Goal: Task Accomplishment & Management: Manage account settings

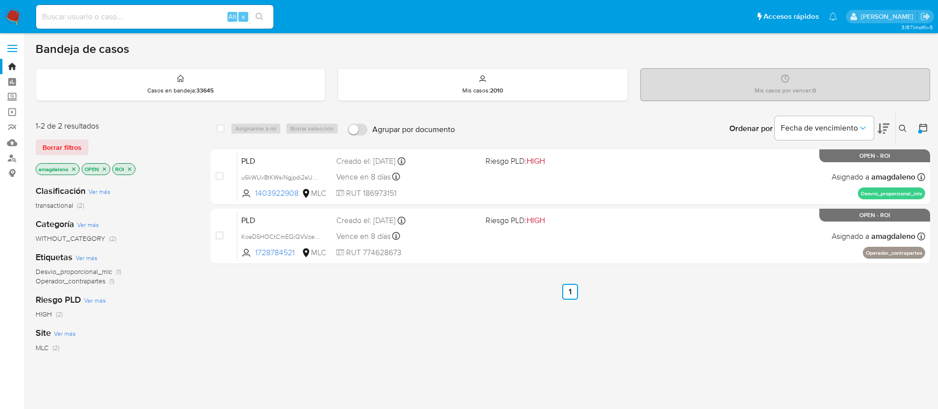
scroll to position [50, 0]
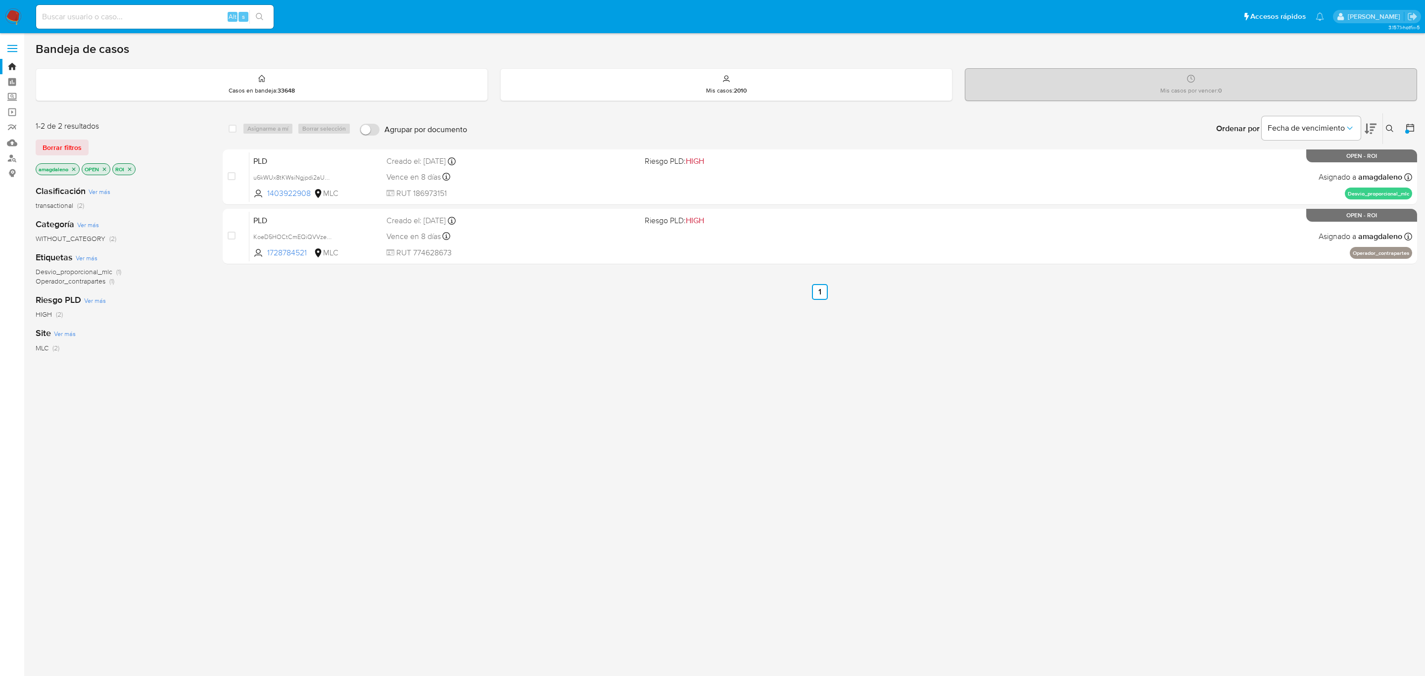
click at [301, 429] on div "select-all-cases-checkbox Asignarme a mí Borrar selección Agrupar por documento…" at bounding box center [820, 337] width 1194 height 448
click at [133, 190] on div "Clasificación Ver más transactional (2)" at bounding box center [121, 197] width 171 height 25
click at [128, 338] on div "Site Ver más MLC (2)" at bounding box center [121, 339] width 171 height 25
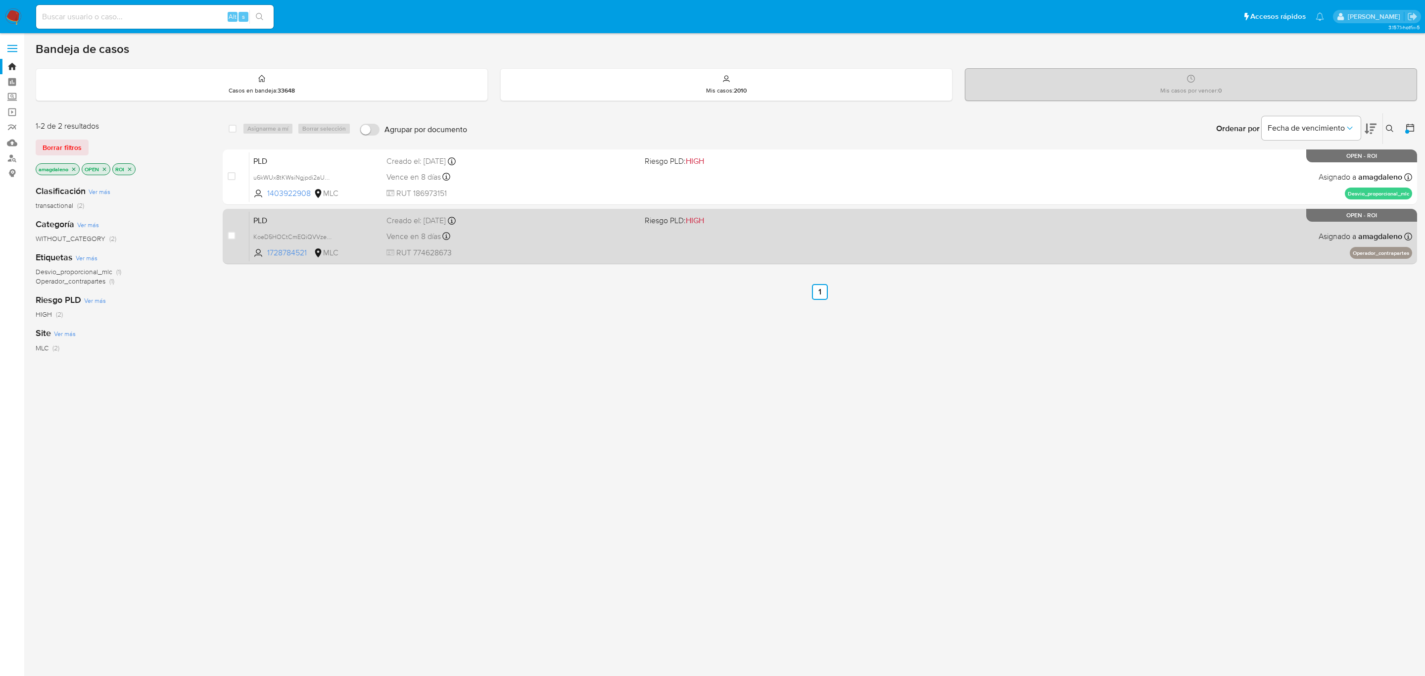
click at [818, 247] on div "PLD KoeD5HOCtCmEQiQVVze2r0zq 1728784521 MLC Riesgo PLD: HIGH Creado el: 12/06/2…" at bounding box center [830, 236] width 1162 height 50
click at [909, 248] on div "PLD KoeD5HOCtCmEQiQVVze2r0zq 1728784521 MLC Riesgo PLD: HIGH Creado el: 12/06/2…" at bounding box center [830, 236] width 1162 height 50
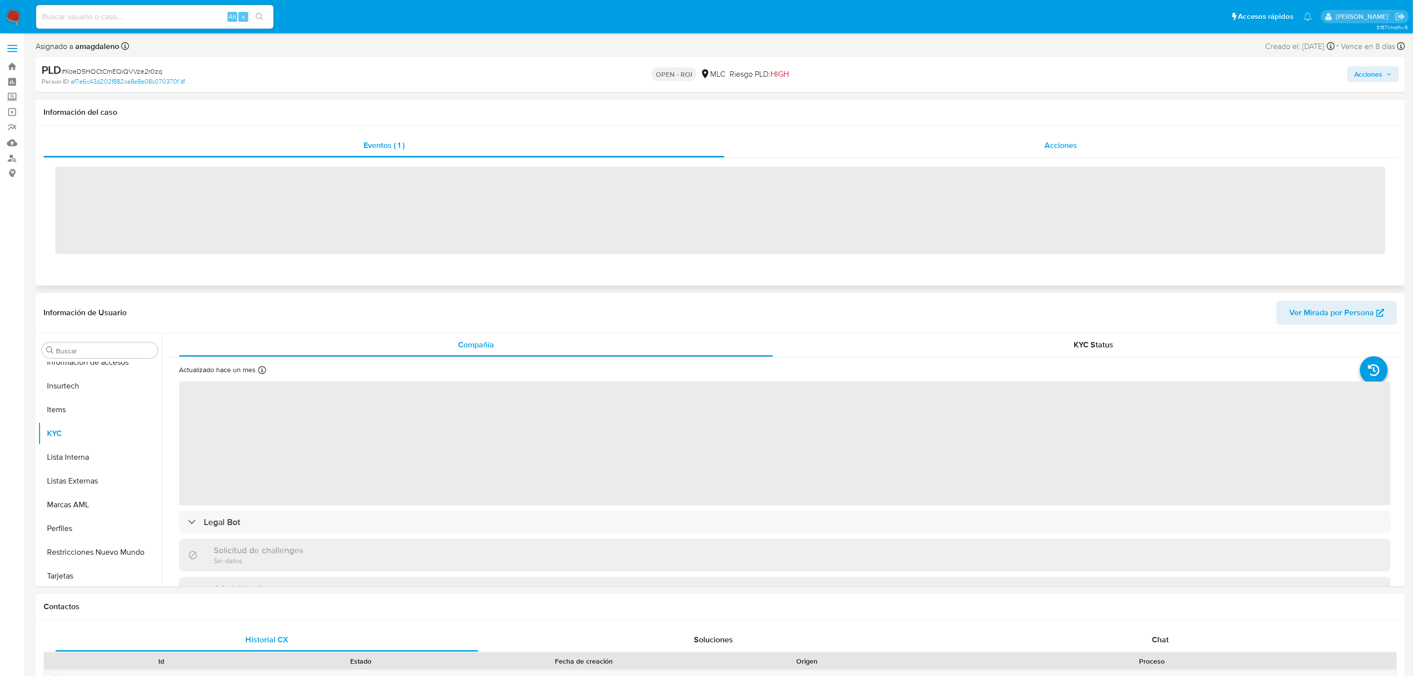
scroll to position [417, 0]
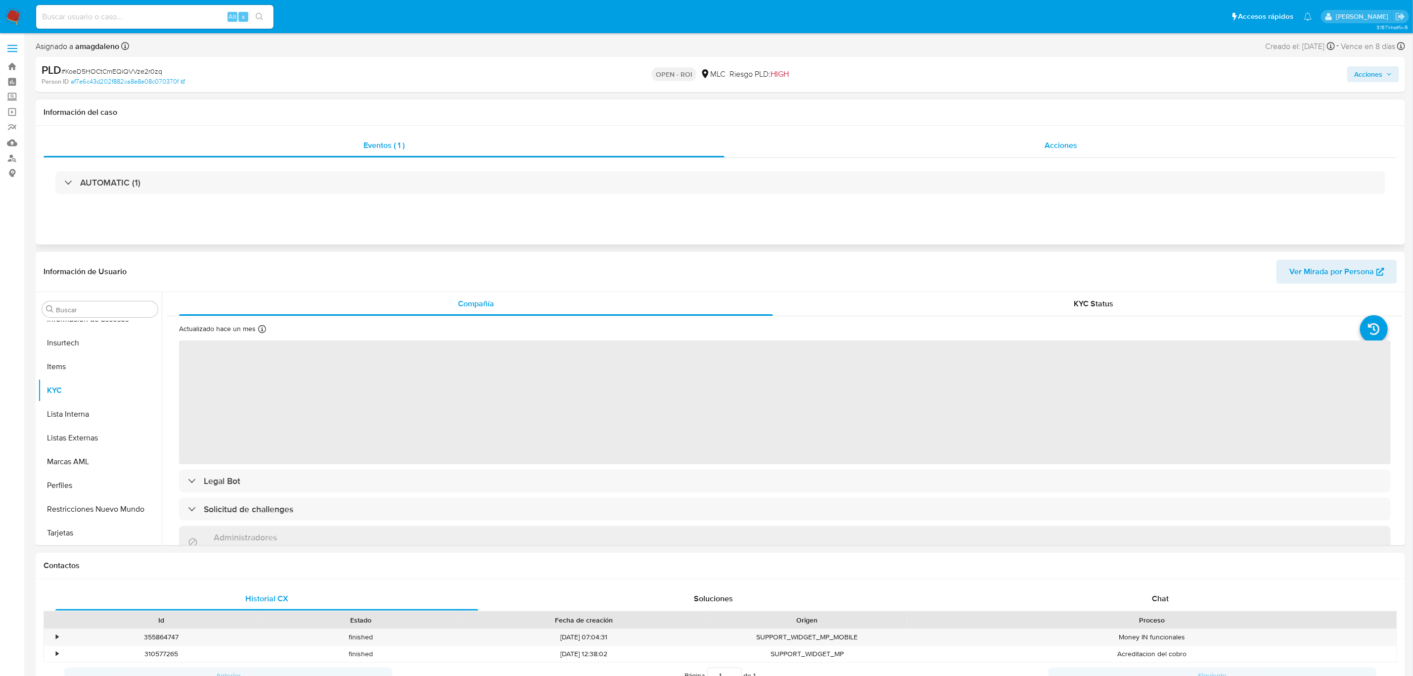
click at [911, 150] on div "Acciones" at bounding box center [1061, 146] width 673 height 24
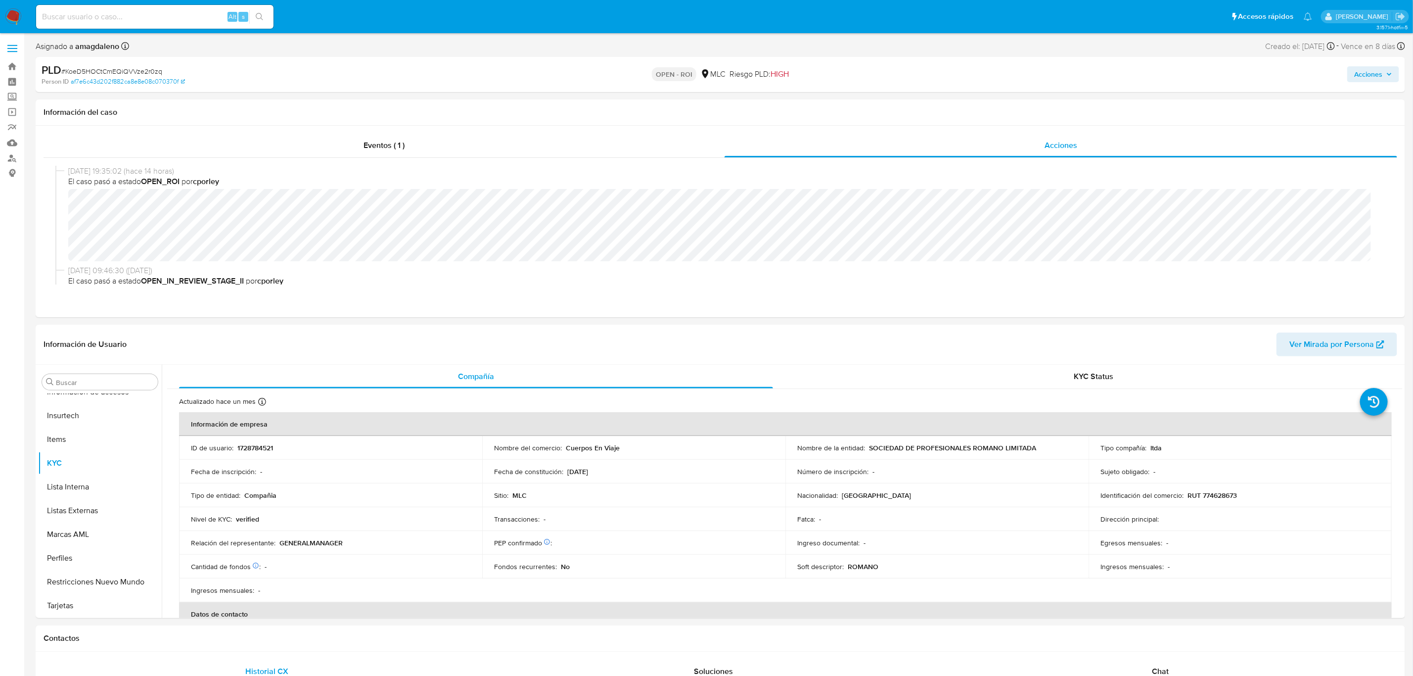
select select "10"
click at [1373, 79] on span "Acciones" at bounding box center [1368, 74] width 28 height 16
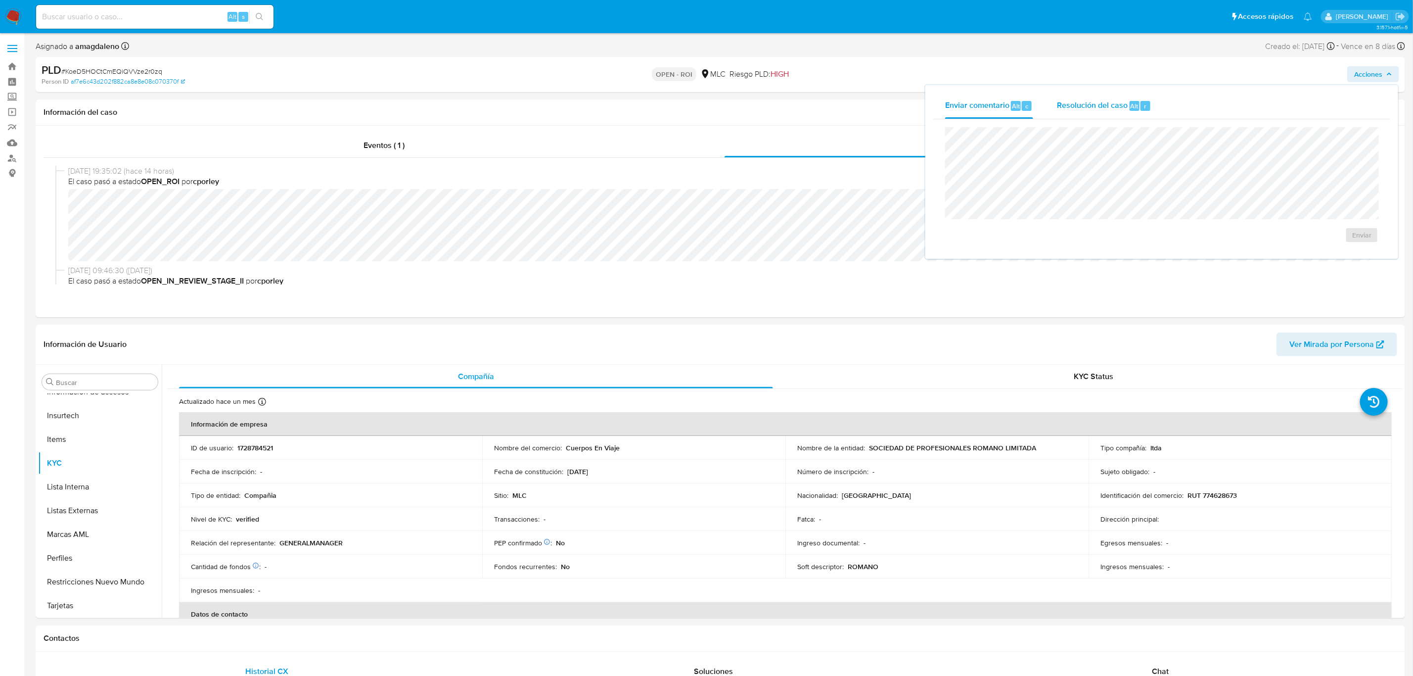
click at [1109, 115] on div "Resolución del caso Alt r" at bounding box center [1104, 106] width 94 height 26
click at [1343, 256] on span "ROI" at bounding box center [1333, 245] width 48 height 22
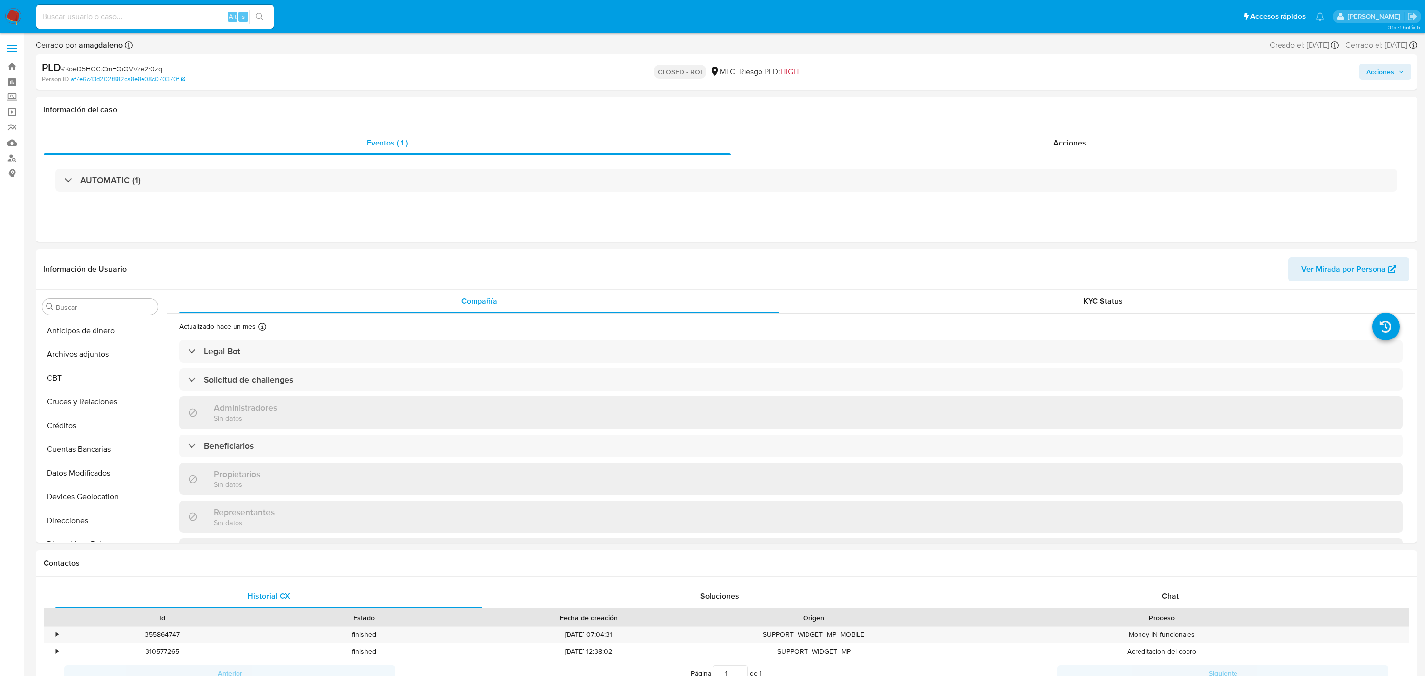
select select "10"
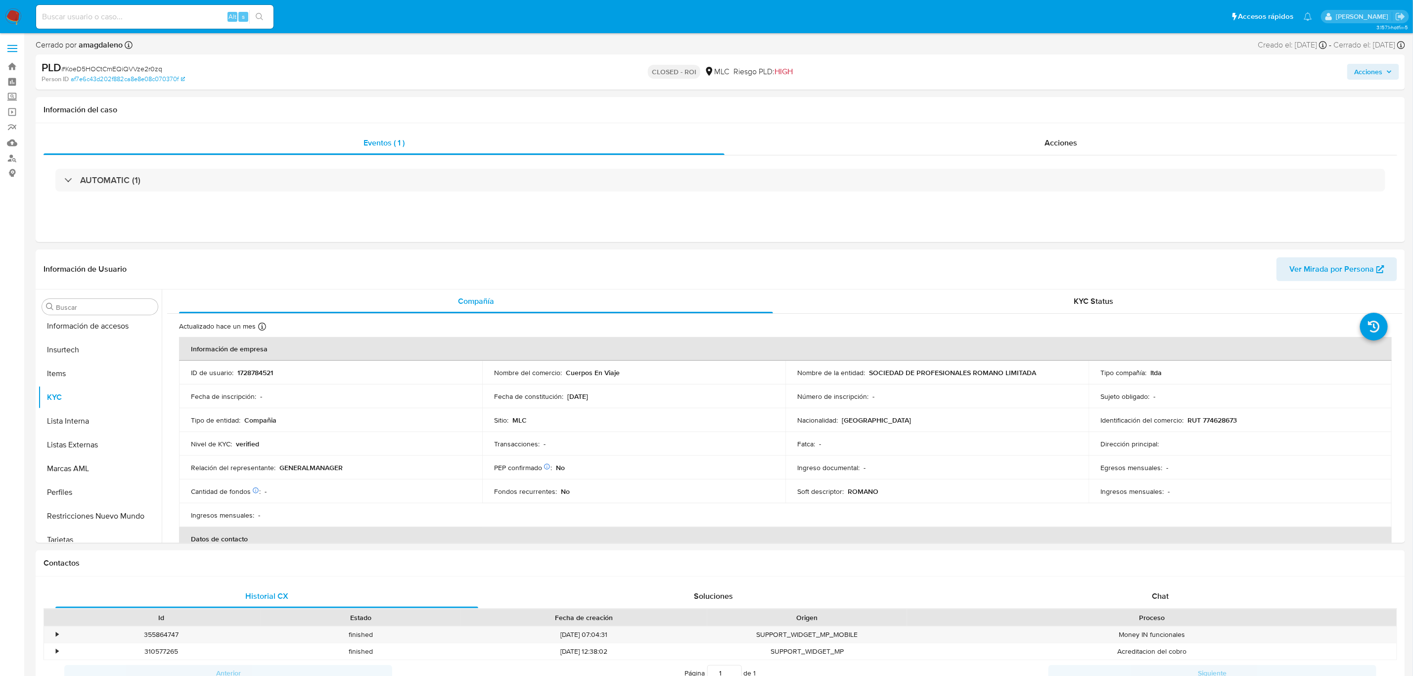
scroll to position [417, 0]
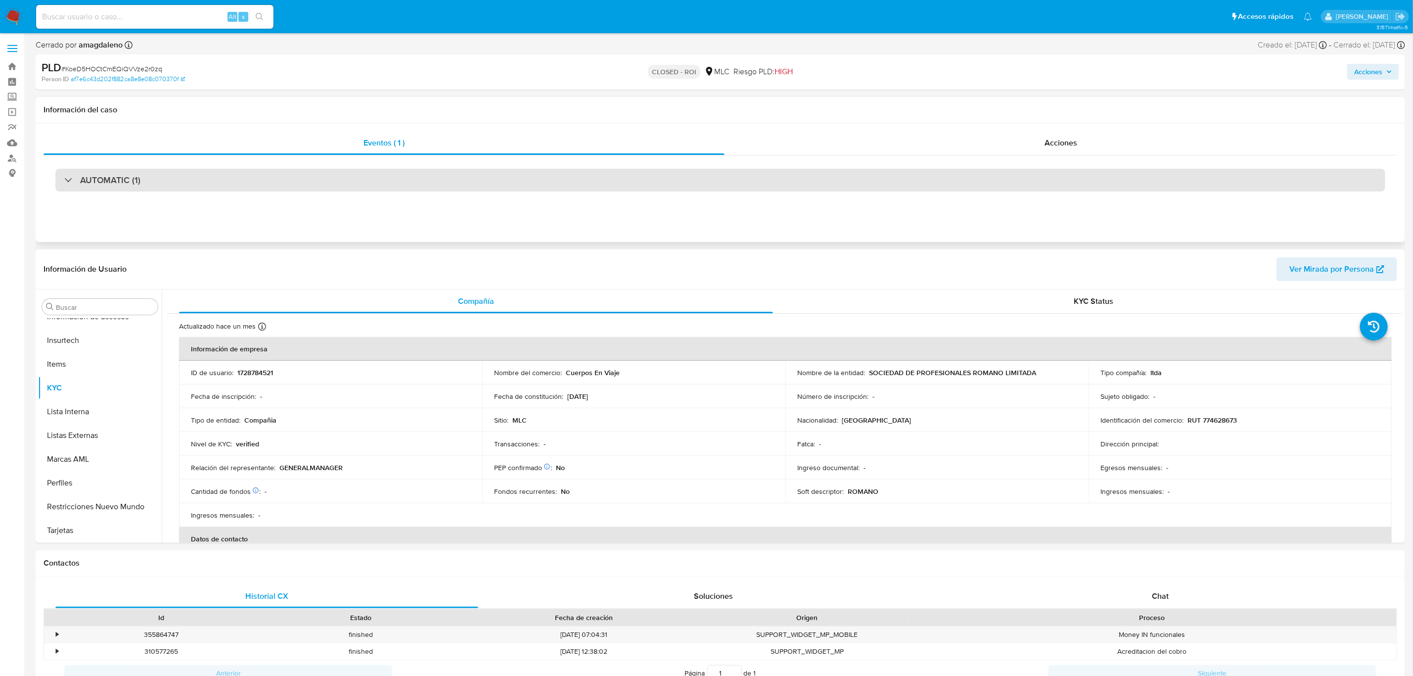
click at [807, 173] on div "AUTOMATIC (1)" at bounding box center [720, 180] width 1330 height 23
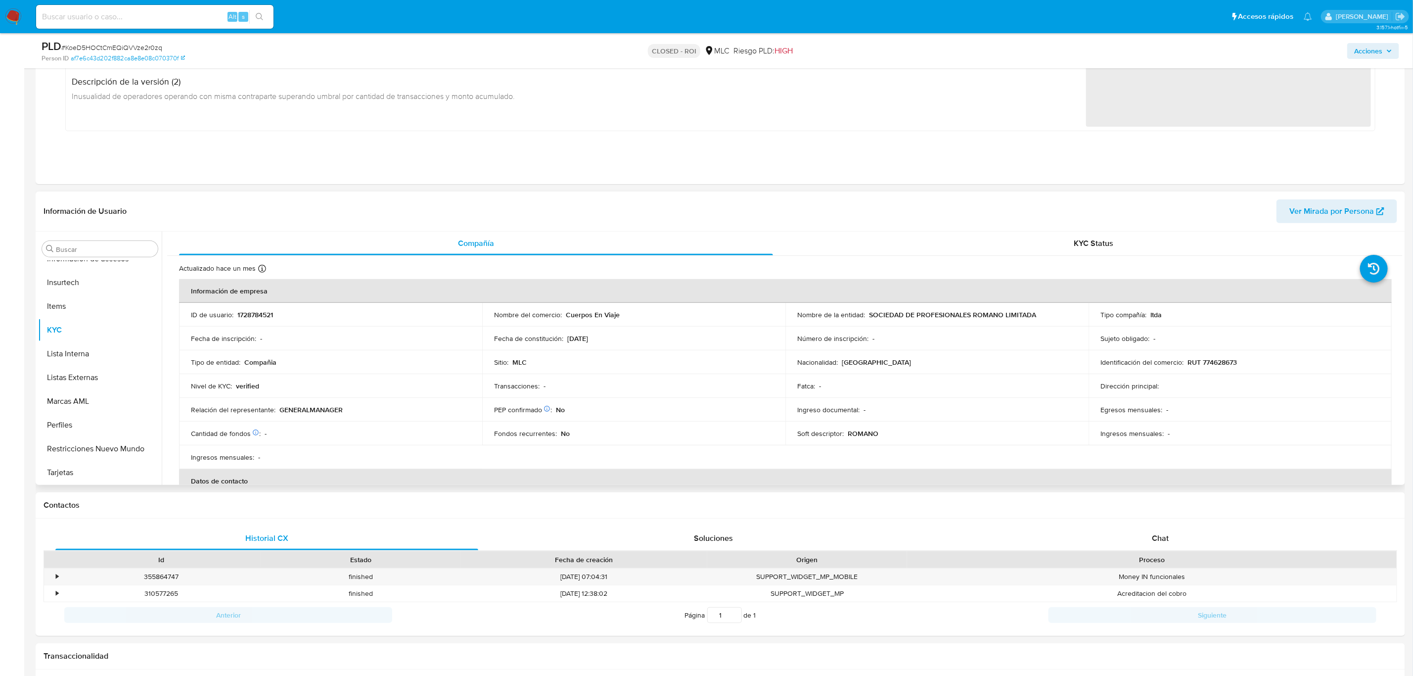
scroll to position [0, 0]
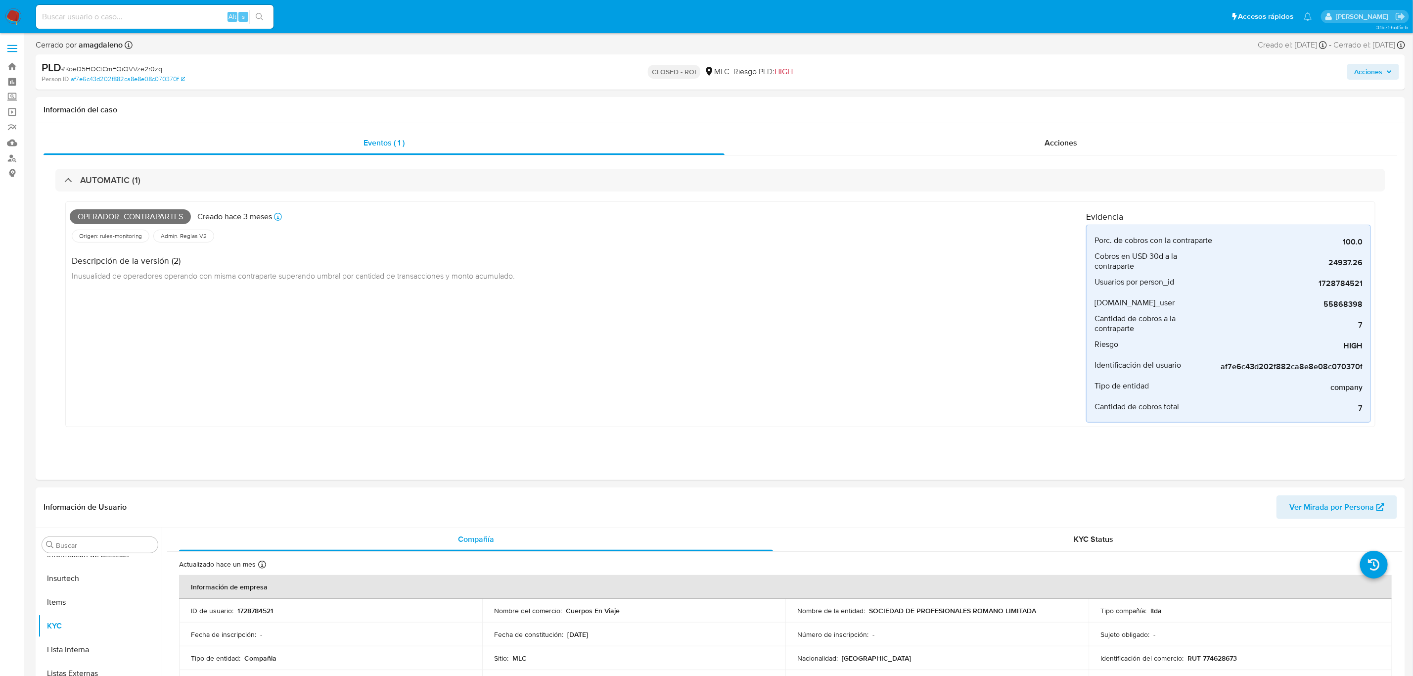
click at [1372, 76] on span "Acciones" at bounding box center [1368, 72] width 28 height 16
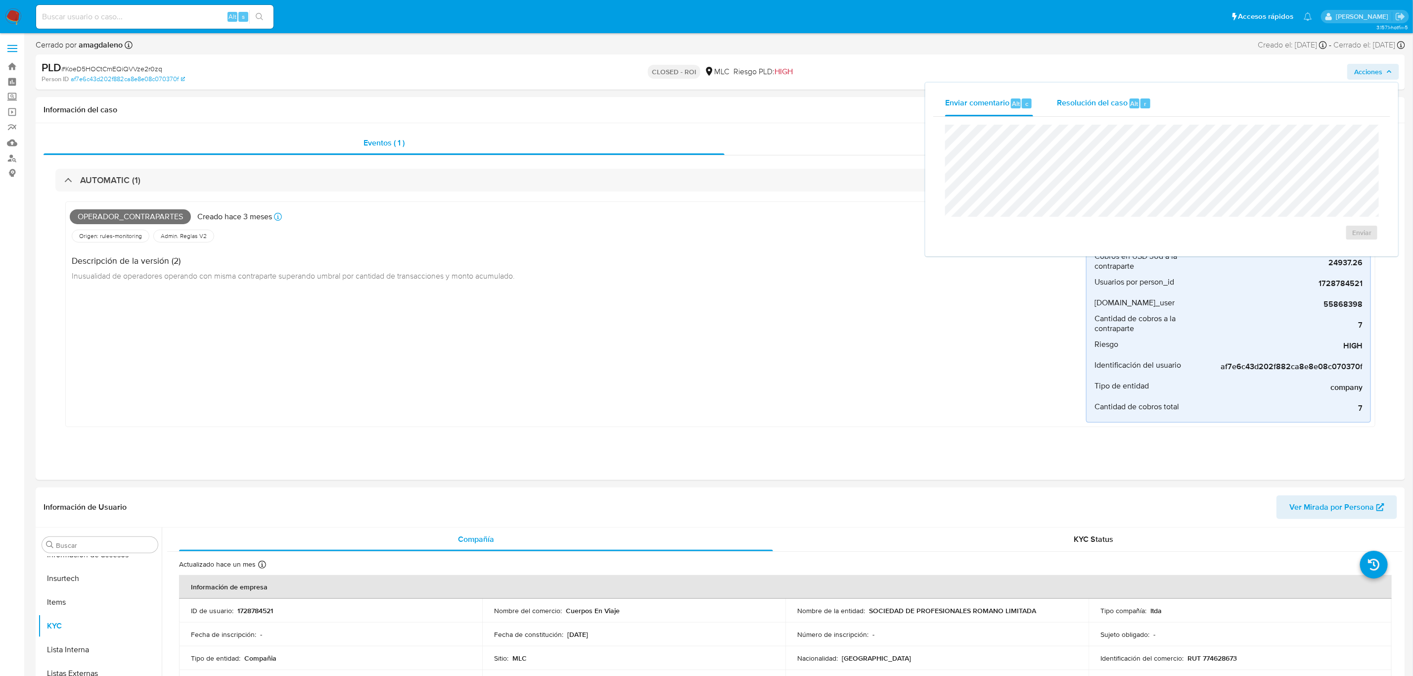
click at [1131, 107] on span "Alt" at bounding box center [1135, 103] width 8 height 9
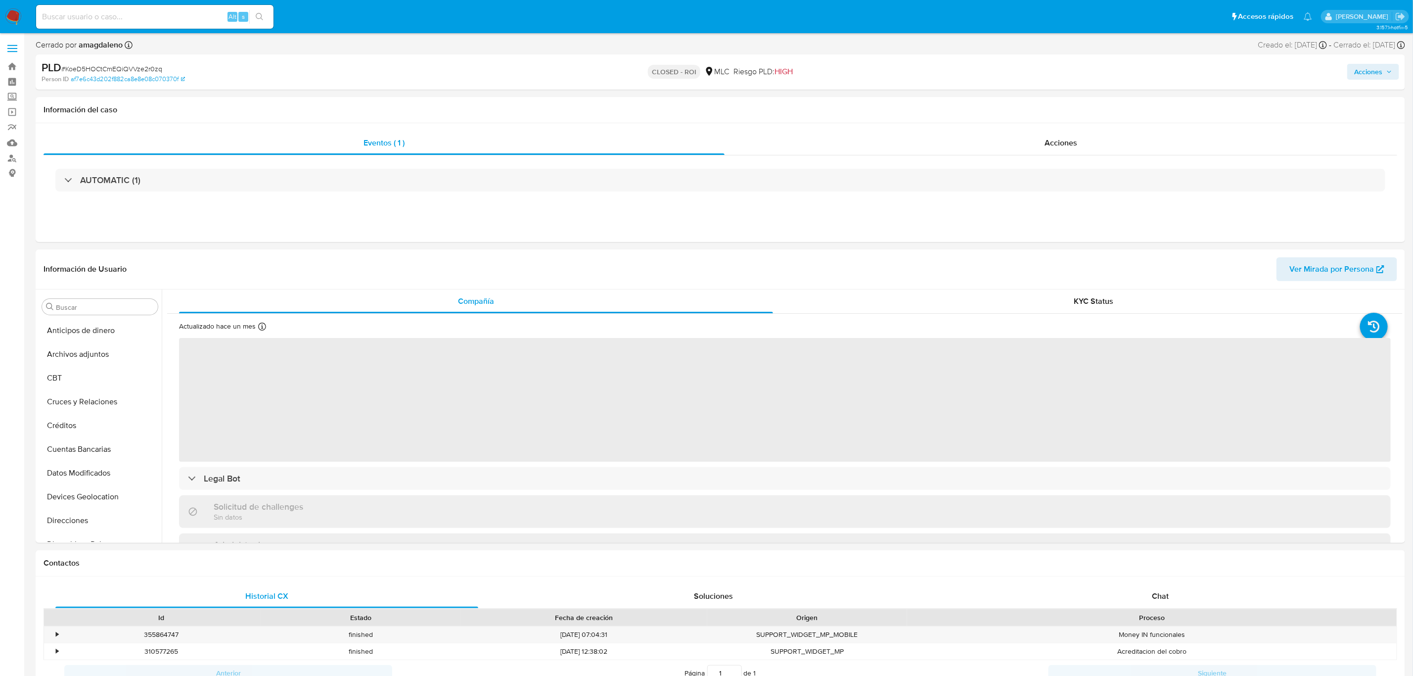
scroll to position [373, 0]
select select "10"
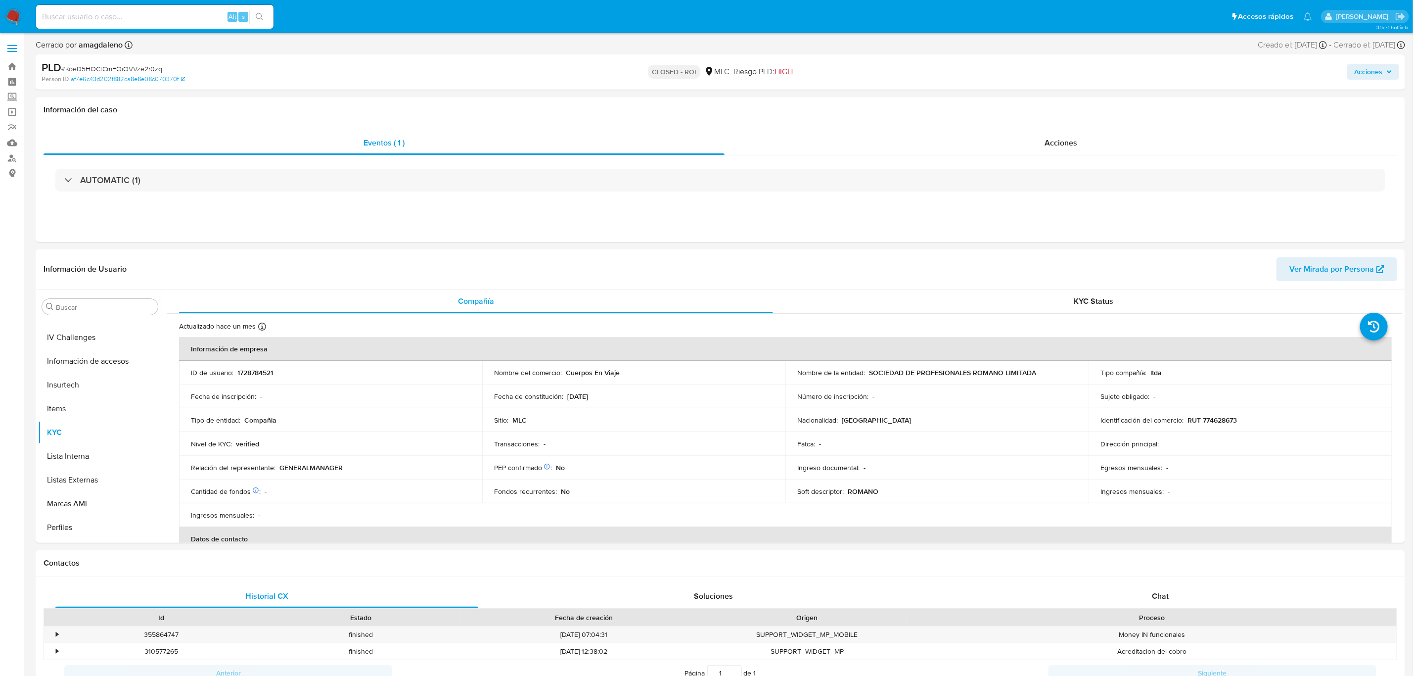
scroll to position [417, 0]
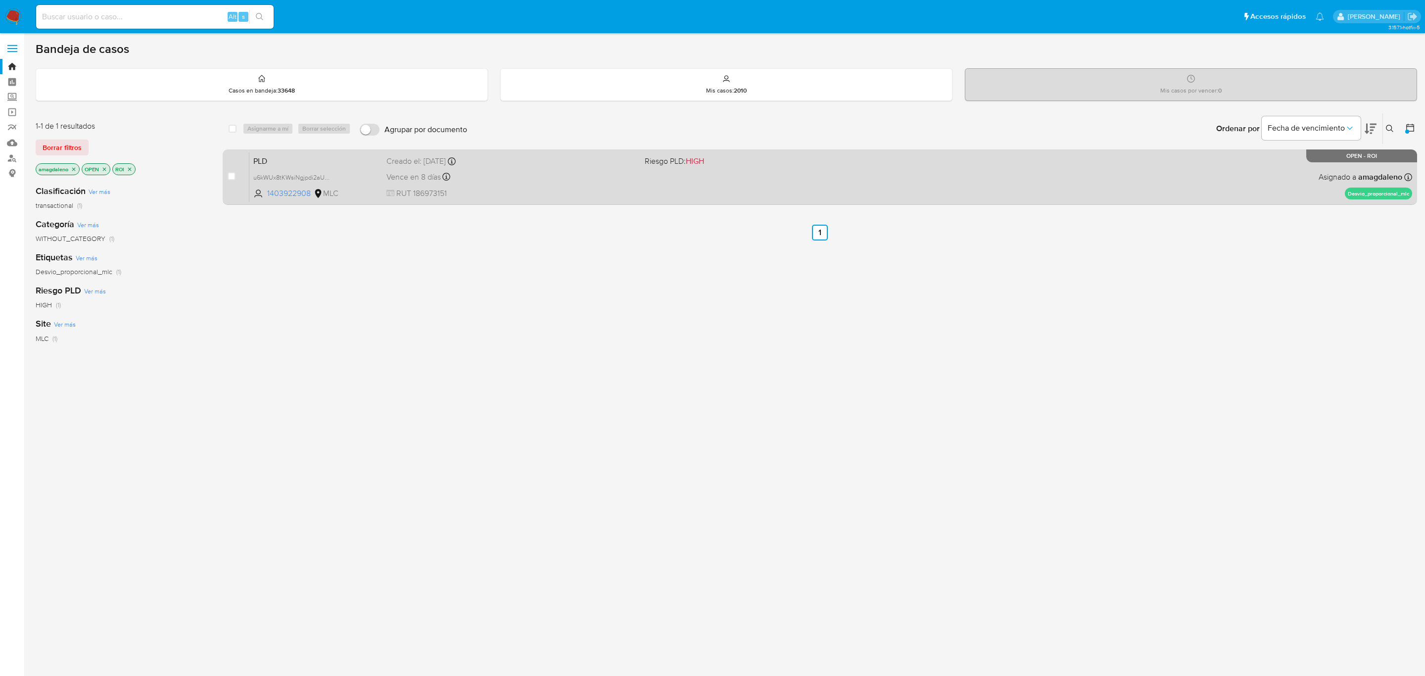
click at [758, 177] on div "PLD u6kWUx8tKWsiNgjpdi2aUUVB 1403922908 MLC Riesgo PLD: HIGH Creado el: [DATE] …" at bounding box center [830, 177] width 1162 height 50
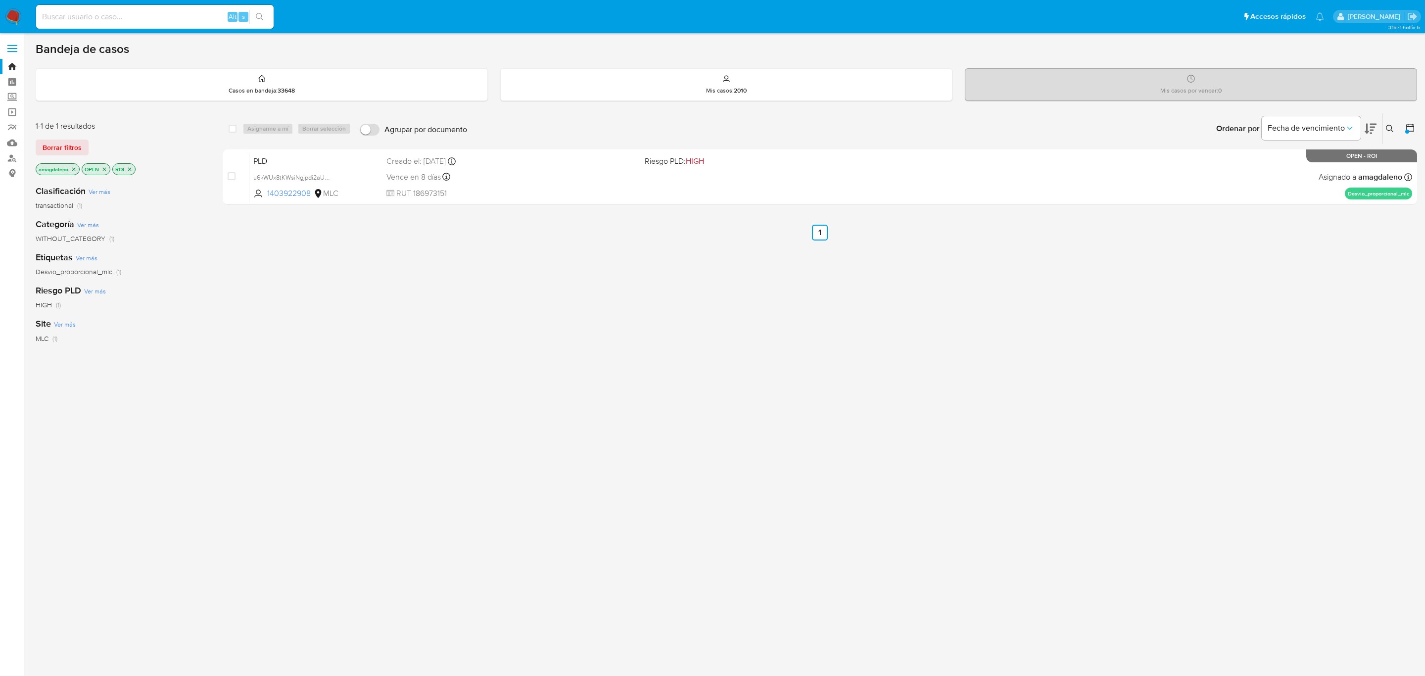
click at [287, 291] on div "select-all-cases-checkbox Asignarme a mí Borrar selección Agrupar por documento…" at bounding box center [820, 337] width 1194 height 448
click at [133, 168] on icon "close-filter" at bounding box center [130, 169] width 6 height 6
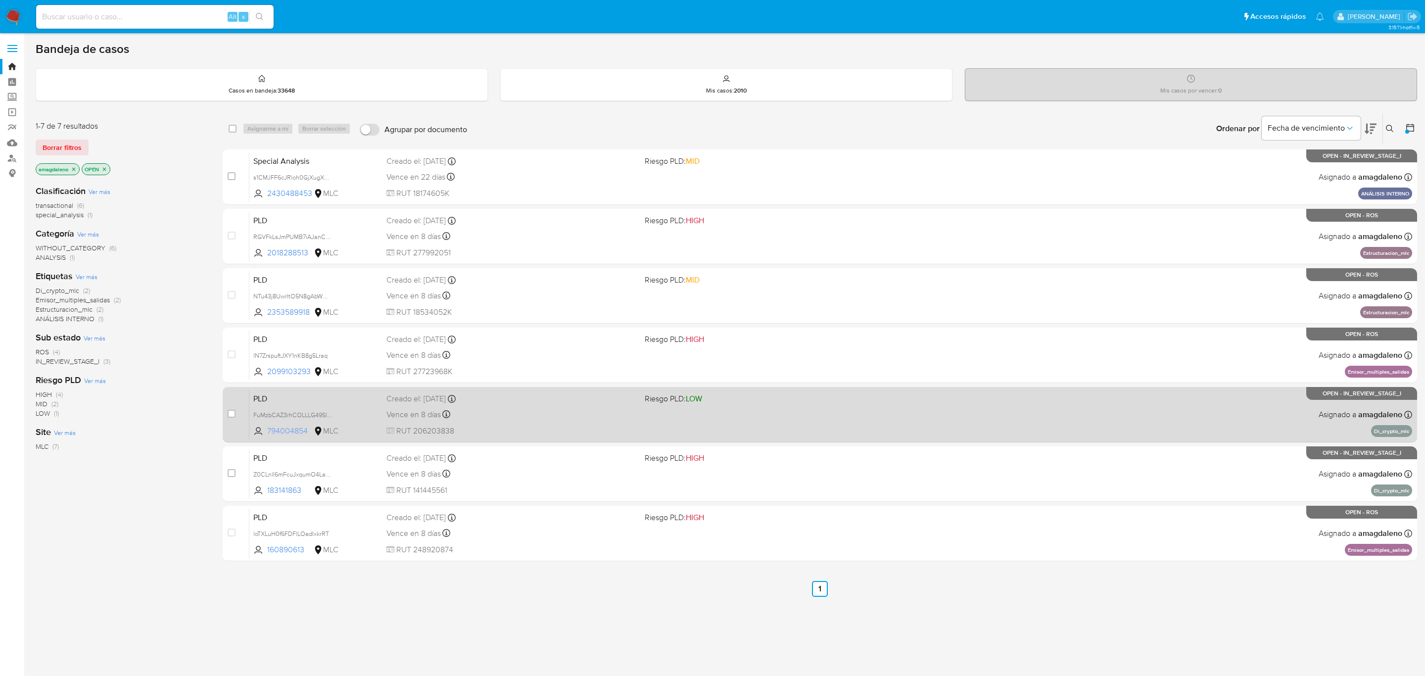
click at [296, 429] on span "794004854" at bounding box center [289, 430] width 45 height 11
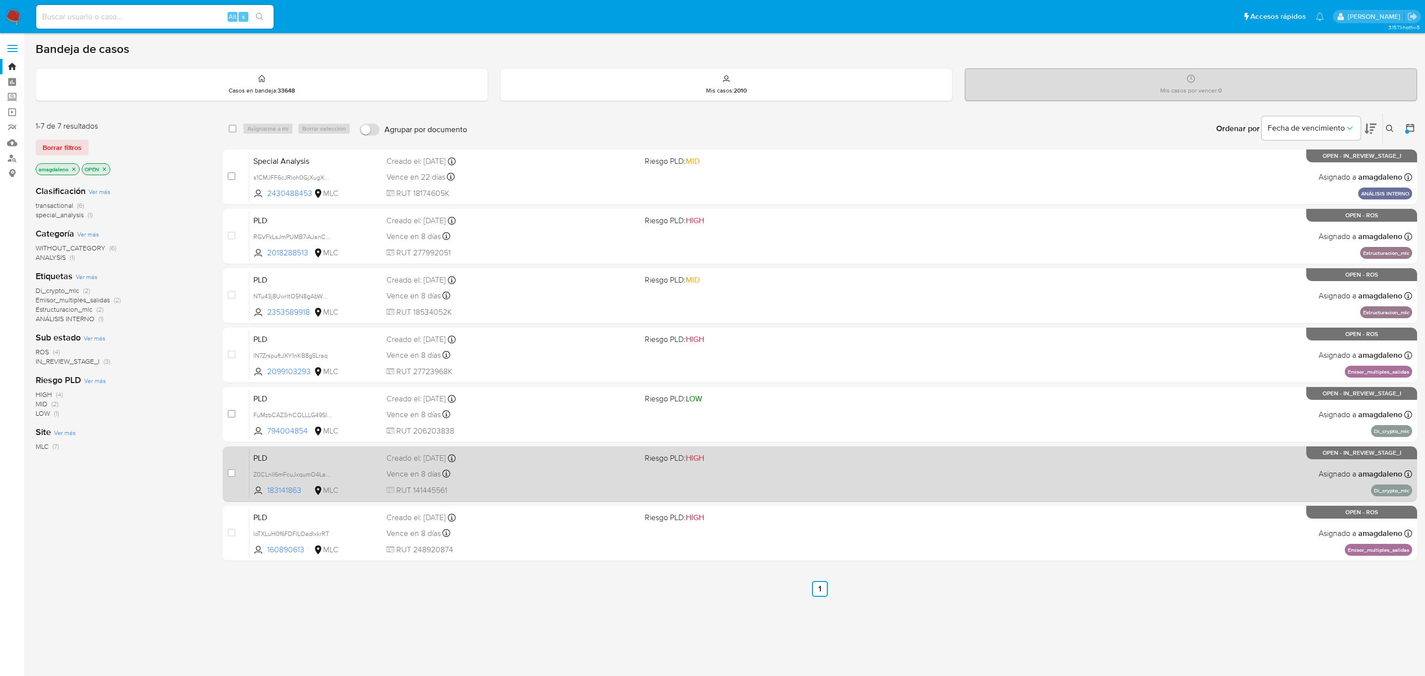
click at [283, 480] on div "PLD Z0CLnlI6mFcuJxqumO4Laz9M 183141863 MLC Riesgo PLD: HIGH Creado el: 12/06/20…" at bounding box center [830, 474] width 1162 height 50
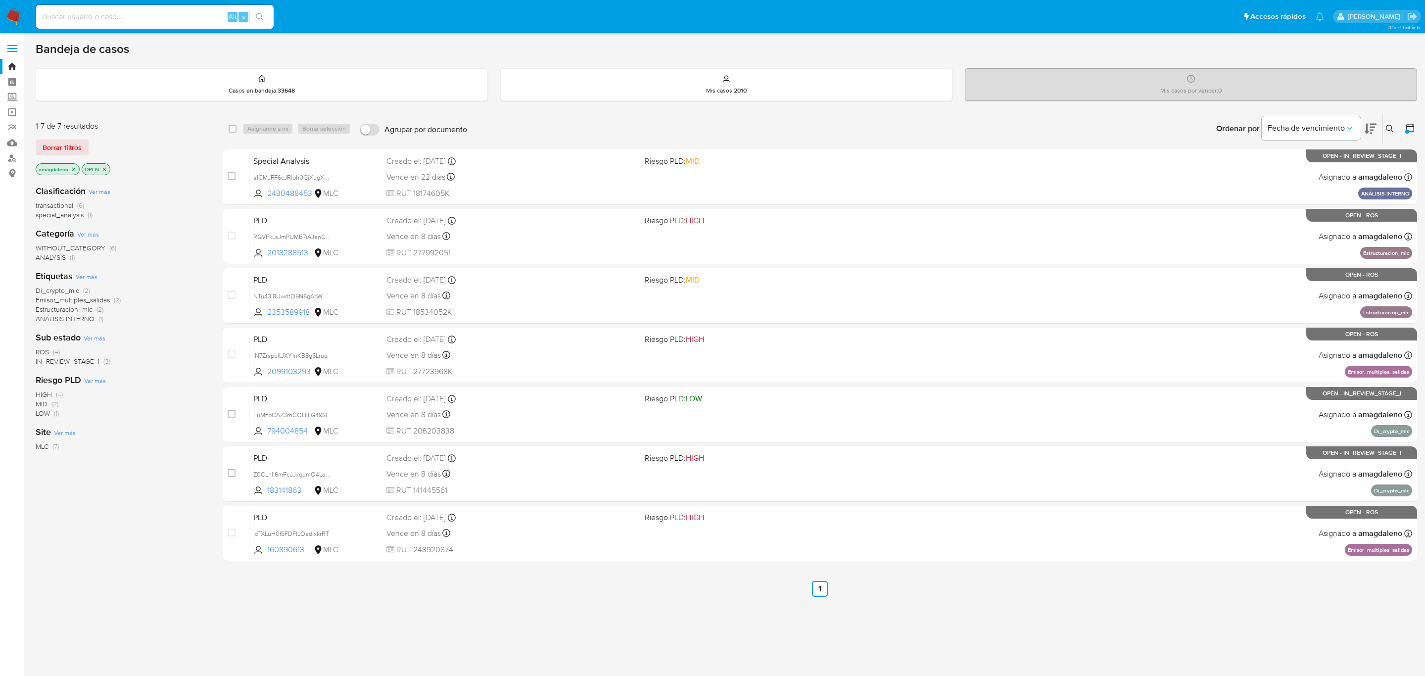
click at [77, 169] on icon "close-filter" at bounding box center [74, 169] width 6 height 6
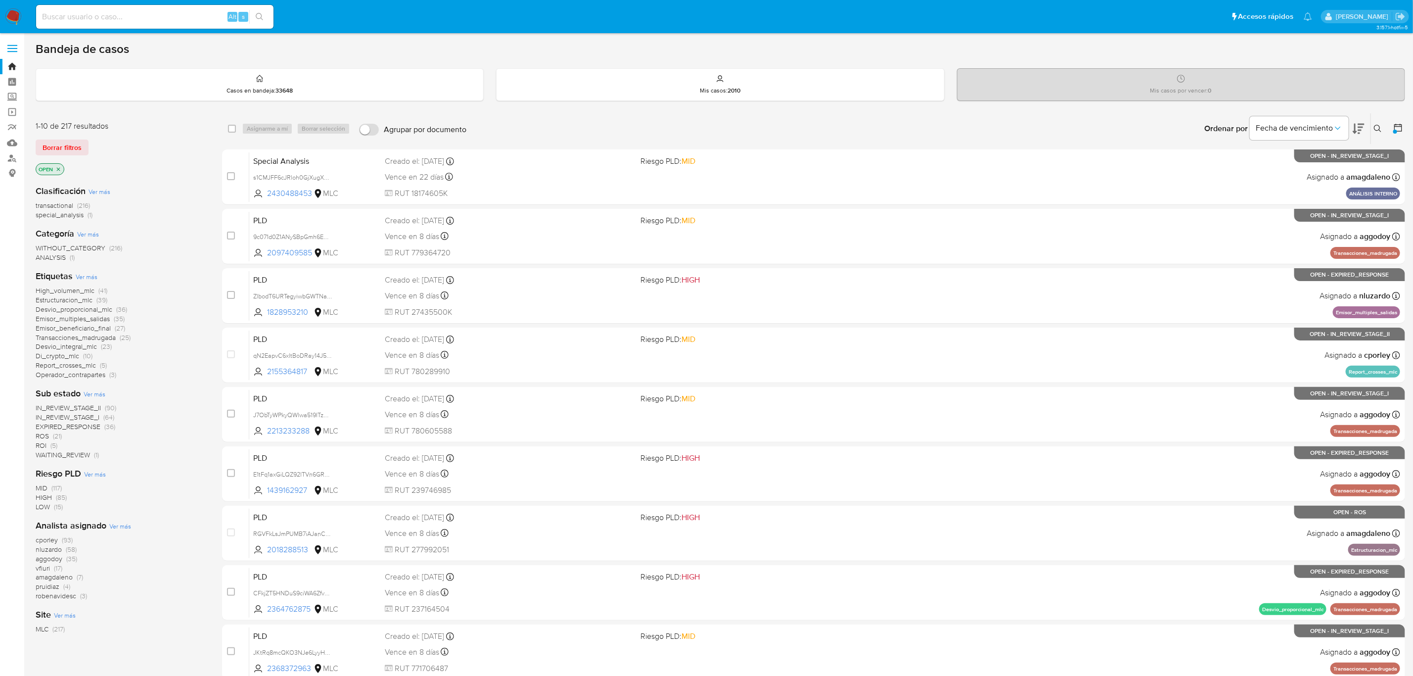
scroll to position [74, 0]
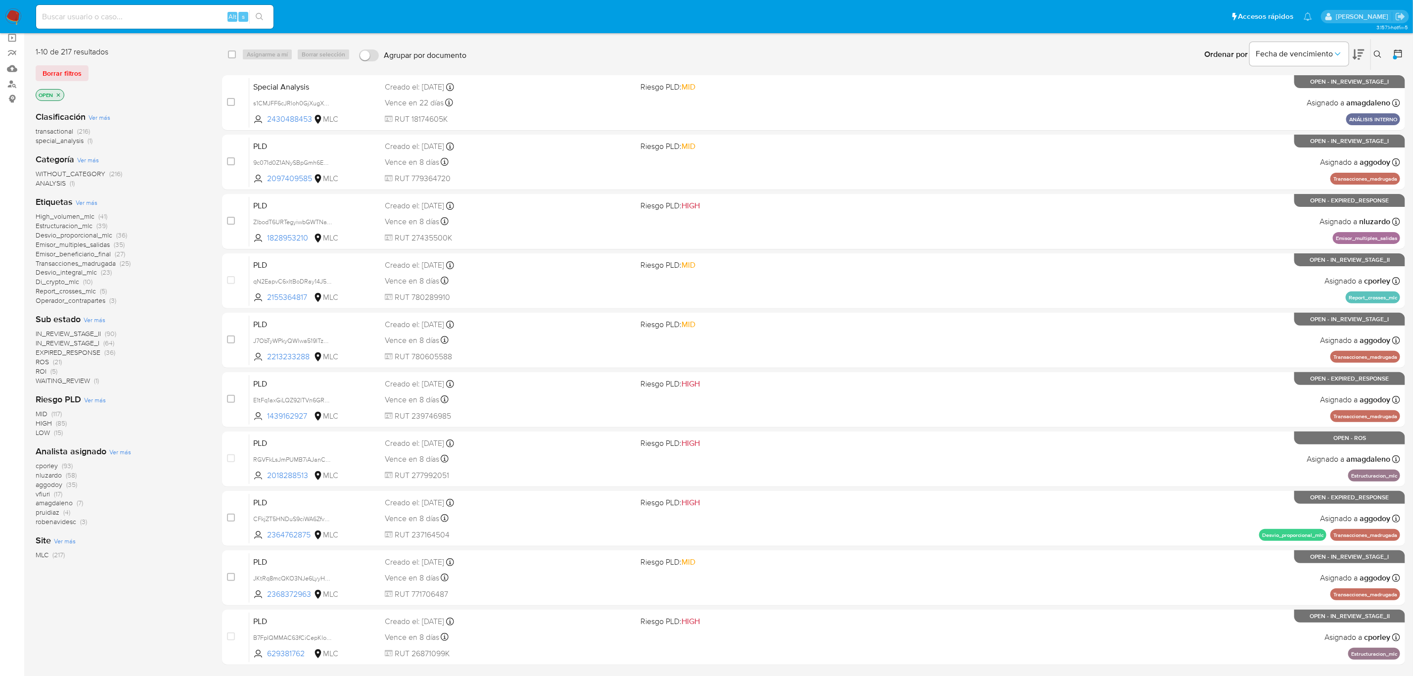
click at [49, 477] on span "nluzardo" at bounding box center [49, 475] width 26 height 10
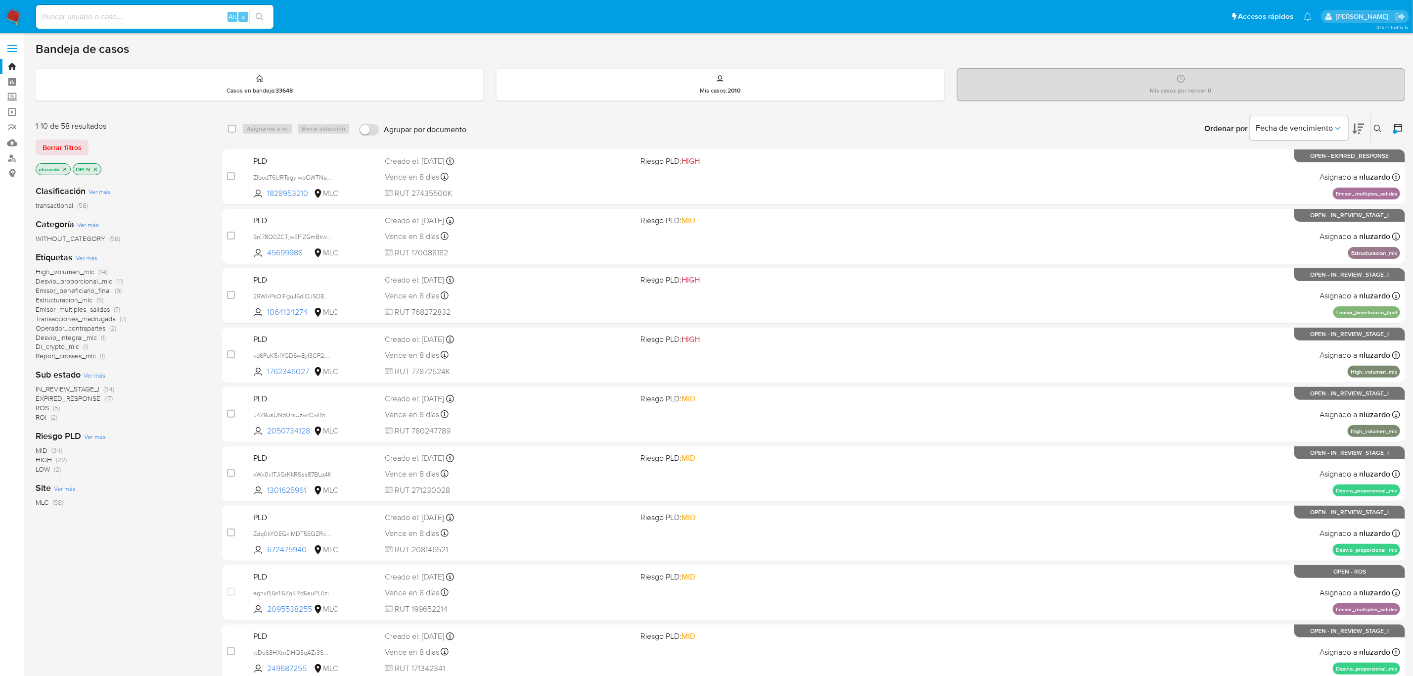
click at [70, 388] on span "IN_REVIEW_STAGE_I" at bounding box center [68, 389] width 64 height 10
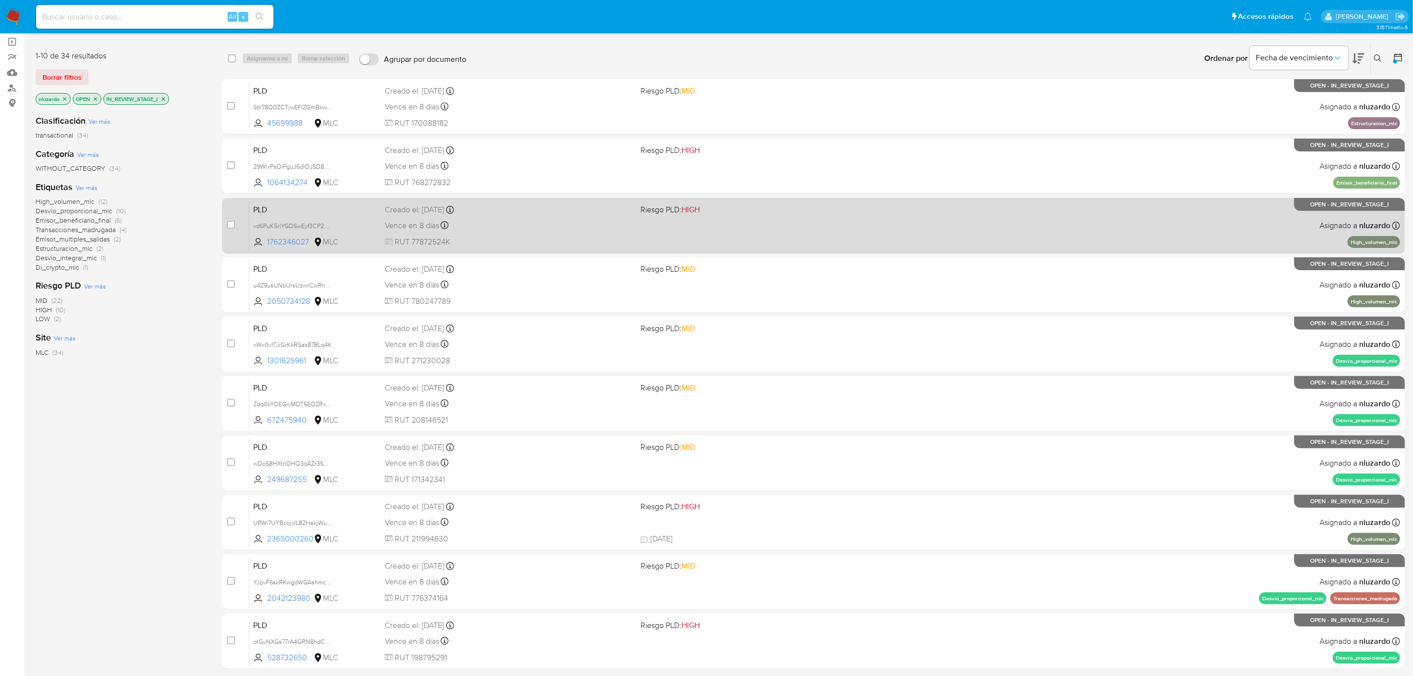
scroll to position [74, 0]
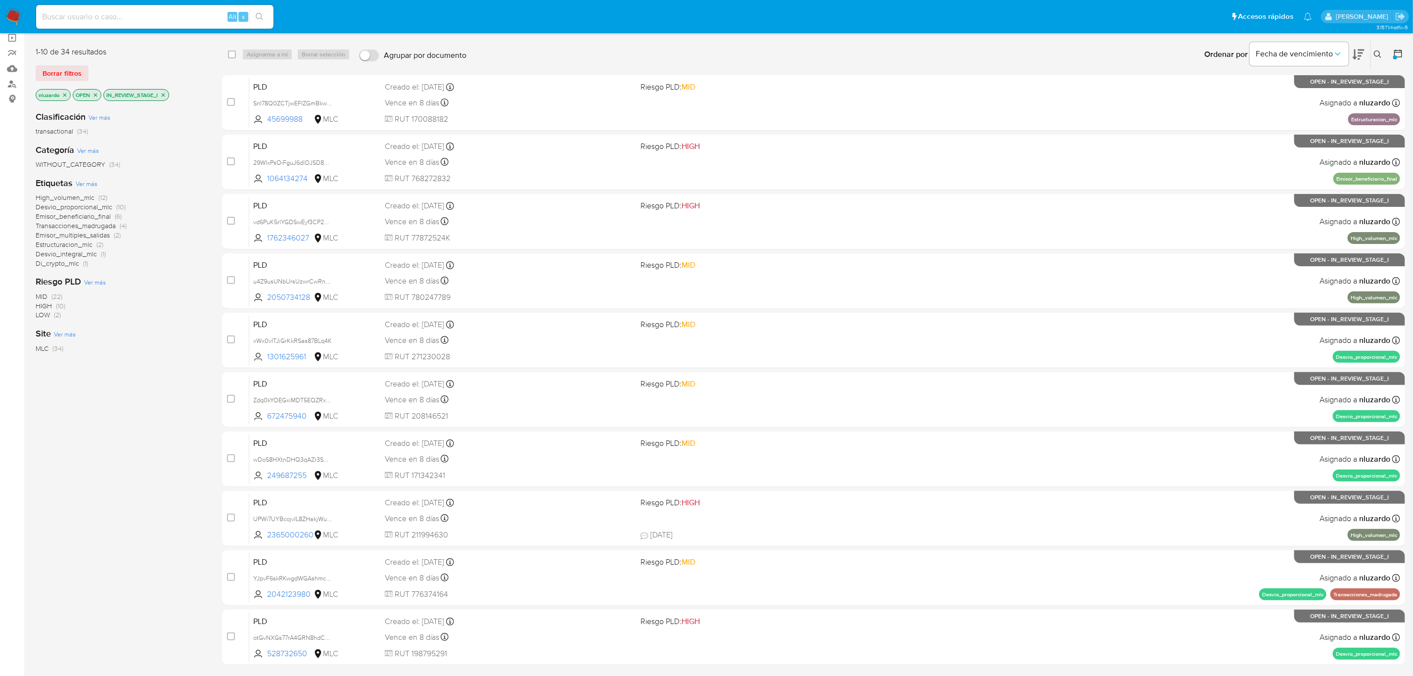
click at [88, 208] on span "Desvio_proporcional_mlc" at bounding box center [74, 207] width 77 height 10
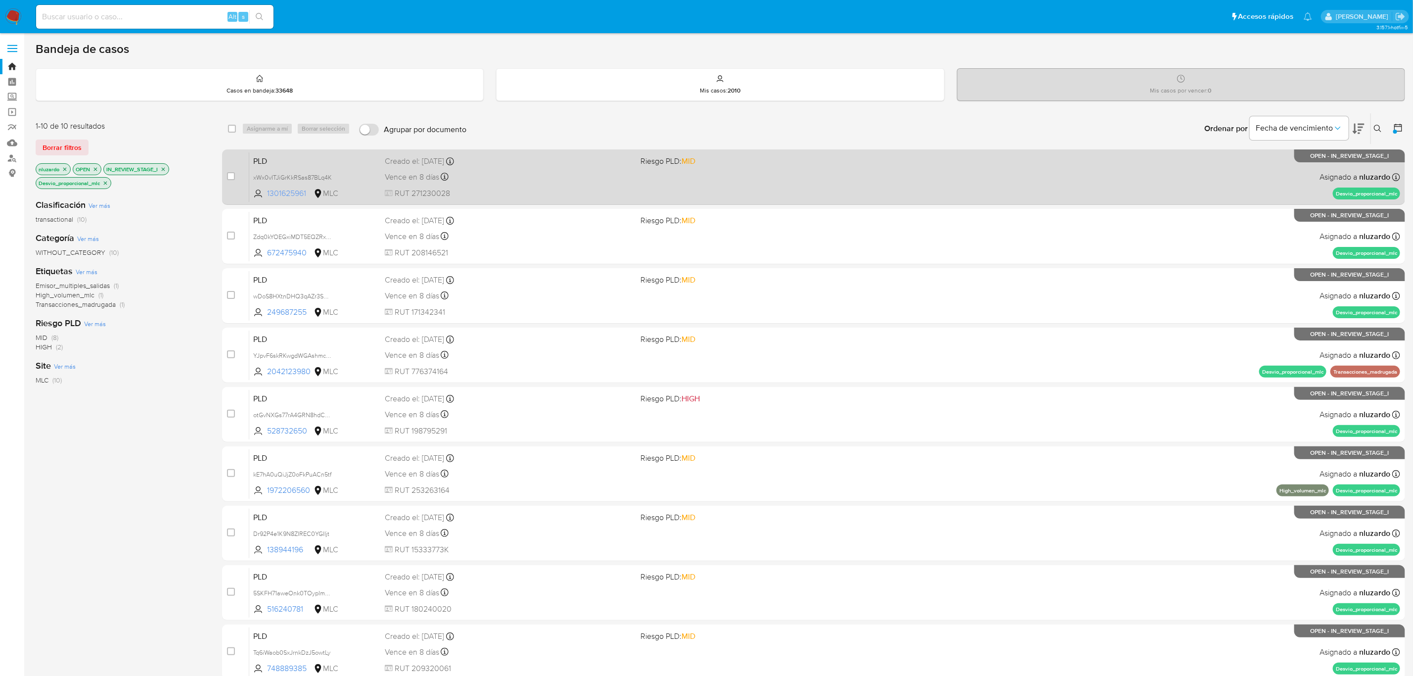
click at [285, 196] on span "1301625961" at bounding box center [289, 193] width 45 height 11
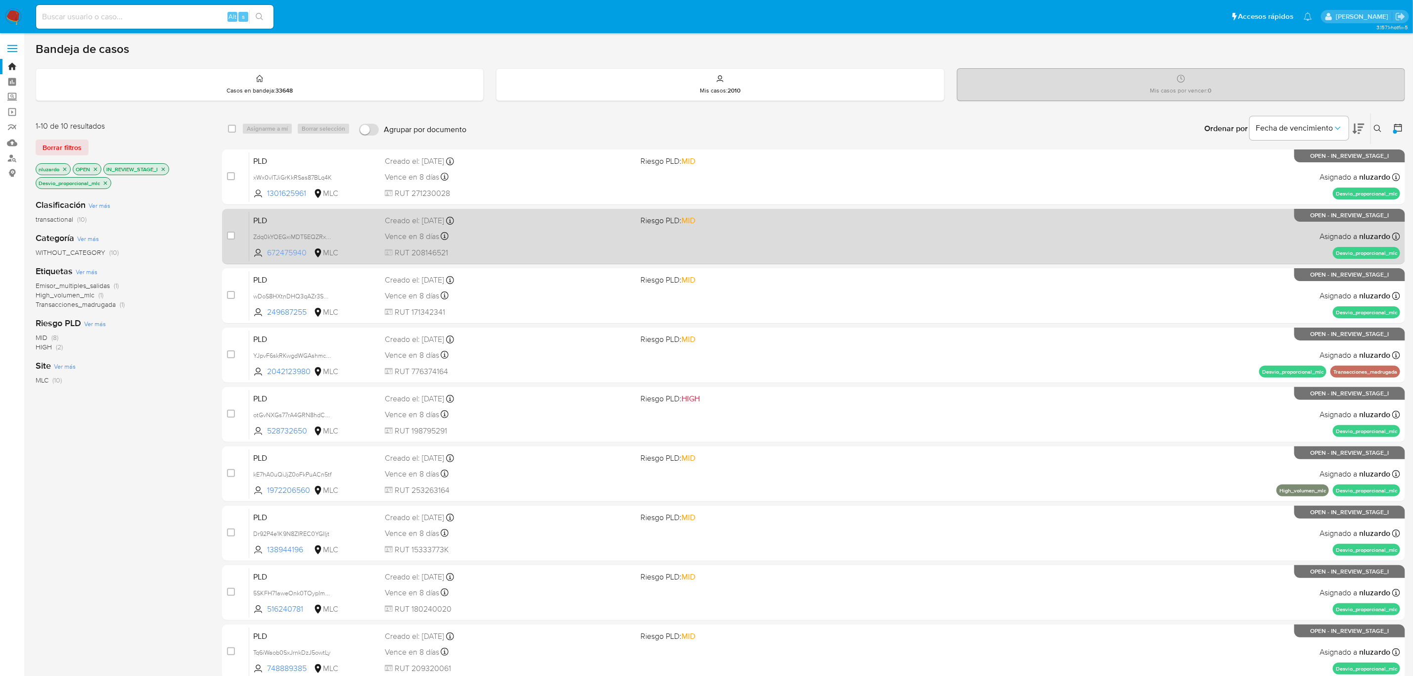
click at [297, 250] on span "672475940" at bounding box center [289, 252] width 45 height 11
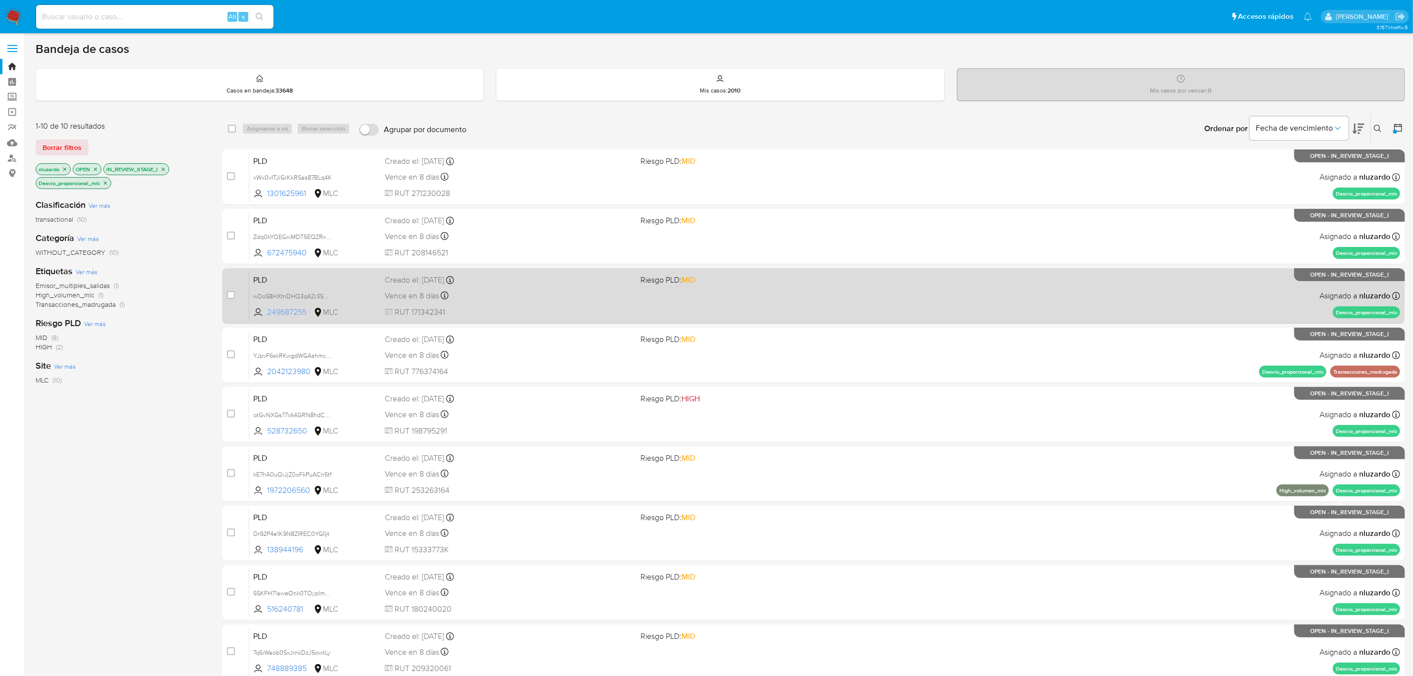
click at [282, 314] on span "249687255" at bounding box center [289, 312] width 45 height 11
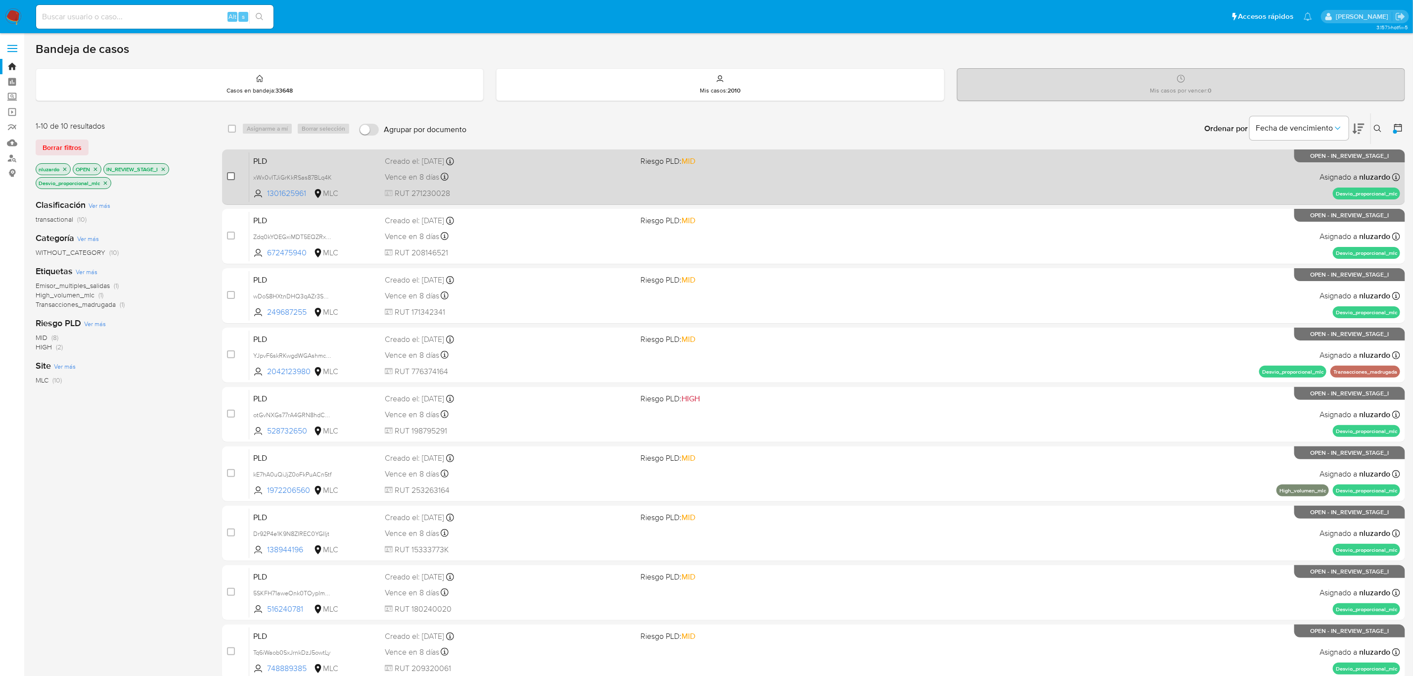
click at [230, 174] on input "checkbox" at bounding box center [231, 176] width 8 height 8
checkbox input "true"
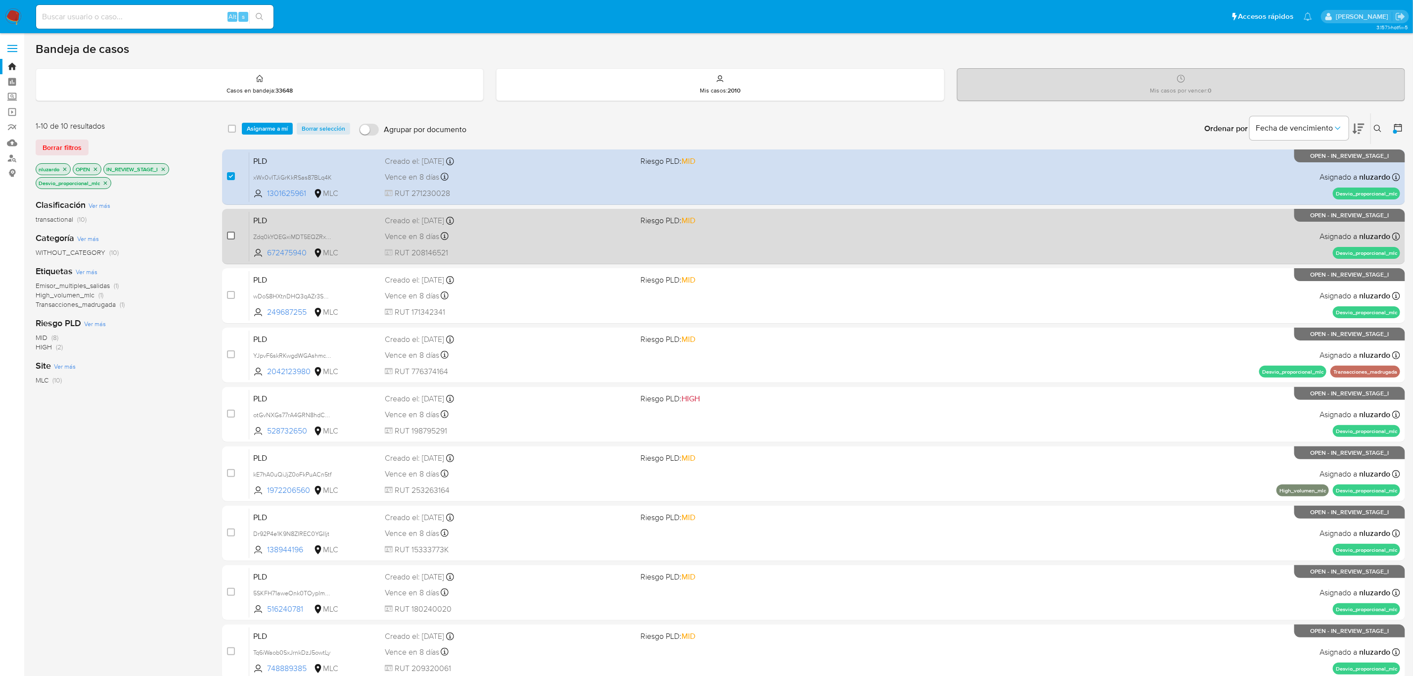
click at [229, 234] on input "checkbox" at bounding box center [231, 236] width 8 height 8
checkbox input "true"
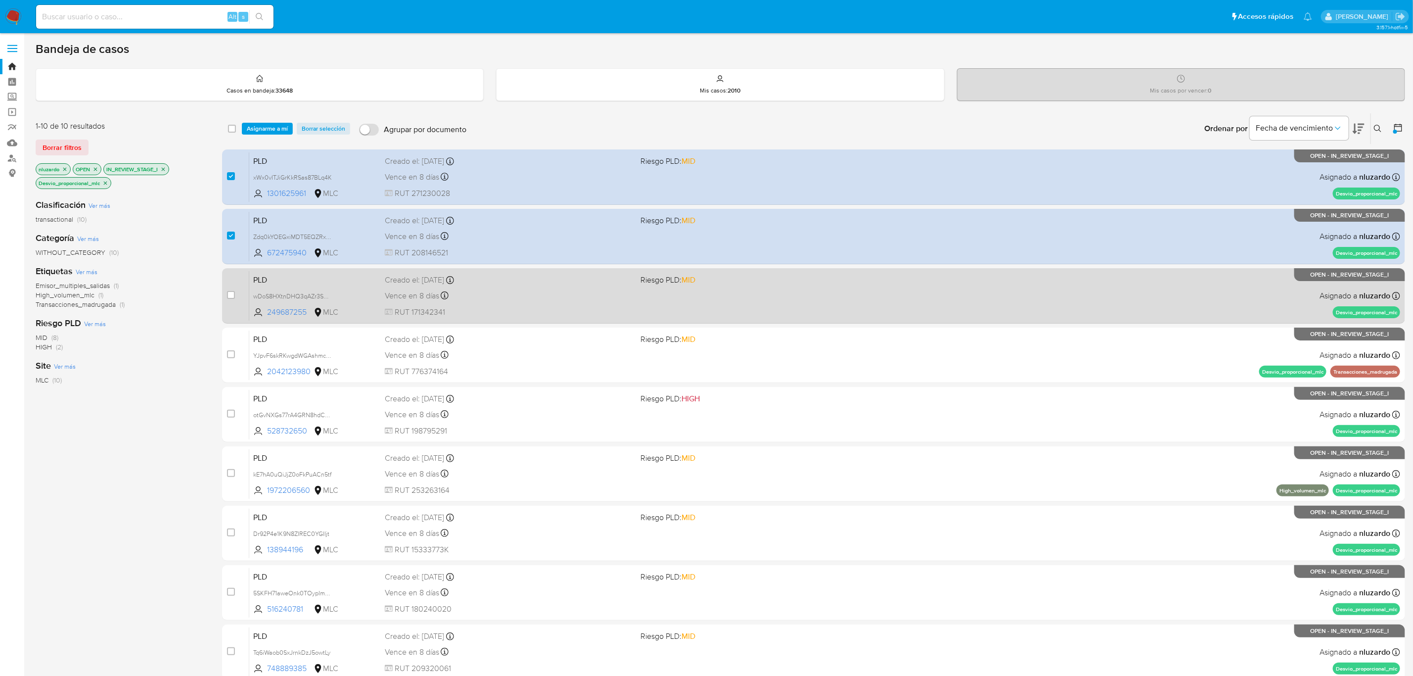
click at [232, 300] on div "case-item-checkbox" at bounding box center [231, 296] width 8 height 12
click at [229, 295] on input "checkbox" at bounding box center [231, 295] width 8 height 8
checkbox input "true"
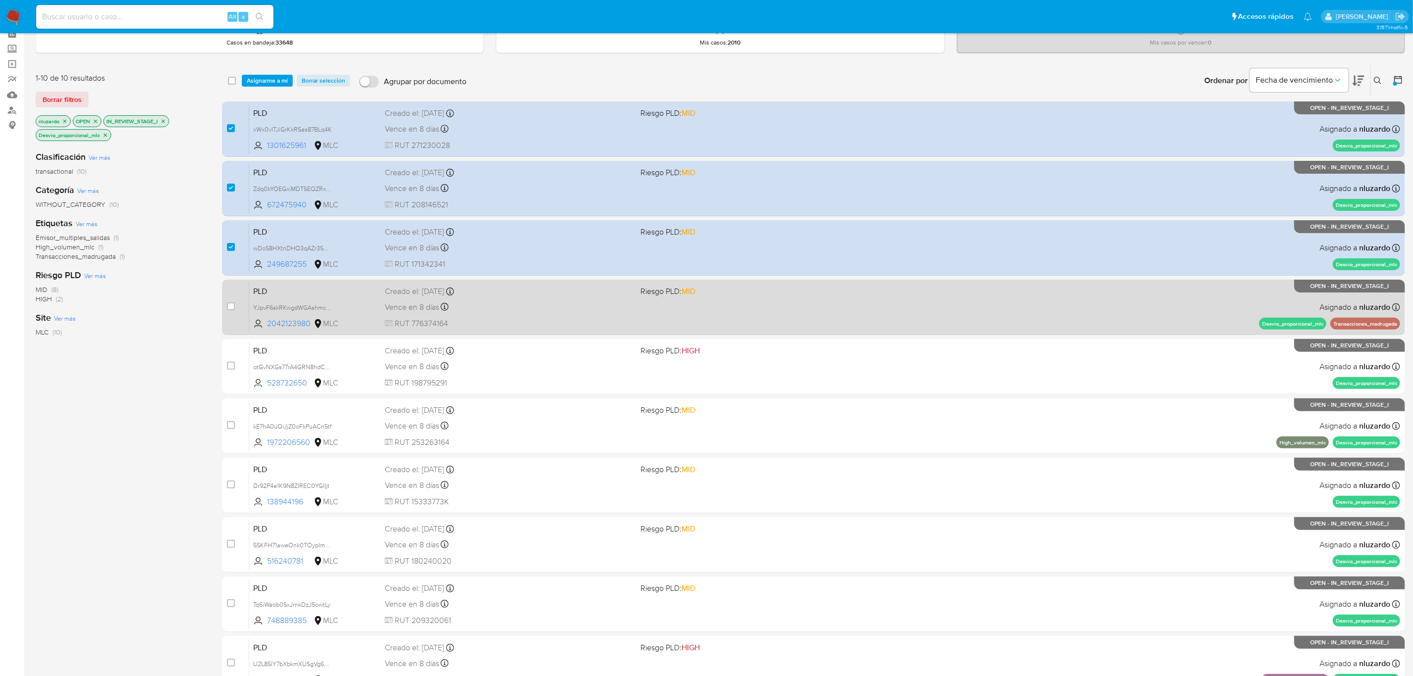
scroll to position [74, 0]
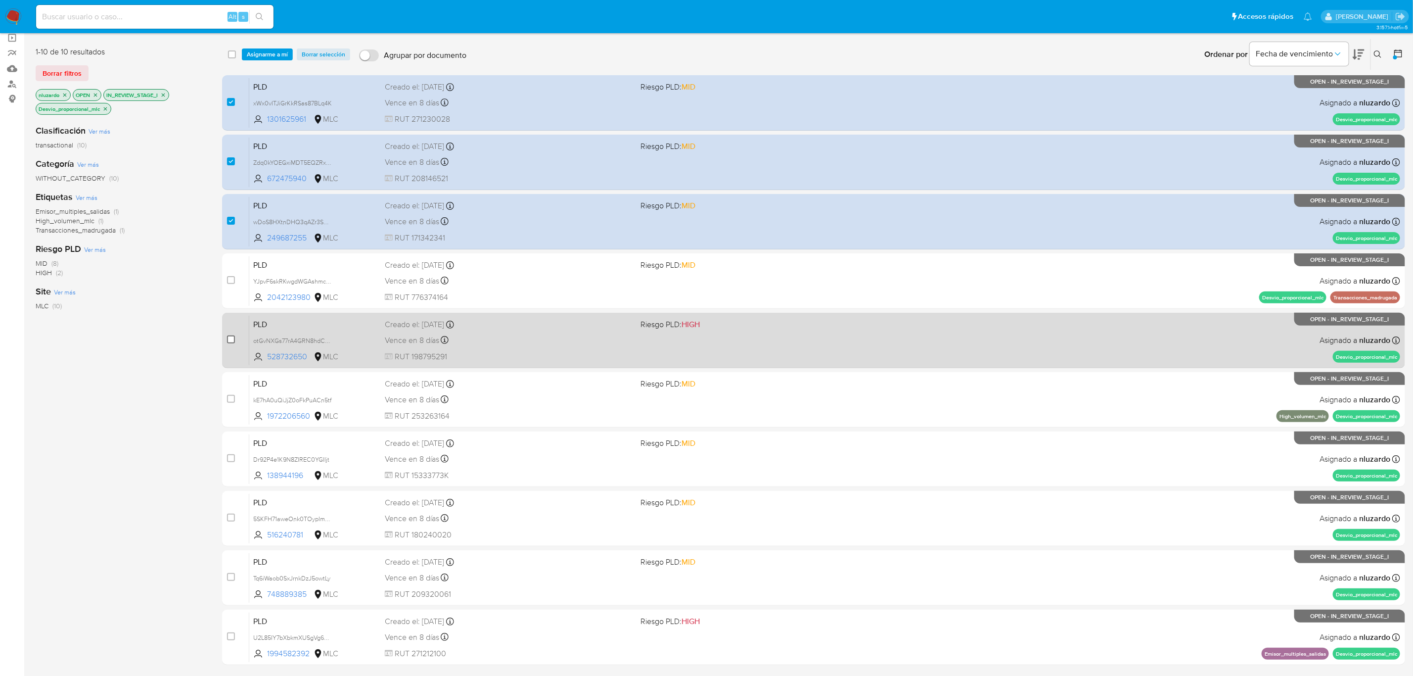
click at [230, 335] on input "checkbox" at bounding box center [231, 339] width 8 height 8
checkbox input "true"
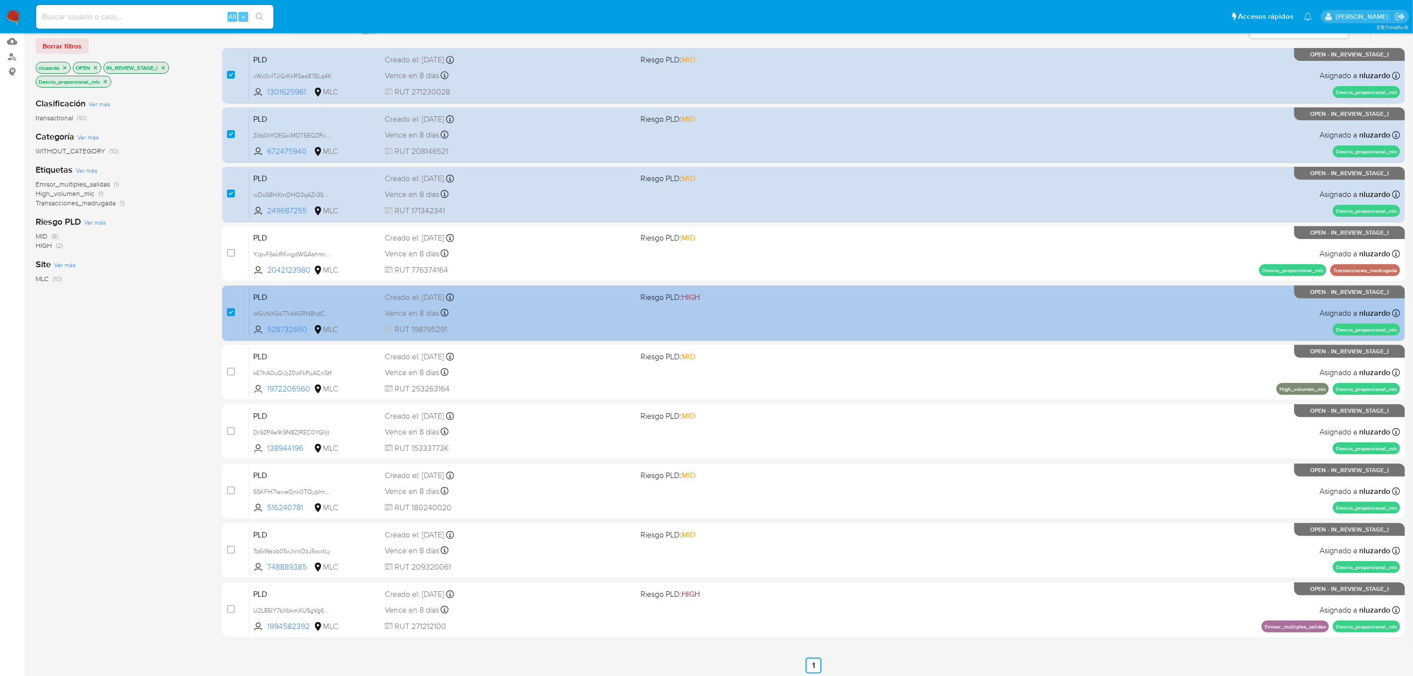
scroll to position [104, 0]
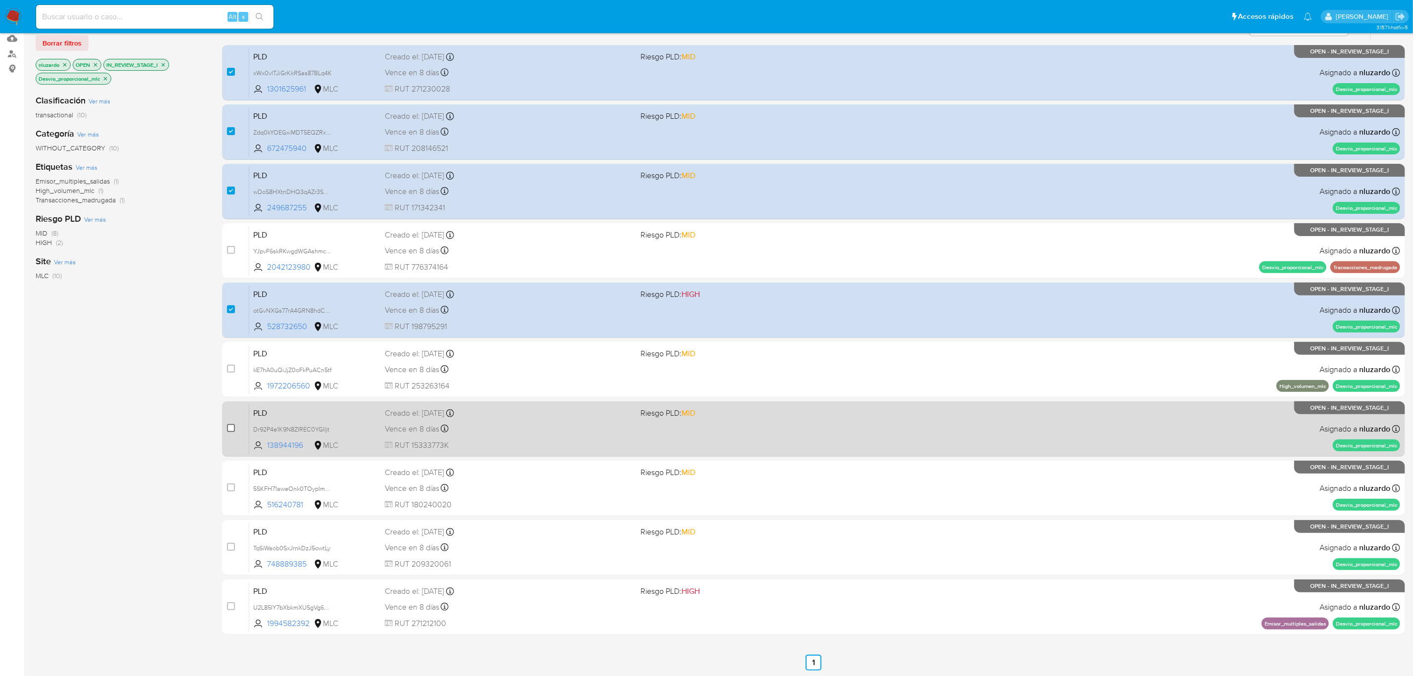
click at [233, 426] on input "checkbox" at bounding box center [231, 428] width 8 height 8
checkbox input "true"
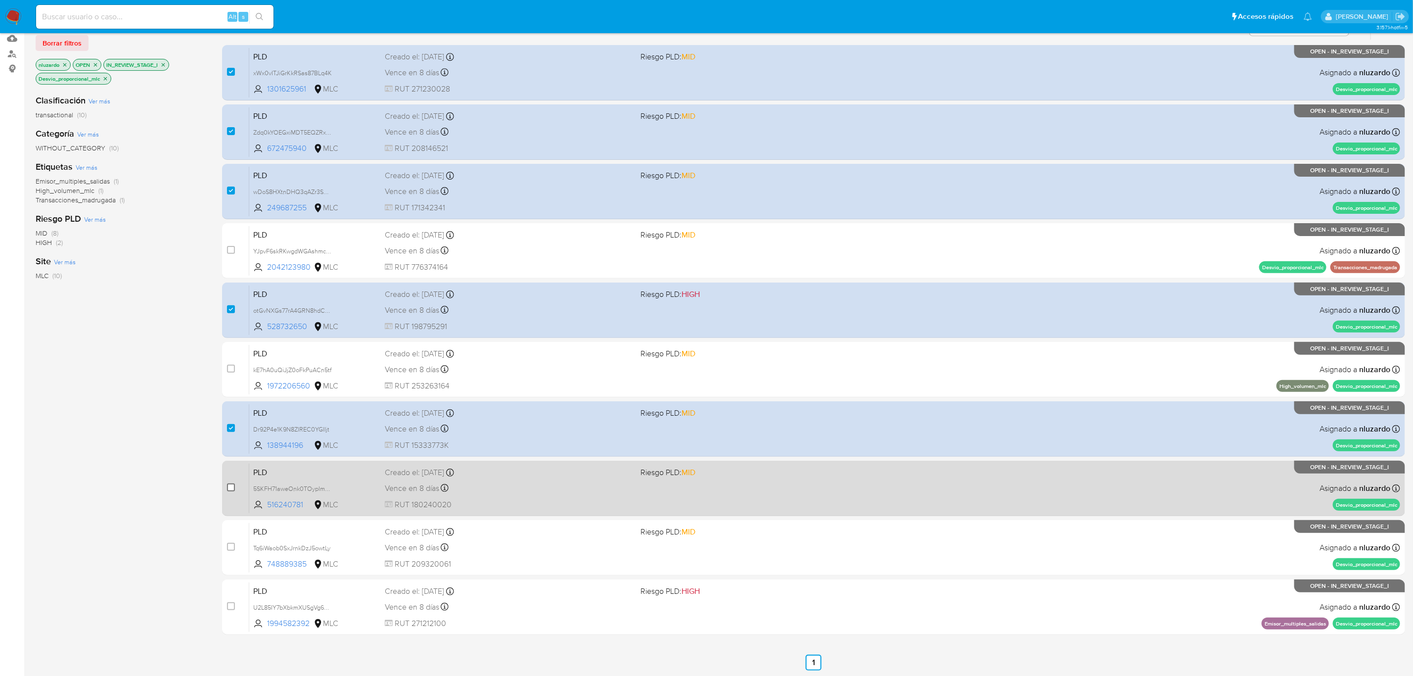
click at [231, 487] on input "checkbox" at bounding box center [231, 487] width 8 height 8
checkbox input "true"
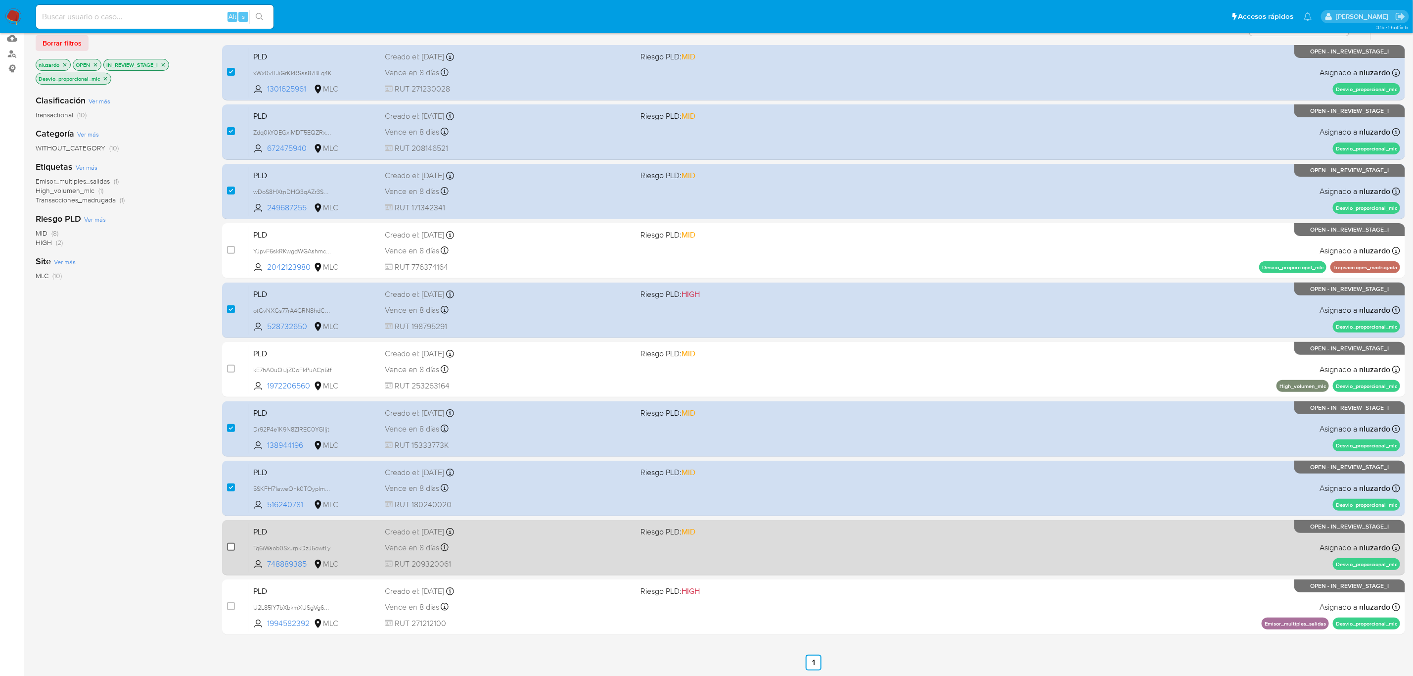
click at [227, 549] on input "checkbox" at bounding box center [231, 547] width 8 height 8
checkbox input "true"
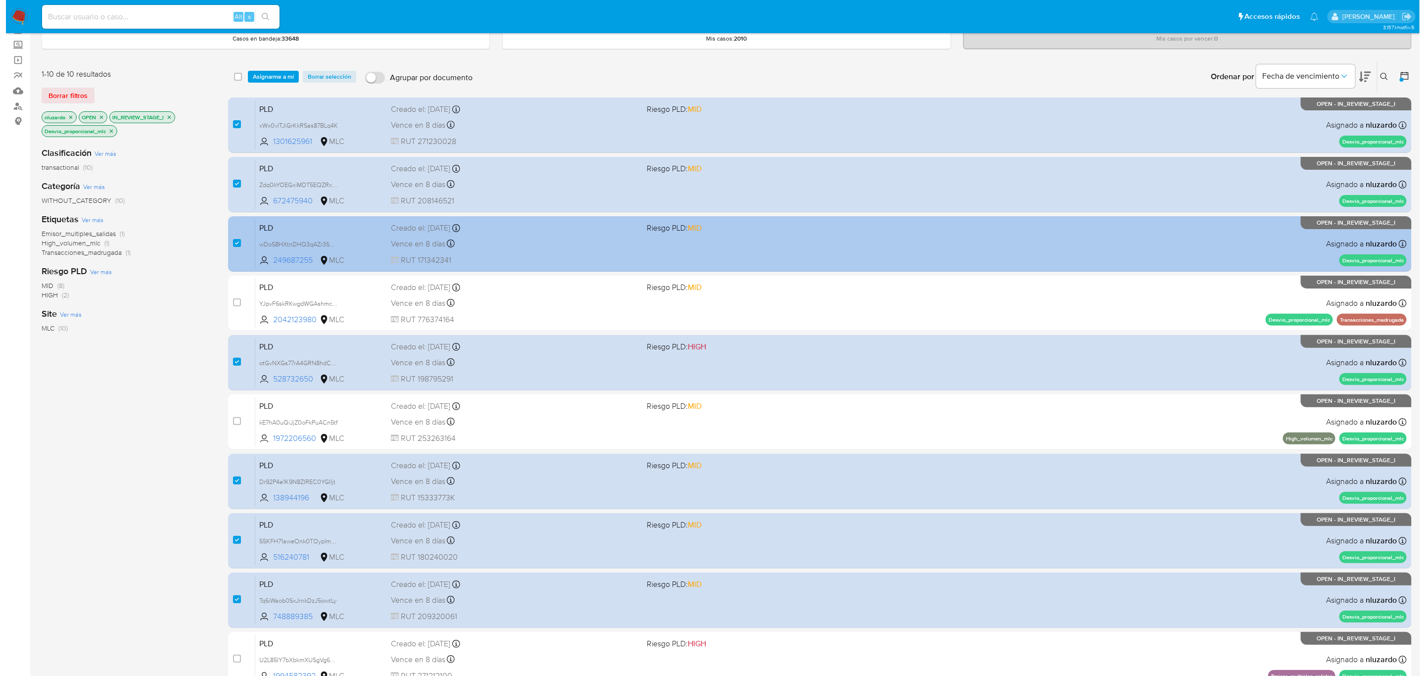
scroll to position [0, 0]
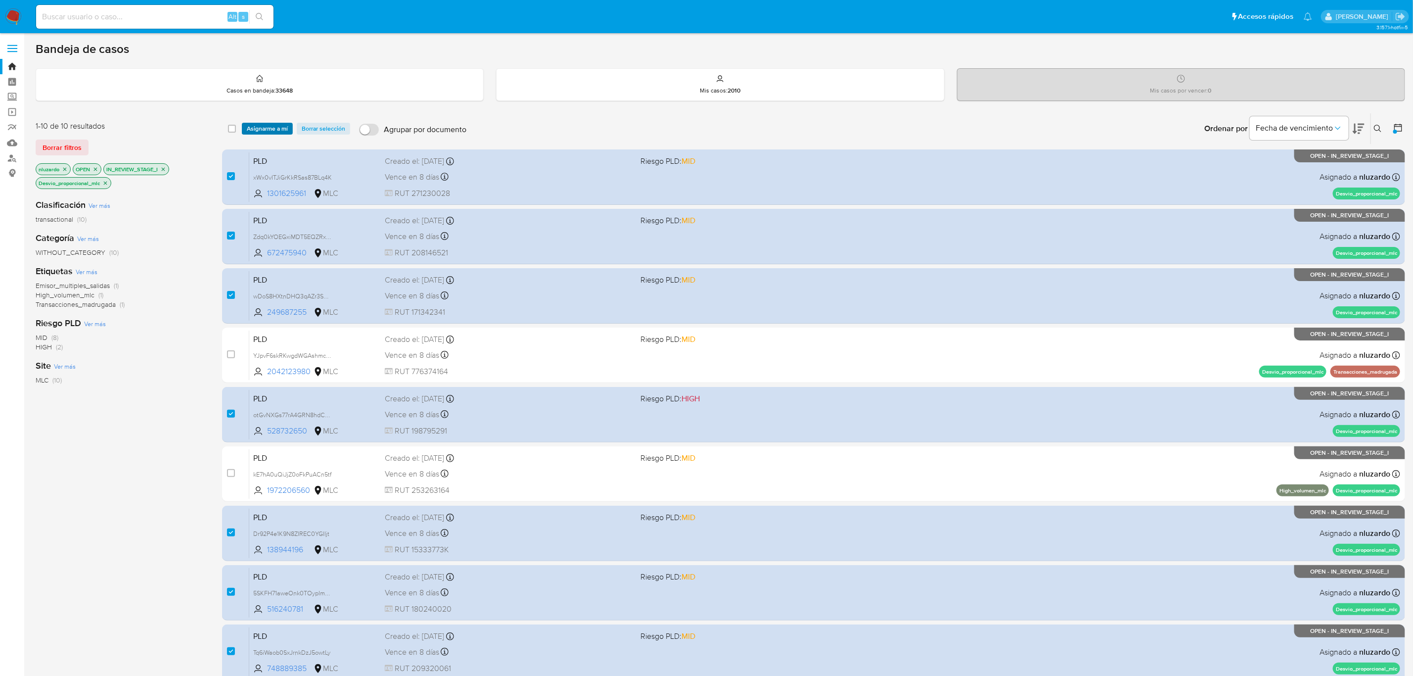
click at [260, 128] on span "Asignarme a mí" at bounding box center [267, 129] width 41 height 10
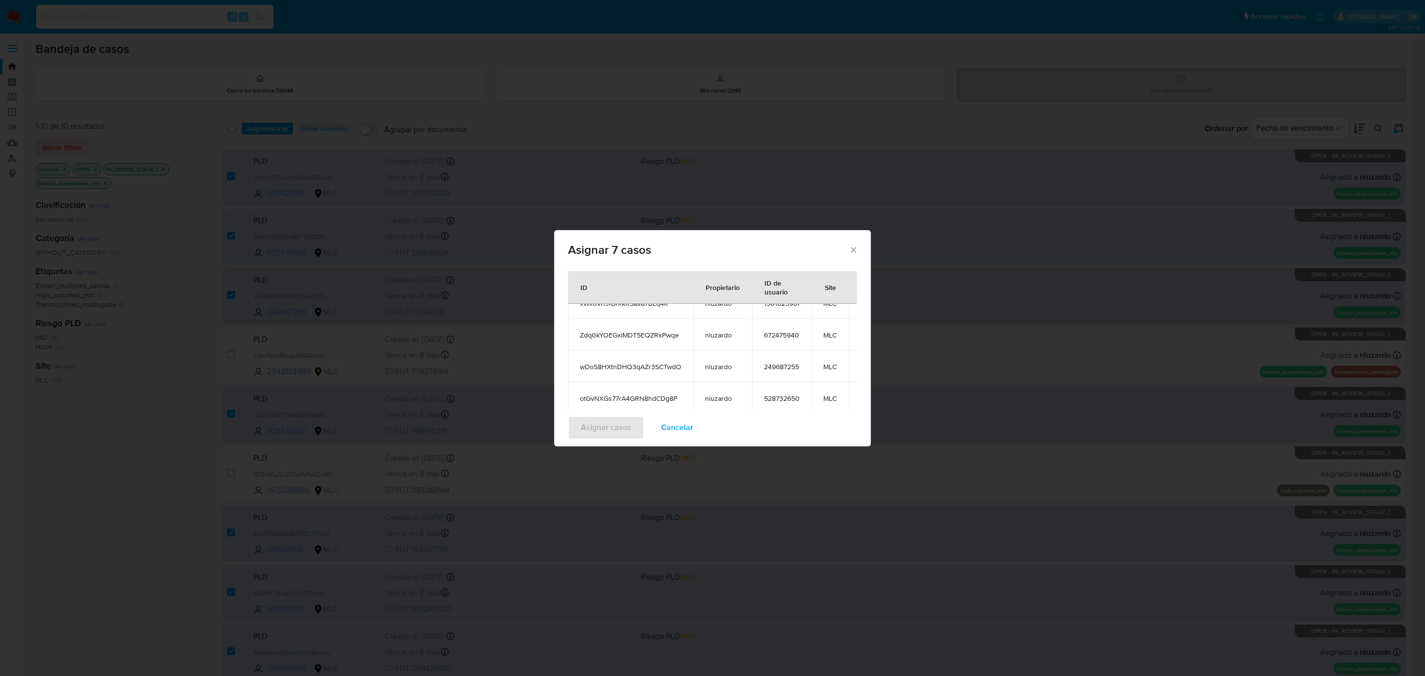
click at [786, 330] on span "672475940" at bounding box center [782, 334] width 36 height 9
click at [780, 337] on span "1301625961" at bounding box center [782, 334] width 36 height 9
copy span "1301625961"
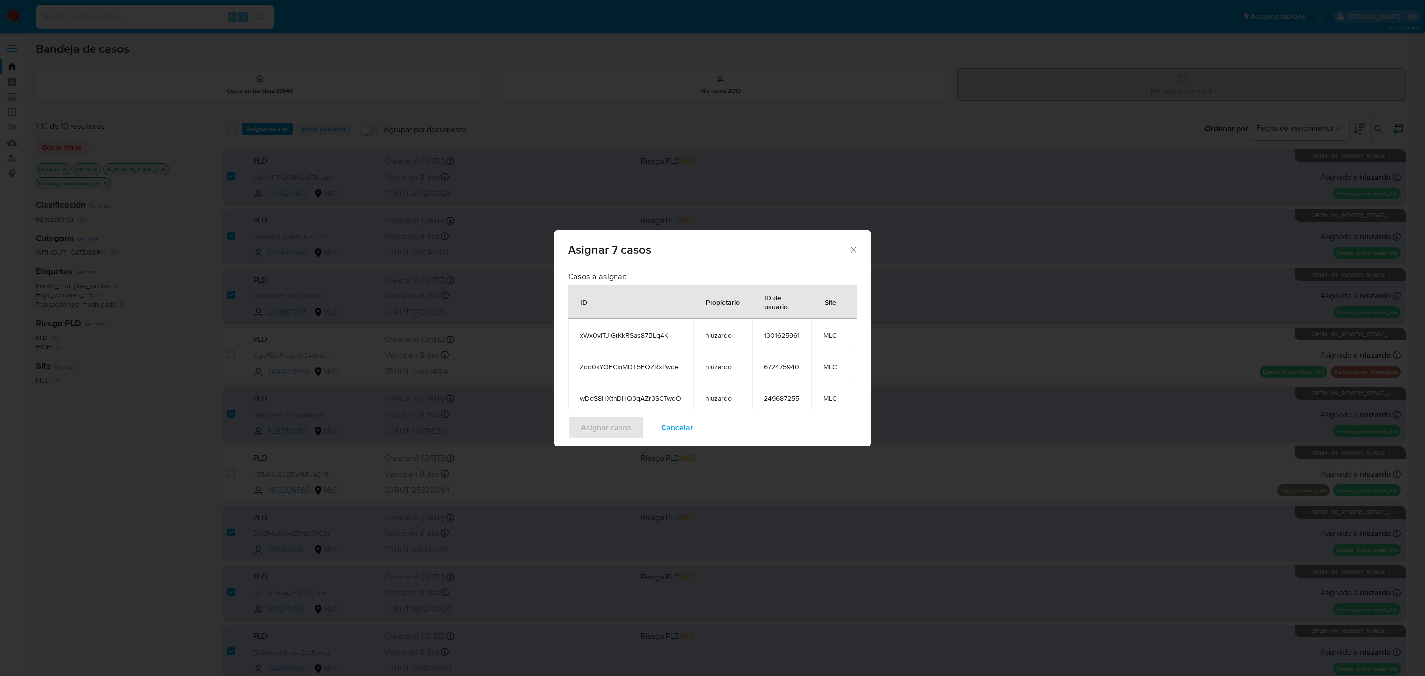
click at [791, 358] on td "672475940" at bounding box center [781, 366] width 59 height 32
click at [789, 369] on span "672475940" at bounding box center [782, 366] width 36 height 9
copy span "672475940"
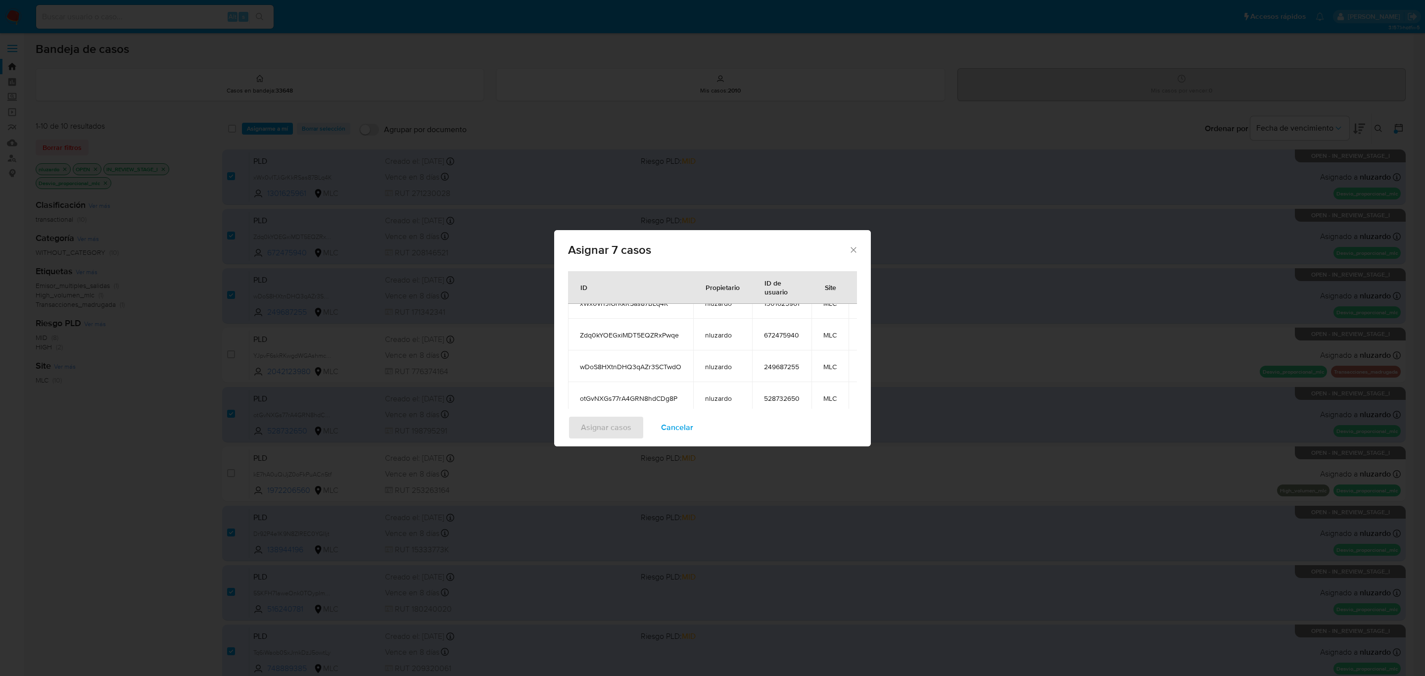
click at [781, 362] on span "249687255" at bounding box center [782, 366] width 36 height 9
copy span "249687255"
click at [786, 394] on span "528732650" at bounding box center [782, 398] width 36 height 9
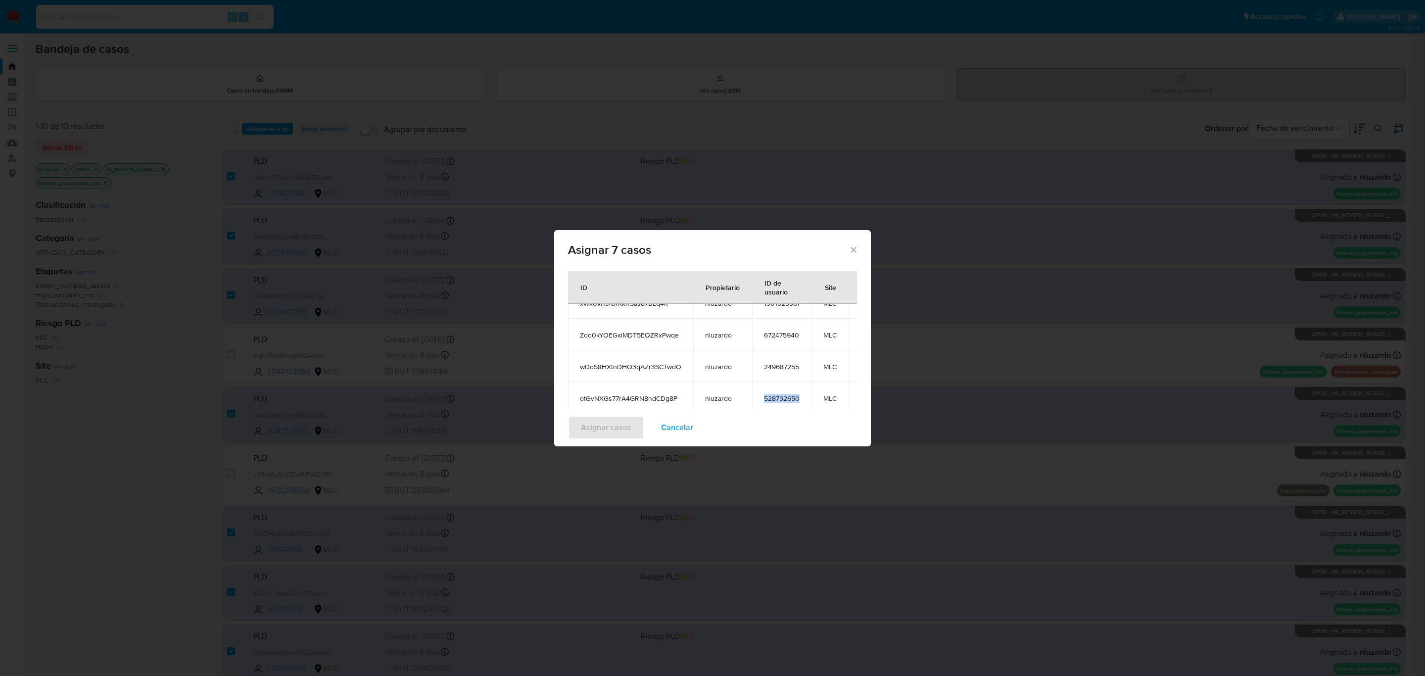
copy span "528732650"
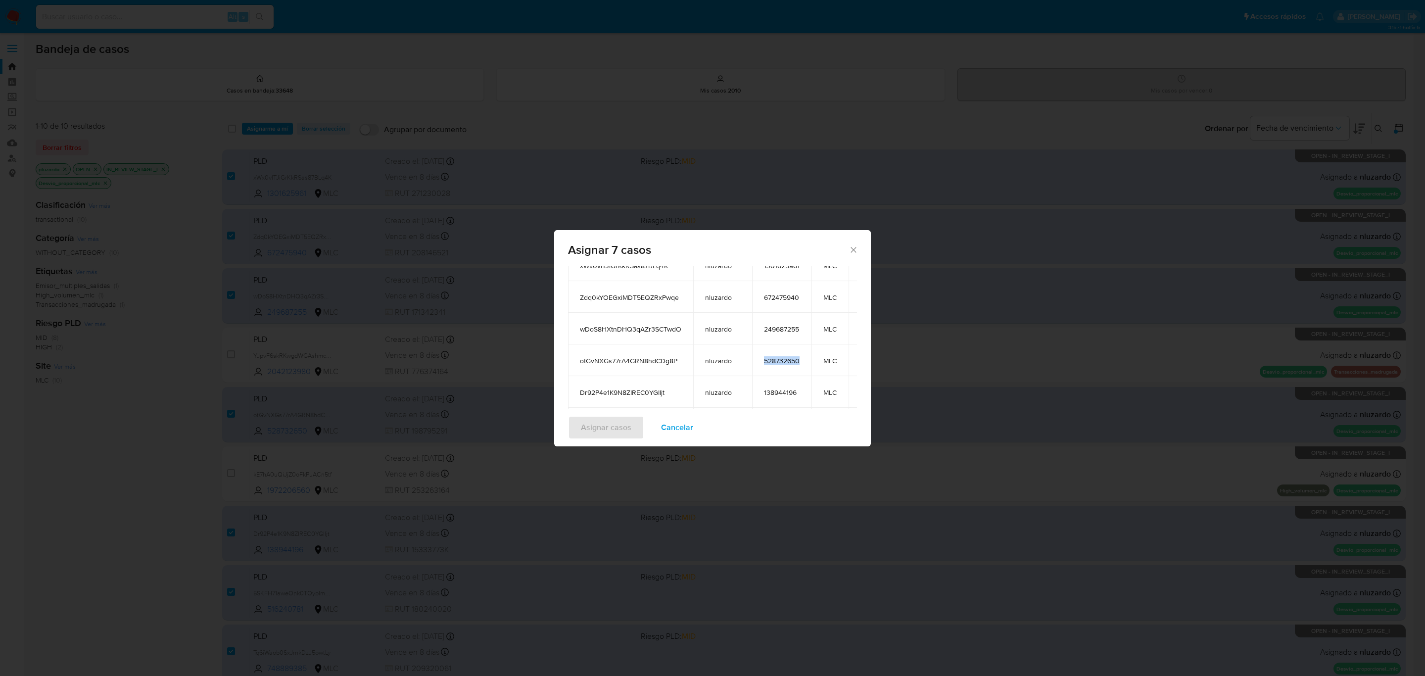
scroll to position [74, 0]
click at [783, 351] on span "138944196" at bounding box center [782, 355] width 36 height 9
copy span "138944196"
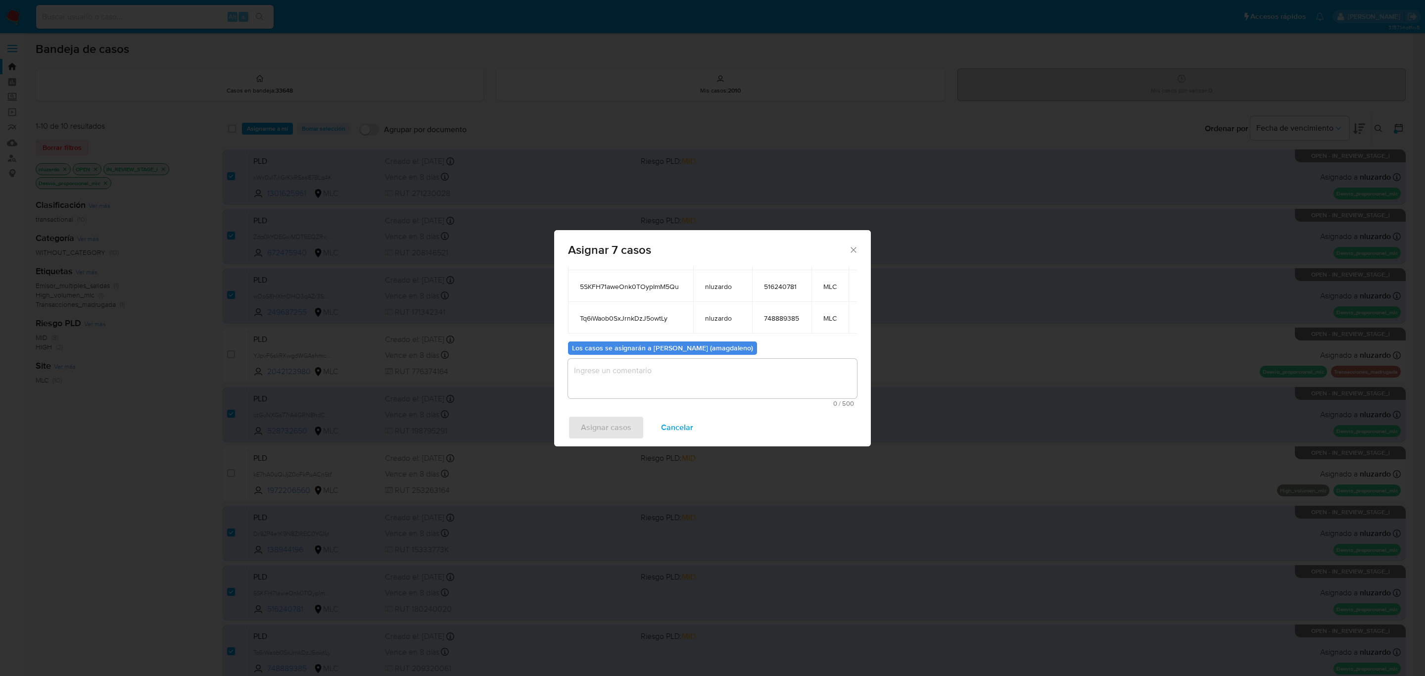
scroll to position [110, 0]
click at [775, 344] on td "516240781" at bounding box center [781, 351] width 59 height 32
click at [776, 347] on span "516240781" at bounding box center [782, 351] width 36 height 9
copy span "516240781"
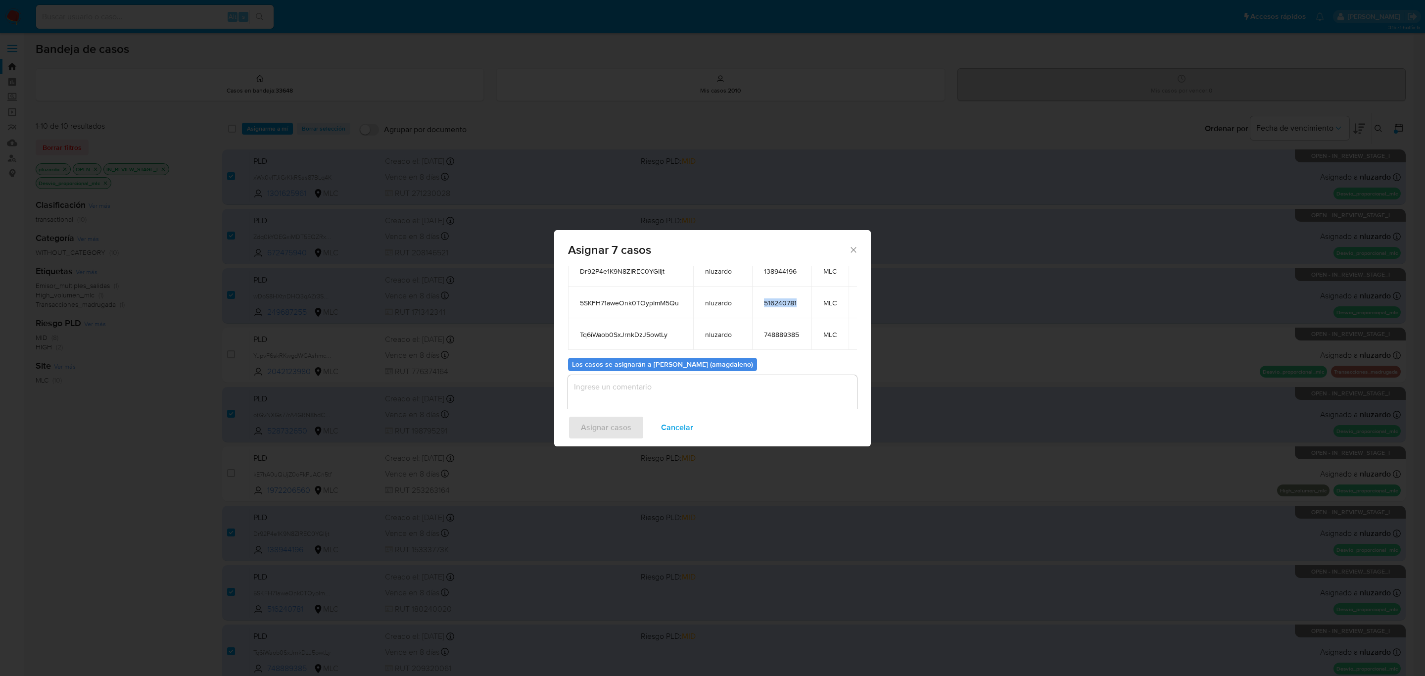
scroll to position [185, 0]
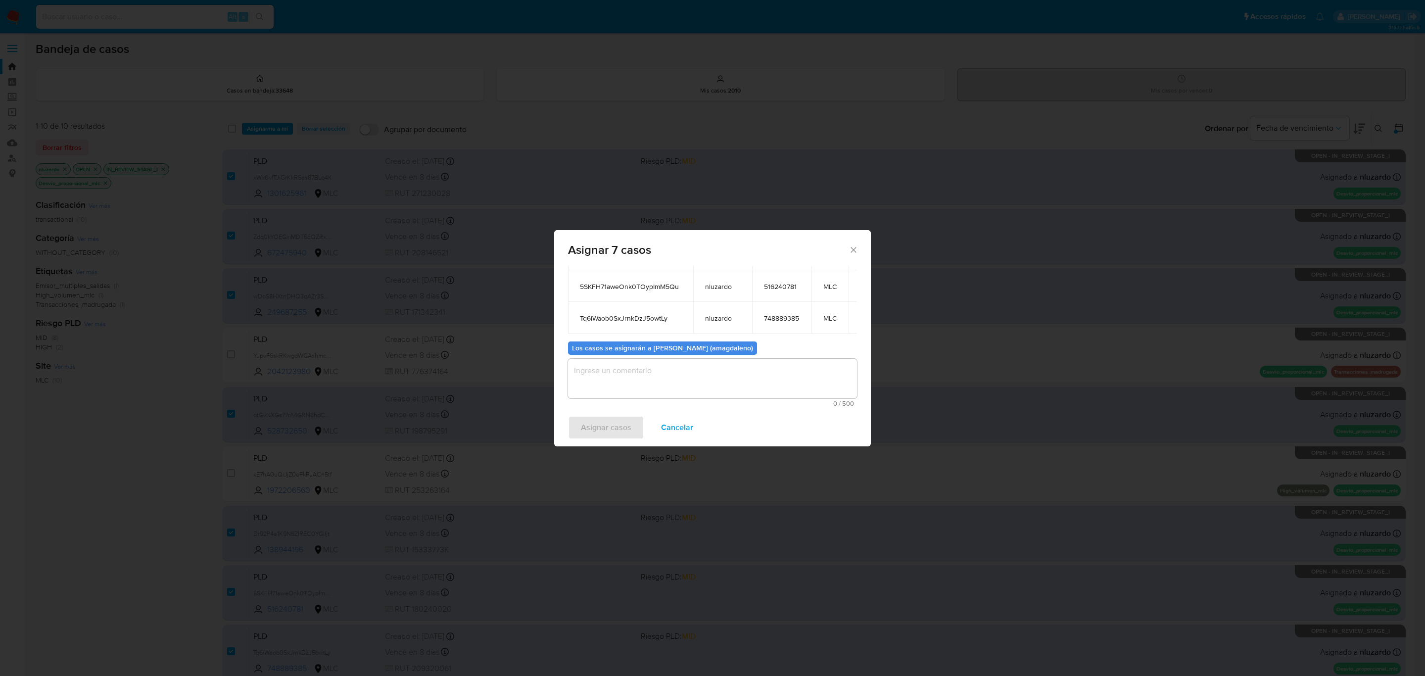
click at [772, 314] on span "748889385" at bounding box center [782, 318] width 36 height 9
copy span "748889385"
click at [669, 364] on textarea "assign-modal" at bounding box center [712, 379] width 289 height 40
type textarea "."
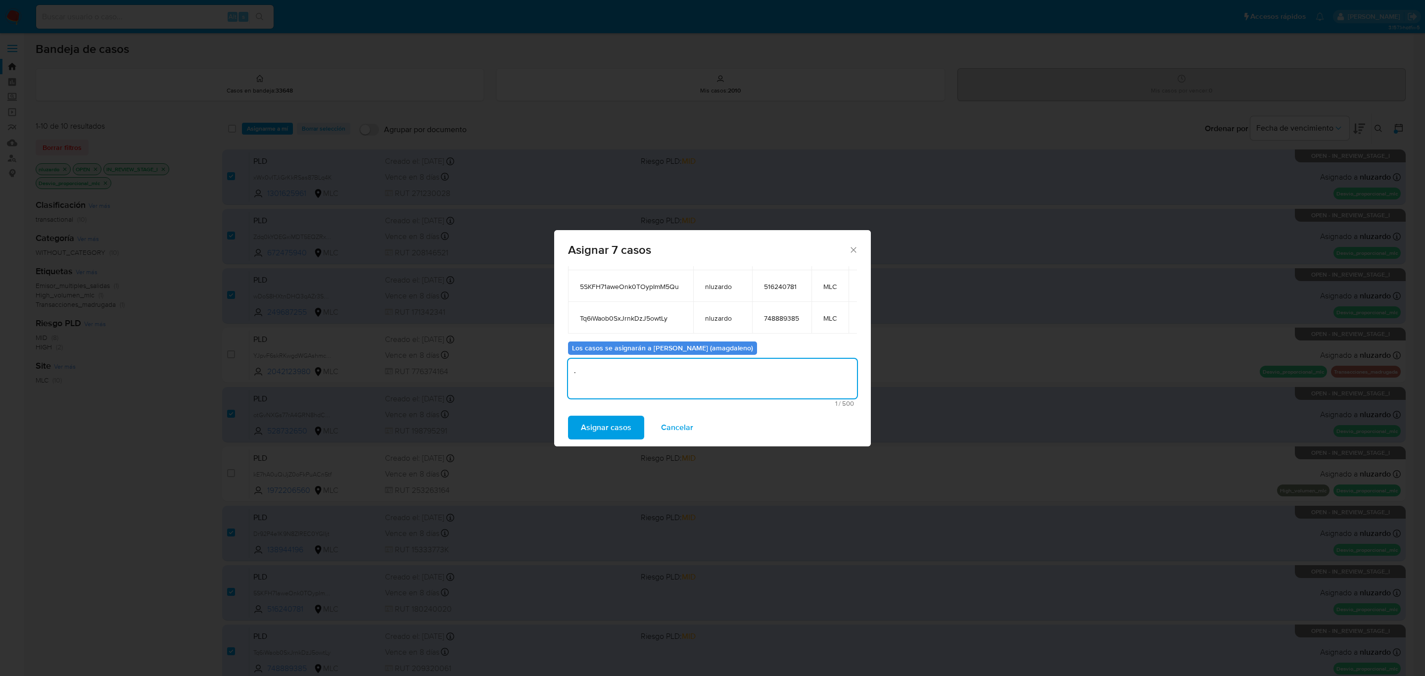
click at [604, 433] on span "Asignar casos" at bounding box center [606, 428] width 50 height 22
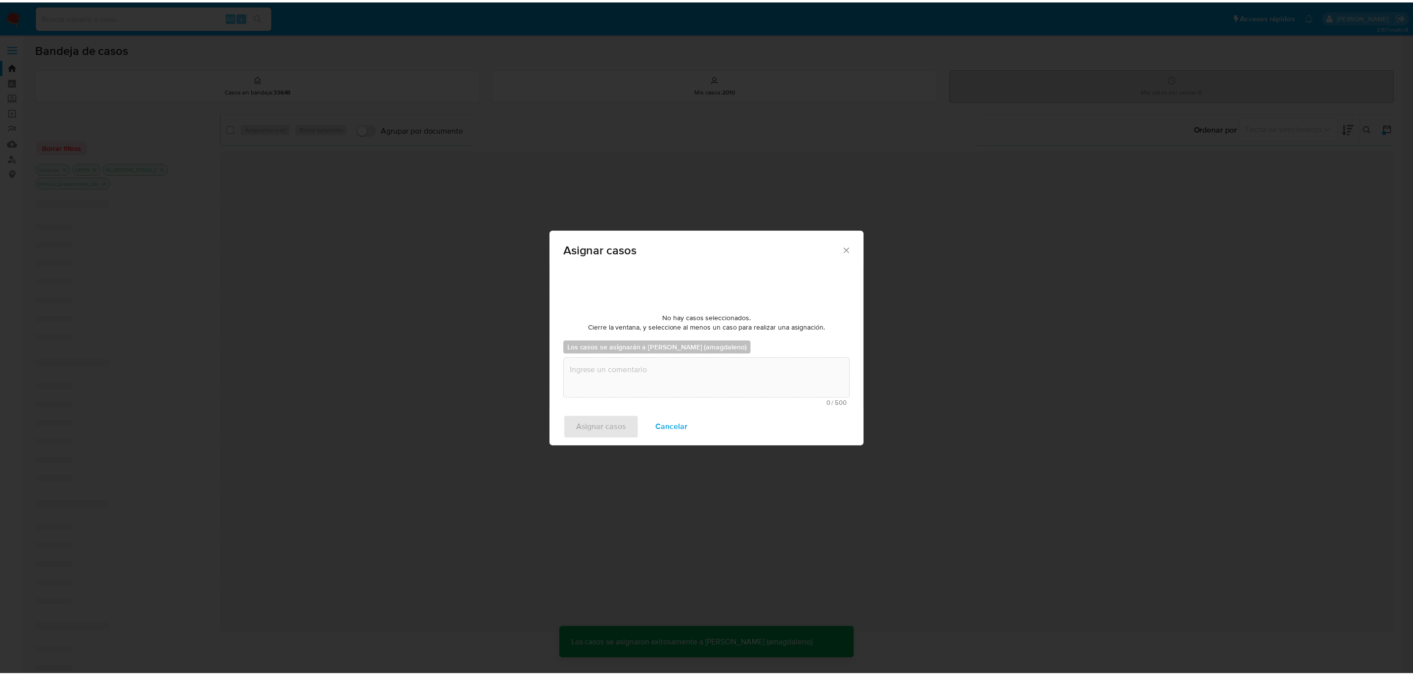
scroll to position [59, 0]
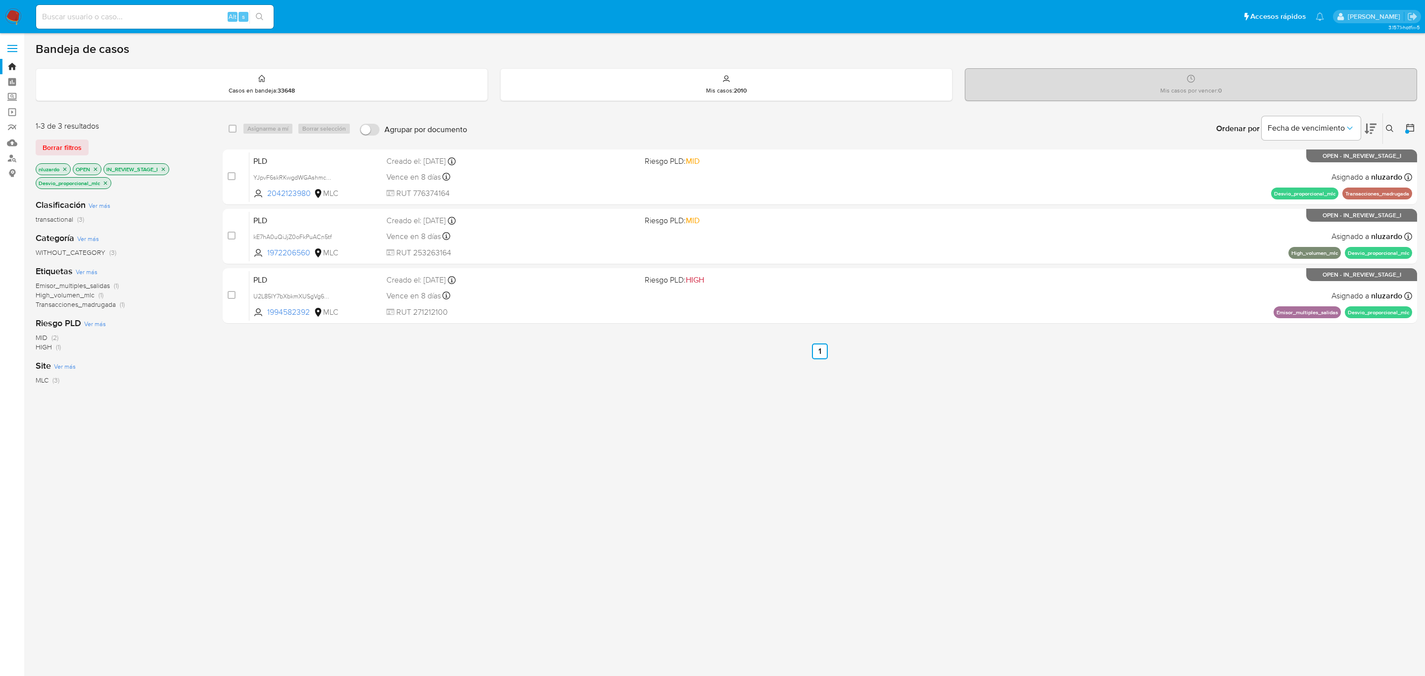
click at [107, 184] on icon "close-filter" at bounding box center [105, 183] width 6 height 6
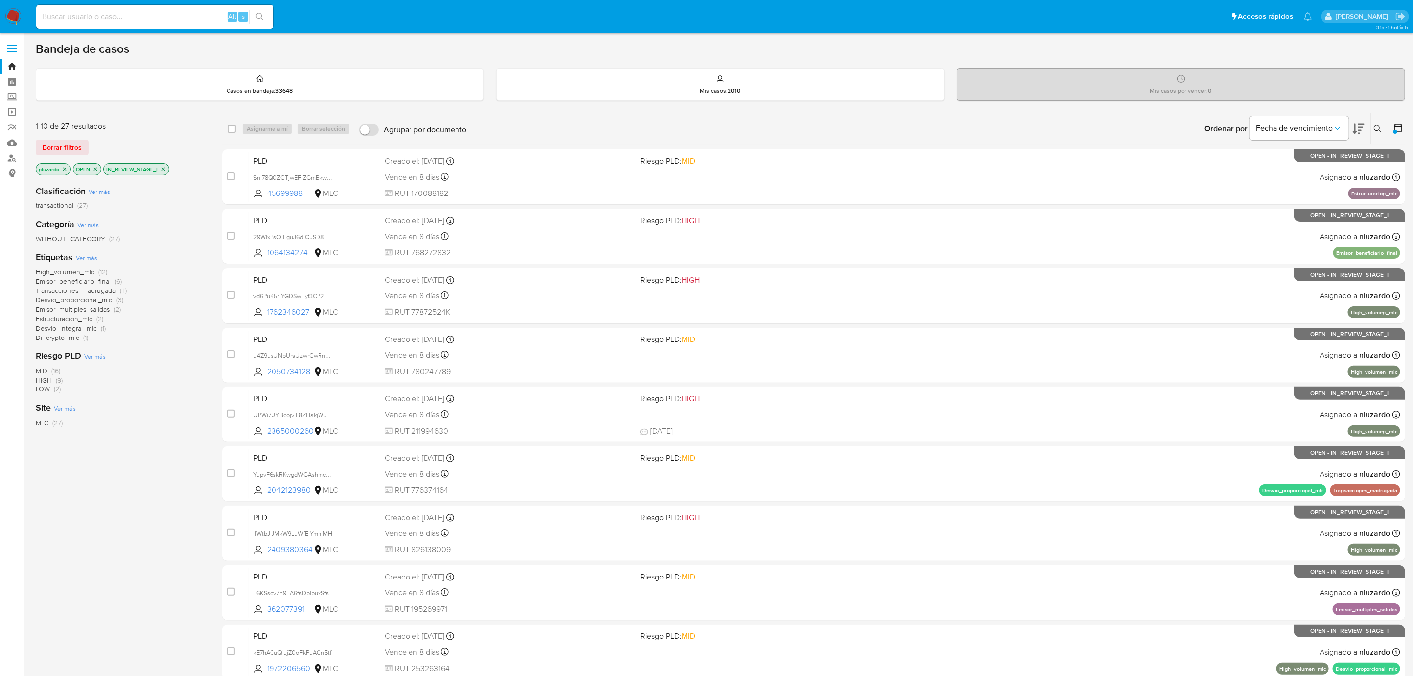
click at [84, 329] on span "Desvio_integral_mlc" at bounding box center [66, 328] width 61 height 10
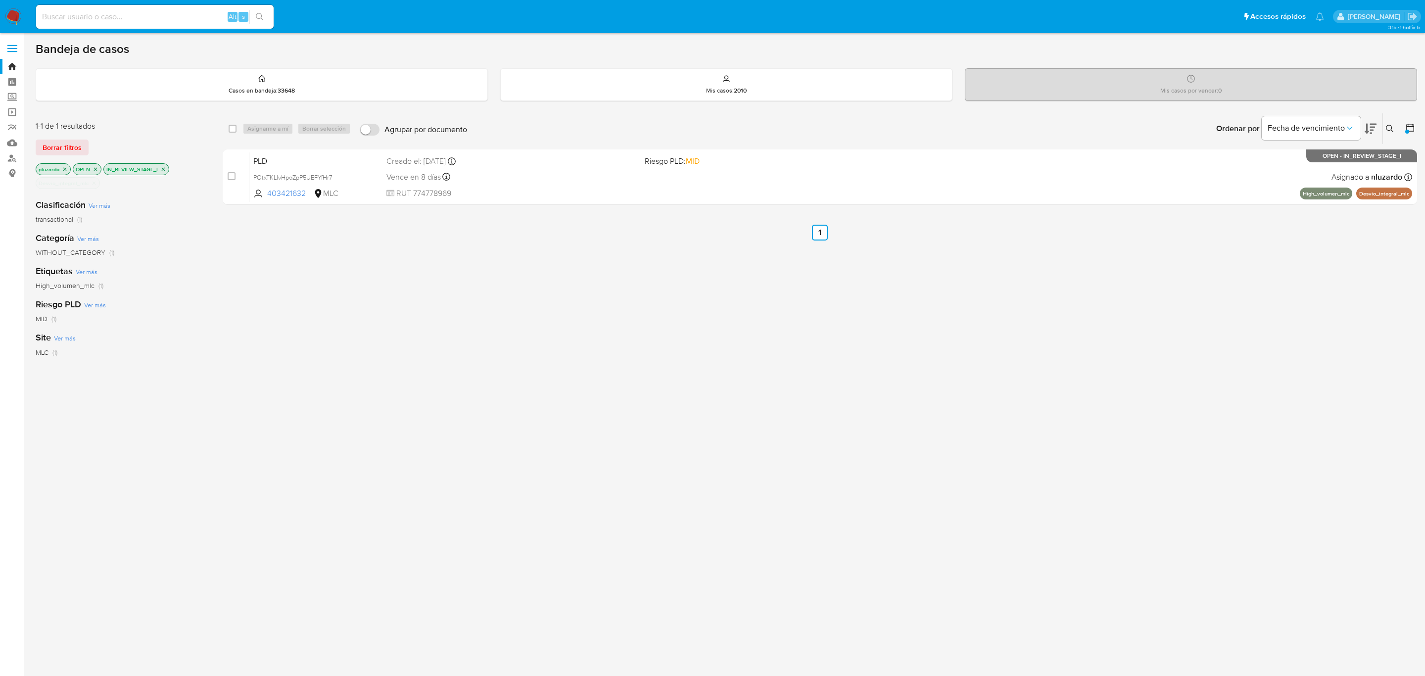
click at [93, 182] on icon "close-filter" at bounding box center [94, 183] width 6 height 6
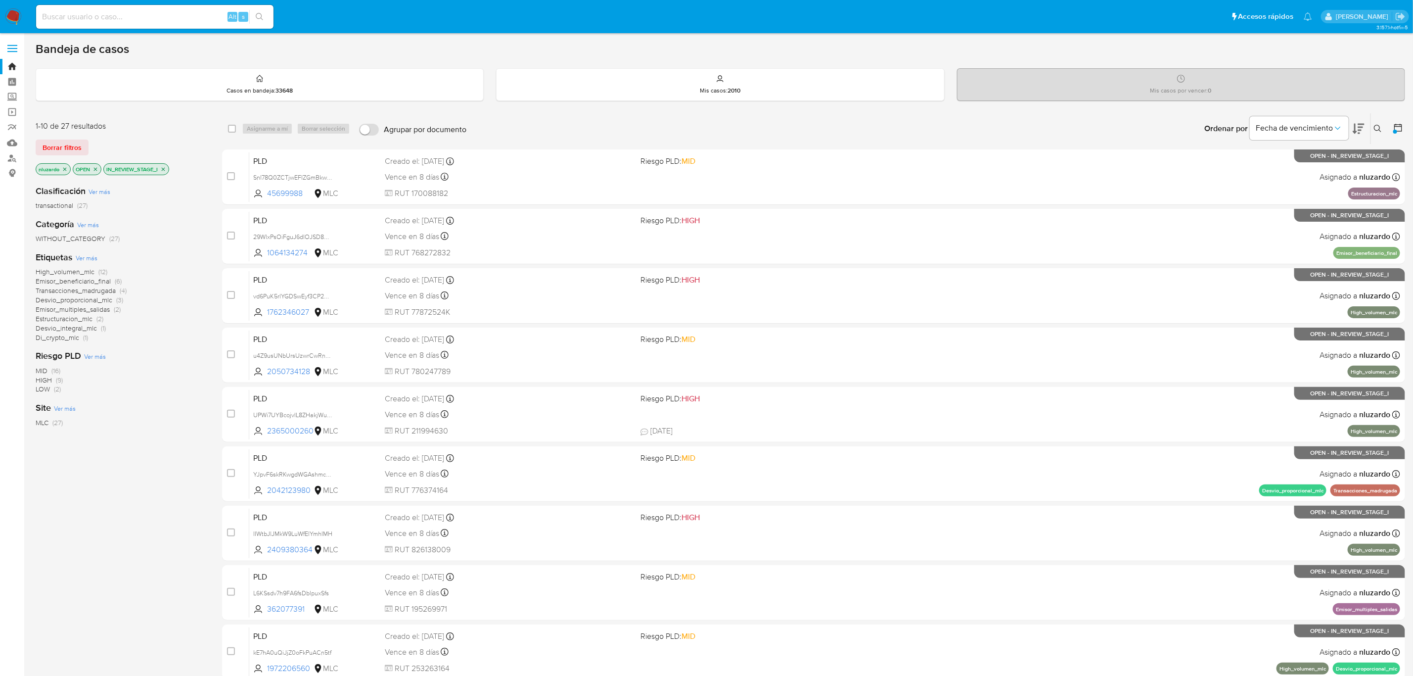
click at [85, 314] on span "Estructuracion_mlc" at bounding box center [64, 319] width 57 height 10
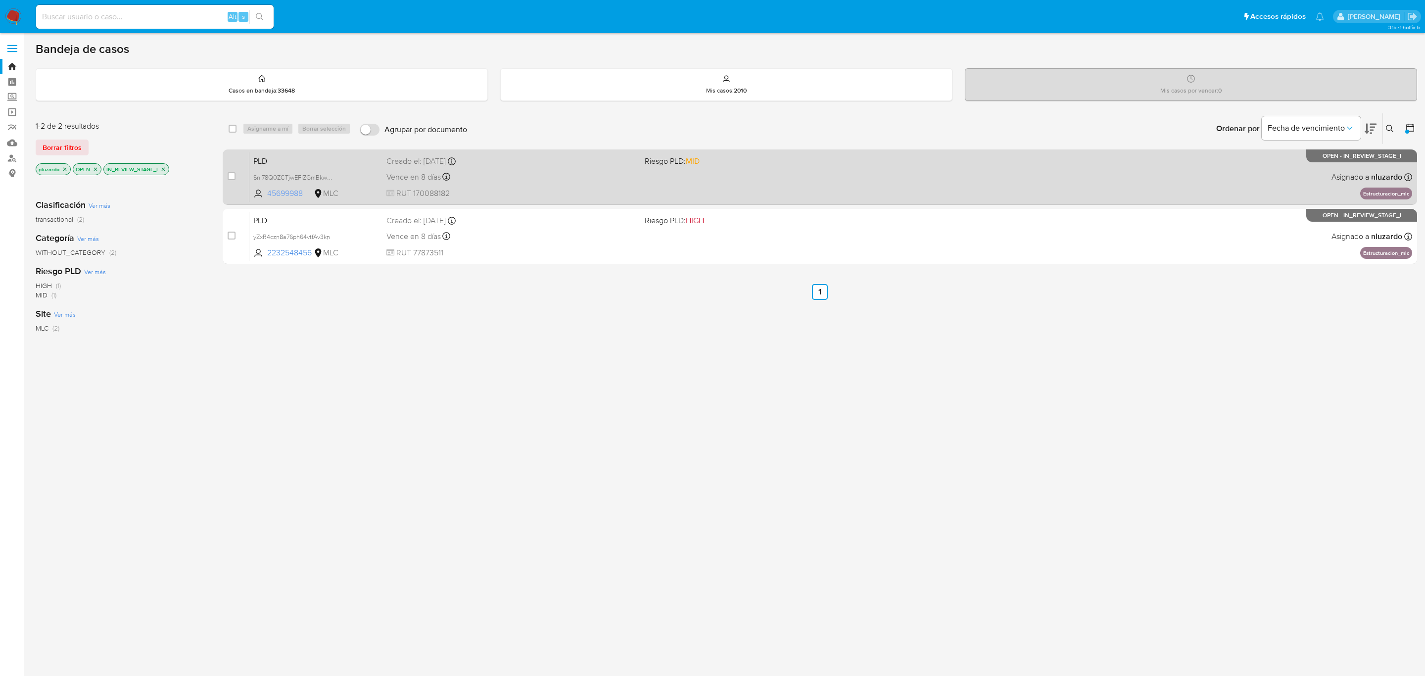
click at [287, 192] on span "45699988" at bounding box center [289, 193] width 45 height 11
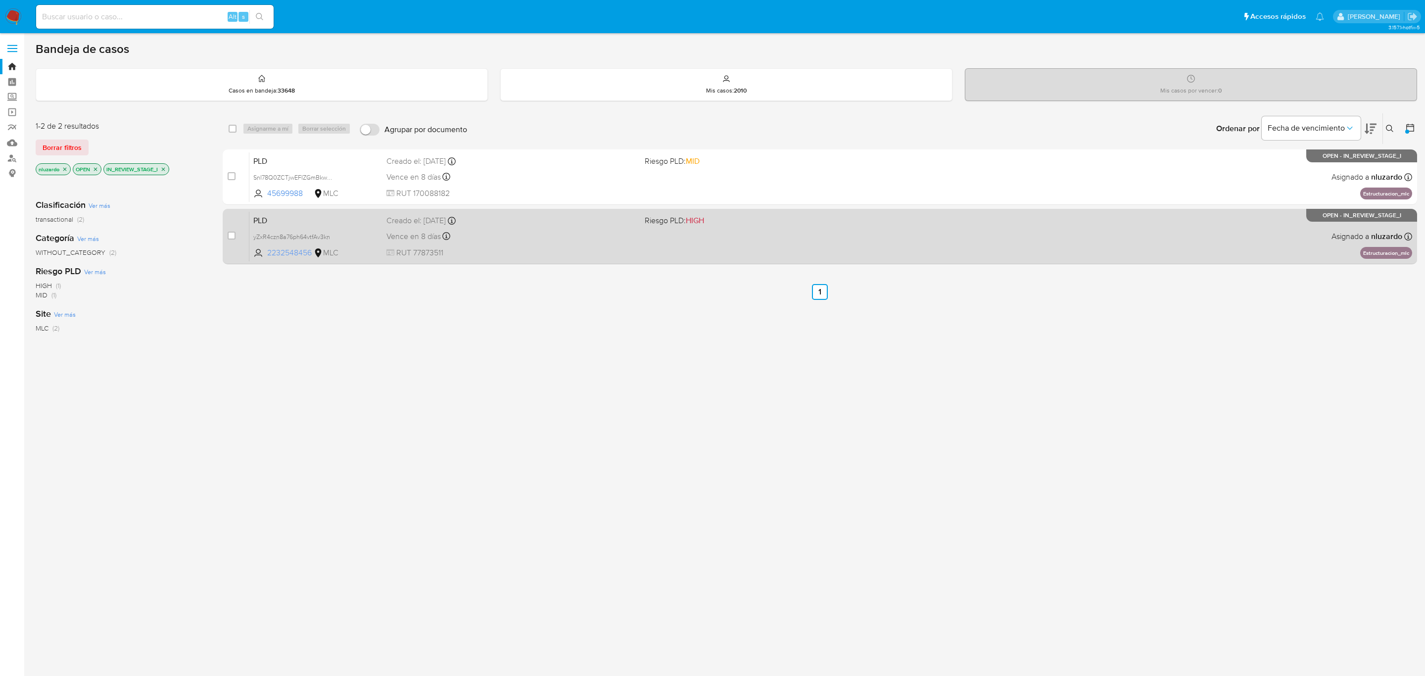
click at [280, 254] on span "2232548456" at bounding box center [289, 252] width 45 height 11
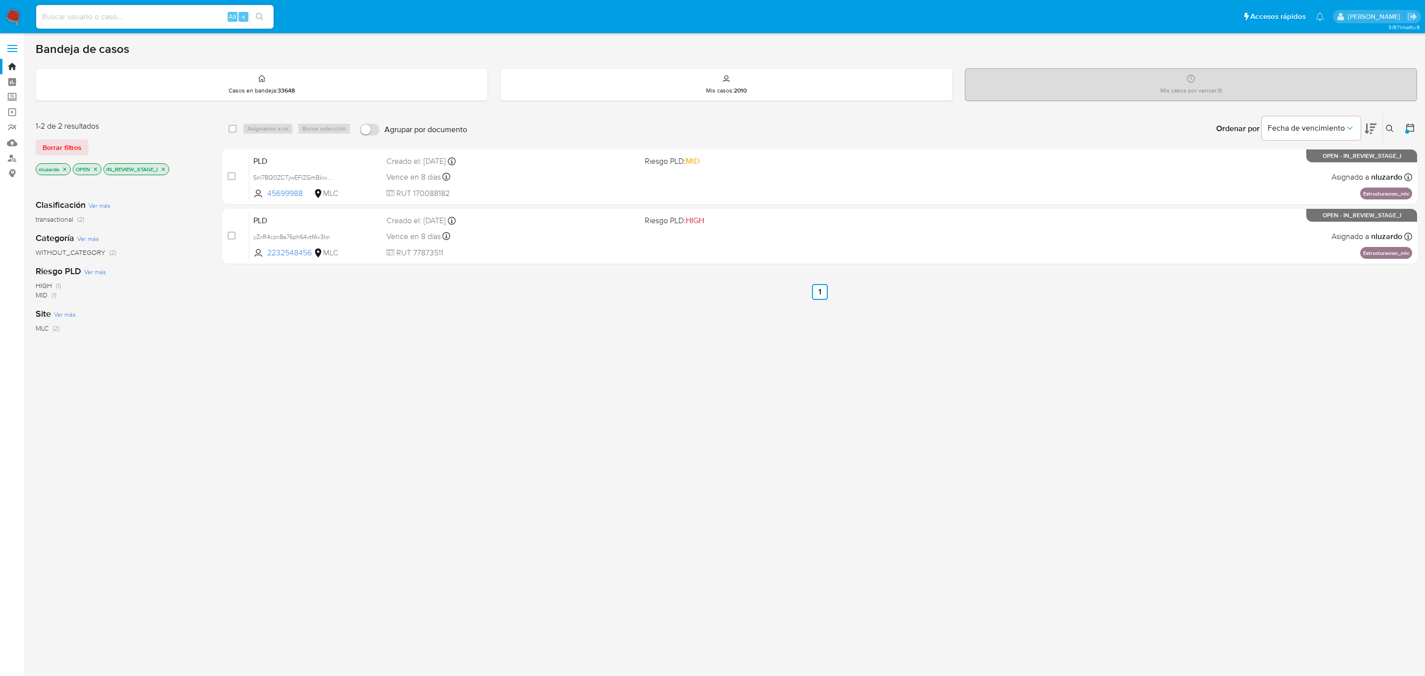
click at [91, 183] on icon "close-filter" at bounding box center [90, 182] width 3 height 3
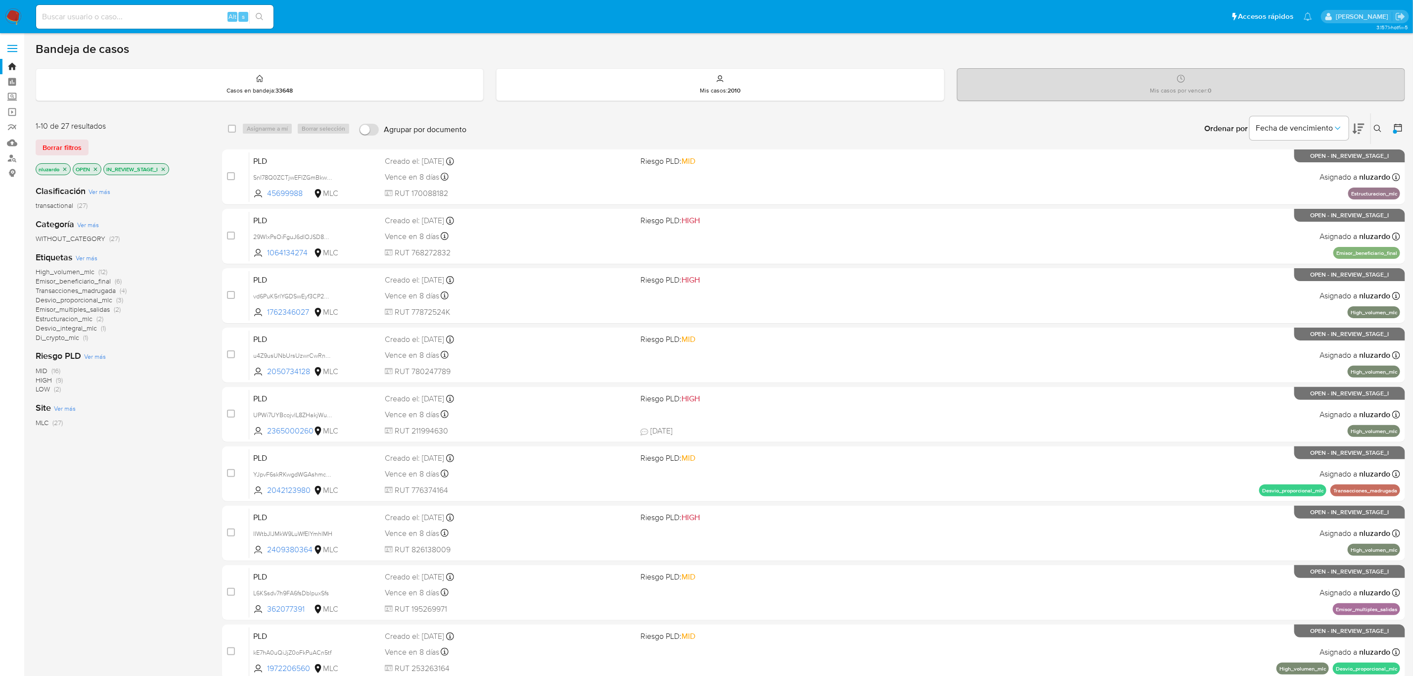
click at [59, 314] on span "Estructuracion_mlc" at bounding box center [64, 319] width 57 height 10
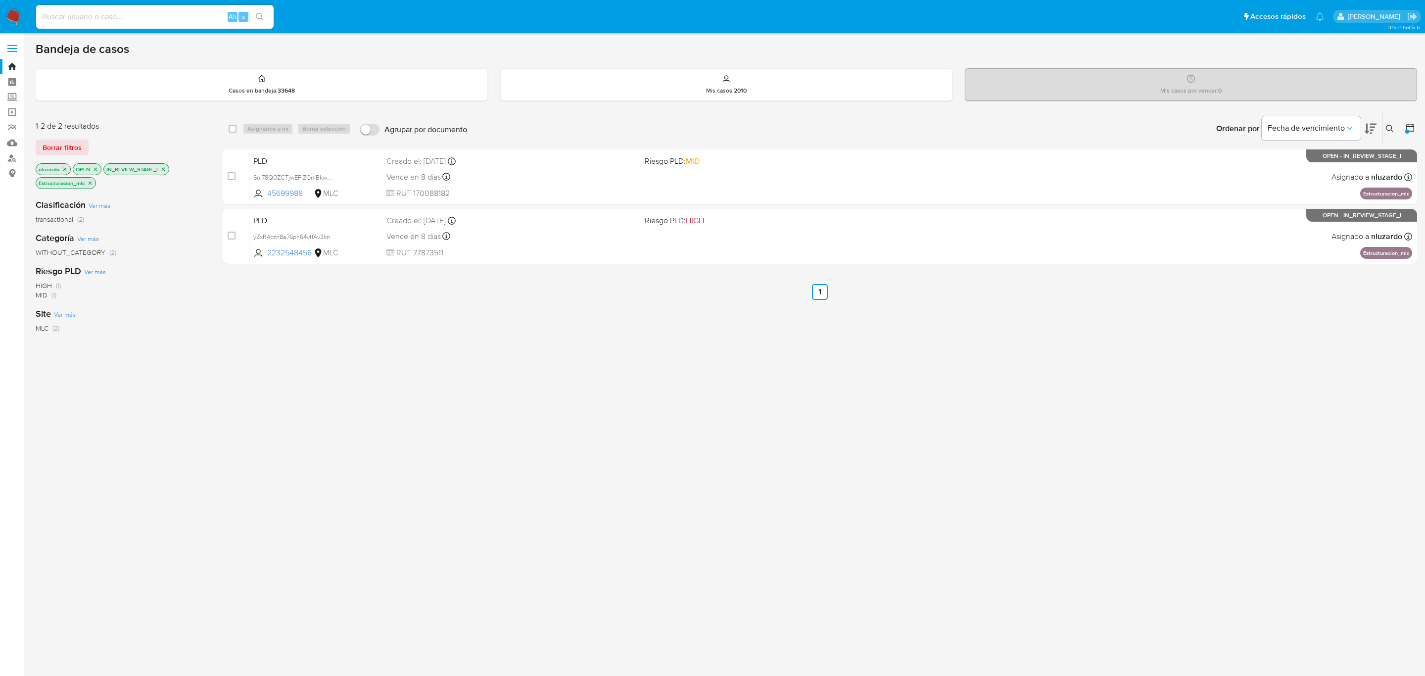
click at [88, 181] on icon "close-filter" at bounding box center [90, 183] width 6 height 6
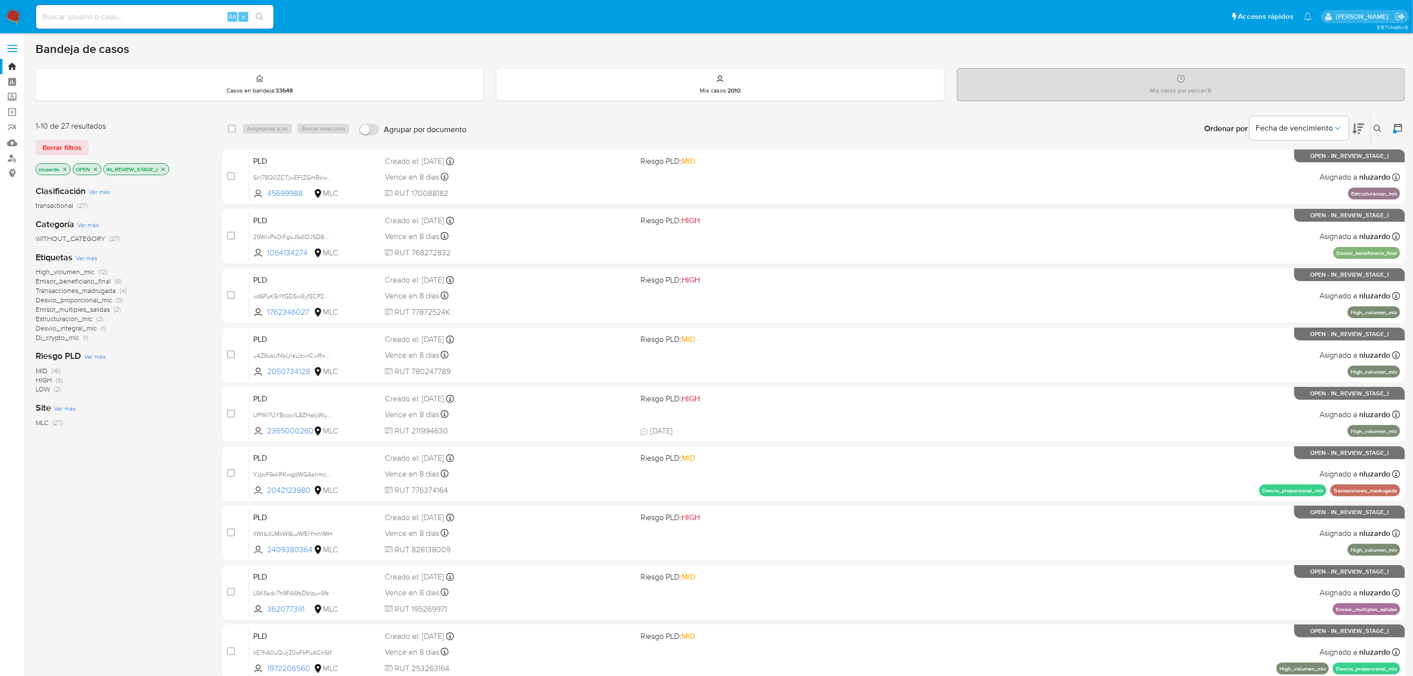
click at [75, 309] on span "Emisor_multiples_salidas" at bounding box center [73, 309] width 74 height 10
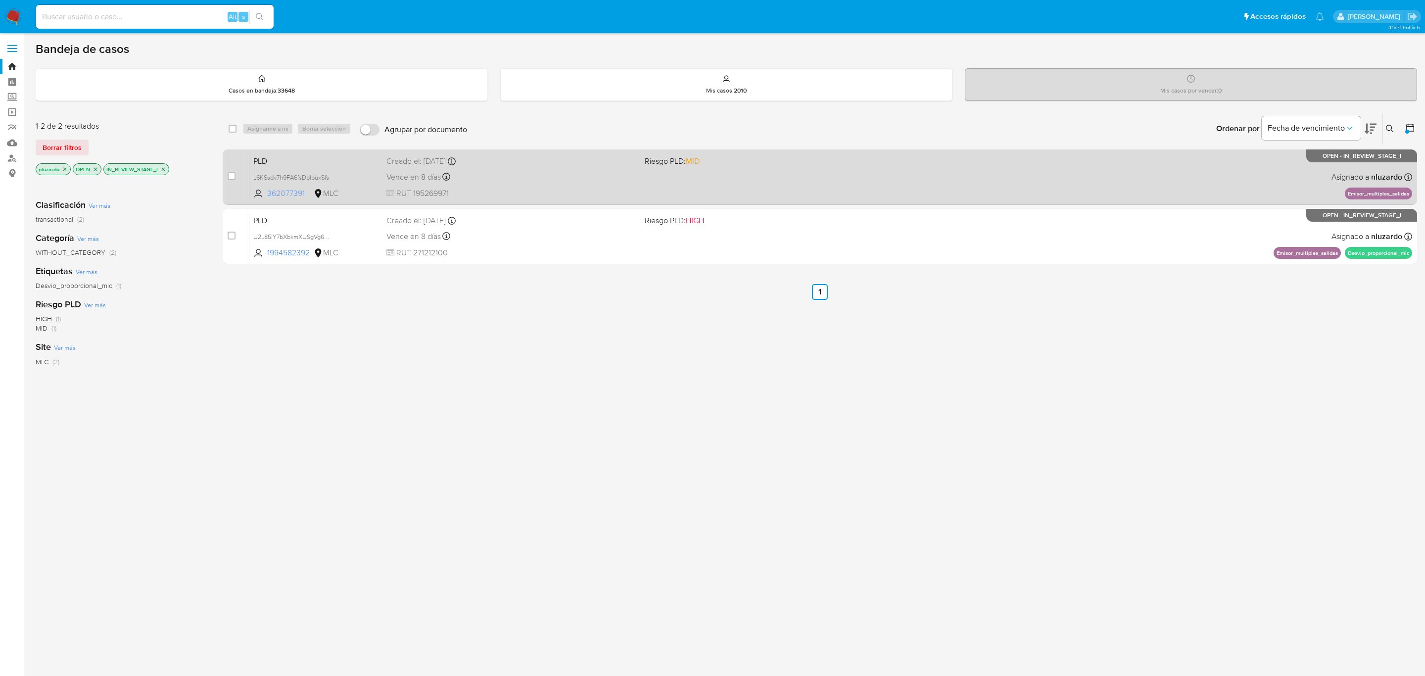
click at [273, 198] on span "362077391" at bounding box center [289, 193] width 45 height 11
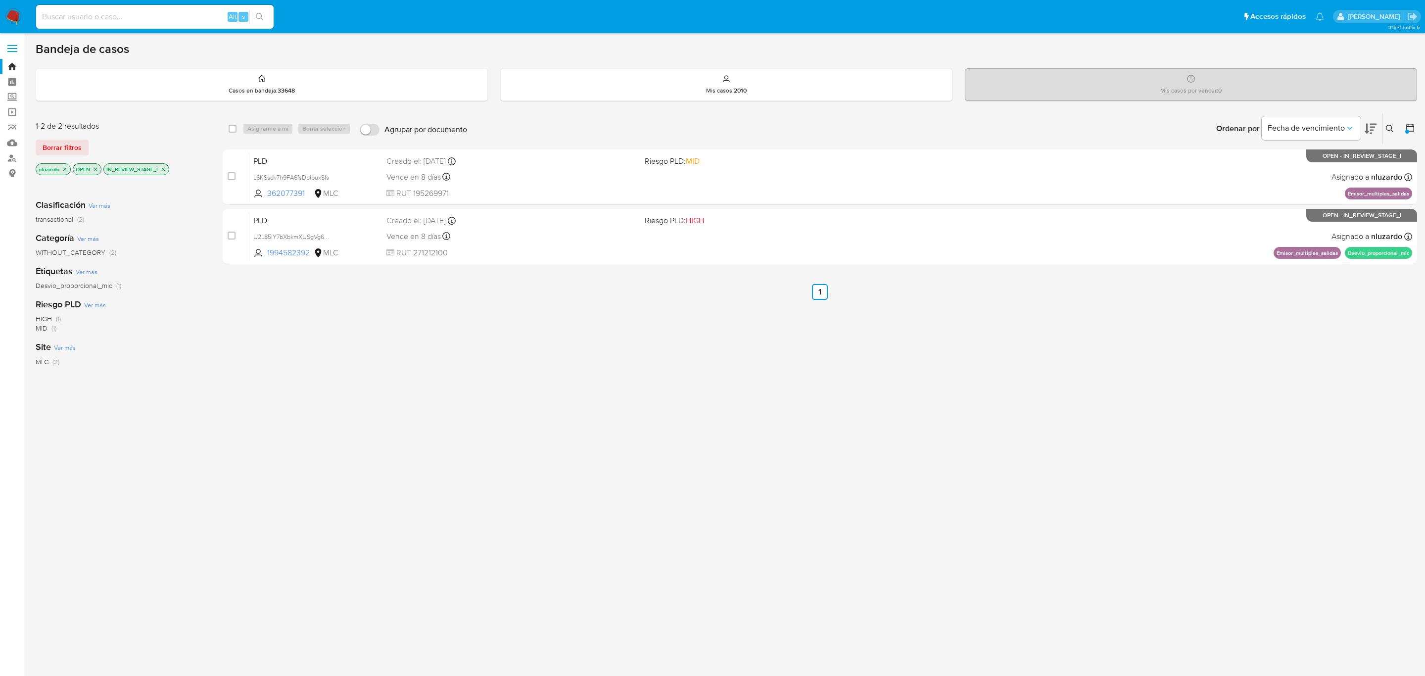
click at [107, 181] on icon "close-filter" at bounding box center [105, 183] width 6 height 6
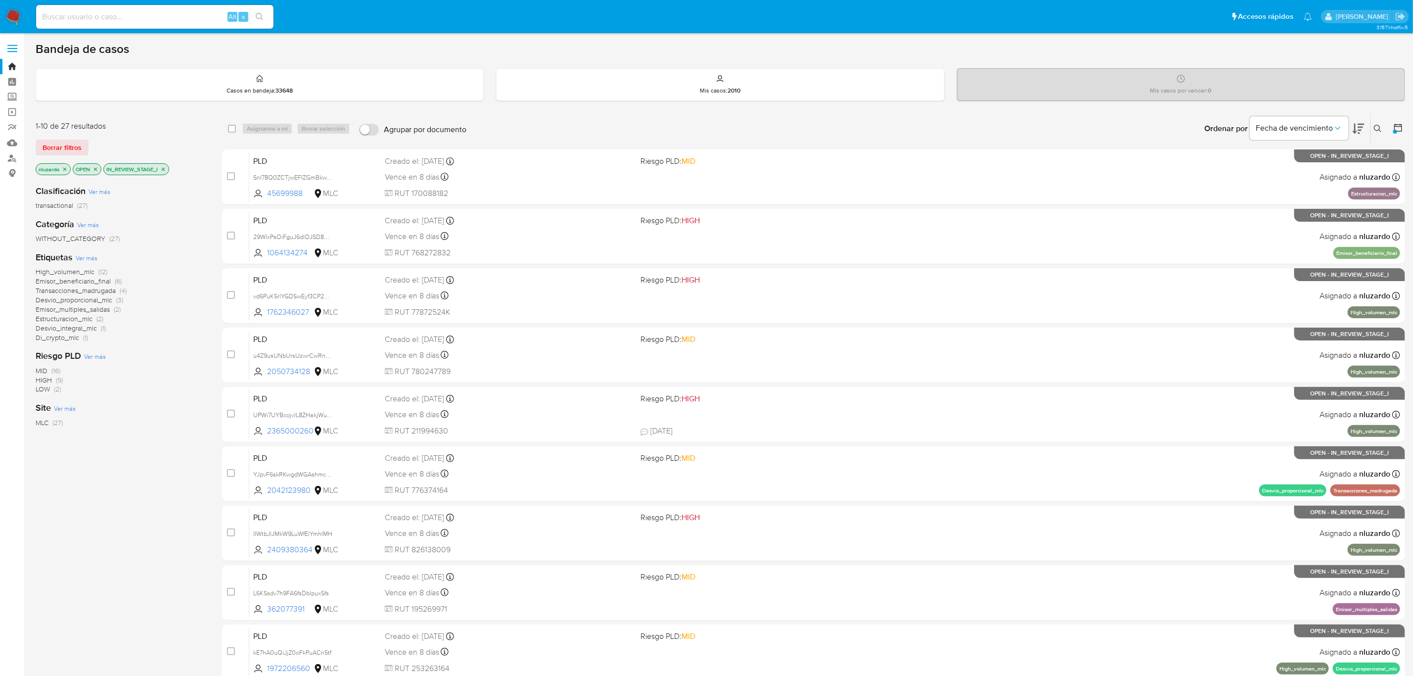
click at [83, 272] on span "High_volumen_mlc" at bounding box center [65, 272] width 59 height 10
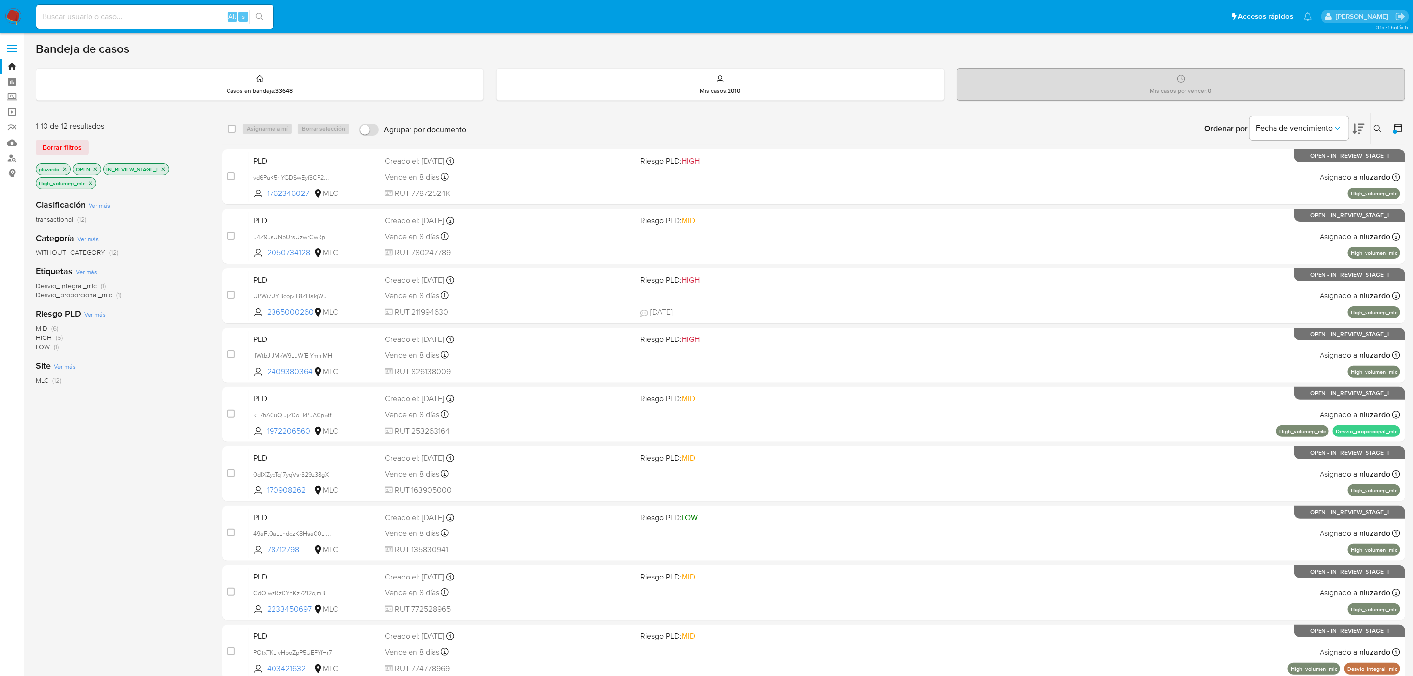
click at [93, 181] on icon "close-filter" at bounding box center [91, 183] width 6 height 6
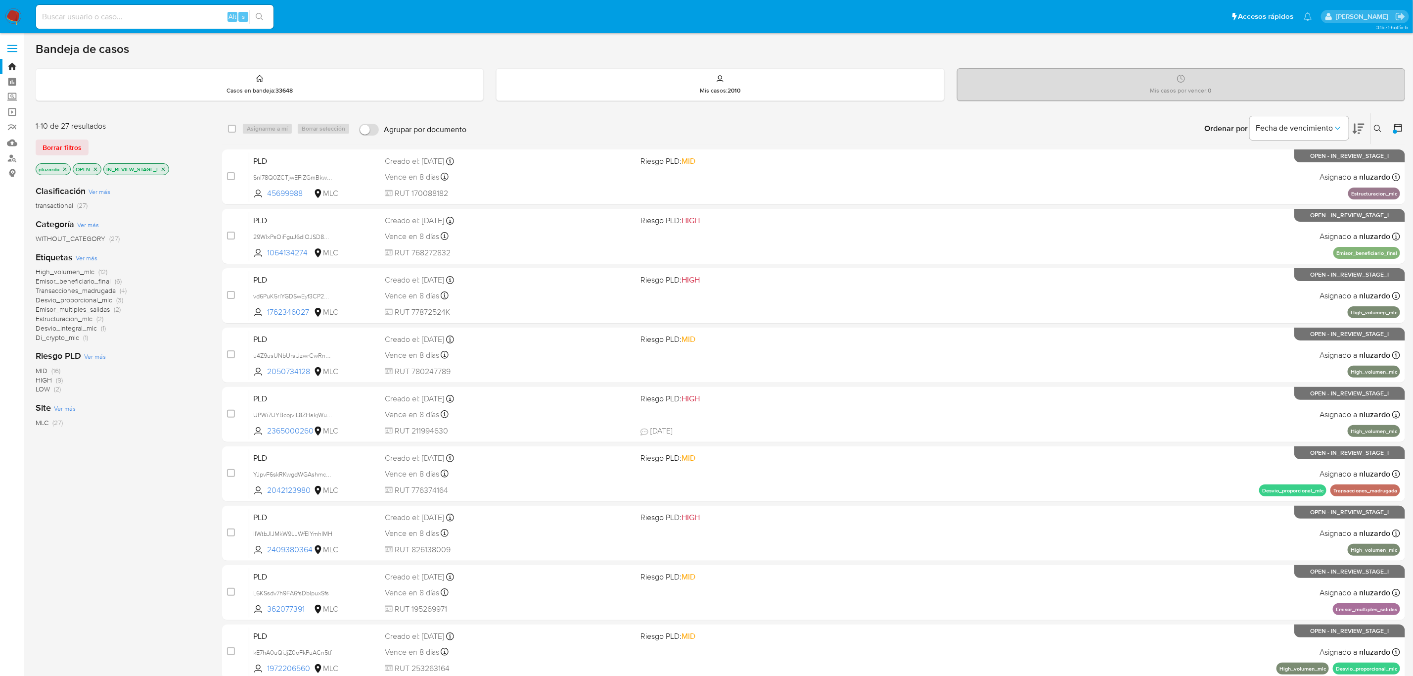
click at [65, 168] on icon "close-filter" at bounding box center [65, 169] width 6 height 6
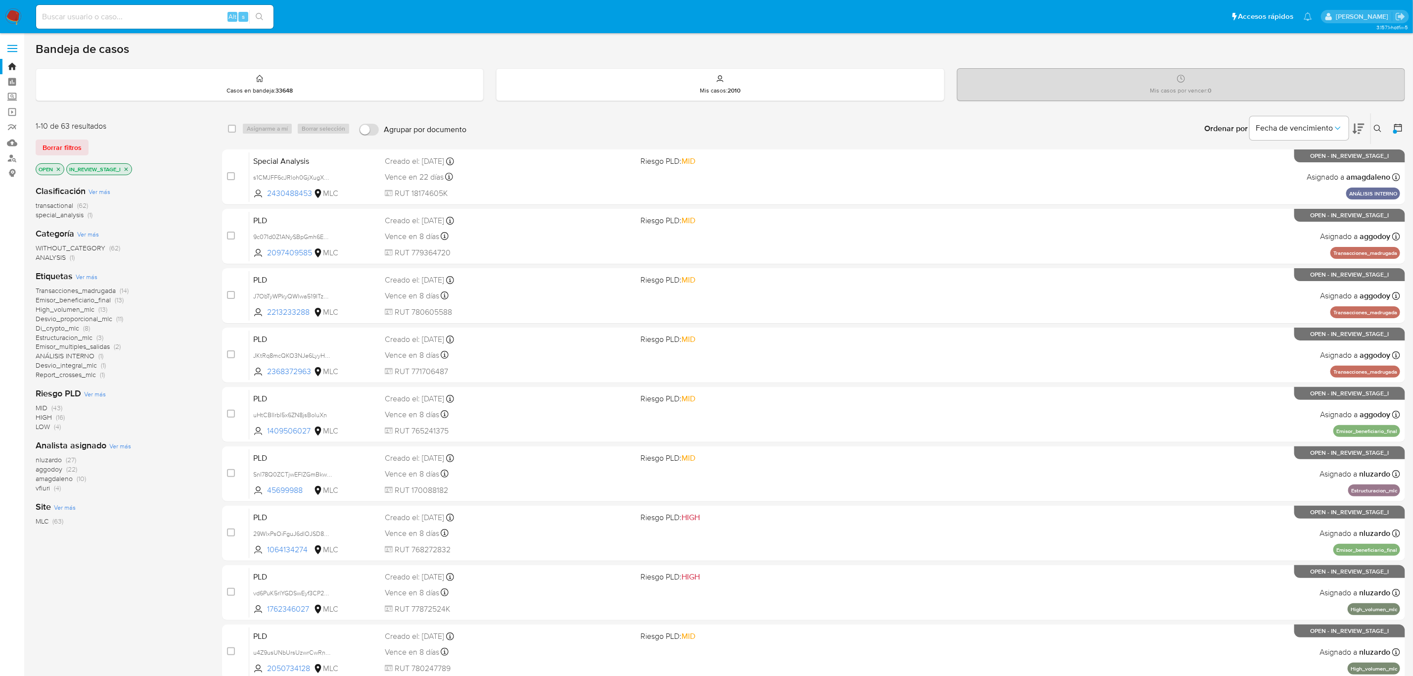
click at [64, 479] on span "amagdaleno" at bounding box center [54, 478] width 37 height 10
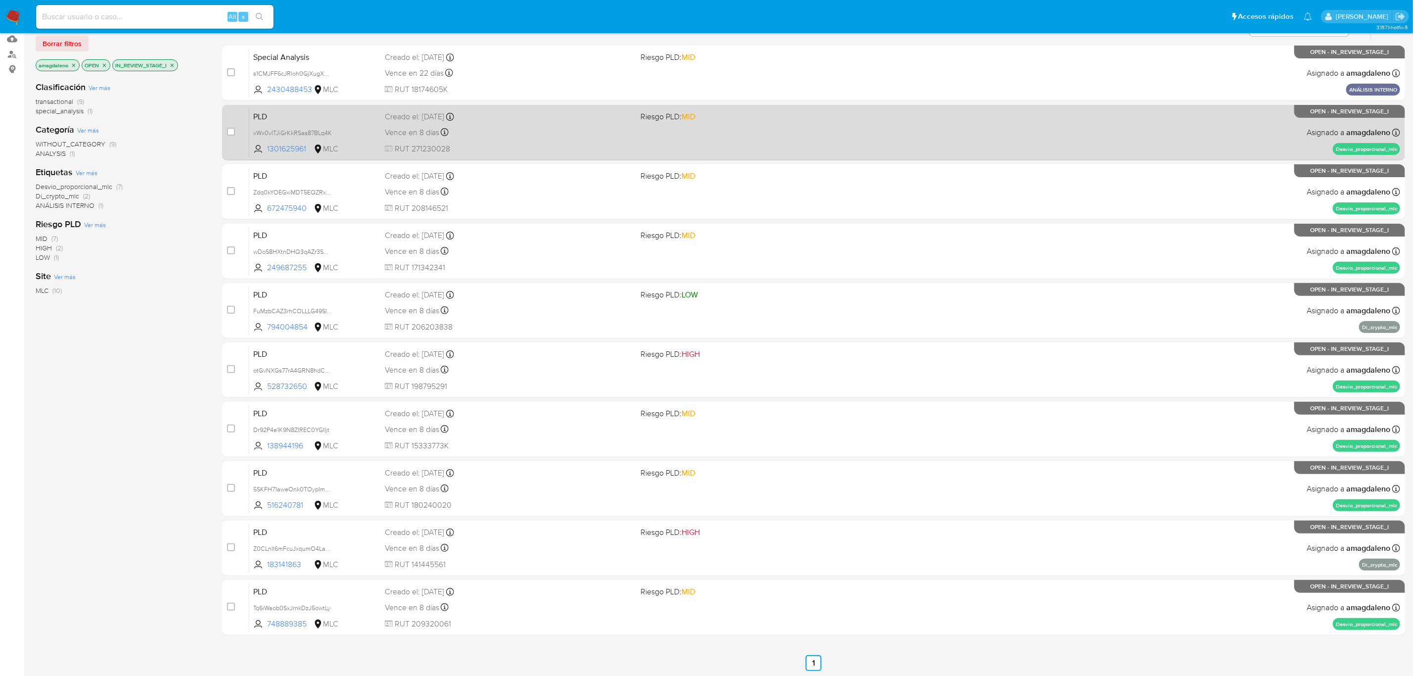
scroll to position [104, 0]
click at [278, 139] on div "PLD xWx0vITJiGrKkRSas87BLq4K 1301625961 MLC Riesgo PLD: MID Creado el: 12/06/20…" at bounding box center [824, 132] width 1151 height 50
click at [296, 149] on span "1301625961" at bounding box center [289, 148] width 45 height 11
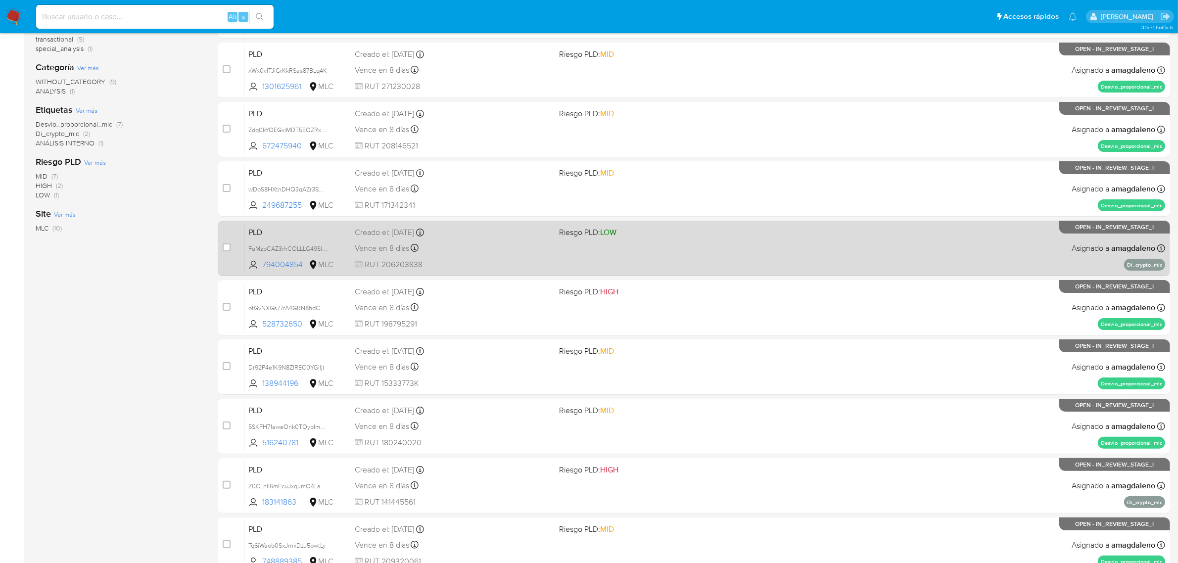
scroll to position [217, 0]
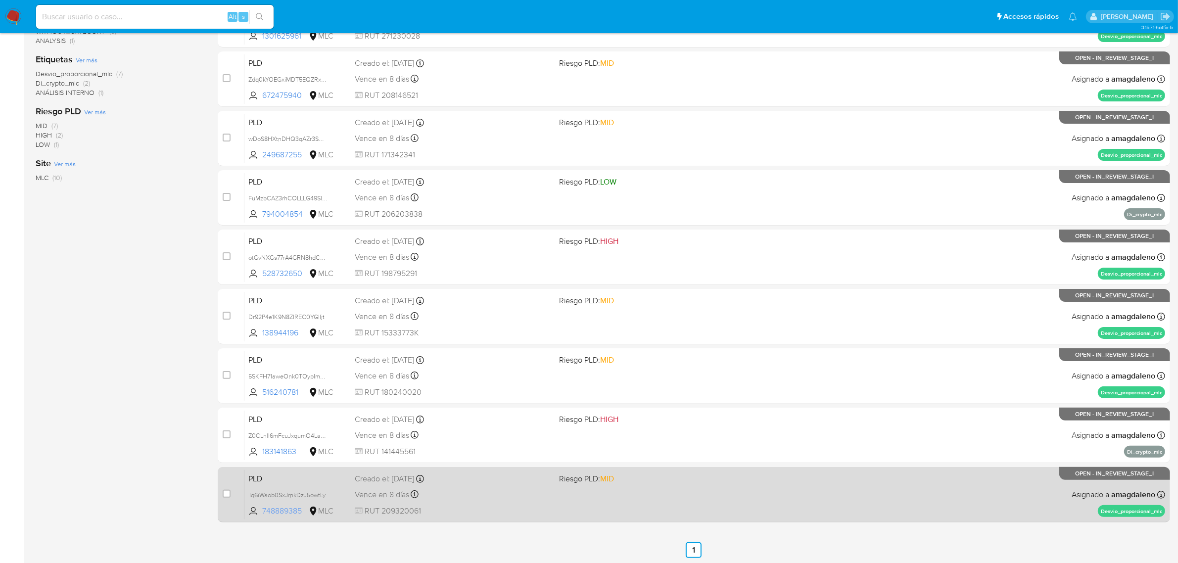
click at [276, 509] on span "748889385" at bounding box center [284, 511] width 45 height 11
click at [292, 512] on span "748889385" at bounding box center [284, 511] width 45 height 11
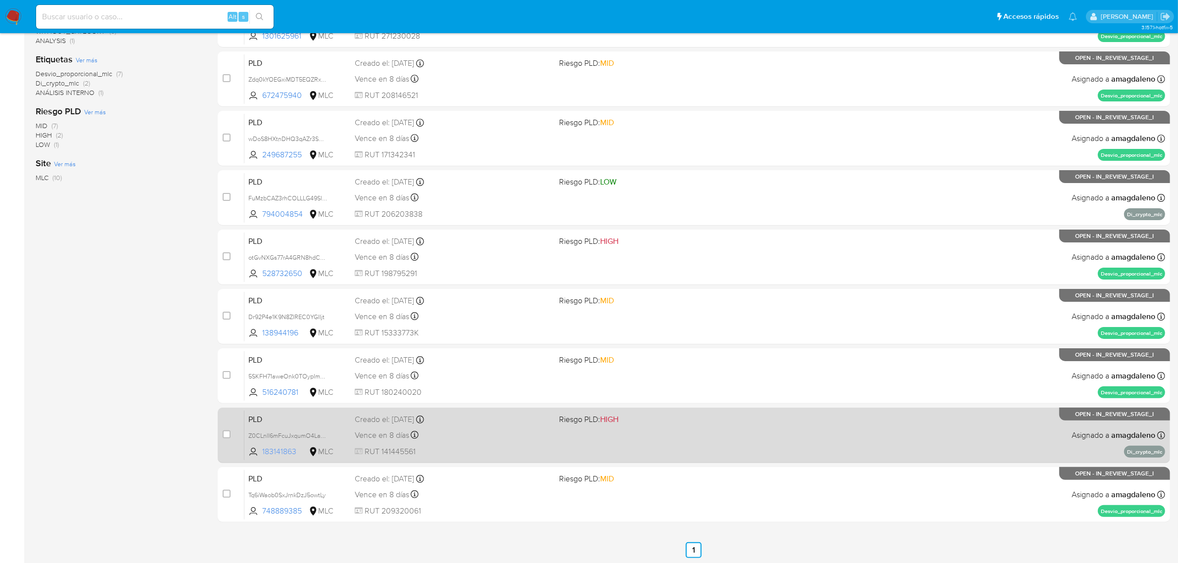
click at [285, 448] on span "183141863" at bounding box center [284, 451] width 45 height 11
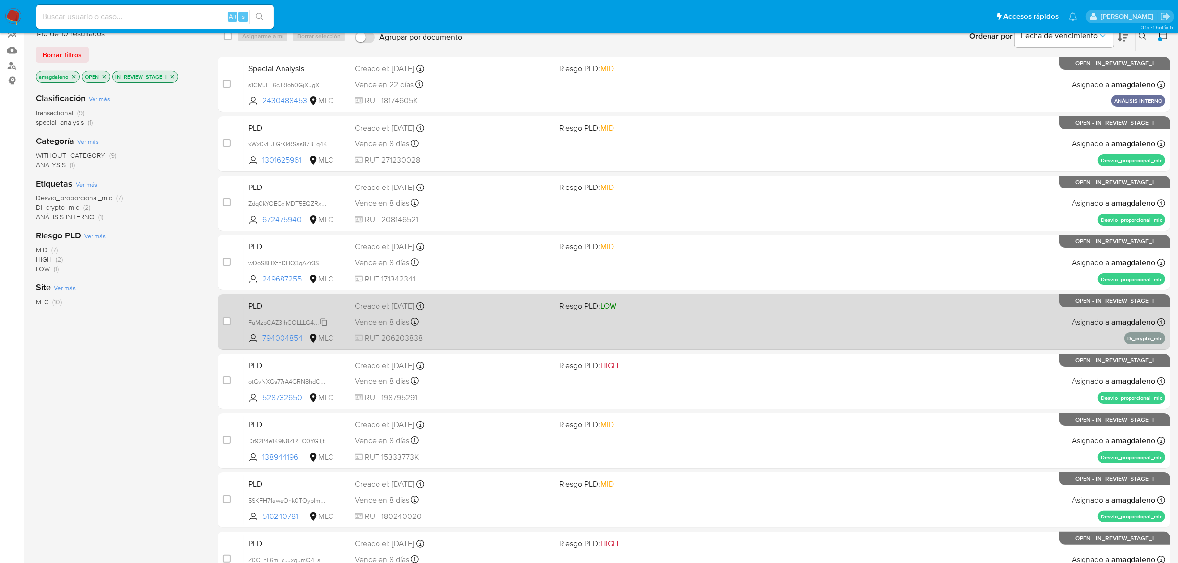
scroll to position [93, 0]
click at [287, 337] on span "794004854" at bounding box center [284, 337] width 45 height 11
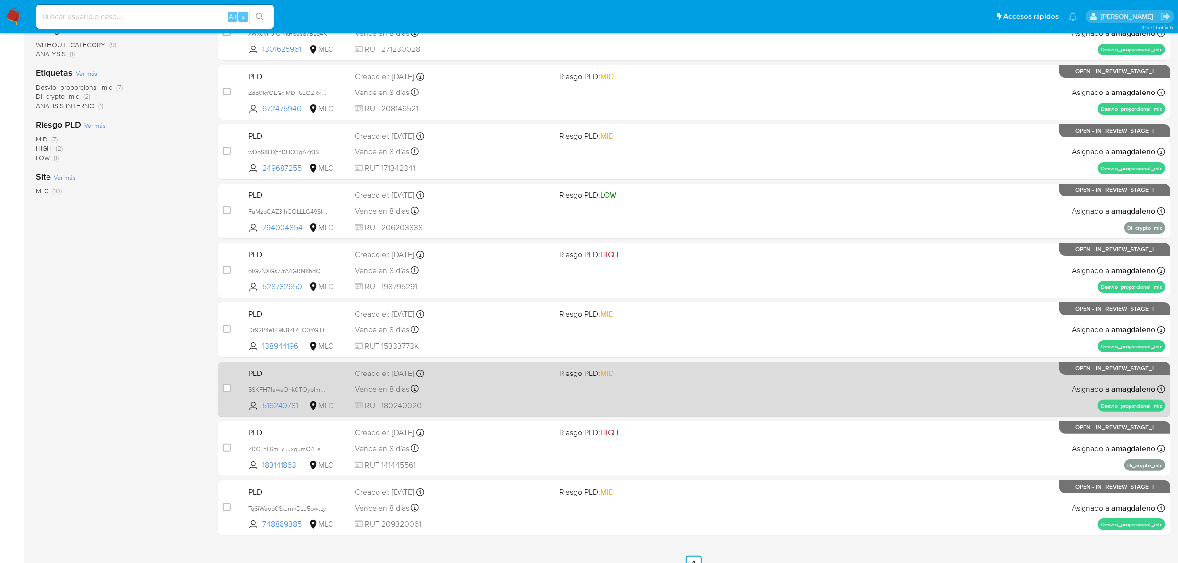
scroll to position [217, 0]
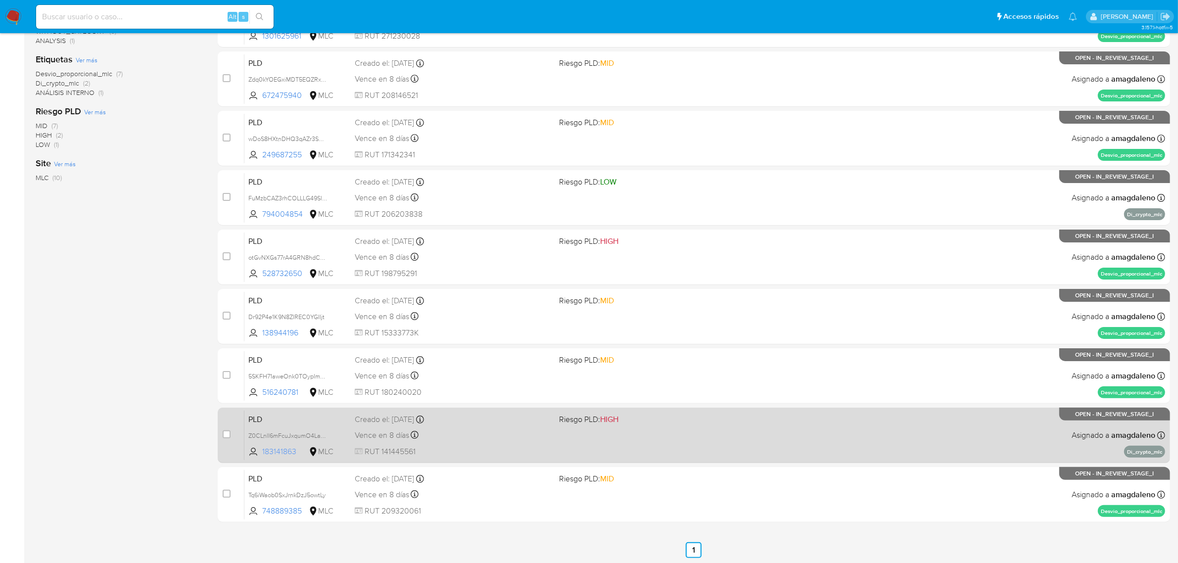
click at [280, 451] on span "183141863" at bounding box center [284, 451] width 45 height 11
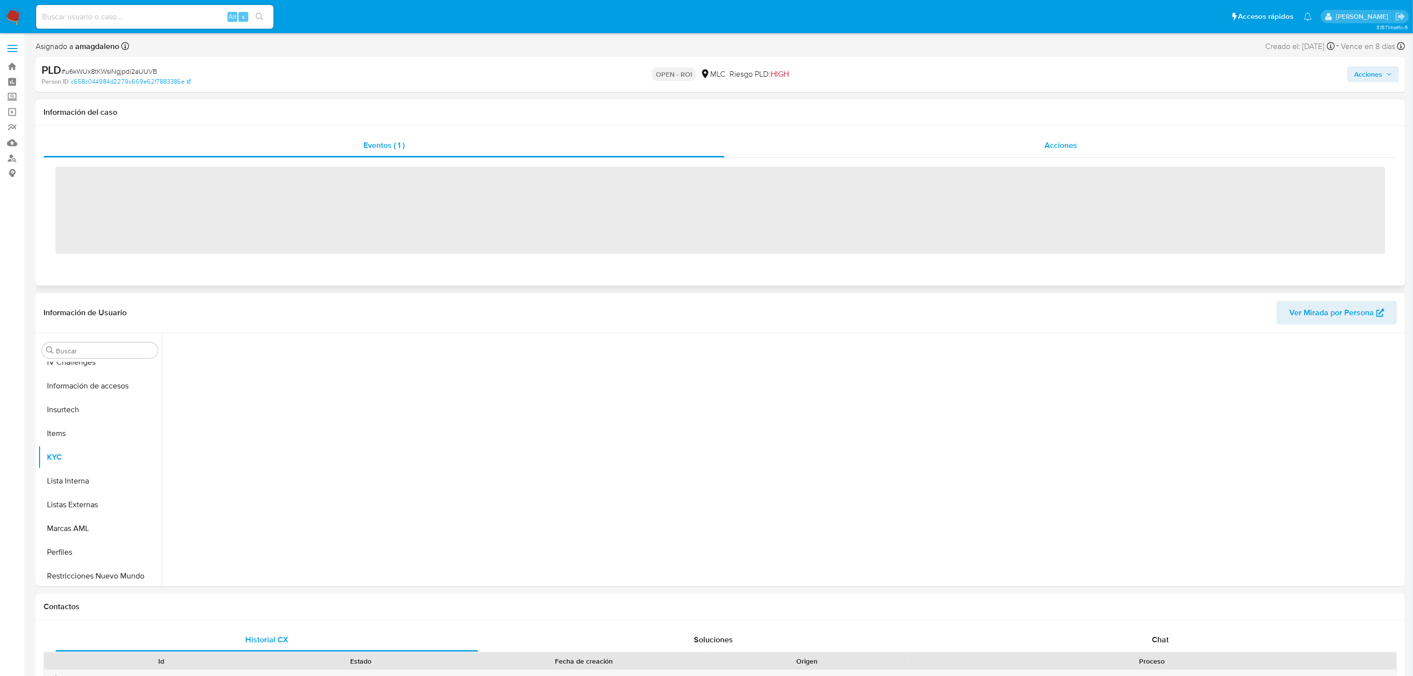
scroll to position [417, 0]
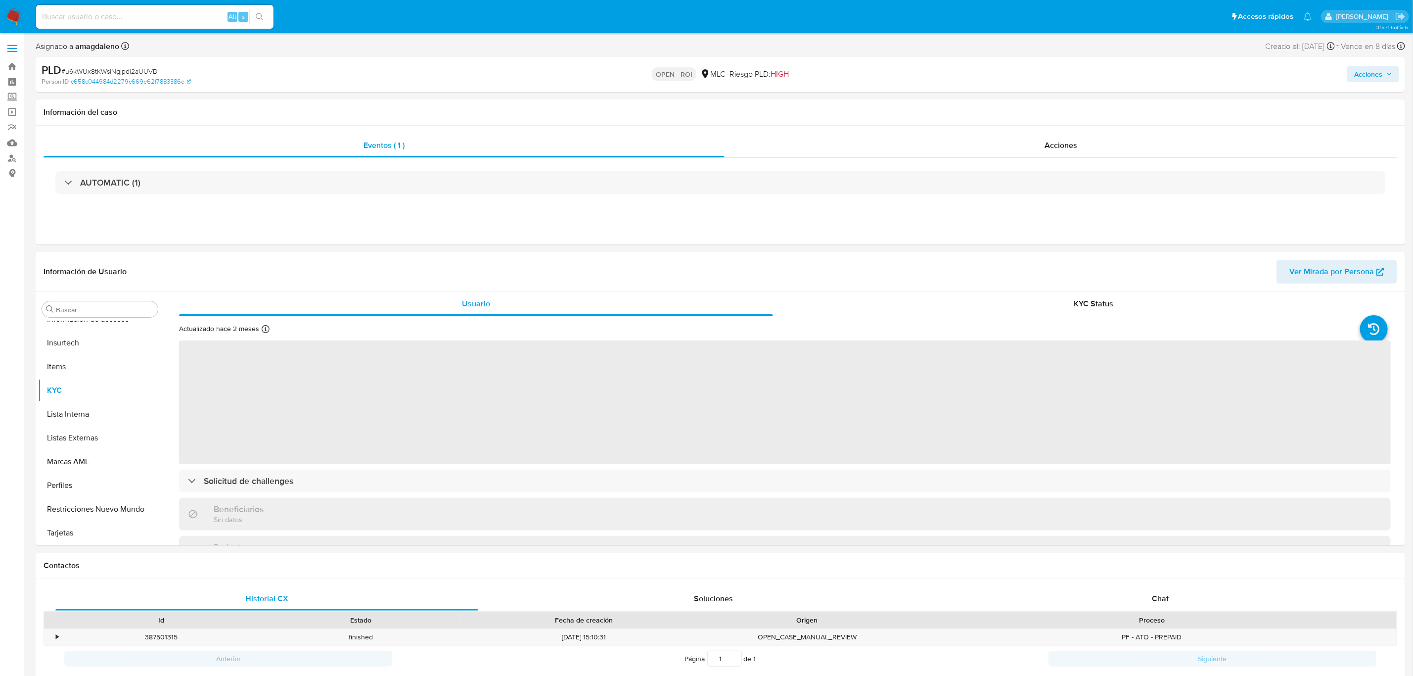
click at [1359, 76] on span "Acciones" at bounding box center [1368, 74] width 28 height 16
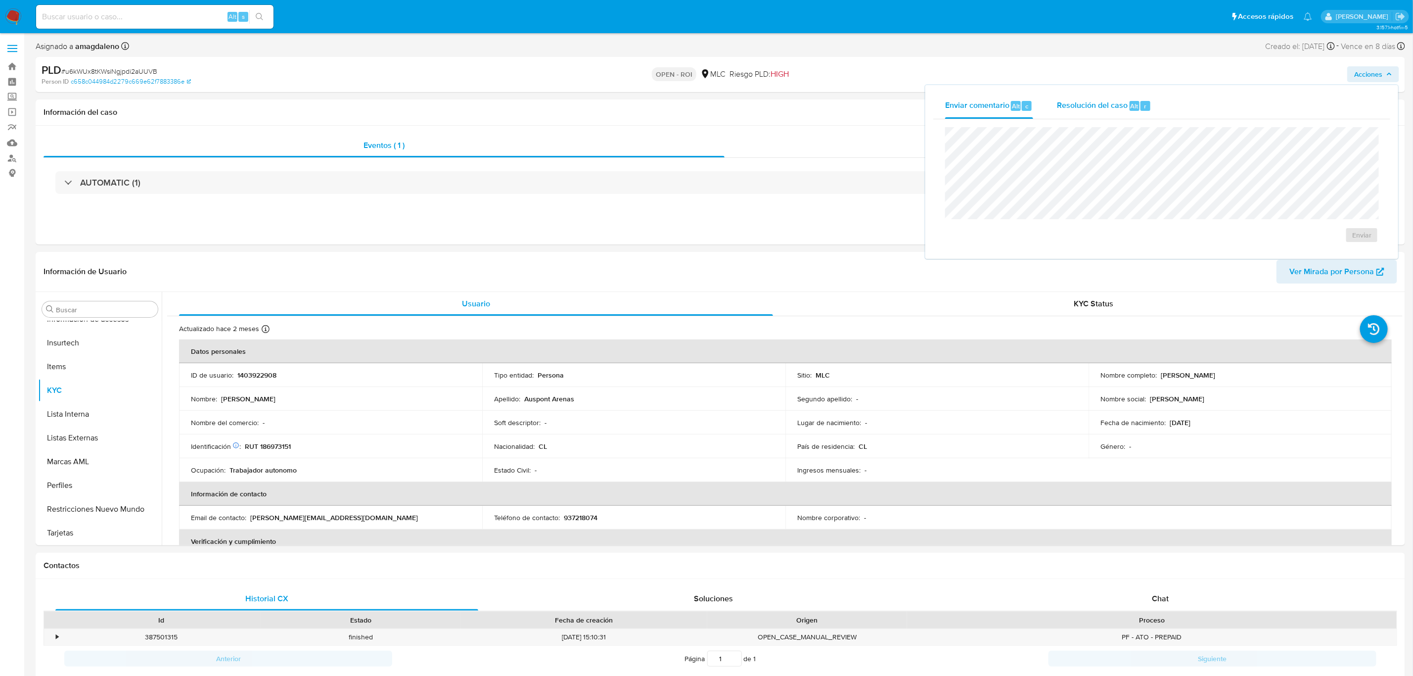
click at [1101, 104] on span "Resolución del caso" at bounding box center [1092, 105] width 71 height 11
select select "10"
click at [1318, 254] on span "ROI" at bounding box center [1333, 245] width 48 height 22
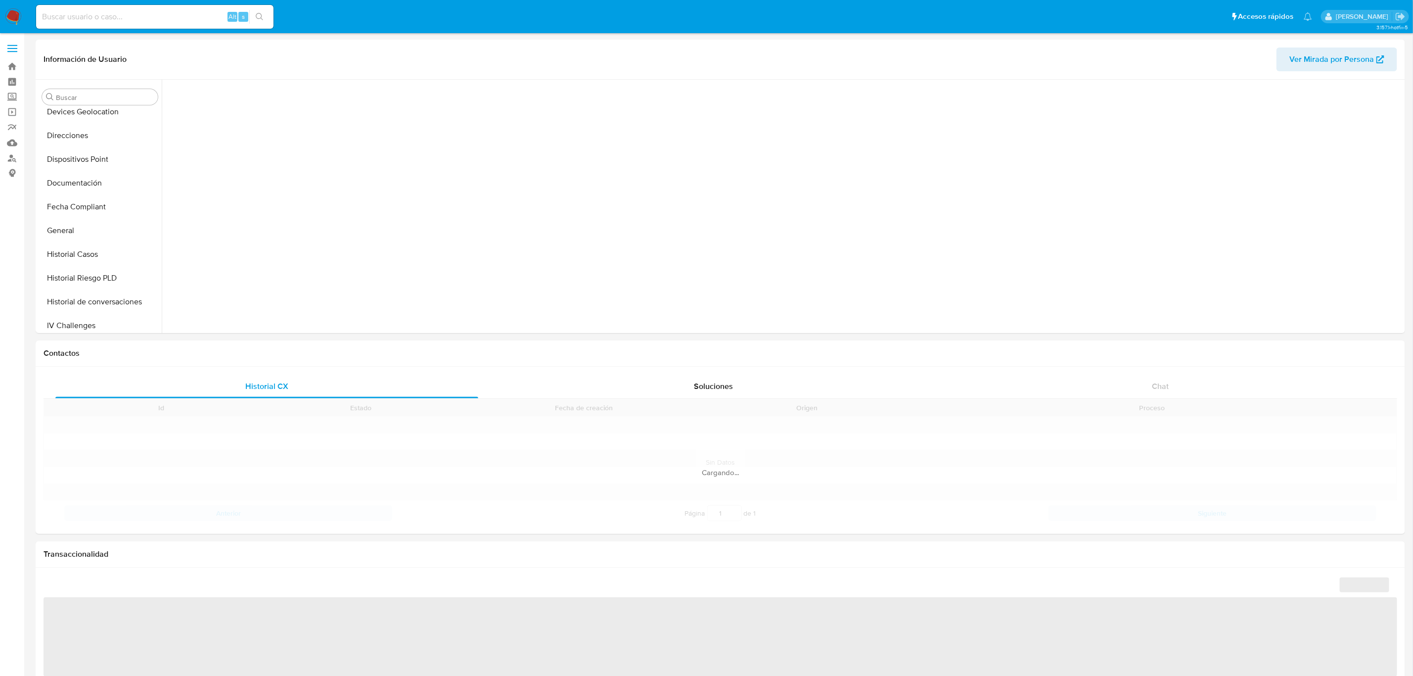
scroll to position [361, 0]
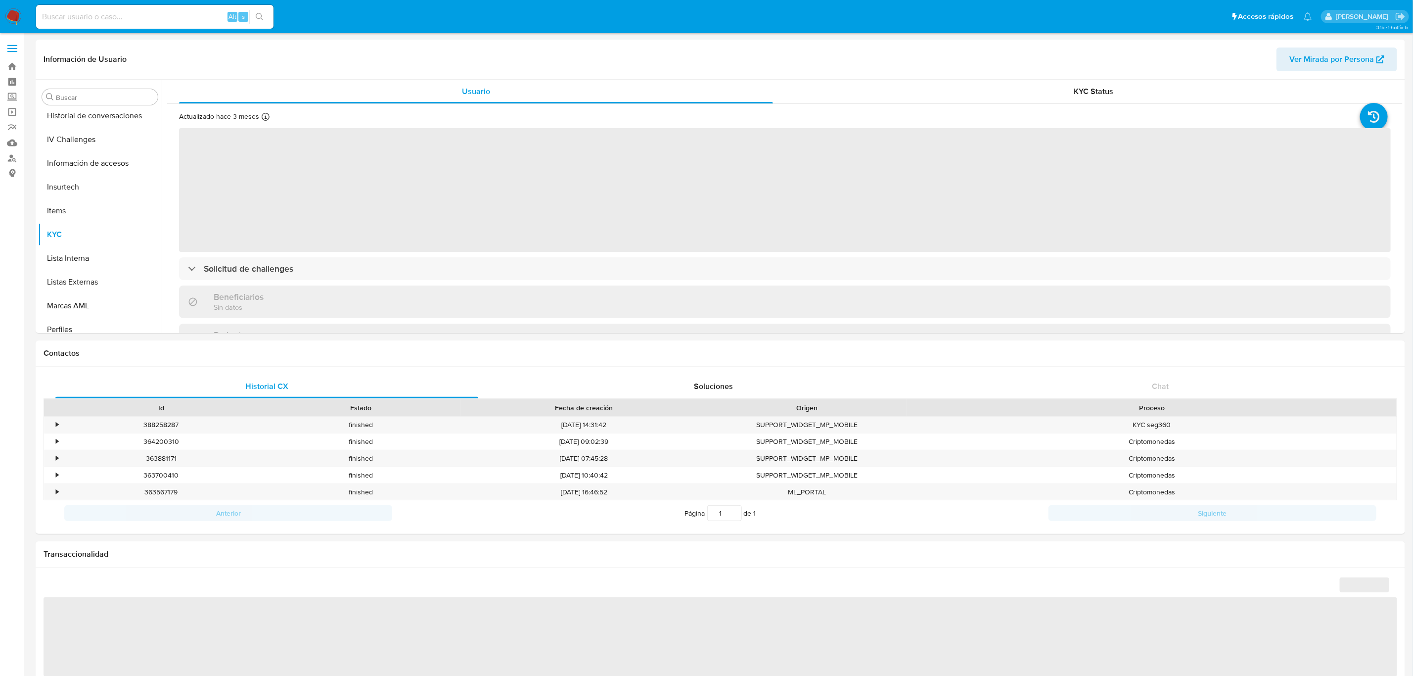
select select "10"
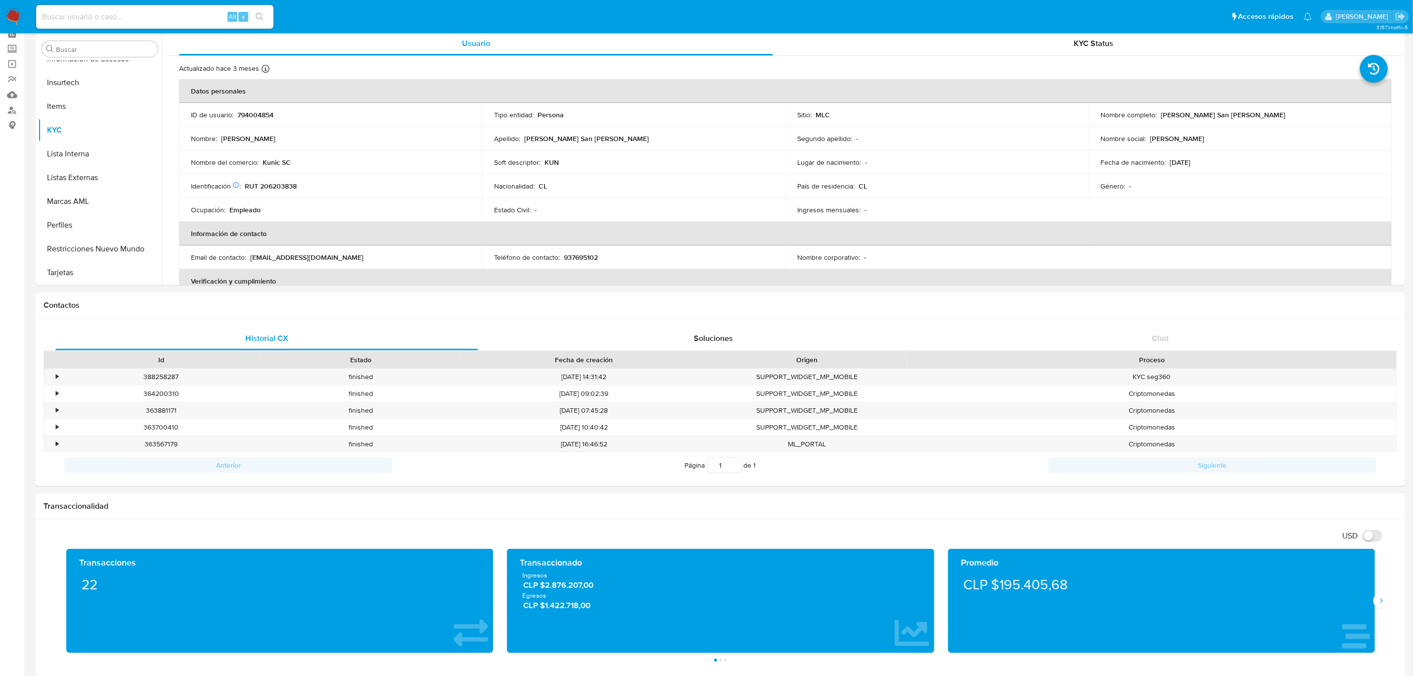
scroll to position [0, 0]
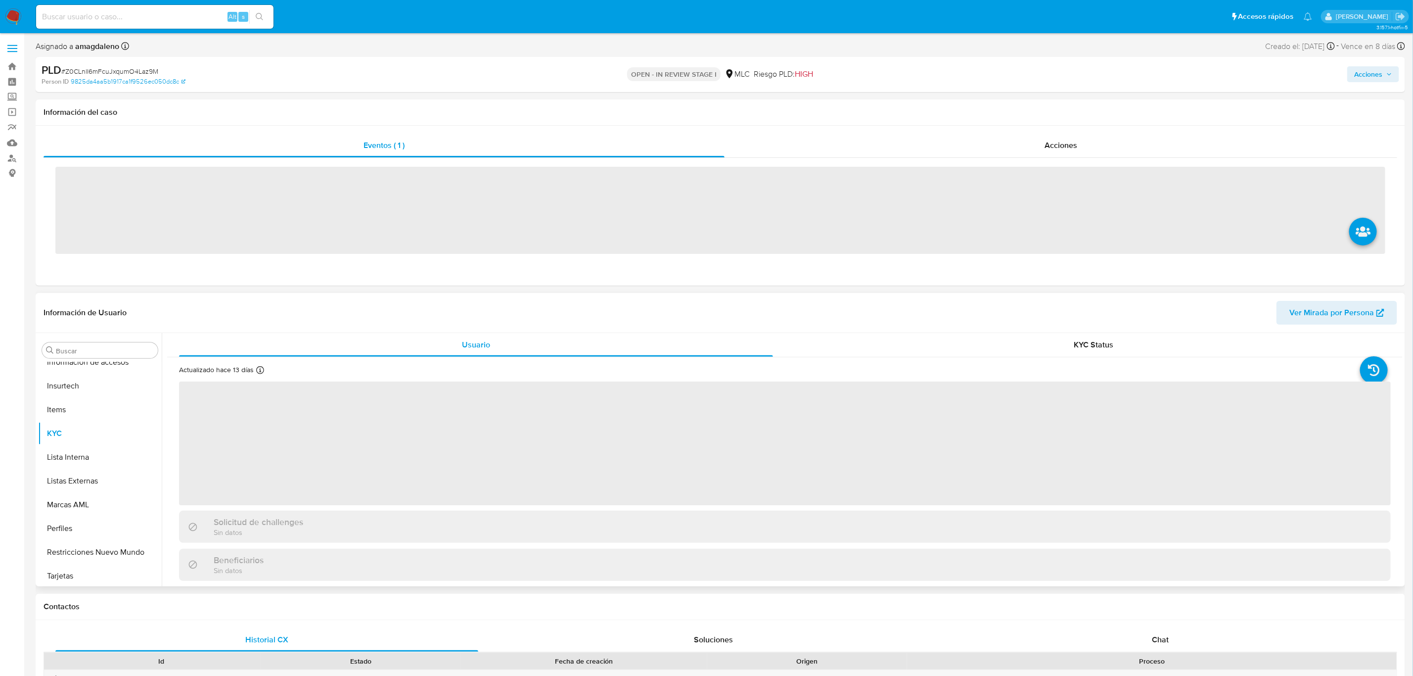
scroll to position [417, 0]
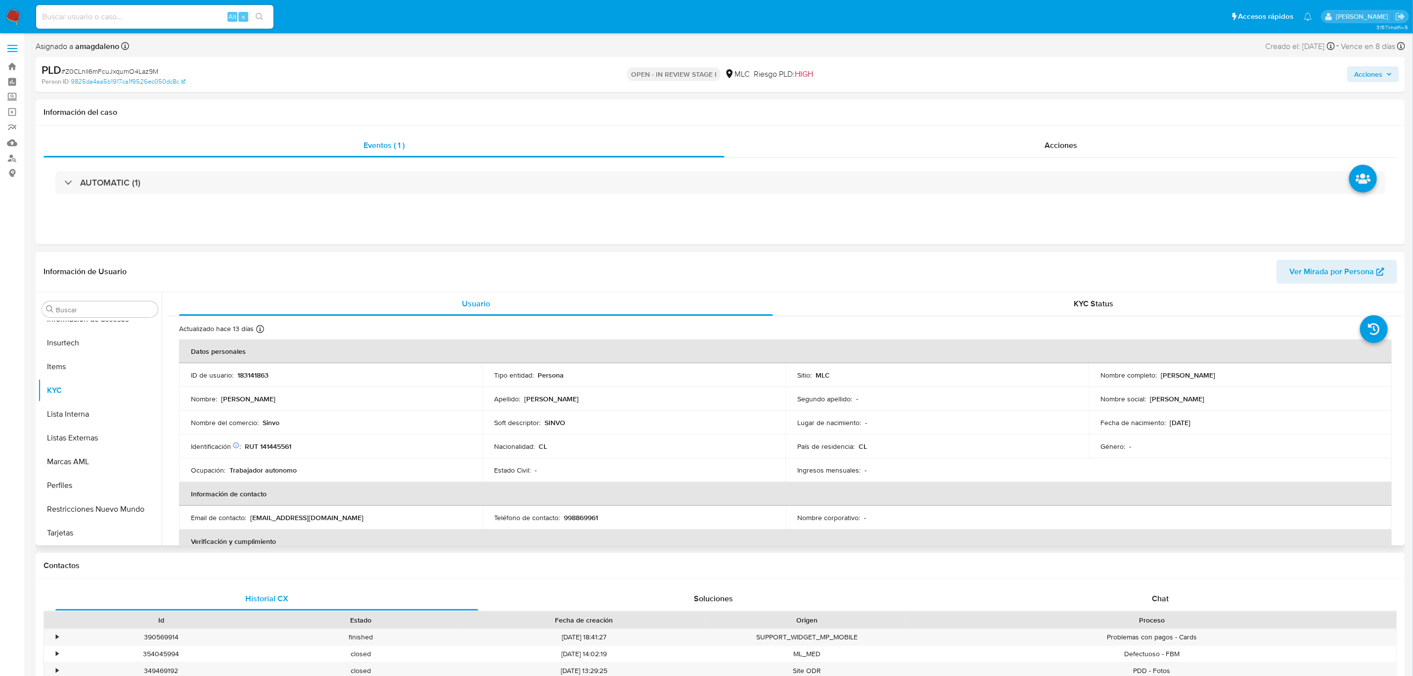
select select "10"
click at [251, 372] on p "183141863" at bounding box center [252, 375] width 31 height 9
copy p "183141863"
click at [457, 218] on div "Eventos ( 1 ) Acciones AUTOMATIC (1)" at bounding box center [721, 185] width 1370 height 119
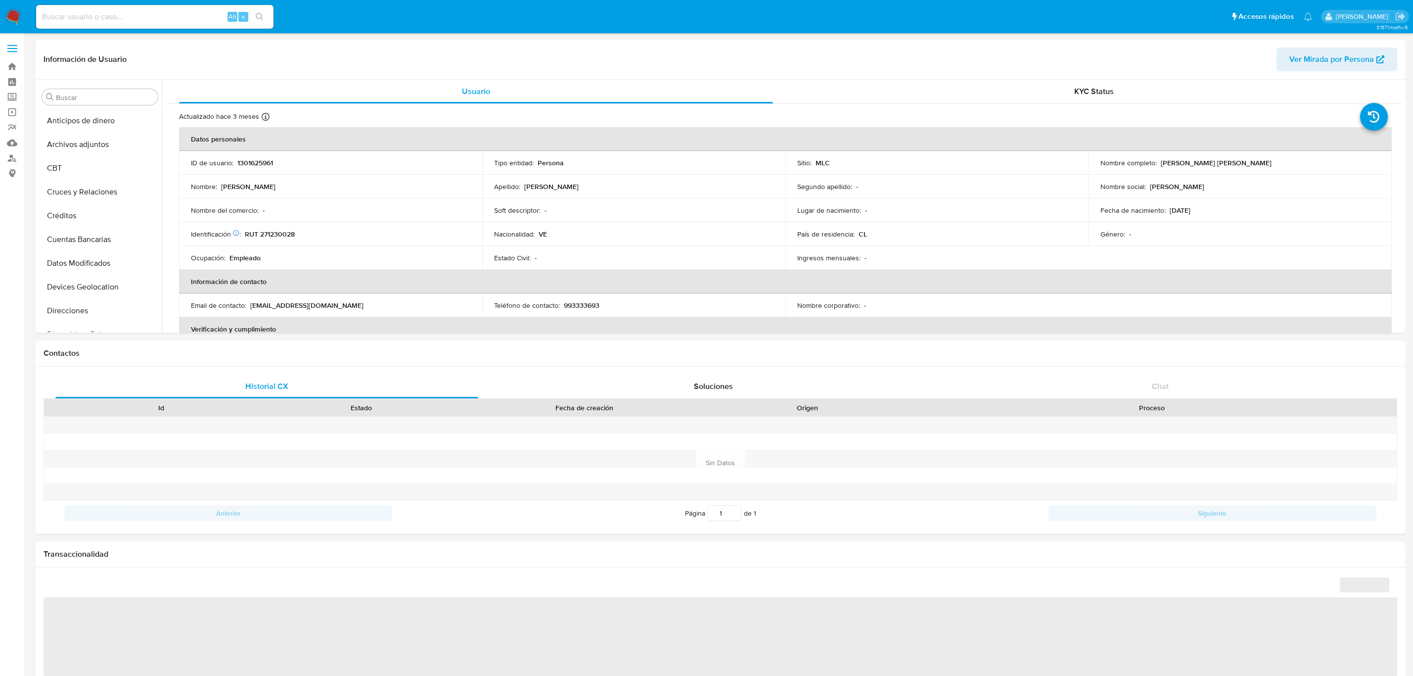
select select "10"
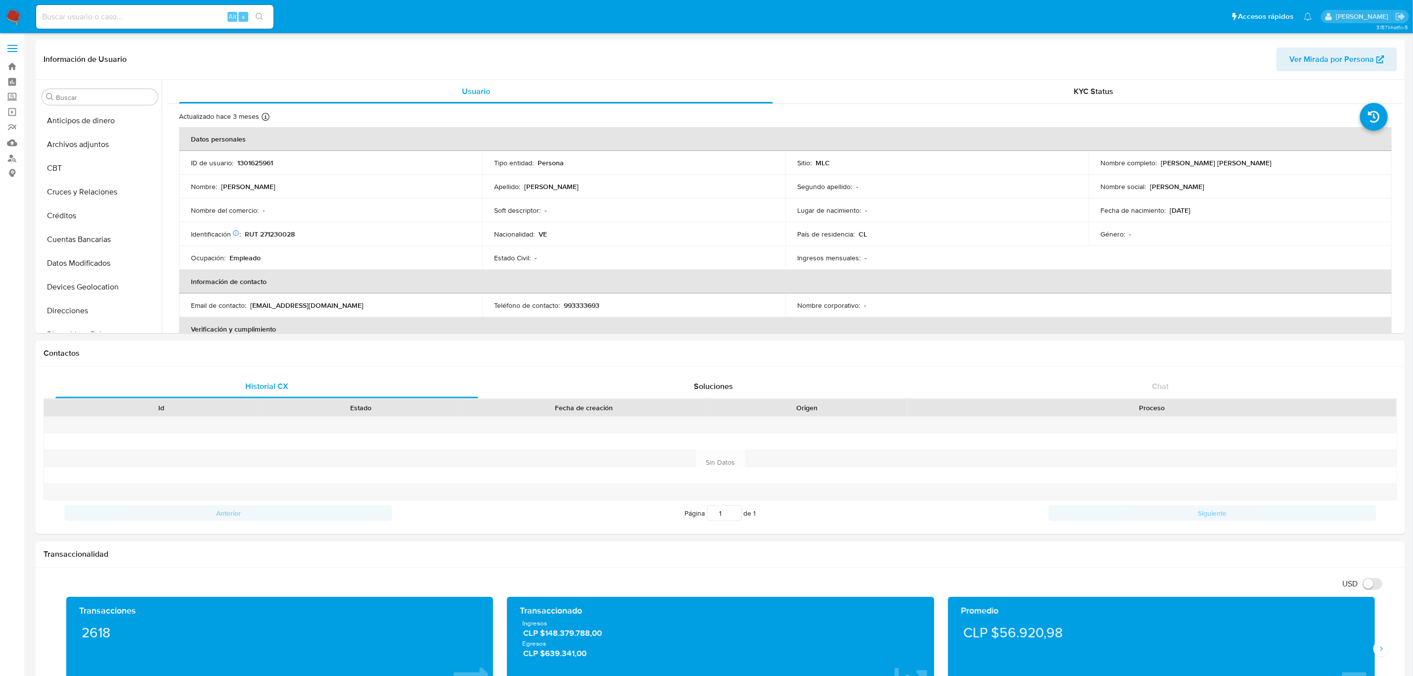
scroll to position [361, 0]
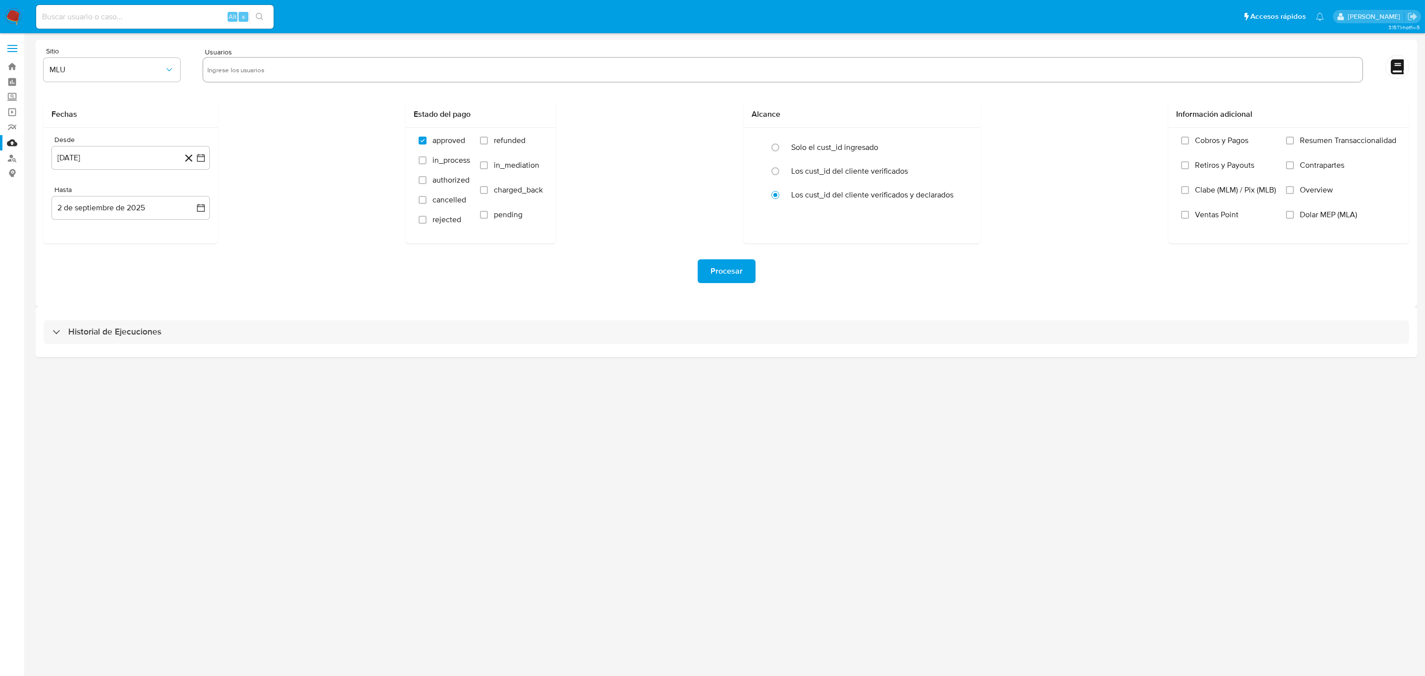
click at [233, 74] on input "text" at bounding box center [782, 70] width 1151 height 16
paste input "1301625961"
type input "1301625961"
click at [416, 62] on input "text" at bounding box center [814, 70] width 1088 height 16
paste input "672475940"
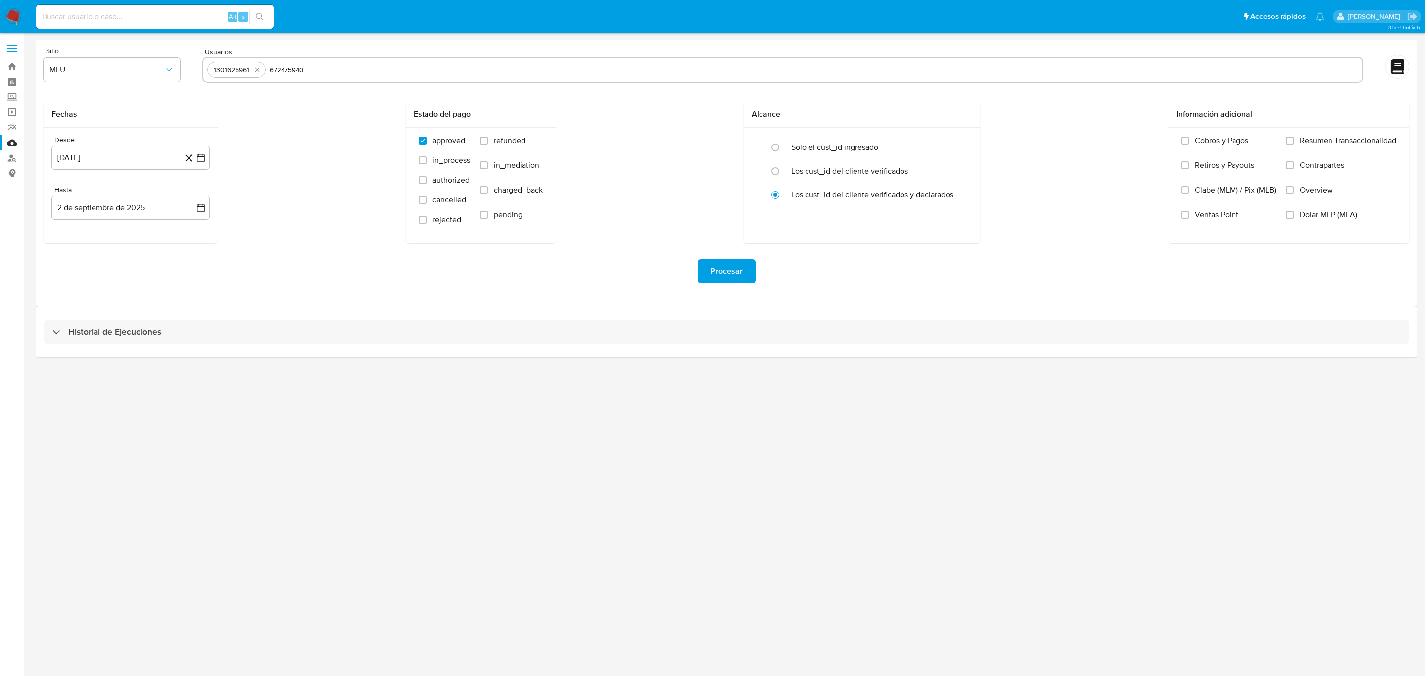
click at [416, 70] on input "672475940" at bounding box center [814, 70] width 1088 height 16
type input "672475940"
paste input "249687255"
type input "249687255"
paste input "528732650"
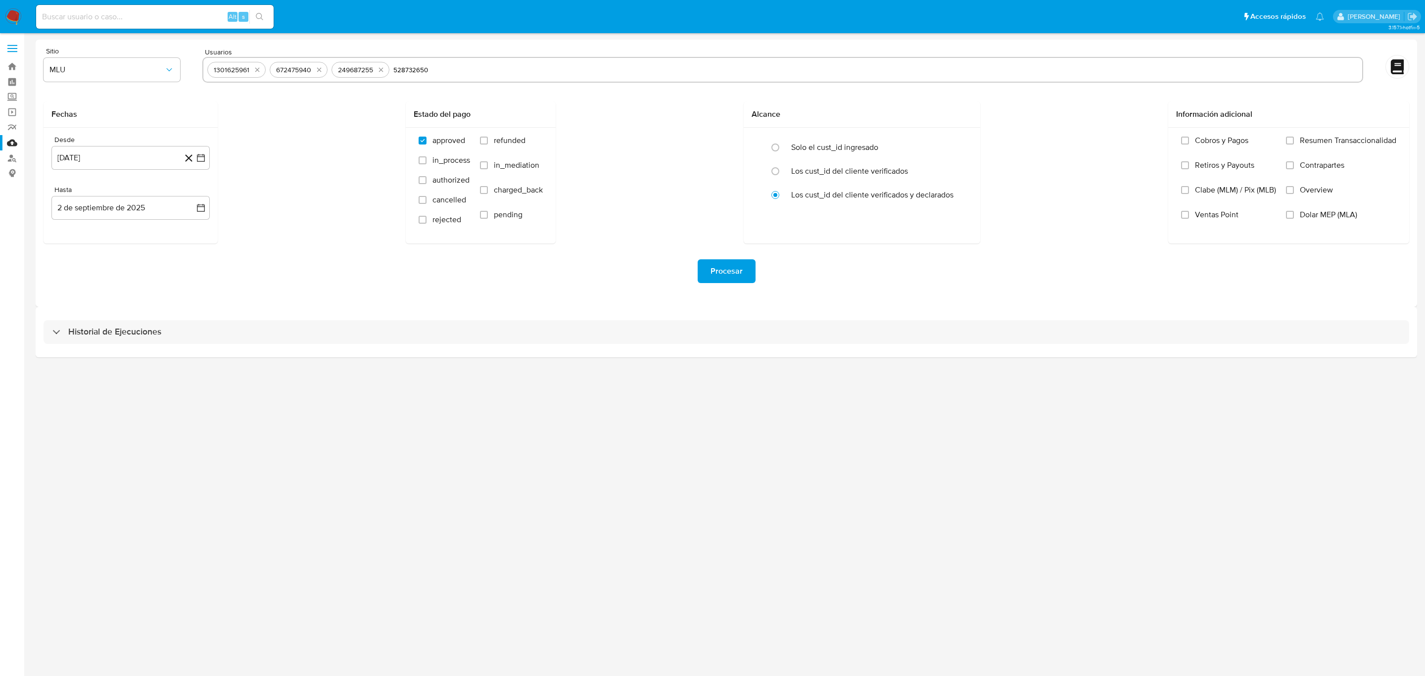
type input "528732650"
paste input "138944196"
type input "138944196"
paste input "516240781"
type input "516240781"
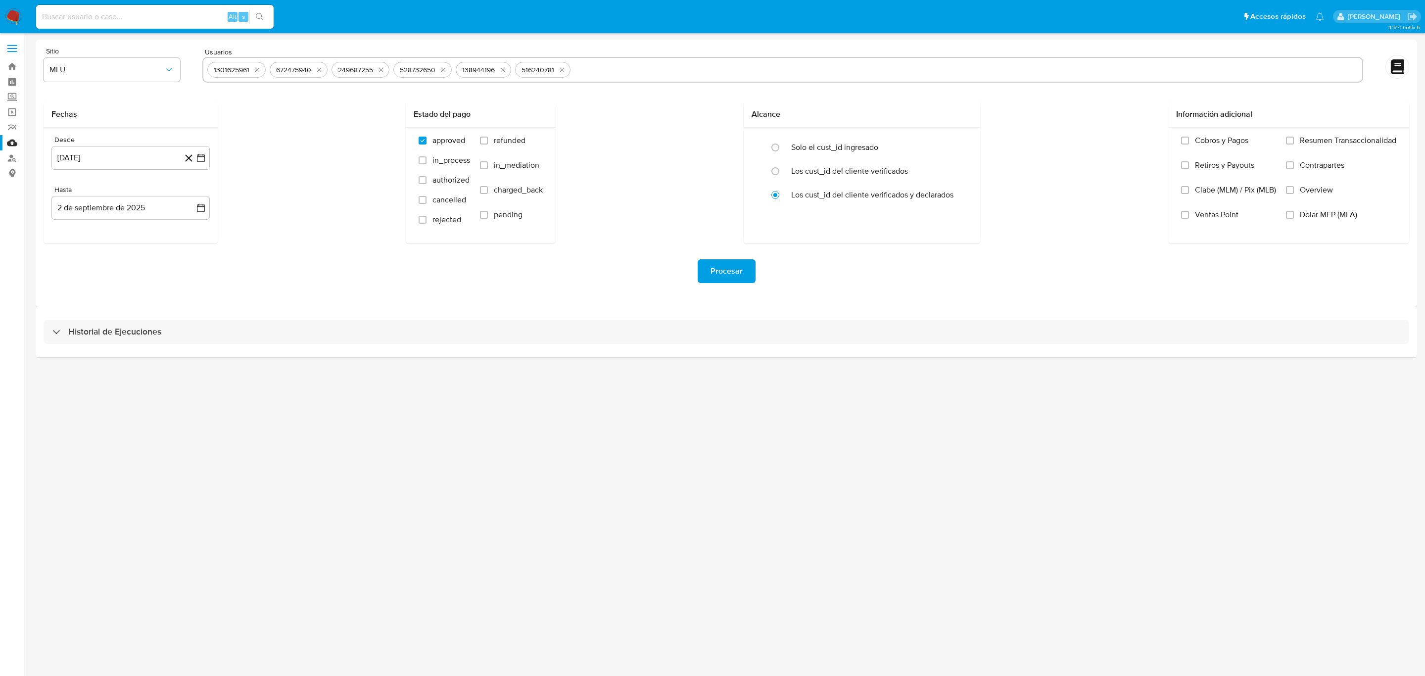
paste input "748889385"
type input "748889385"
click at [94, 65] on span "MLU" at bounding box center [106, 70] width 115 height 10
click at [95, 236] on div "MLC" at bounding box center [108, 239] width 119 height 24
click at [136, 157] on button "2 de agosto de 2024" at bounding box center [130, 158] width 158 height 24
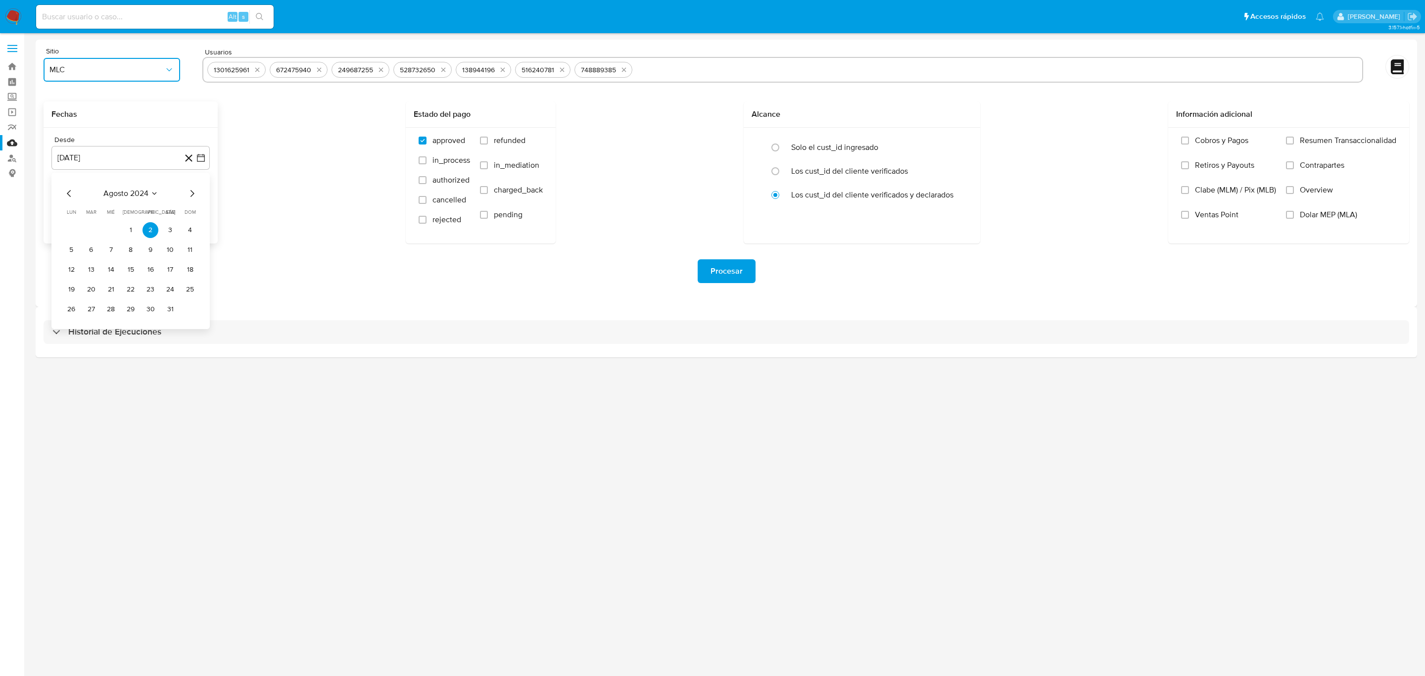
click at [66, 190] on icon "Mes anterior" at bounding box center [69, 193] width 12 height 12
click at [191, 191] on icon "Mes siguiente" at bounding box center [192, 193] width 4 height 7
click at [116, 269] on button "14" at bounding box center [111, 270] width 16 height 16
click at [130, 210] on button "2 de septiembre de 2025" at bounding box center [130, 208] width 158 height 24
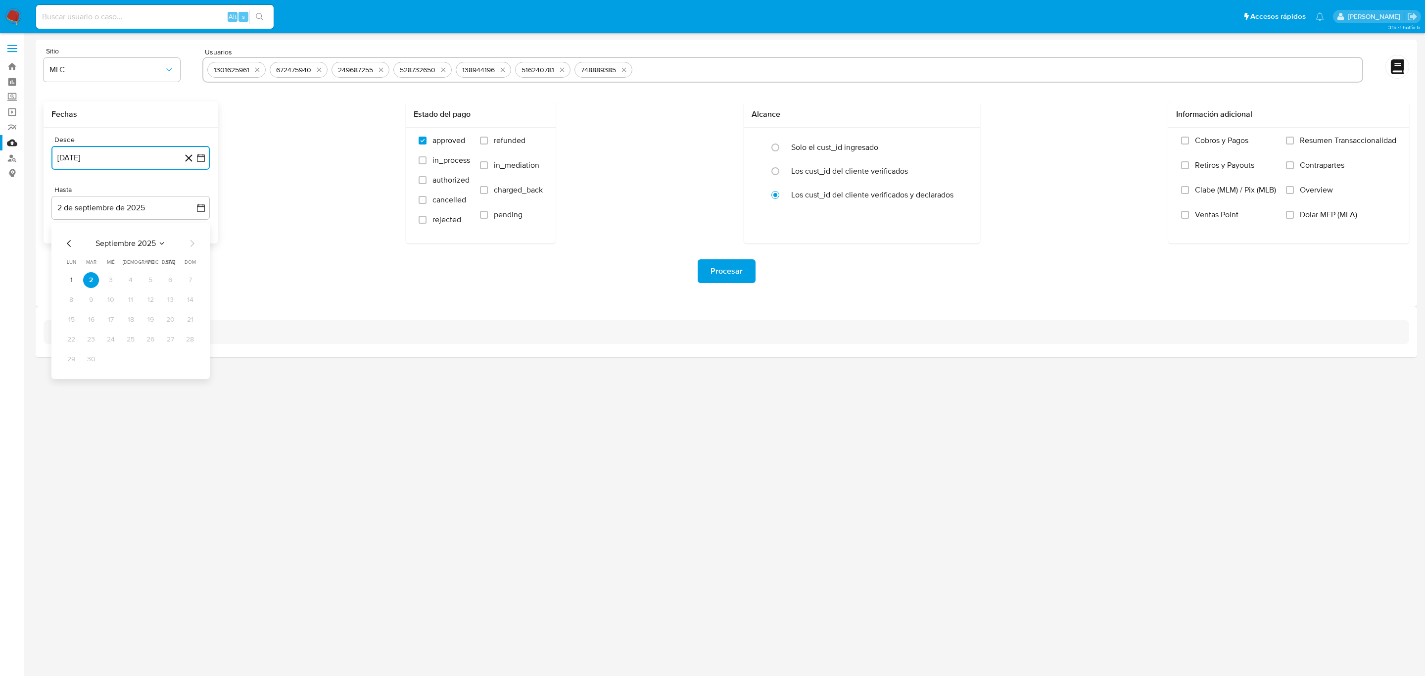
click at [67, 240] on icon "Mes anterior" at bounding box center [69, 243] width 12 height 12
click at [110, 321] on button "13" at bounding box center [111, 320] width 16 height 16
click at [302, 250] on div "Procesar" at bounding box center [726, 270] width 1365 height 55
click at [725, 274] on span "Procesar" at bounding box center [726, 271] width 32 height 22
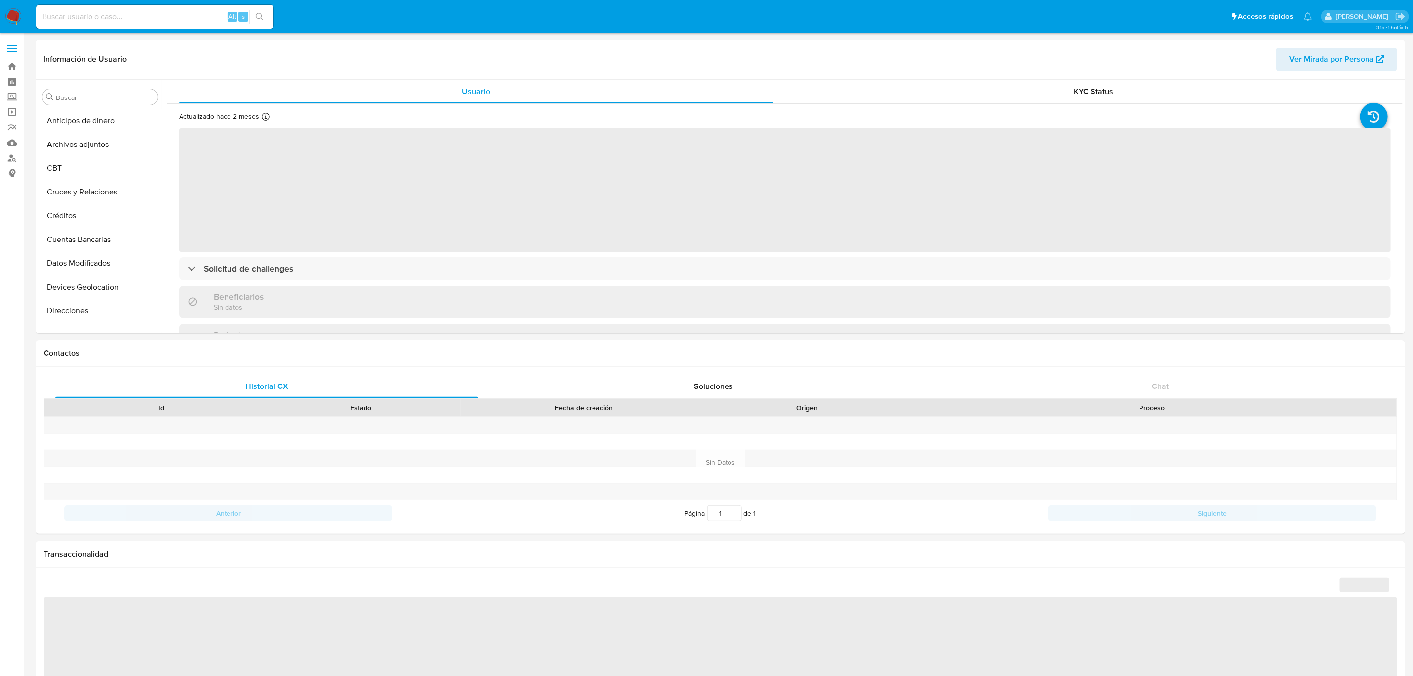
select select "10"
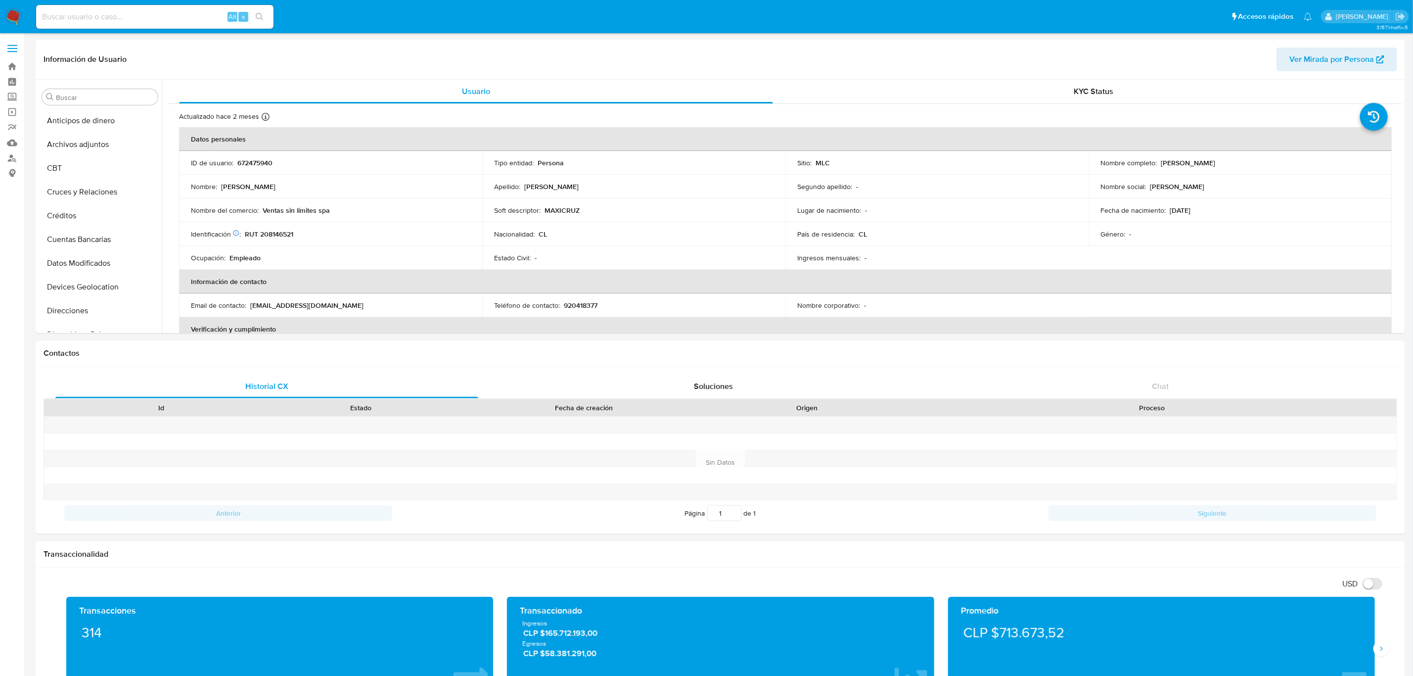
scroll to position [417, 0]
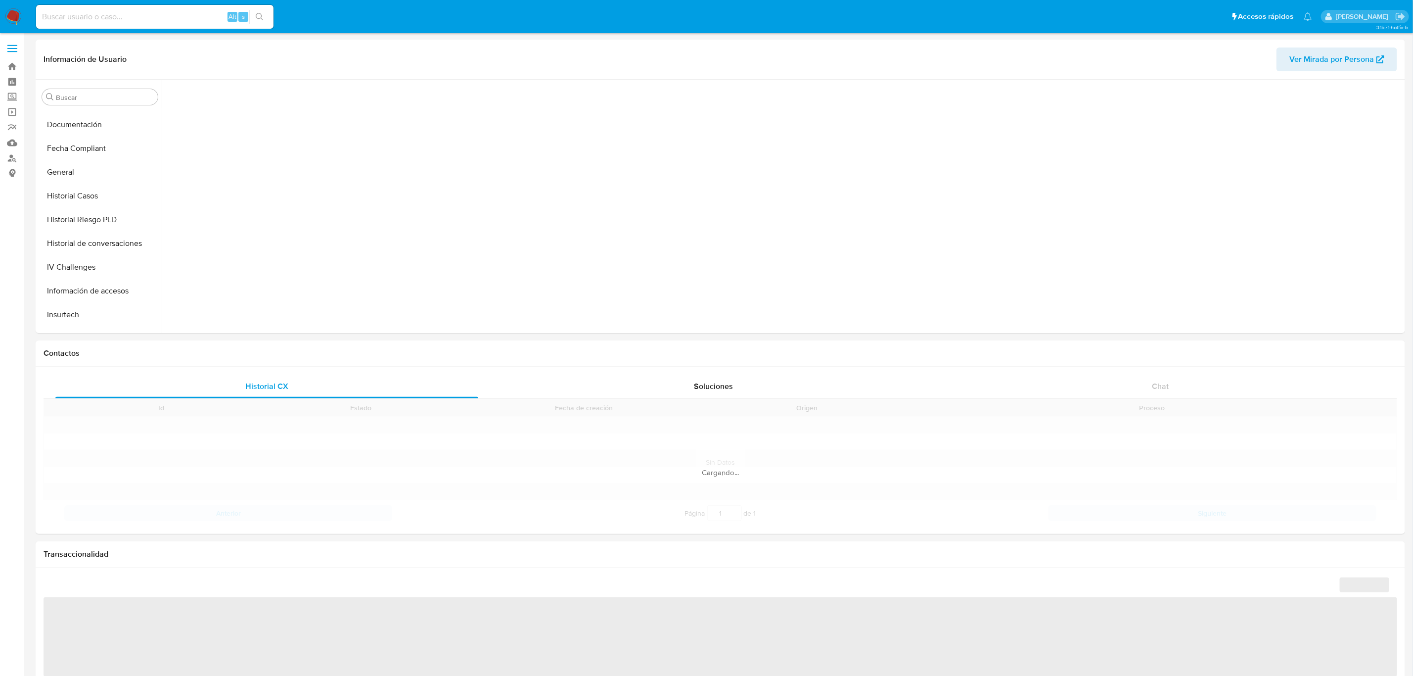
scroll to position [414, 0]
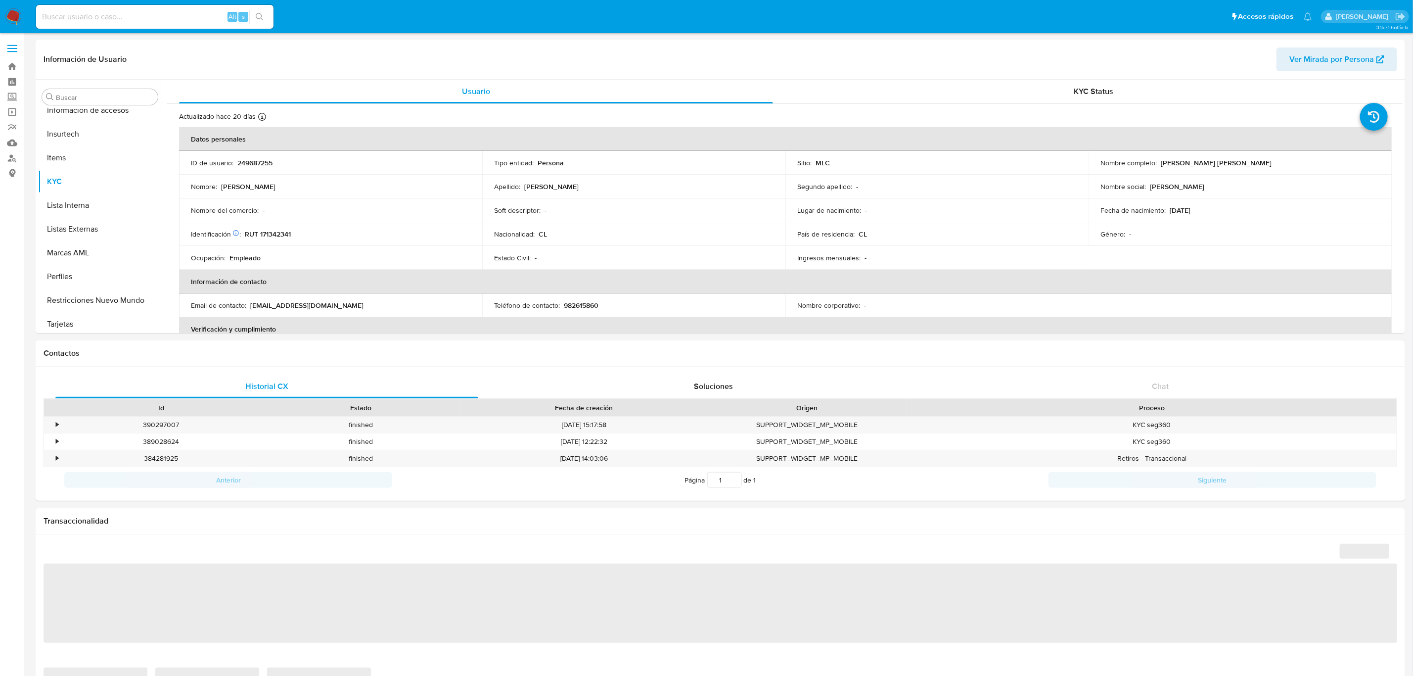
select select "10"
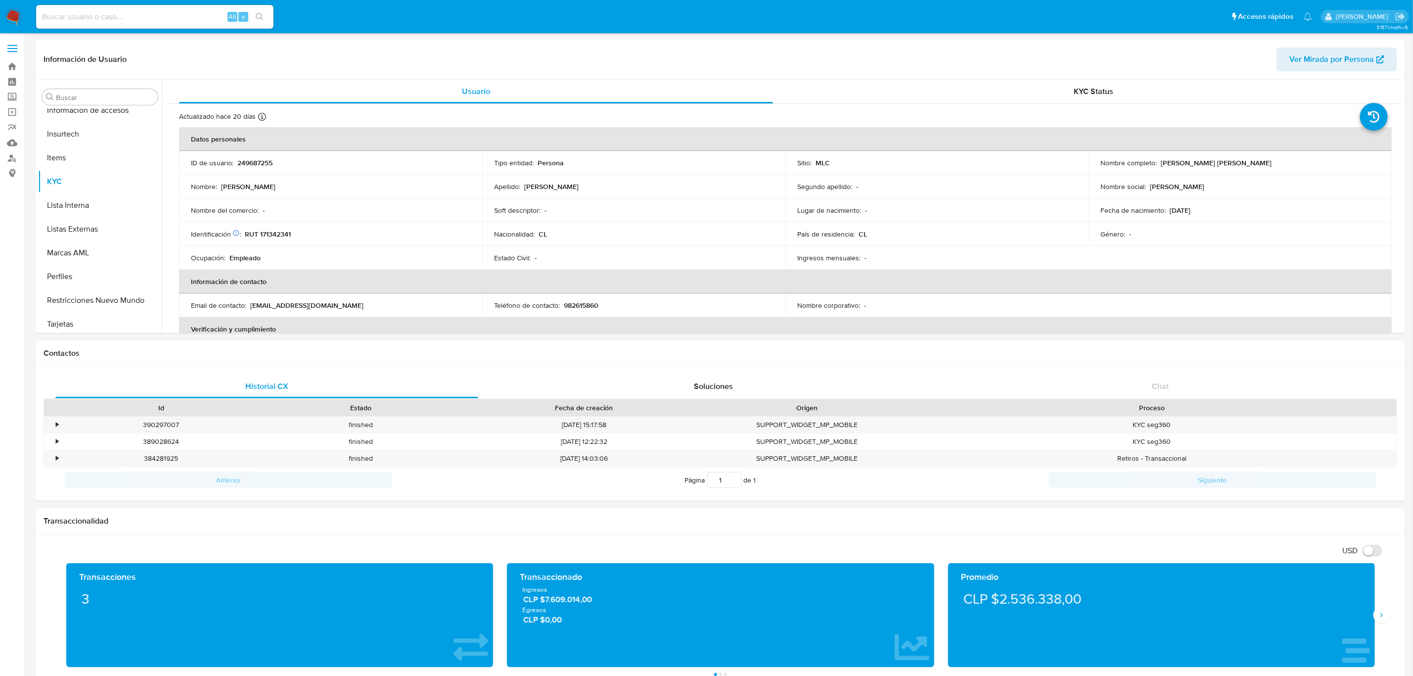
scroll to position [417, 0]
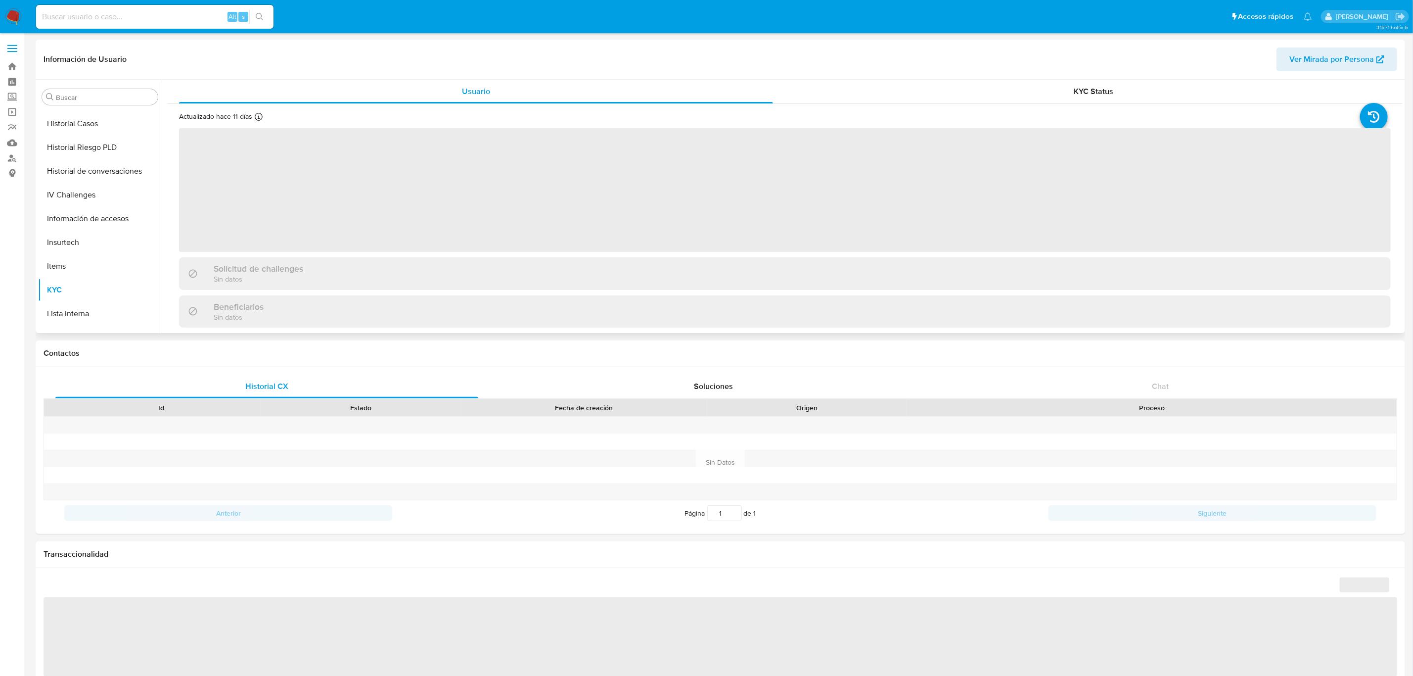
scroll to position [417, 0]
click at [371, 192] on span "‌" at bounding box center [785, 190] width 1212 height 124
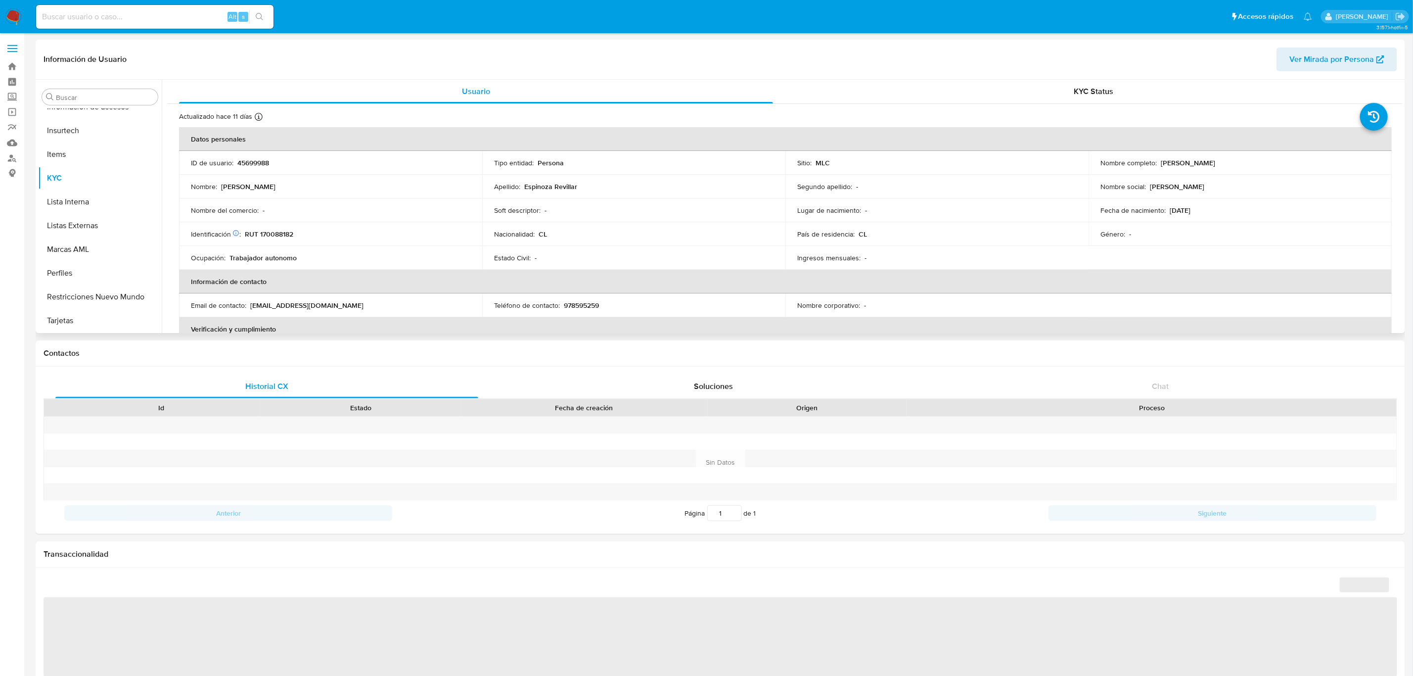
select select "10"
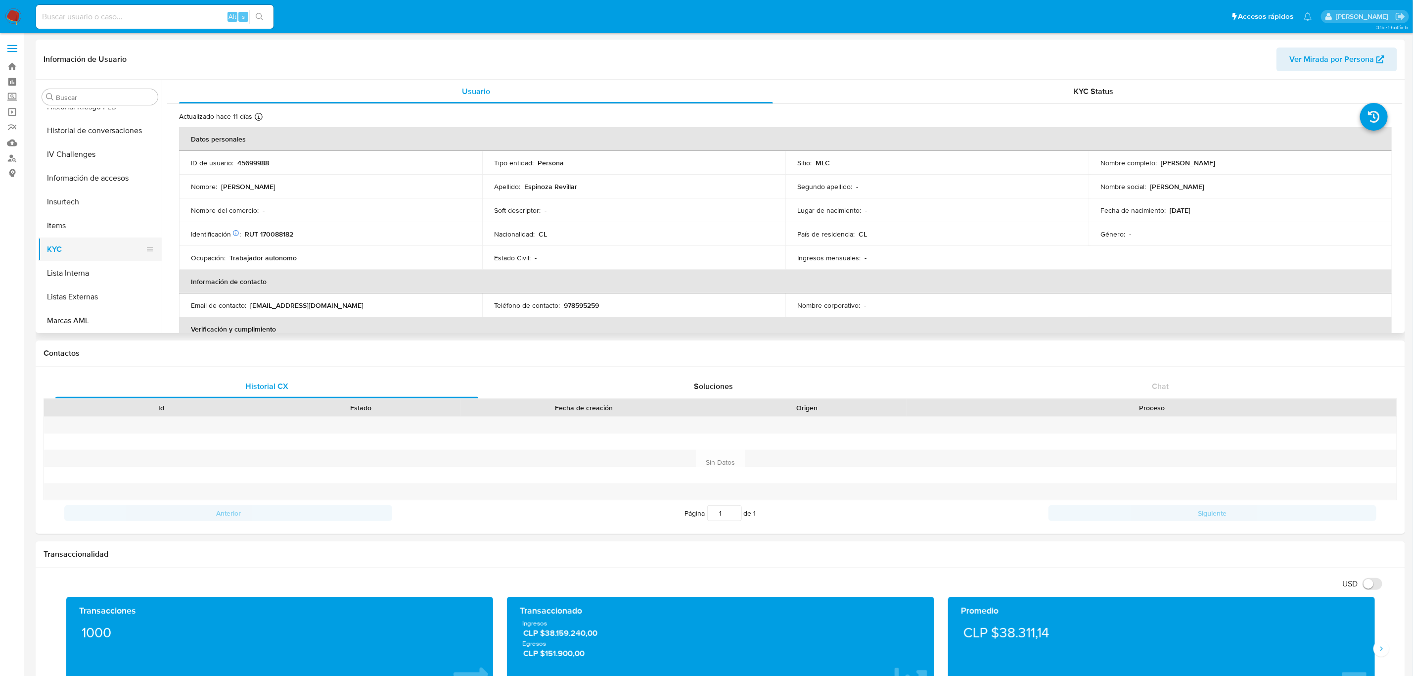
scroll to position [269, 0]
click at [98, 160] on button "Historial Casos" at bounding box center [96, 160] width 116 height 24
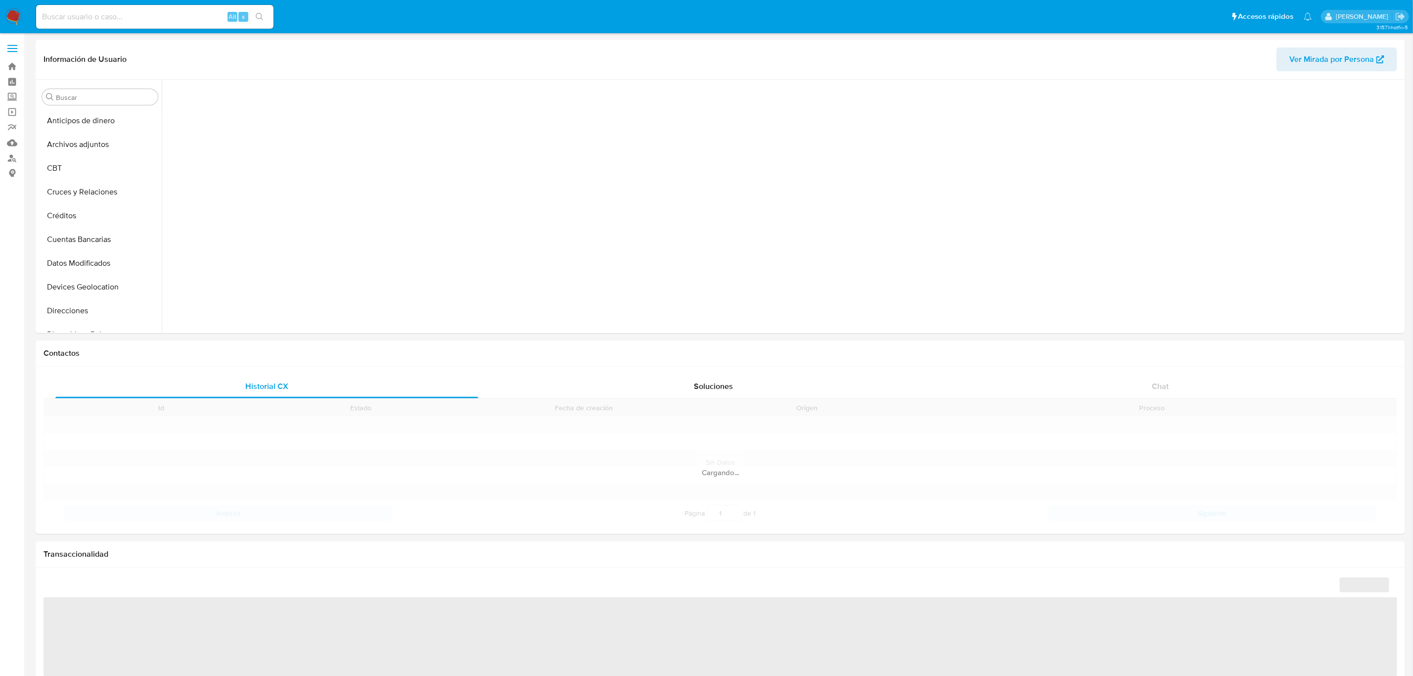
scroll to position [414, 0]
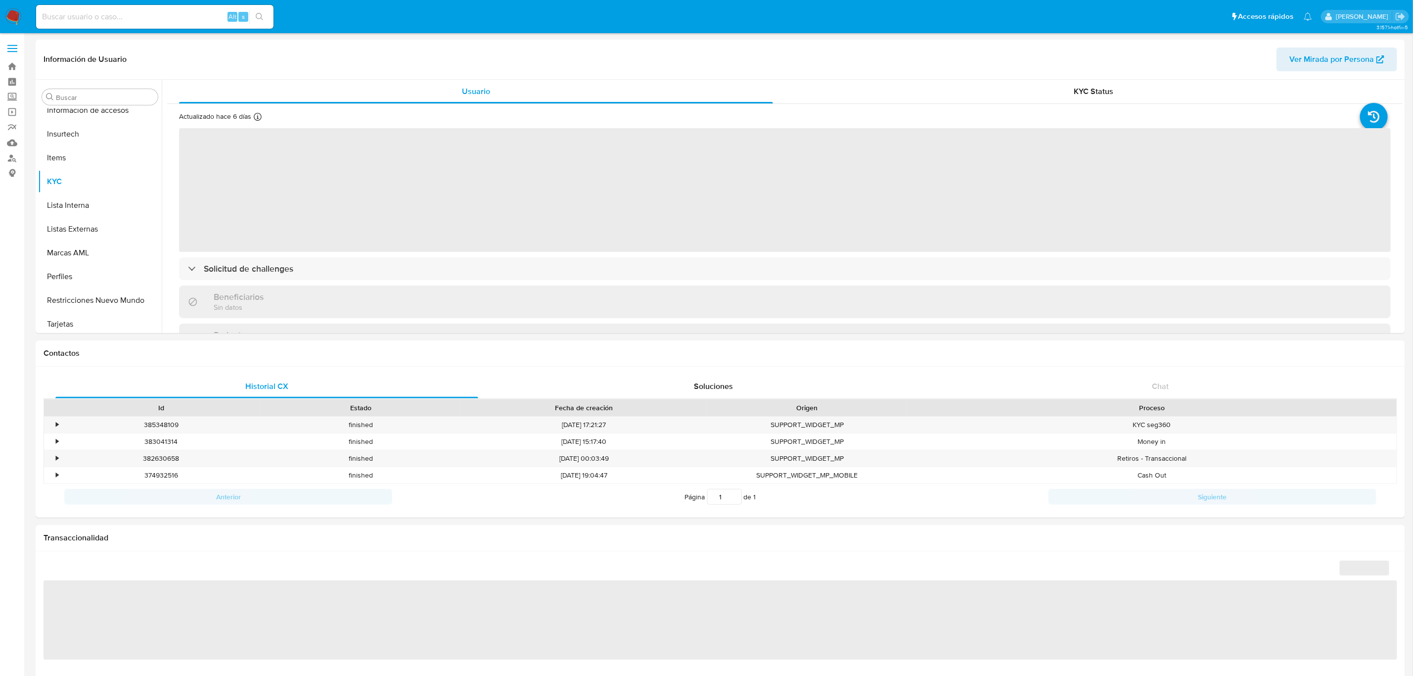
select select "10"
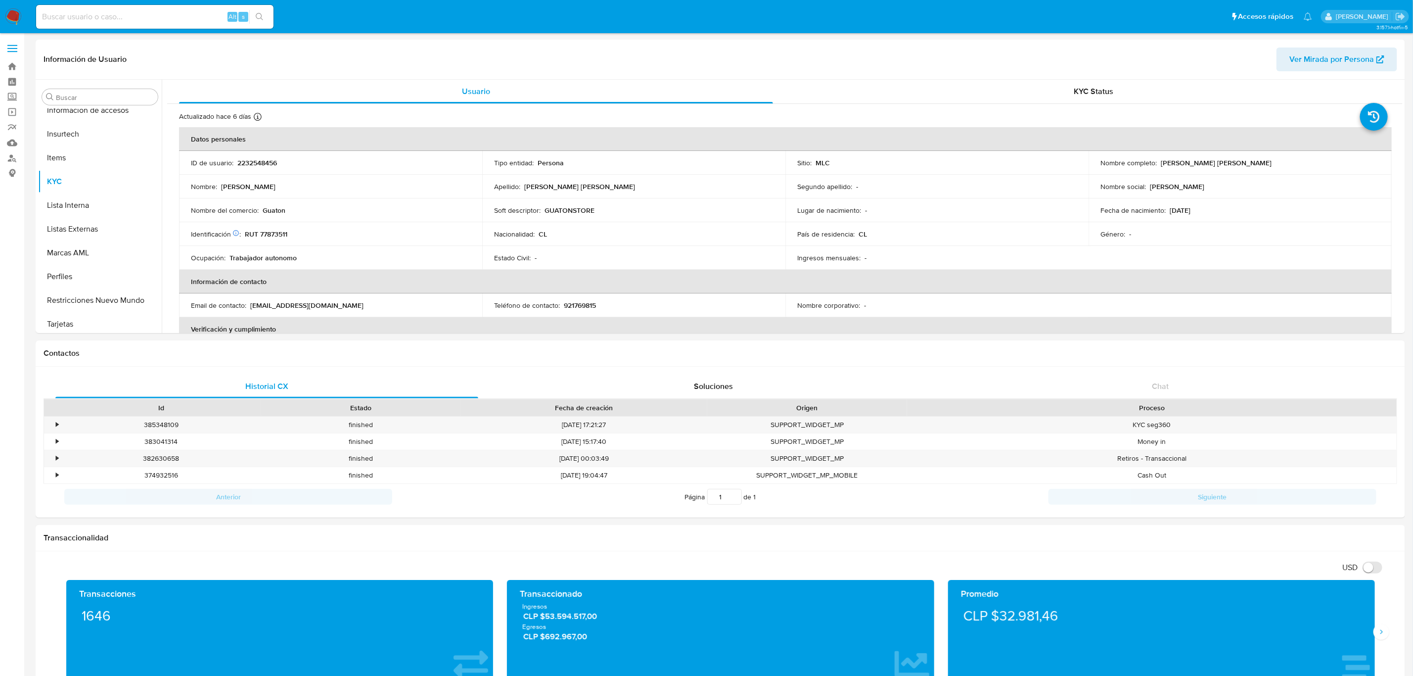
scroll to position [417, 0]
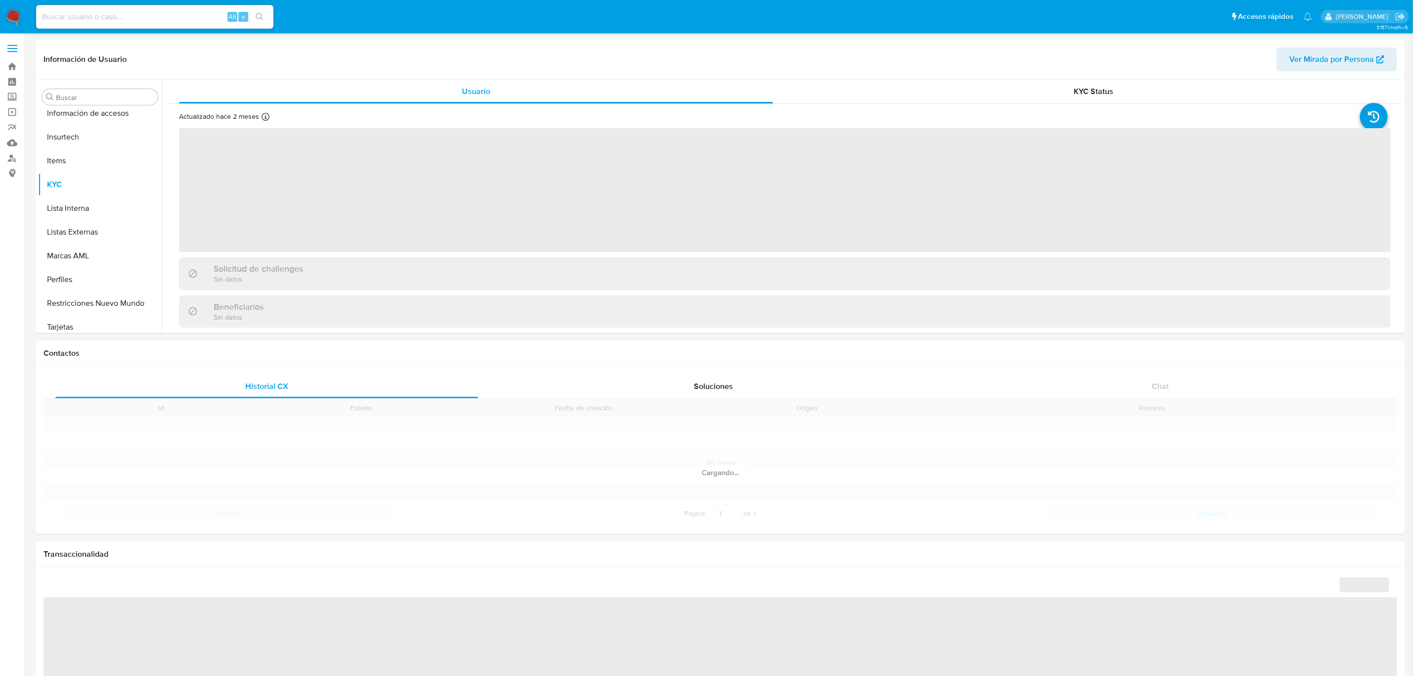
scroll to position [417, 0]
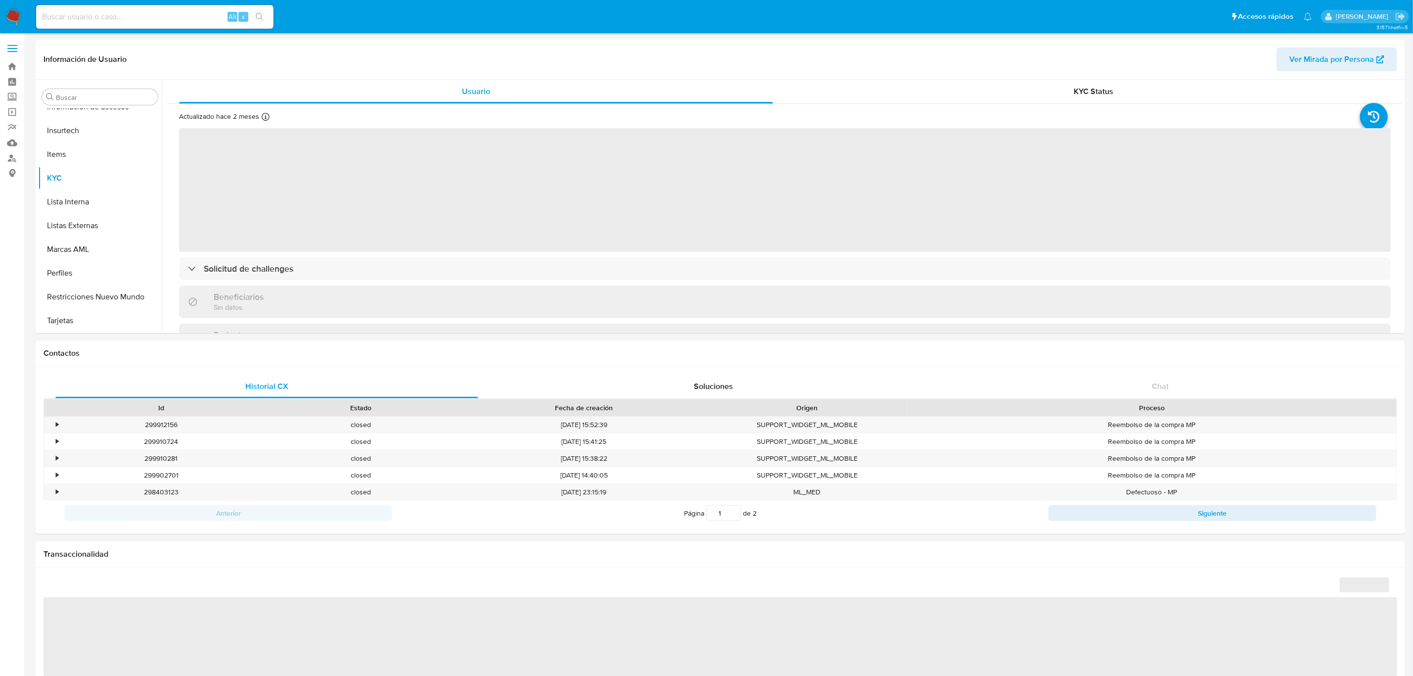
select select "10"
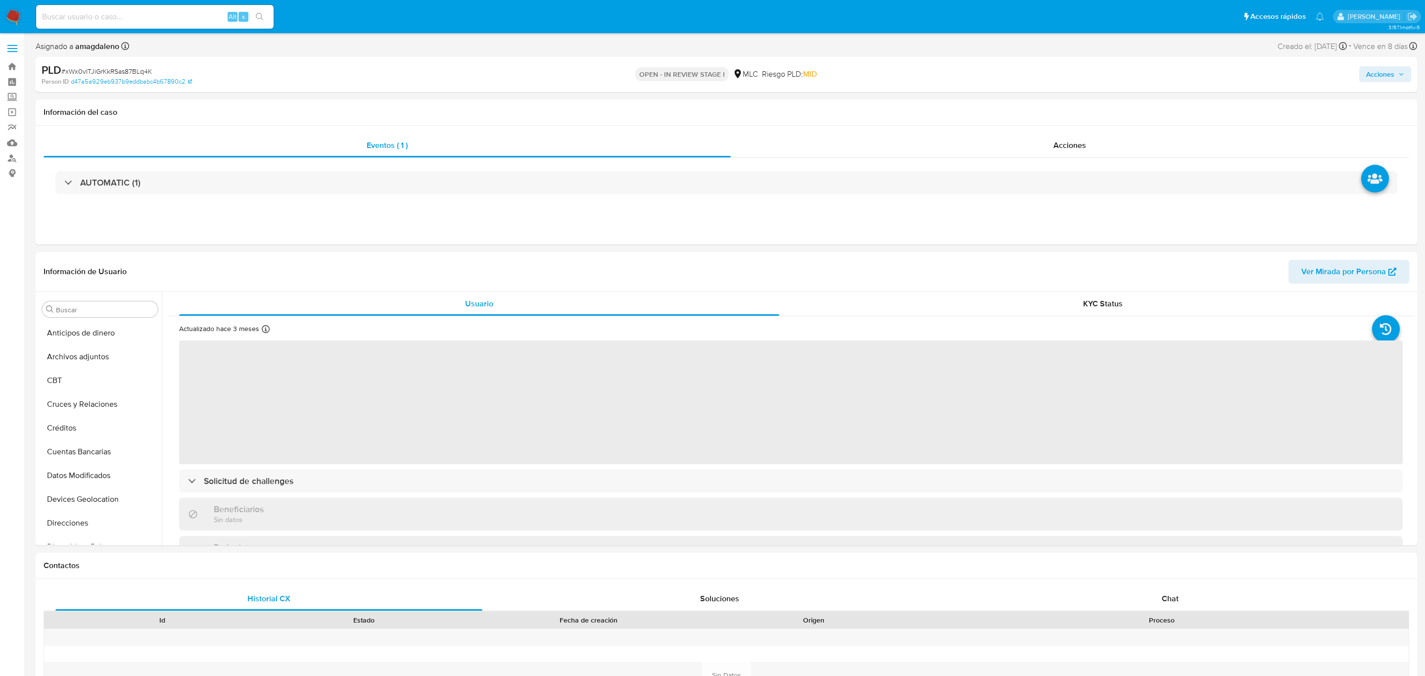
select select "10"
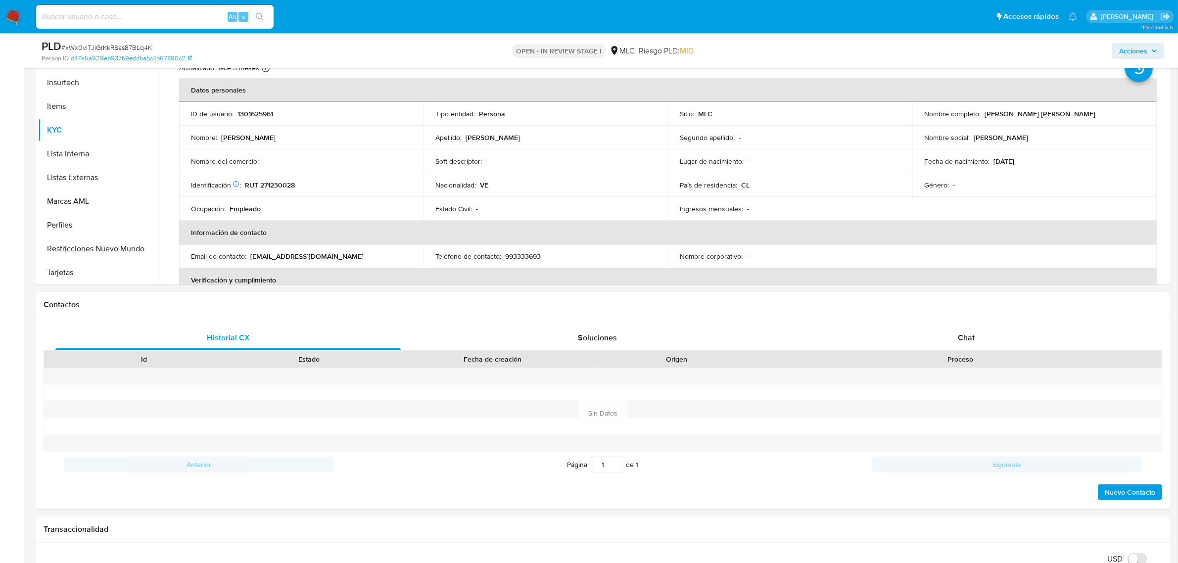
scroll to position [219, 0]
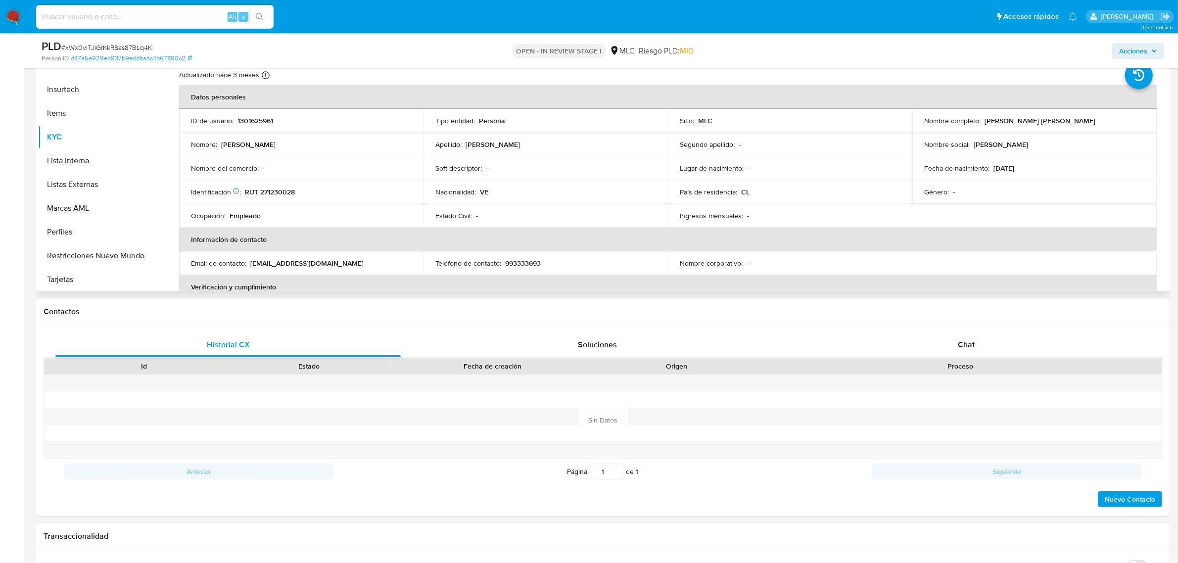
click at [273, 194] on p "RUT 271230028" at bounding box center [270, 191] width 50 height 9
copy p "271230028"
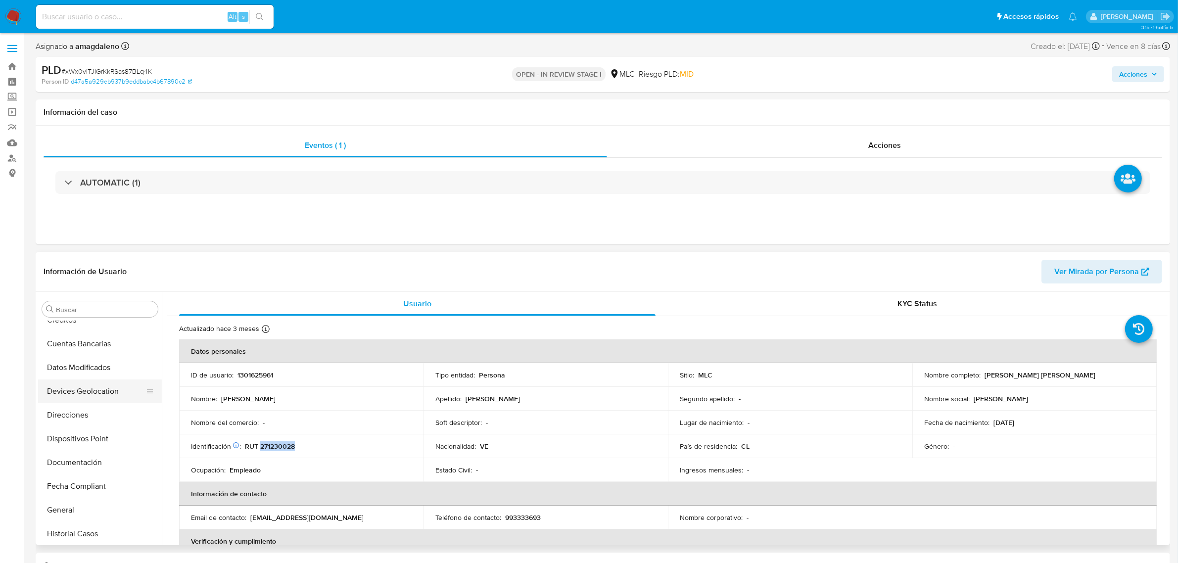
scroll to position [0, 0]
click at [95, 406] on button "Cruces y Relaciones" at bounding box center [96, 404] width 116 height 24
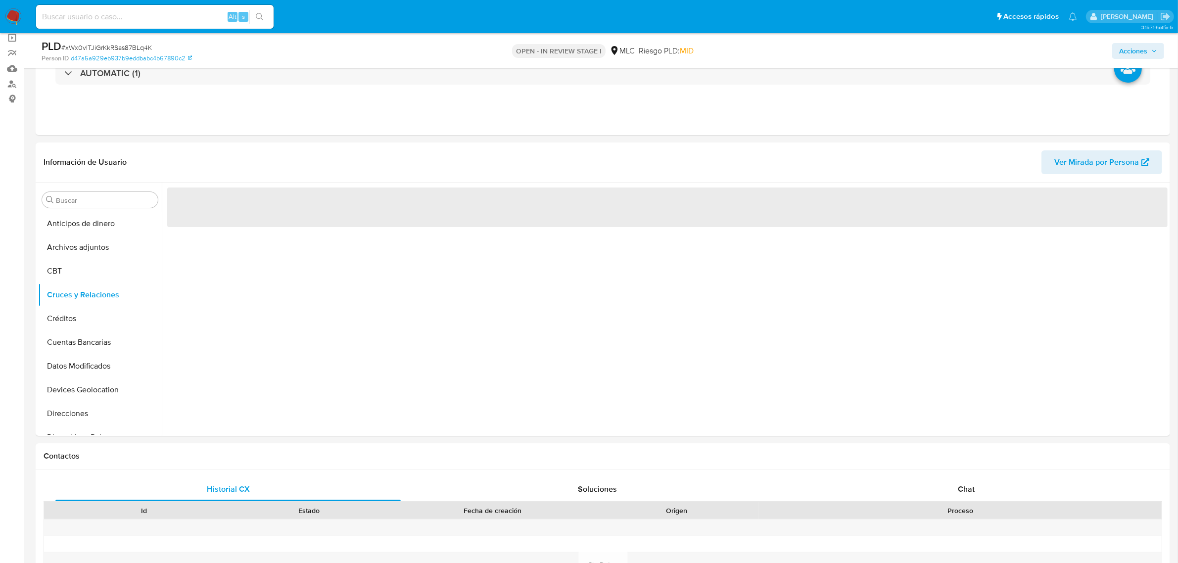
scroll to position [65, 0]
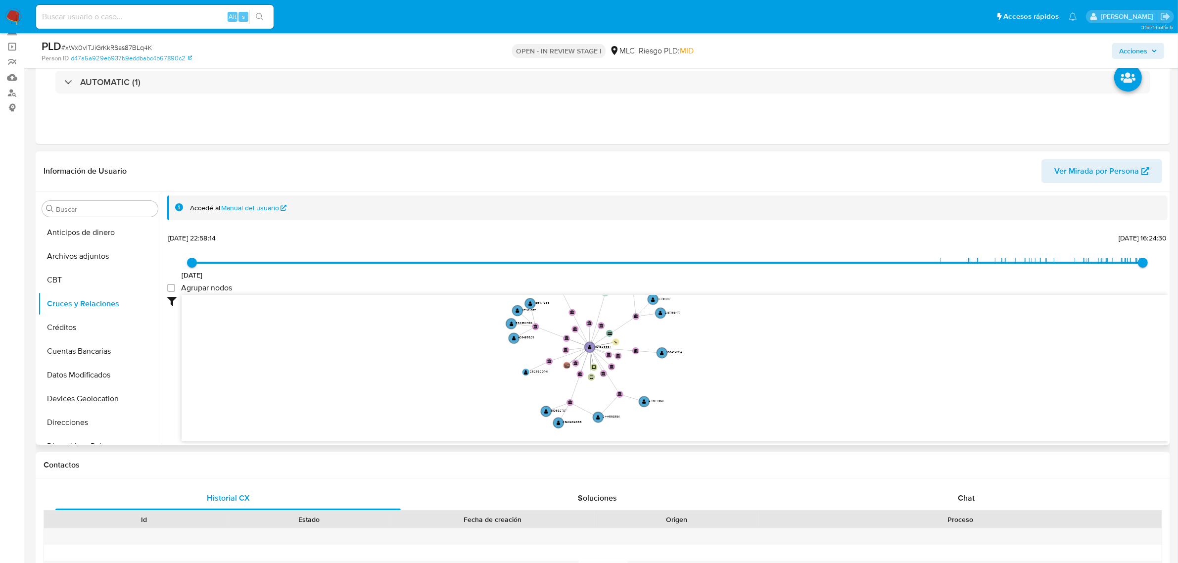
drag, startPoint x: 745, startPoint y: 406, endPoint x: 731, endPoint y: 393, distance: 19.3
click at [731, 393] on icon "device-63dc6a3608813b0018d4327e  user-1301625961  1301625961 device-67d021b44…" at bounding box center [675, 366] width 986 height 143
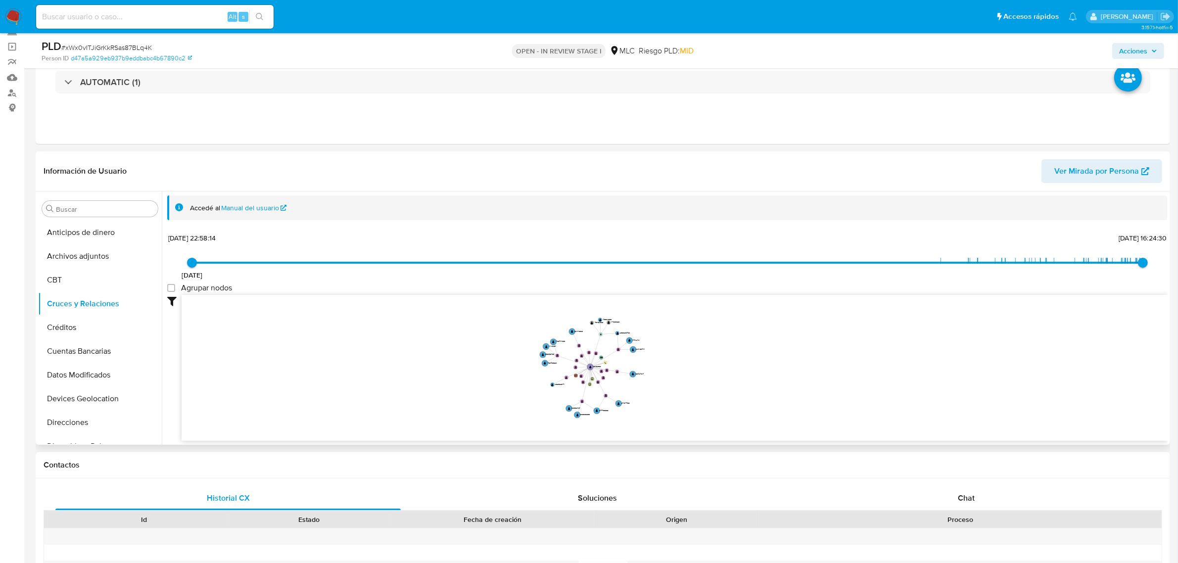
drag, startPoint x: 734, startPoint y: 347, endPoint x: 657, endPoint y: 372, distance: 80.7
click at [678, 349] on icon "device-63dc6a3608813b0018d4327e  user-1301625961  1301625961 device-67d021b44…" at bounding box center [675, 366] width 986 height 143
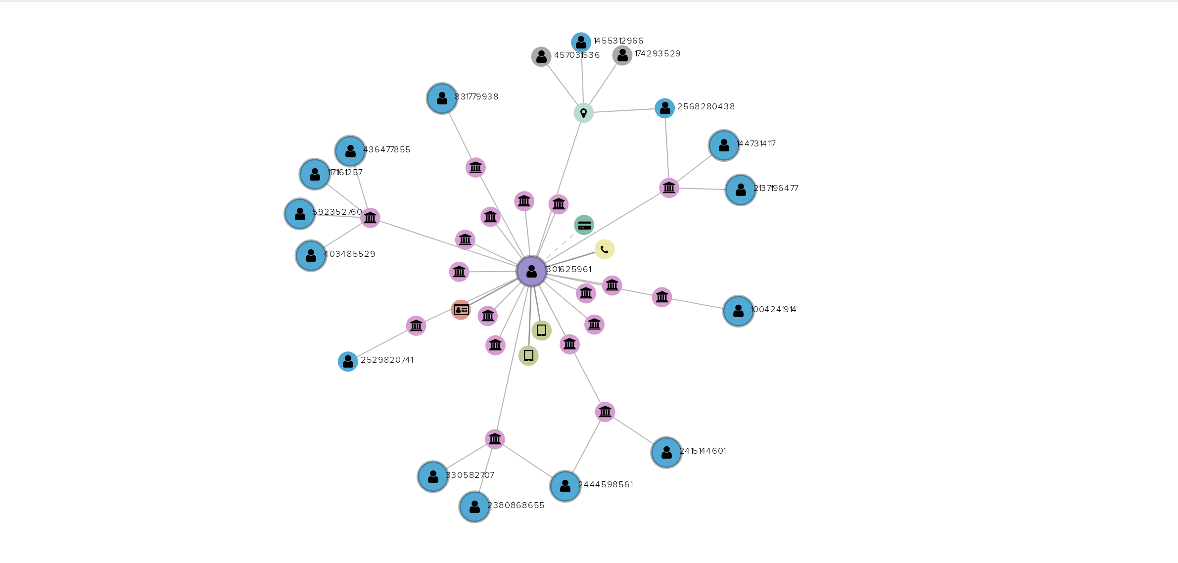
drag, startPoint x: 676, startPoint y: 355, endPoint x: 680, endPoint y: 349, distance: 7.1
click at [680, 349] on icon "device-63dc6a3608813b0018d4327e  user-1301625961  1301625961 device-67d021b44…" at bounding box center [675, 366] width 986 height 143
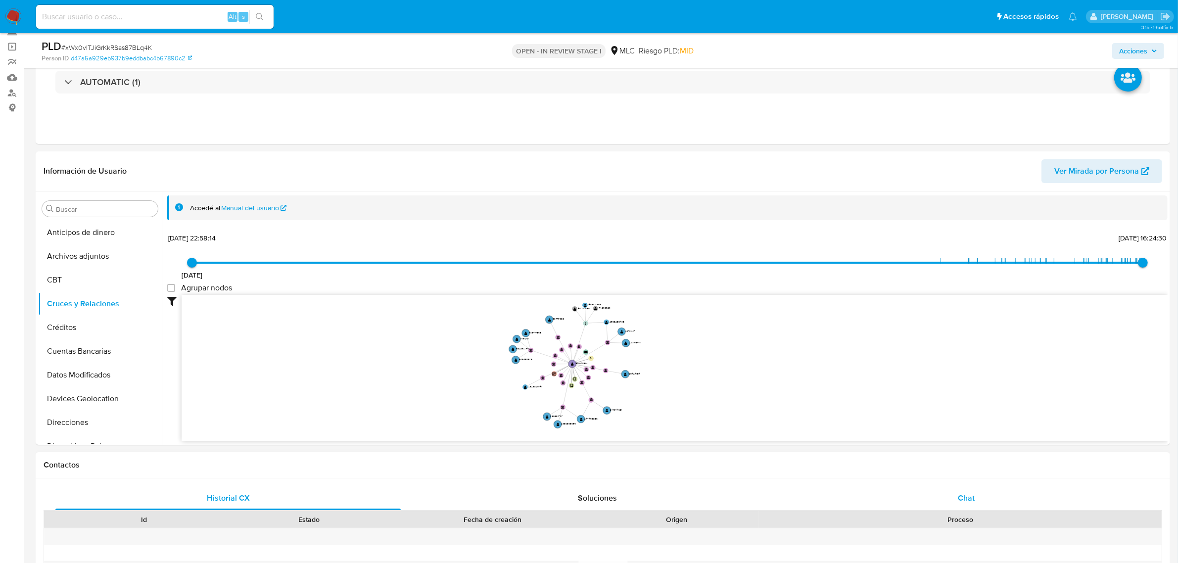
click at [962, 496] on span "Chat" at bounding box center [966, 497] width 17 height 11
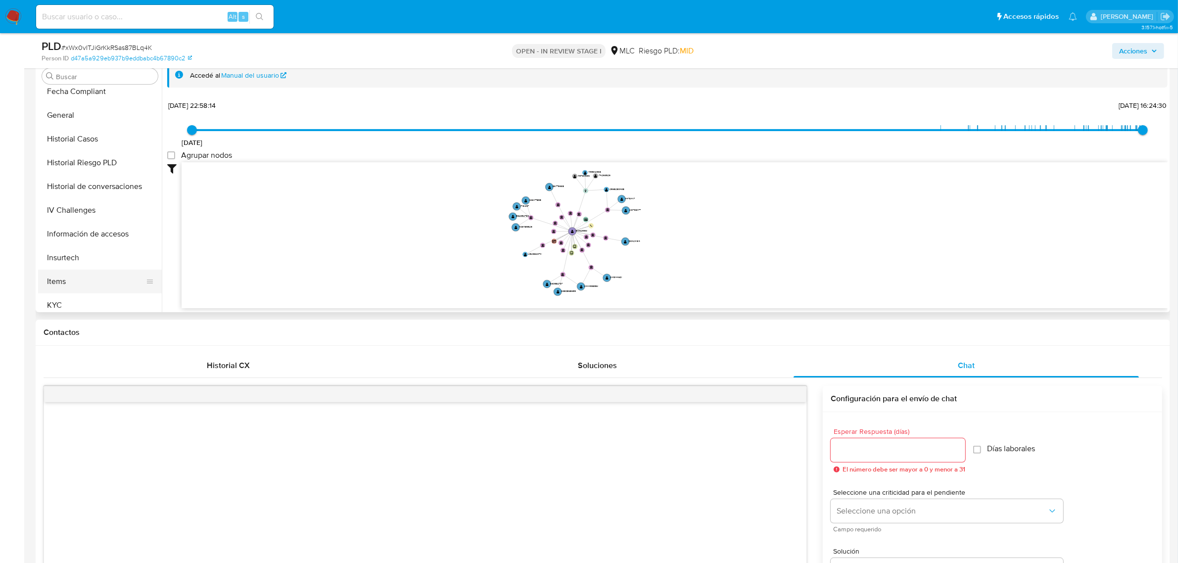
scroll to position [371, 0]
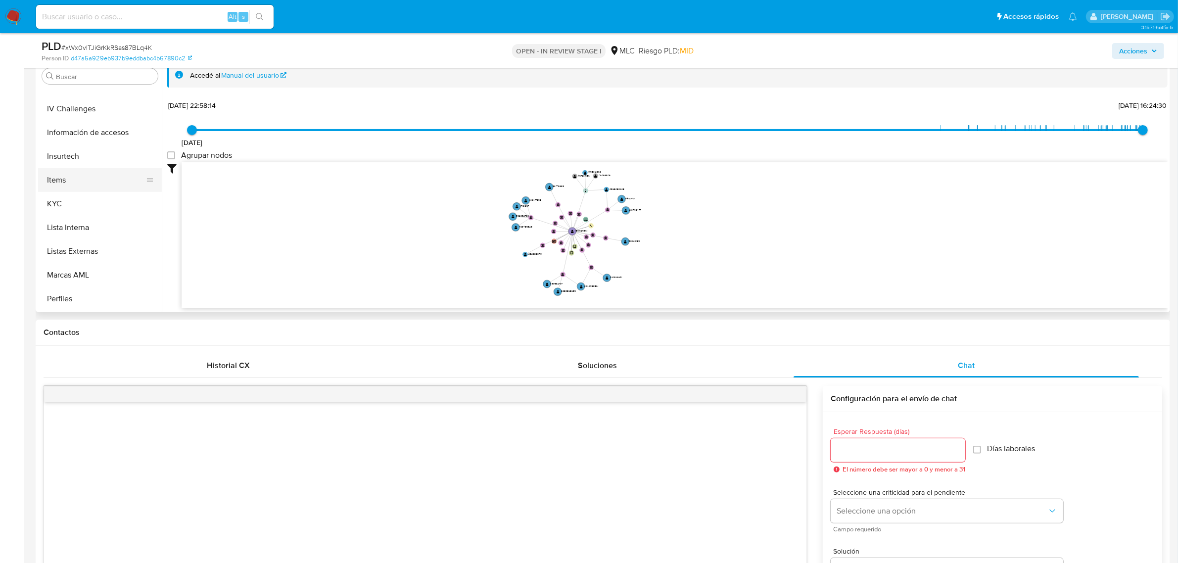
click at [77, 189] on button "Items" at bounding box center [96, 180] width 116 height 24
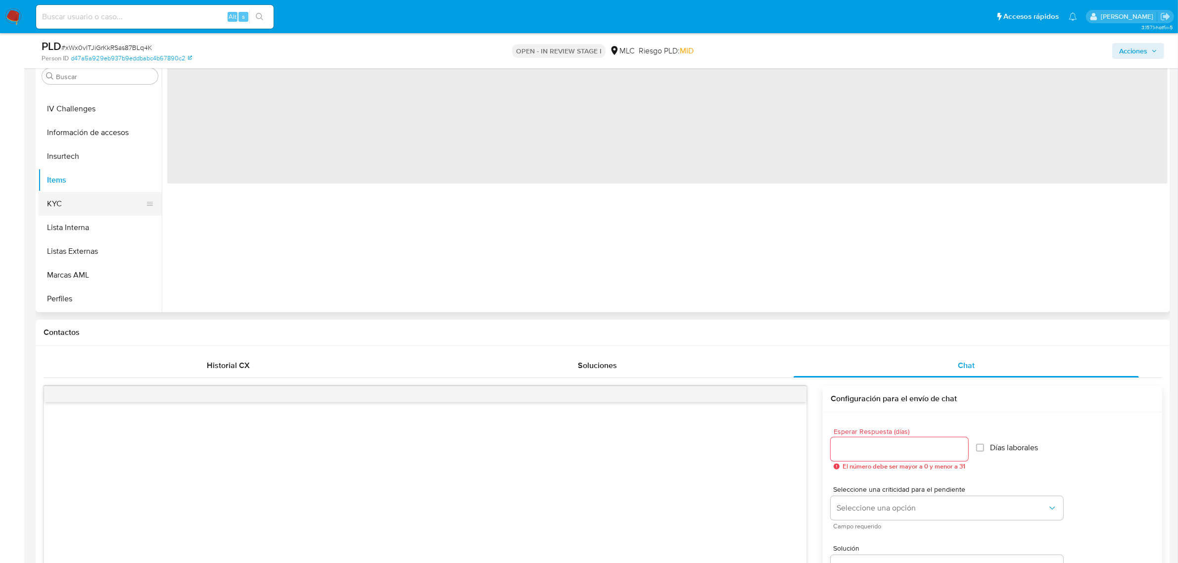
click at [77, 198] on button "KYC" at bounding box center [96, 204] width 116 height 24
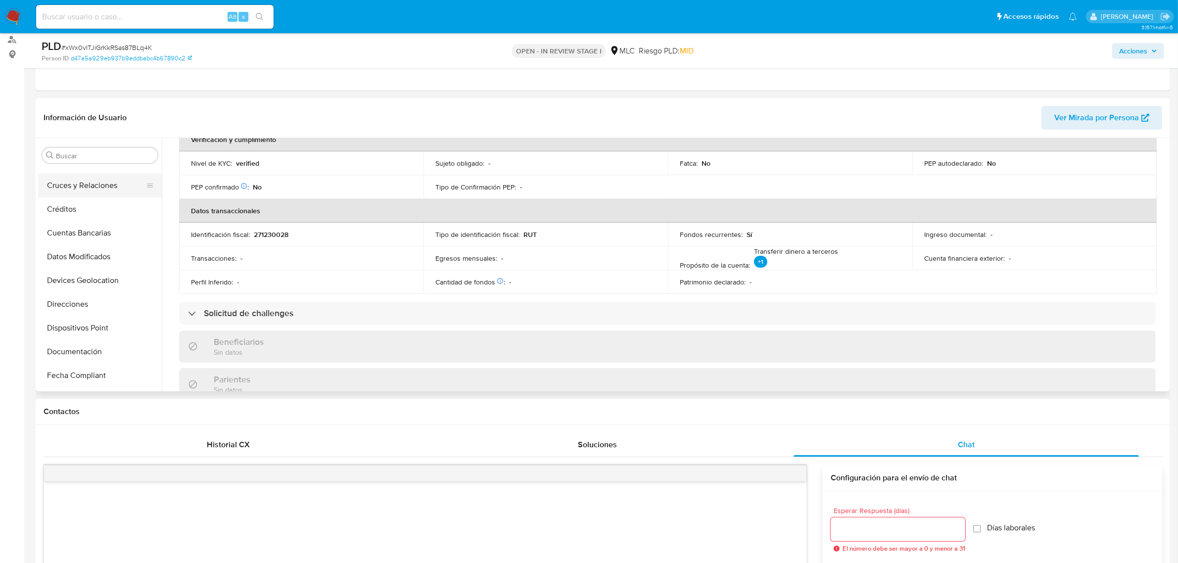
scroll to position [62, 0]
click at [92, 352] on button "Documentación" at bounding box center [96, 355] width 116 height 24
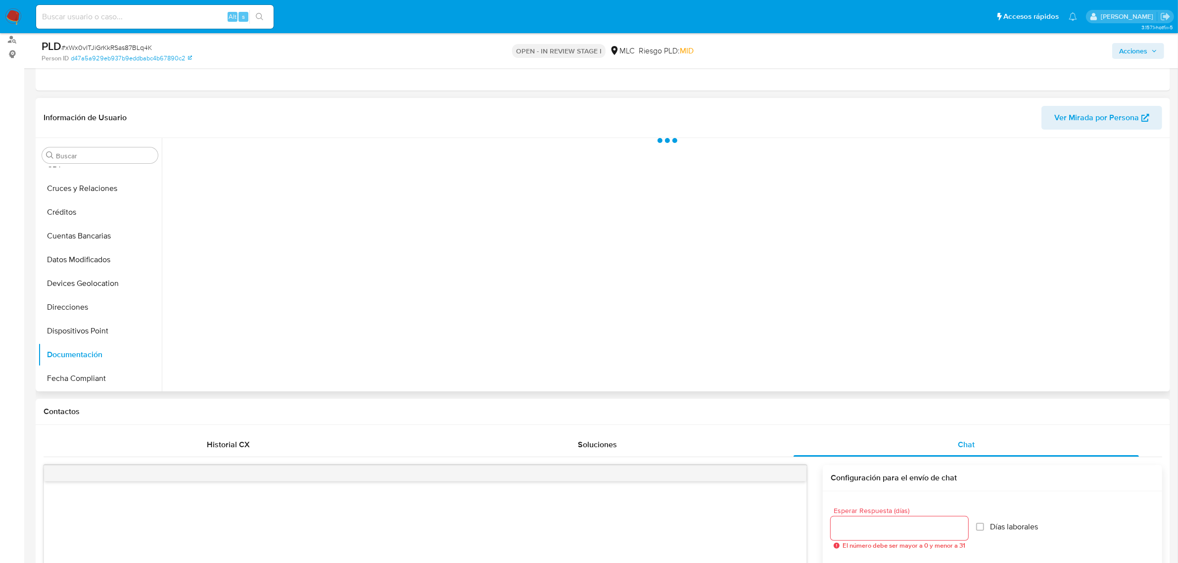
scroll to position [0, 0]
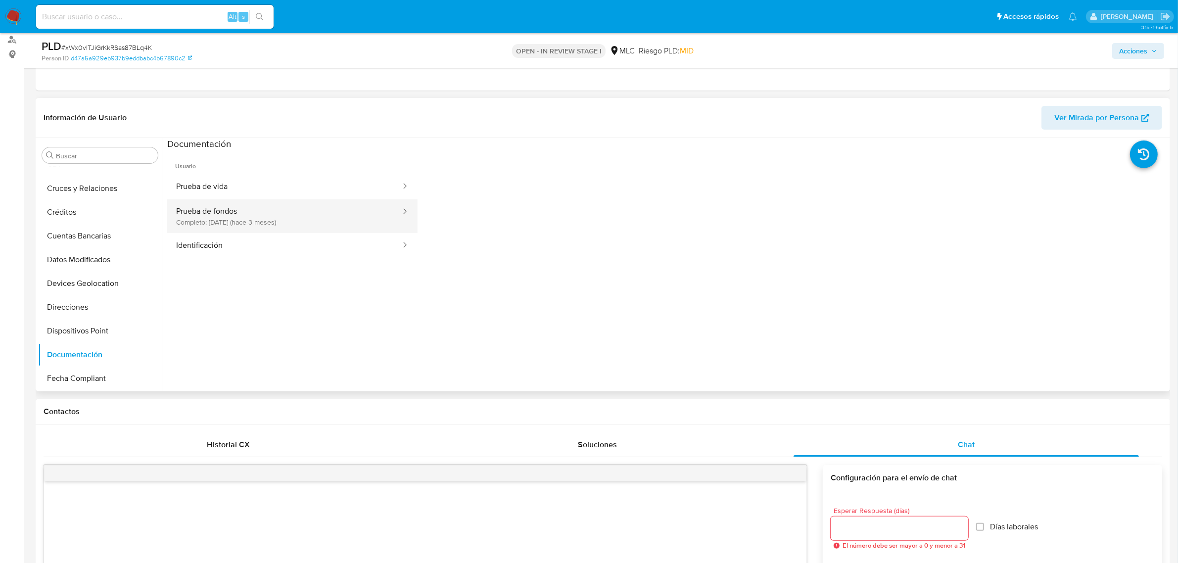
click at [264, 225] on button "Prueba de fondos Completo: 20/05/2025 (hace 3 meses)" at bounding box center [284, 216] width 234 height 34
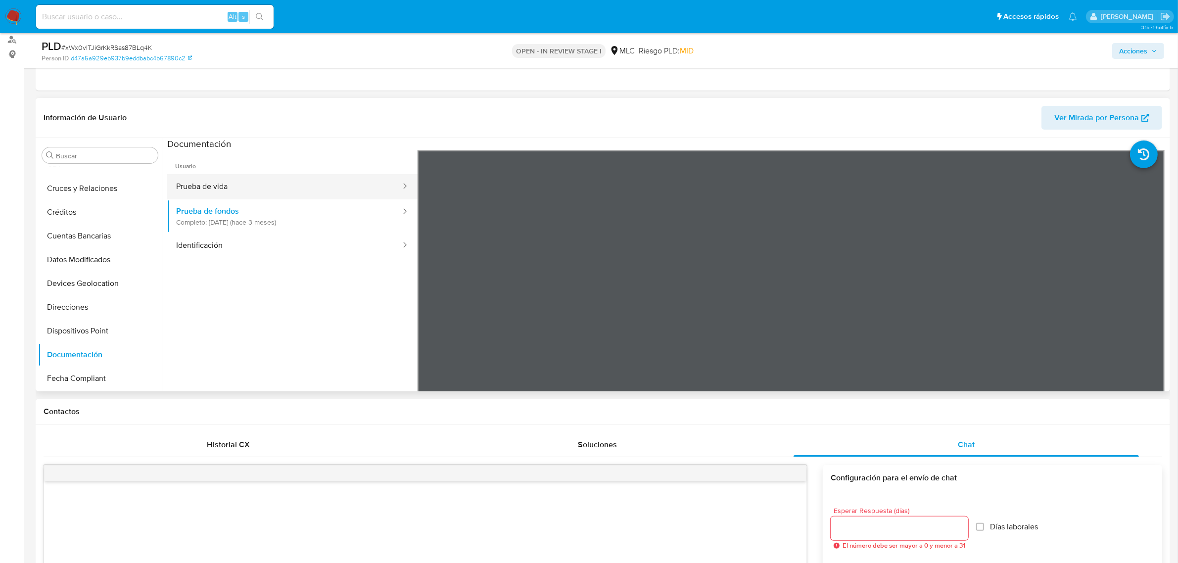
click at [255, 193] on button "Prueba de vida" at bounding box center [284, 186] width 234 height 25
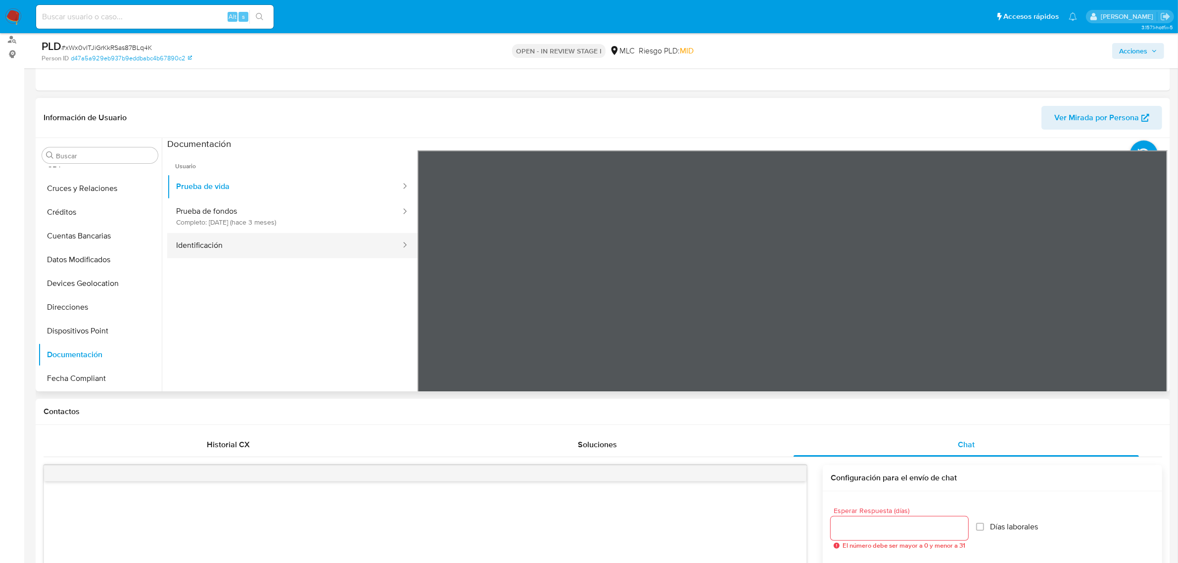
click at [231, 245] on button "Identificación" at bounding box center [284, 245] width 234 height 25
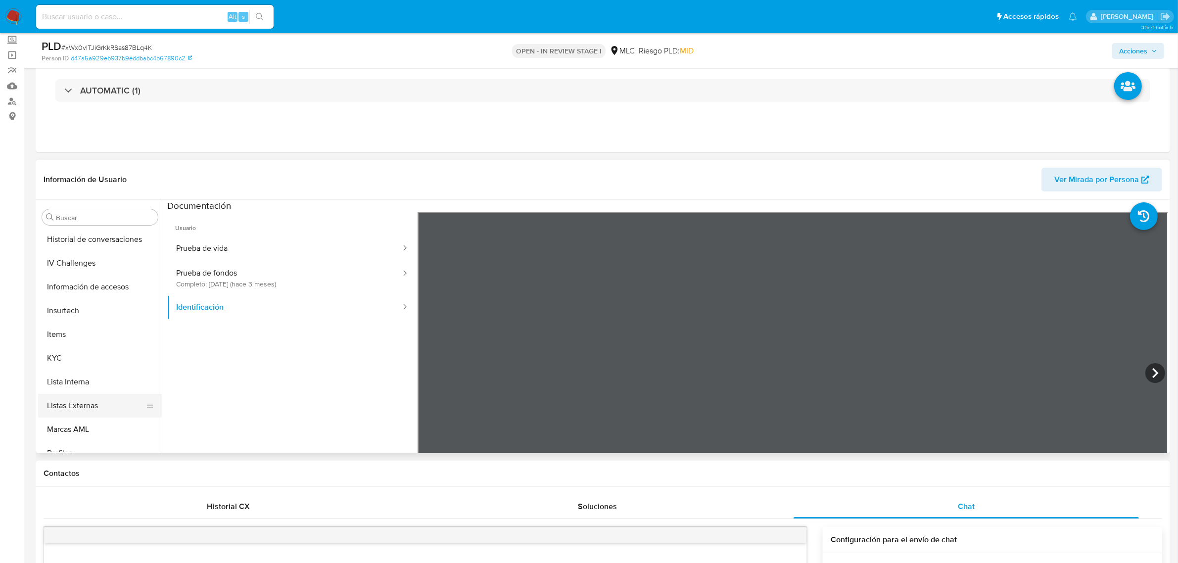
scroll to position [417, 0]
click at [70, 371] on button "Marcas AML" at bounding box center [96, 370] width 116 height 24
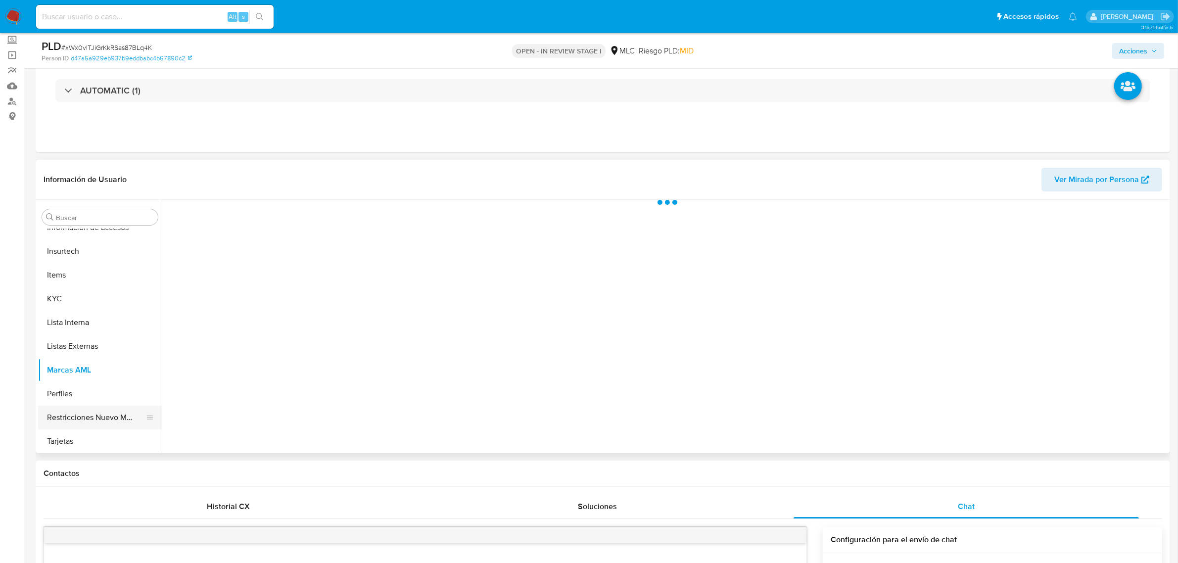
click at [89, 409] on button "Restricciones Nuevo Mundo" at bounding box center [96, 418] width 116 height 24
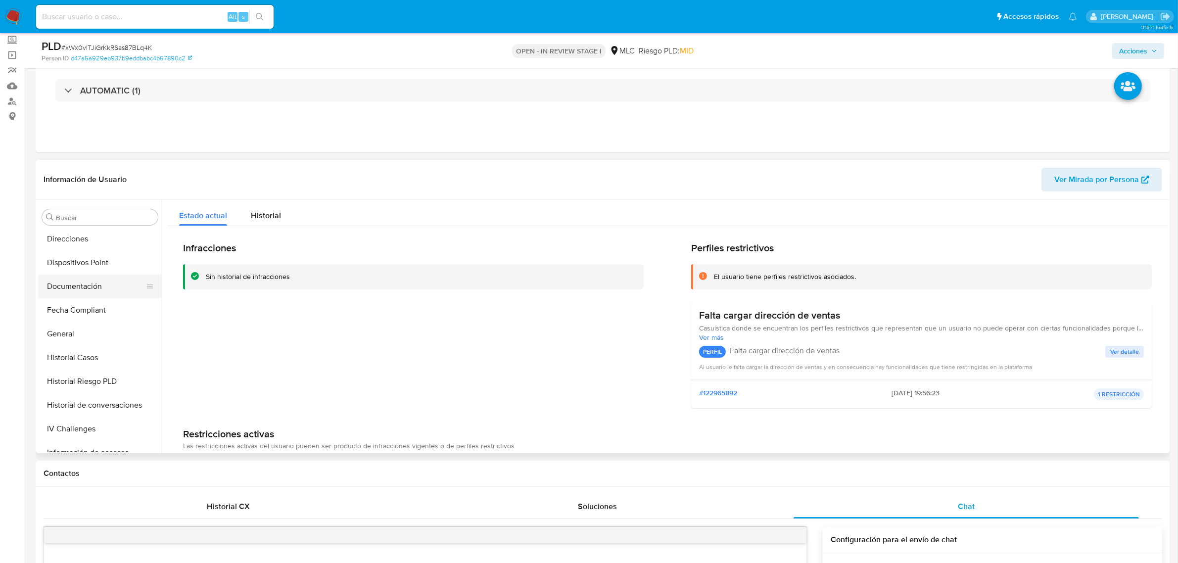
scroll to position [171, 0]
click at [85, 369] on button "Historial Casos" at bounding box center [96, 379] width 116 height 24
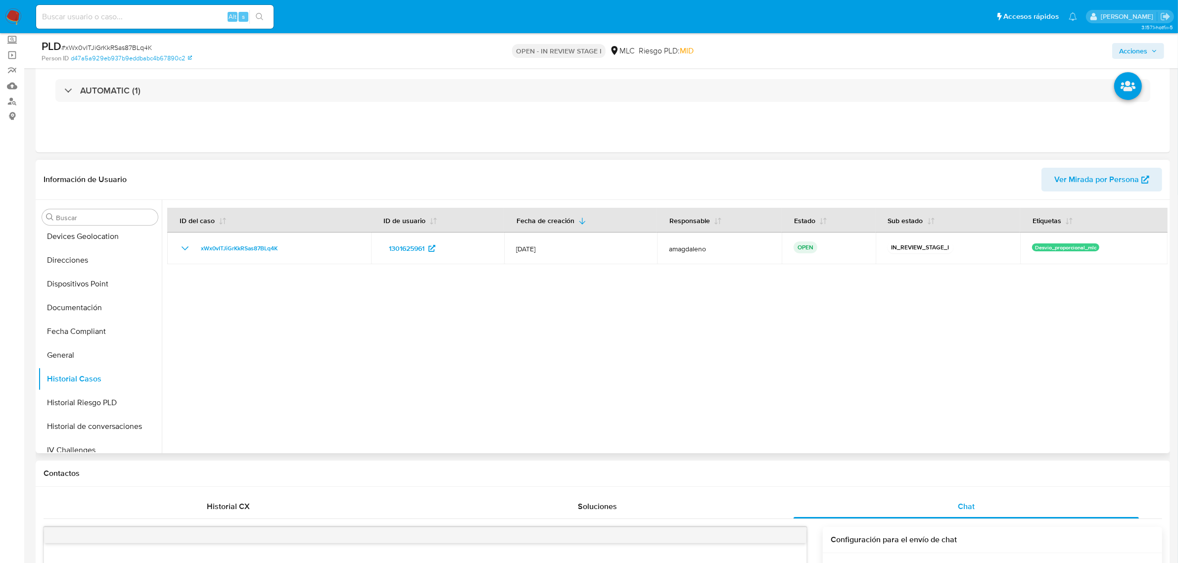
click at [417, 308] on div at bounding box center [665, 326] width 1006 height 253
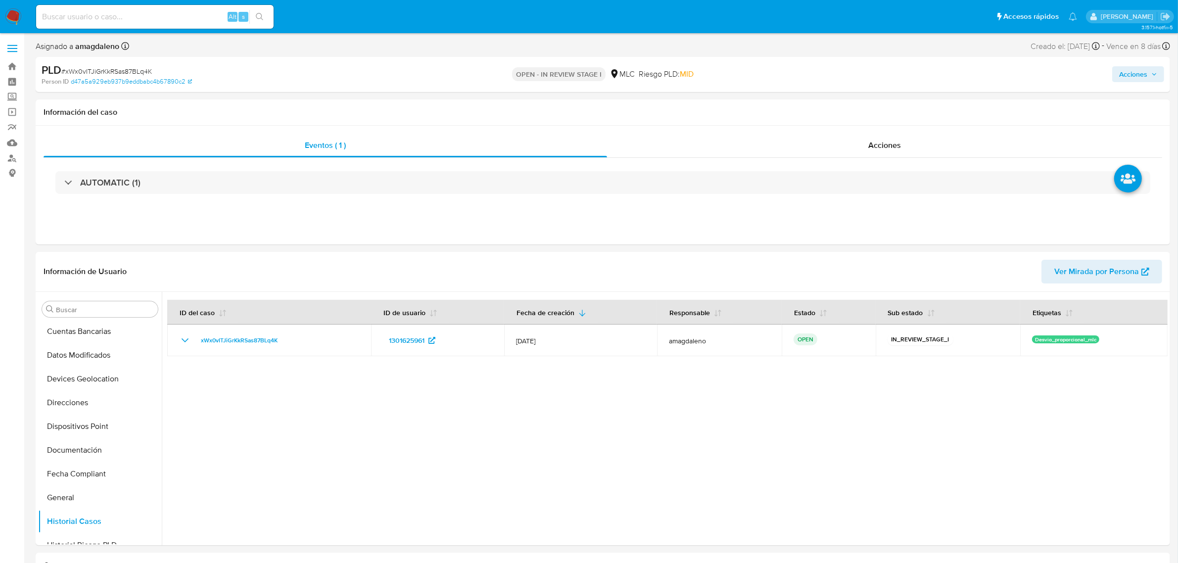
scroll to position [109, 0]
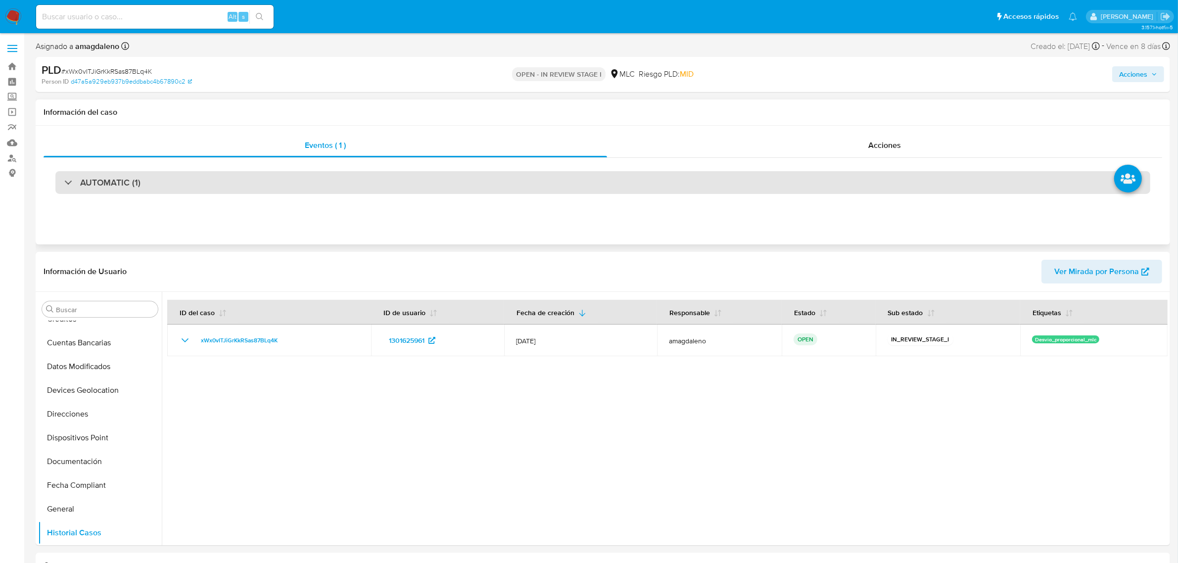
click at [154, 187] on div "AUTOMATIC (1)" at bounding box center [602, 182] width 1095 height 23
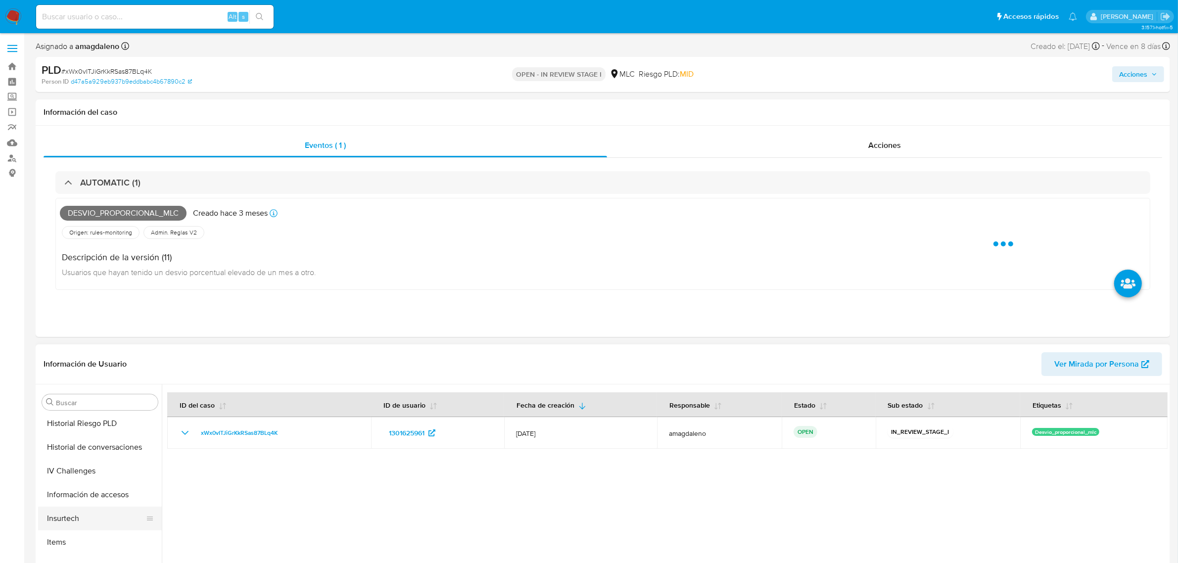
scroll to position [417, 0]
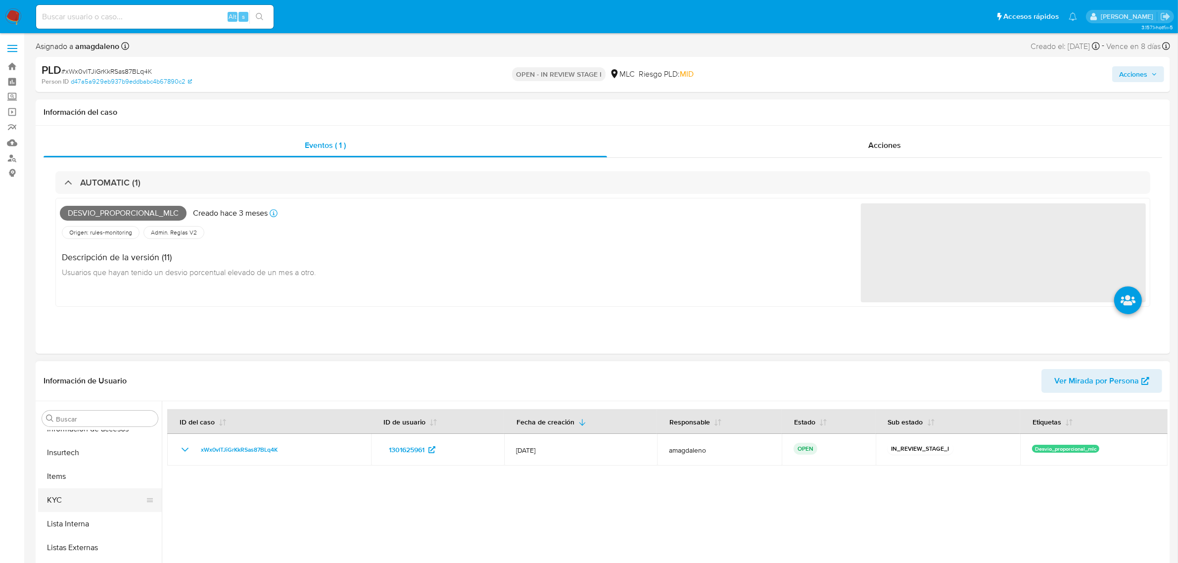
click at [85, 490] on div "Información de Usuario Ver Mirada por Persona Buscar Anticipos de dinero Archiv…" at bounding box center [603, 507] width 1134 height 293
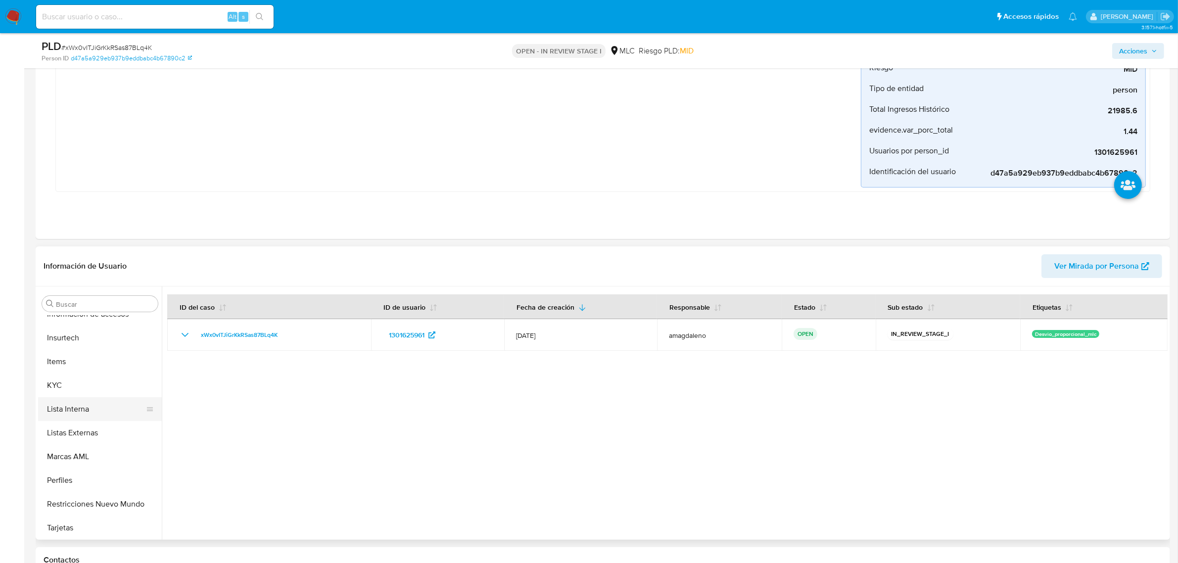
scroll to position [185, 0]
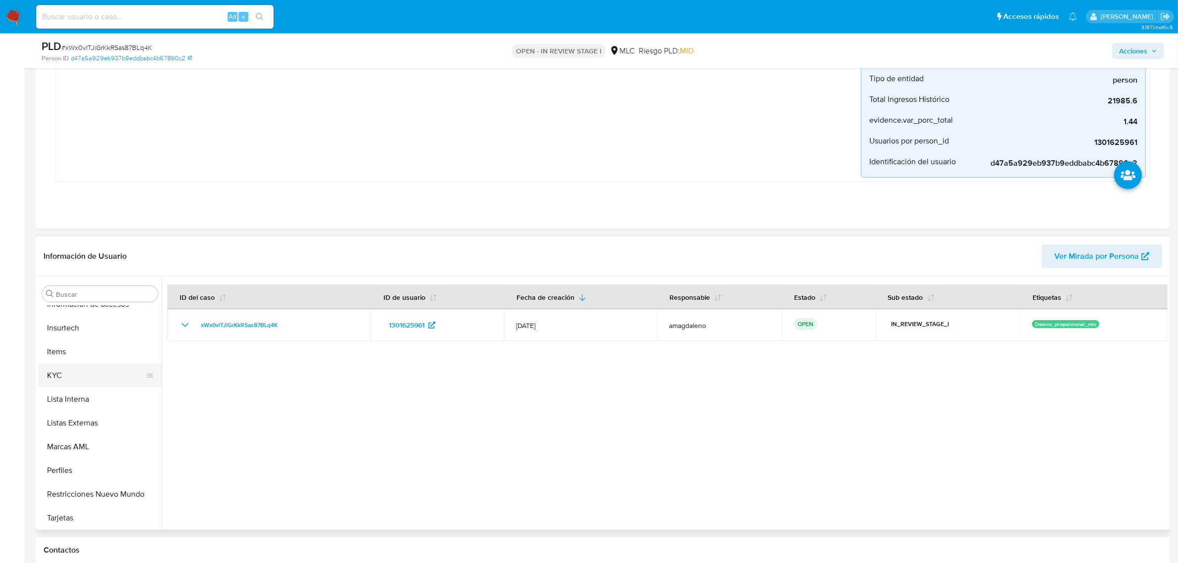
click at [75, 381] on button "KYC" at bounding box center [96, 376] width 116 height 24
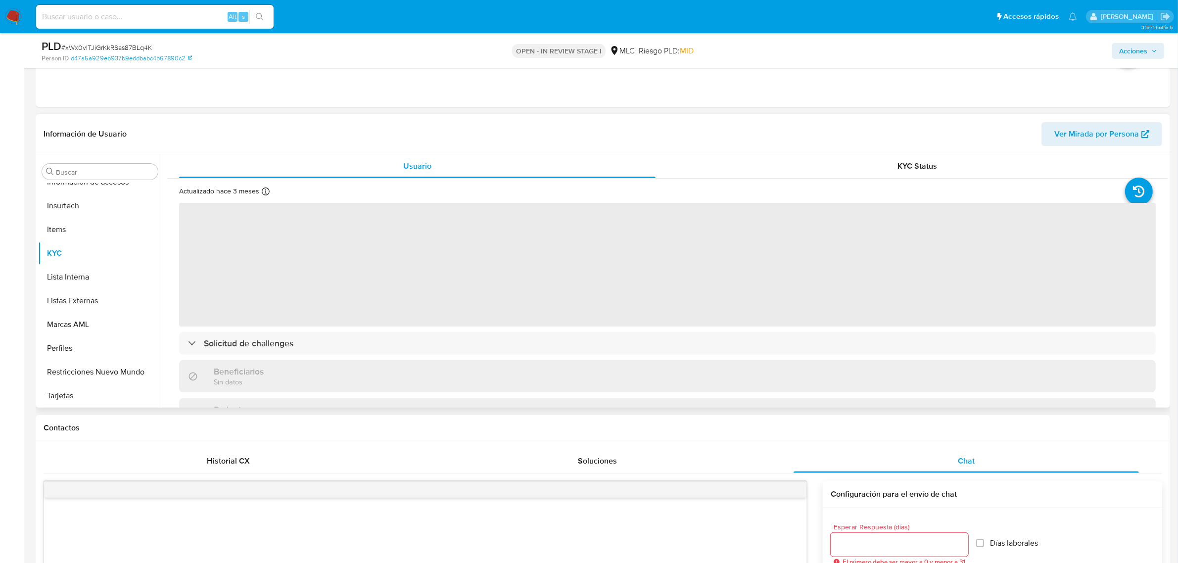
scroll to position [371, 0]
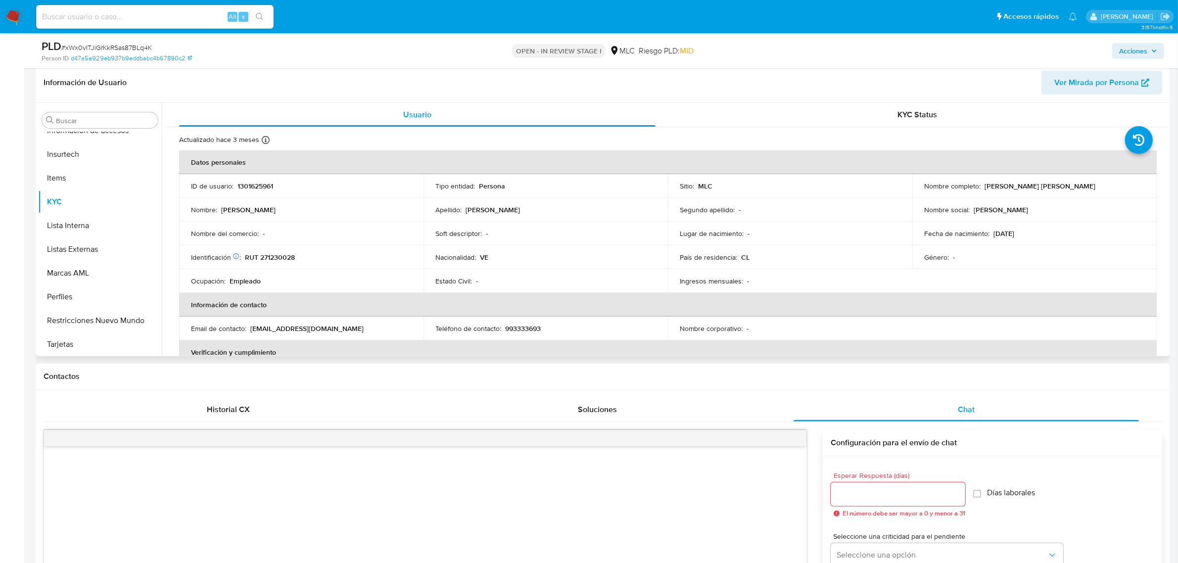
click at [276, 265] on td "Identificación Nº de serie: 603591147 : RUT 271230028" at bounding box center [301, 257] width 244 height 24
drag, startPoint x: 982, startPoint y: 185, endPoint x: 1068, endPoint y: 186, distance: 86.6
click at [1068, 186] on div "Nombre completo : Pablo Alberto Nuñez Tovar" at bounding box center [1034, 186] width 221 height 9
copy p "Pablo Alberto Nuñez Tovar"
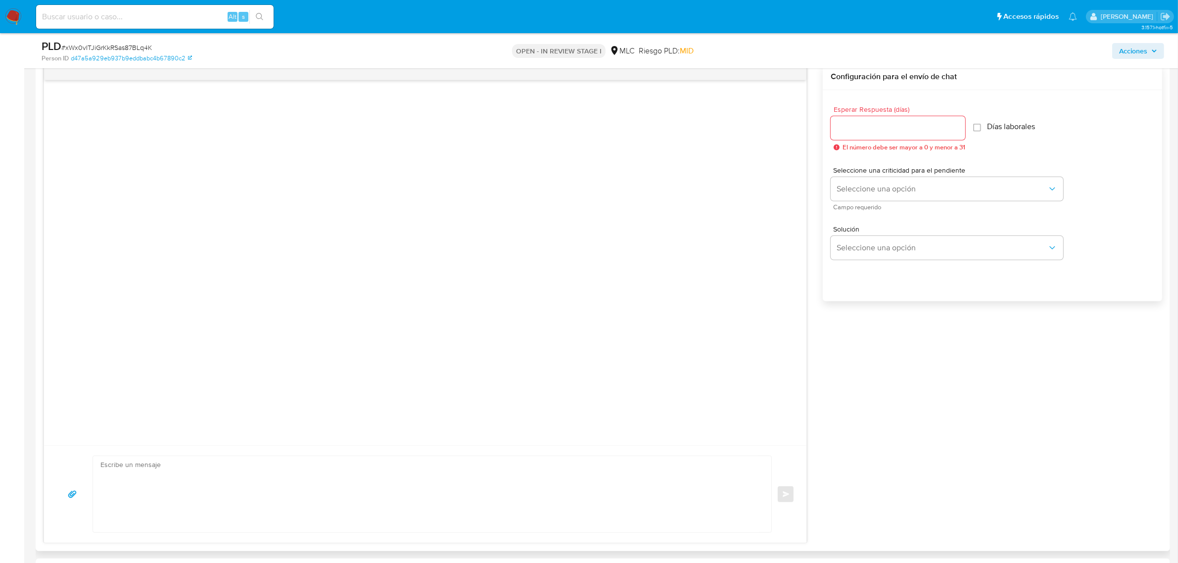
scroll to position [742, 0]
click at [327, 473] on textarea at bounding box center [429, 489] width 658 height 76
click at [508, 498] on textarea at bounding box center [429, 489] width 658 height 76
paste textarea "Lore IPS, Do sitametcons adipi el Seddoe te Incidid Utla etdo magnaaliq eni adm…"
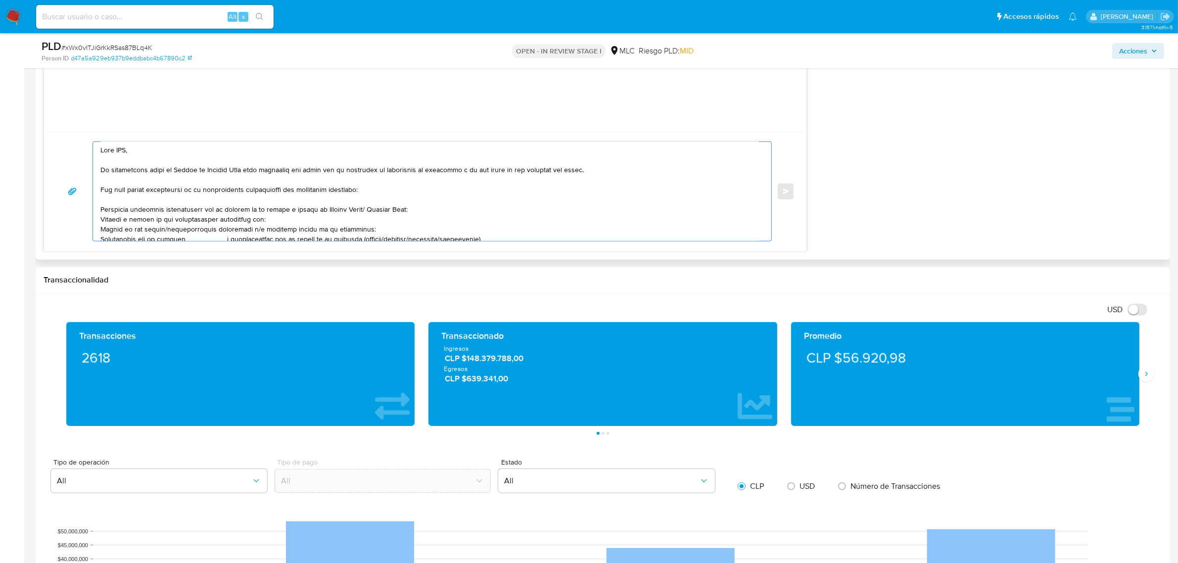
scroll to position [0, 0]
click at [122, 154] on textarea at bounding box center [429, 191] width 658 height 99
click at [300, 169] on textarea at bounding box center [429, 191] width 658 height 99
click at [115, 188] on textarea at bounding box center [429, 191] width 658 height 99
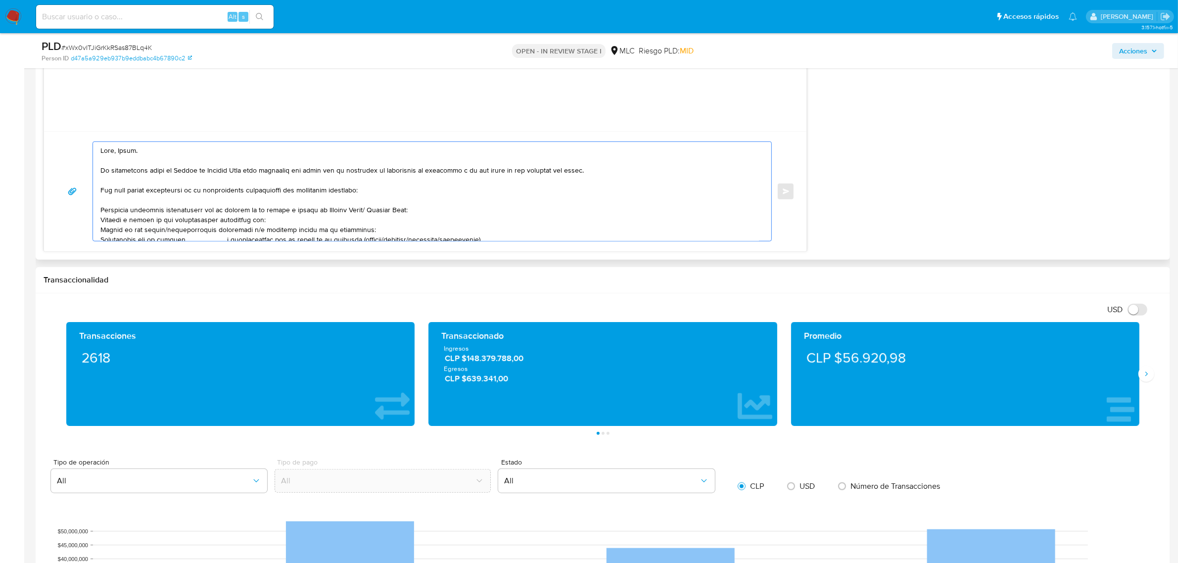
click at [275, 220] on textarea at bounding box center [429, 191] width 658 height 99
drag, startPoint x: 250, startPoint y: 223, endPoint x: 277, endPoint y: 223, distance: 27.2
click at [277, 223] on textarea at bounding box center [429, 191] width 658 height 99
click at [240, 223] on textarea at bounding box center [429, 191] width 658 height 99
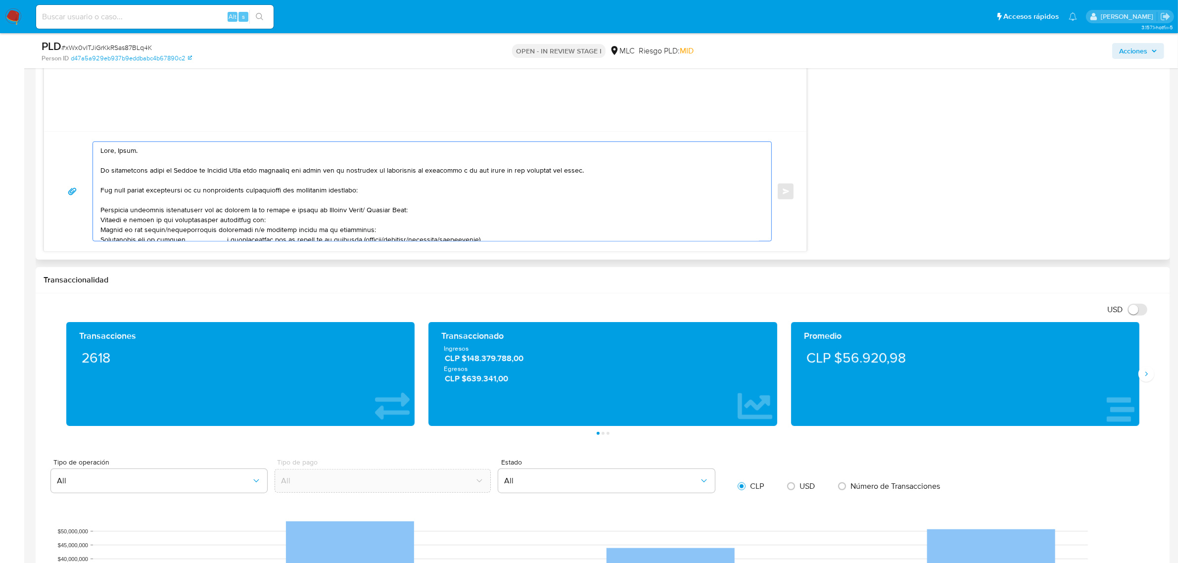
click at [240, 223] on textarea at bounding box center [429, 191] width 658 height 99
click at [238, 223] on textarea at bounding box center [429, 191] width 658 height 99
click at [226, 226] on textarea at bounding box center [429, 191] width 658 height 99
click at [158, 233] on textarea at bounding box center [429, 191] width 658 height 99
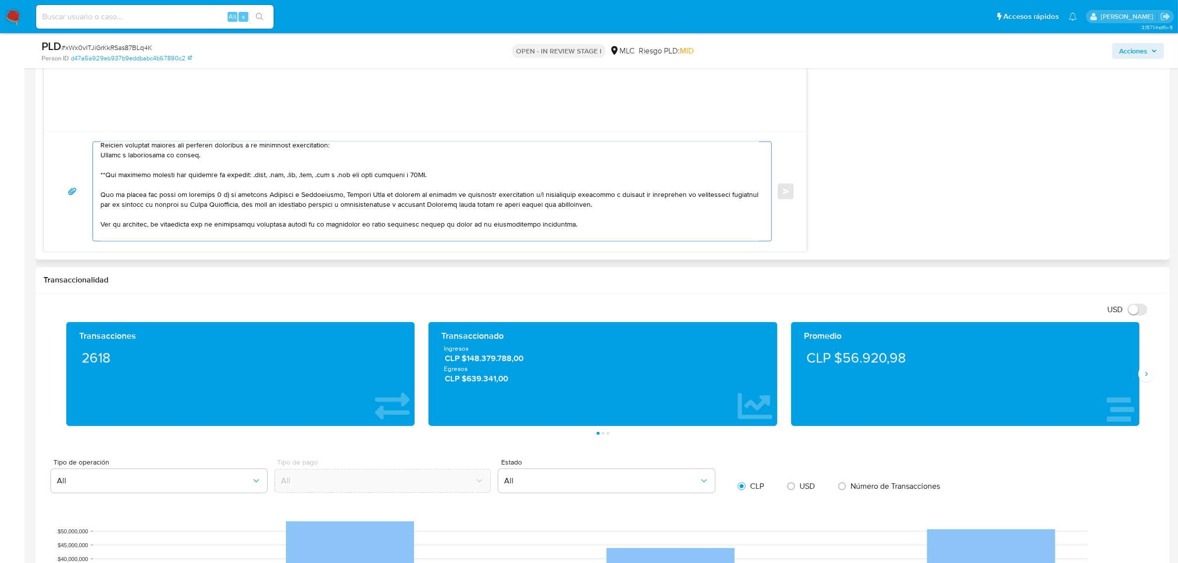
scroll to position [185, 0]
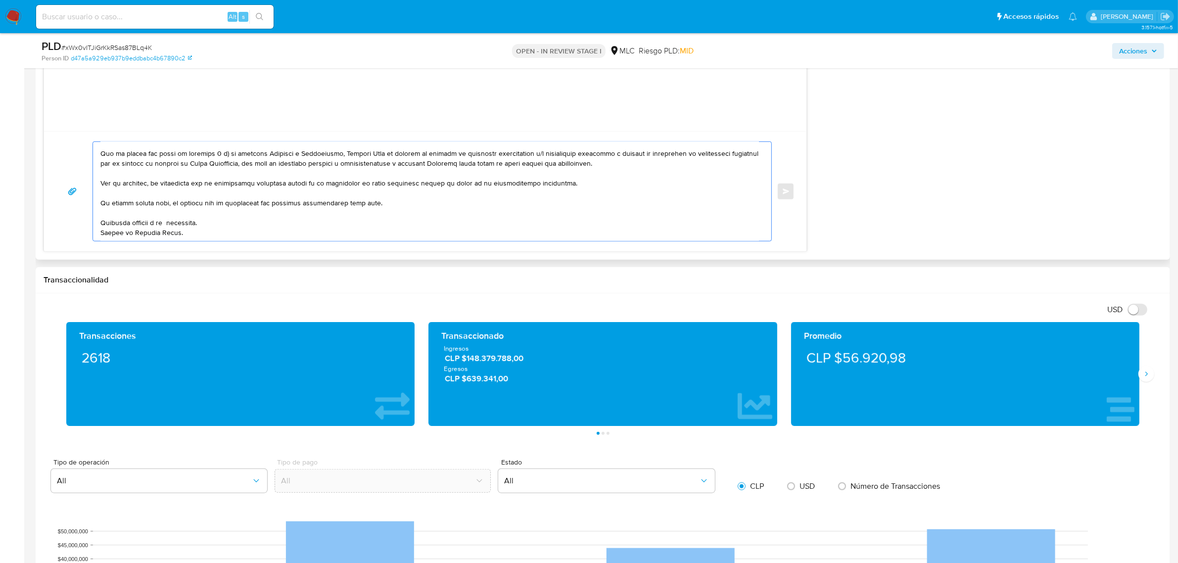
click at [176, 217] on textarea at bounding box center [429, 191] width 658 height 99
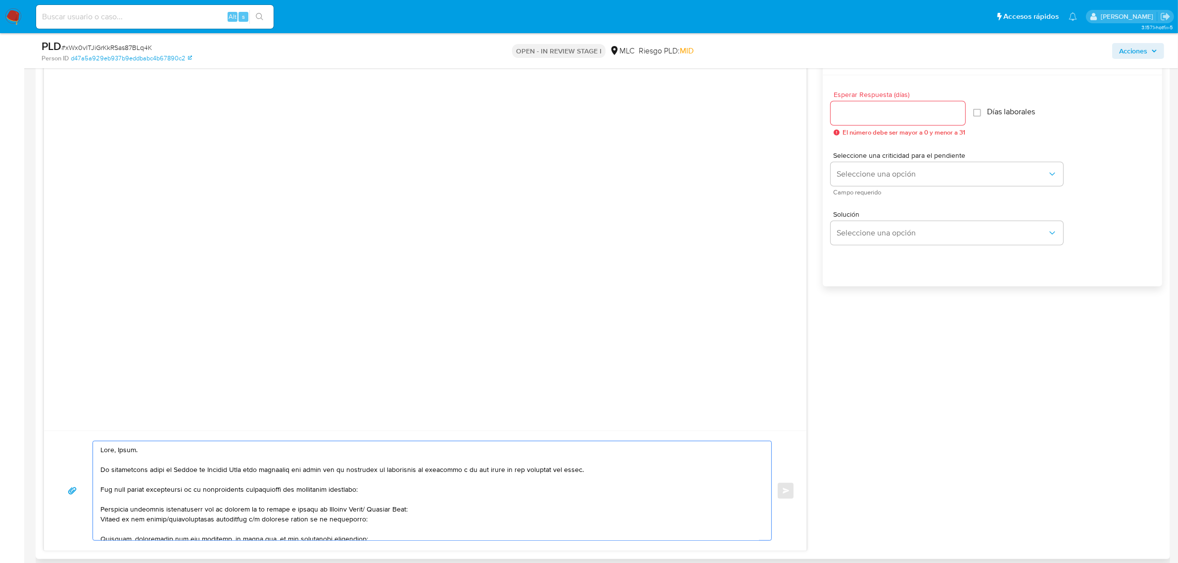
scroll to position [742, 0]
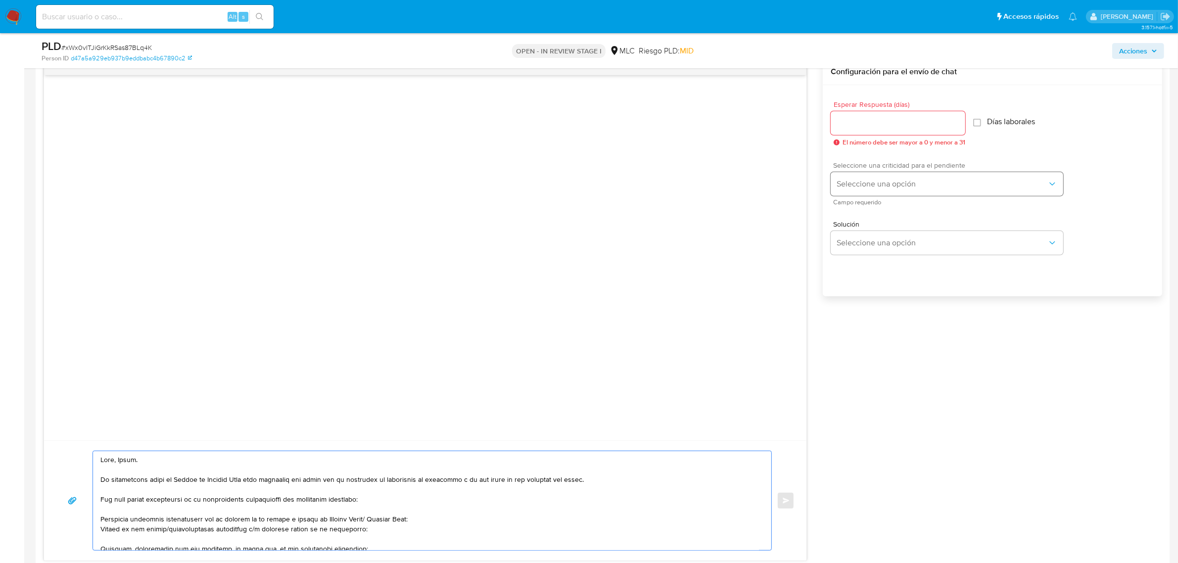
type textarea "Hola, Pablo. Te contactamos desde el Equipo de Mercado Pago para verificar tus …"
click at [874, 183] on span "Seleccione una opción" at bounding box center [941, 184] width 211 height 10
click at [874, 126] on input "Esperar Respuesta (días)" at bounding box center [891, 123] width 135 height 13
click at [859, 127] on input "Esperar Respuesta (días)" at bounding box center [898, 123] width 135 height 13
type input "1"
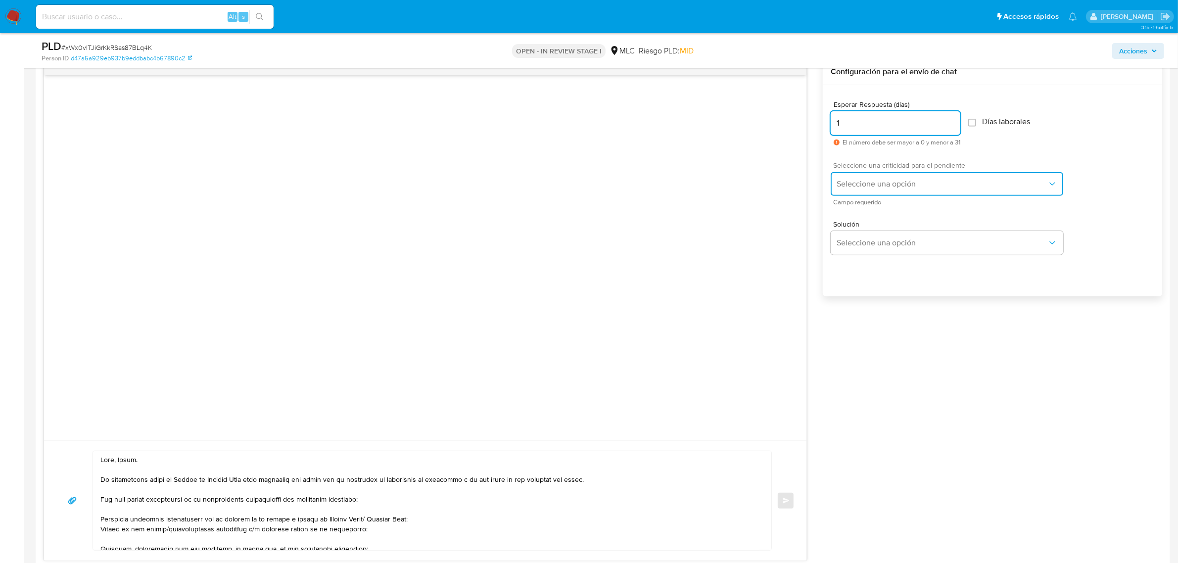
click at [862, 190] on button "Seleccione una opción" at bounding box center [947, 184] width 232 height 24
click at [869, 186] on div "LOW" at bounding box center [945, 185] width 217 height 20
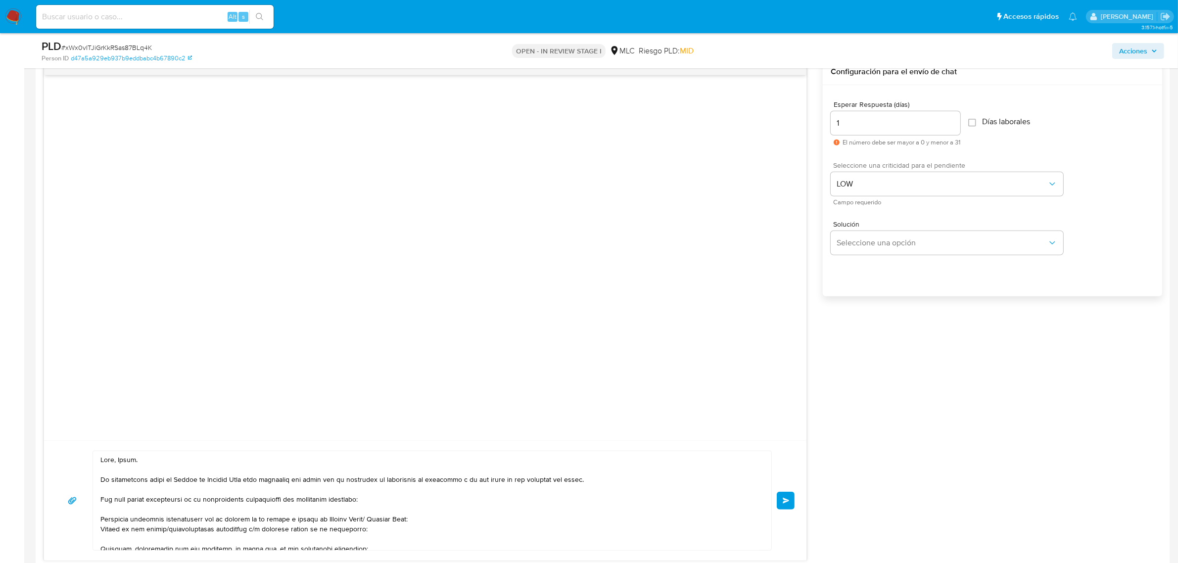
click at [889, 287] on div "Esperar Respuesta (días) 1 El número debe ser mayor a 0 y menor a 31 Días labor…" at bounding box center [992, 203] width 339 height 237
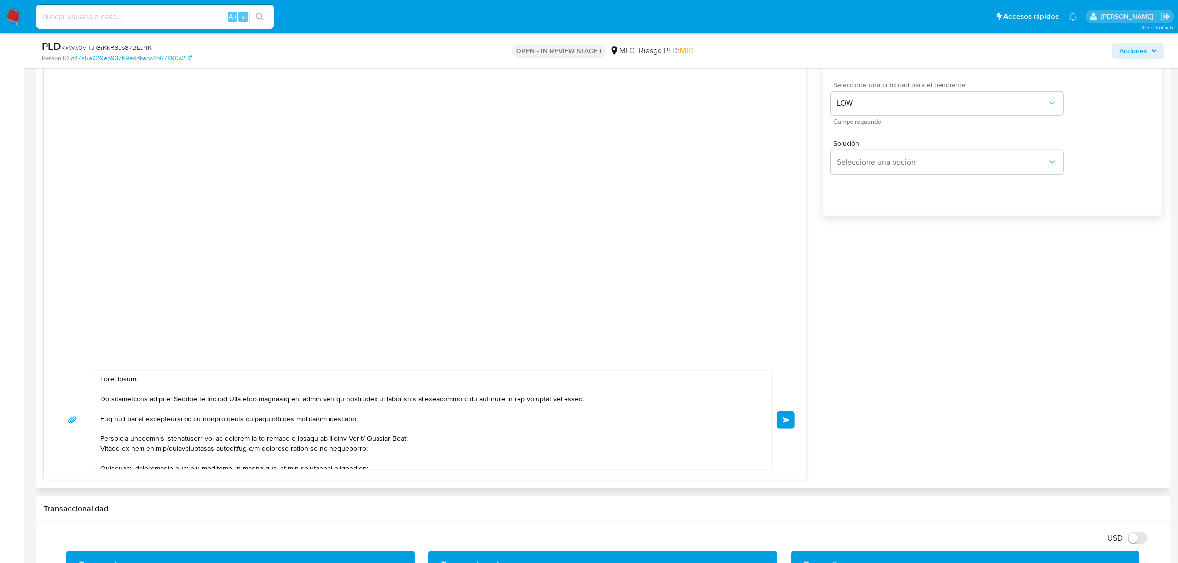
scroll to position [866, 0]
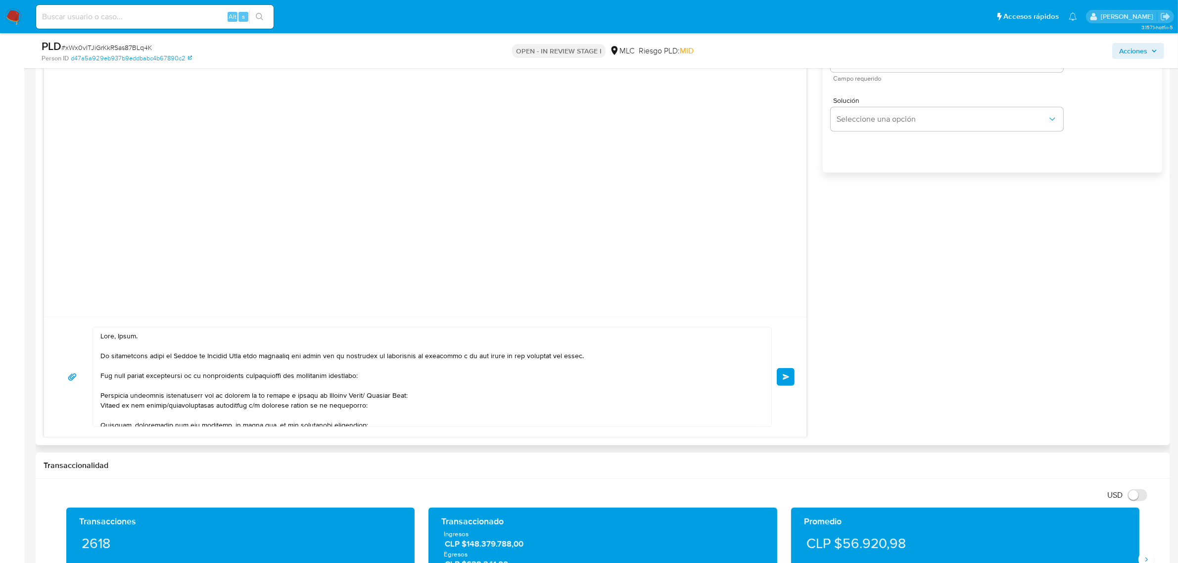
click at [787, 379] on span "Enviar" at bounding box center [786, 377] width 7 height 6
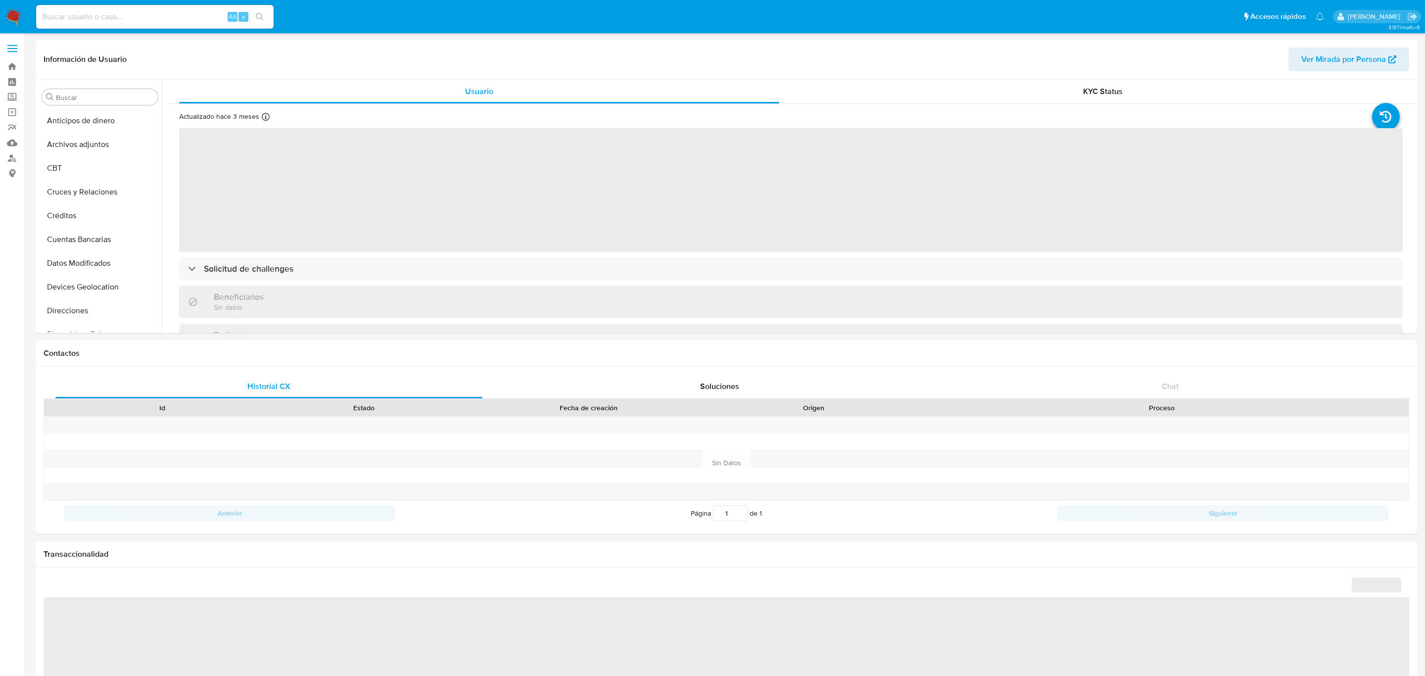
select select "10"
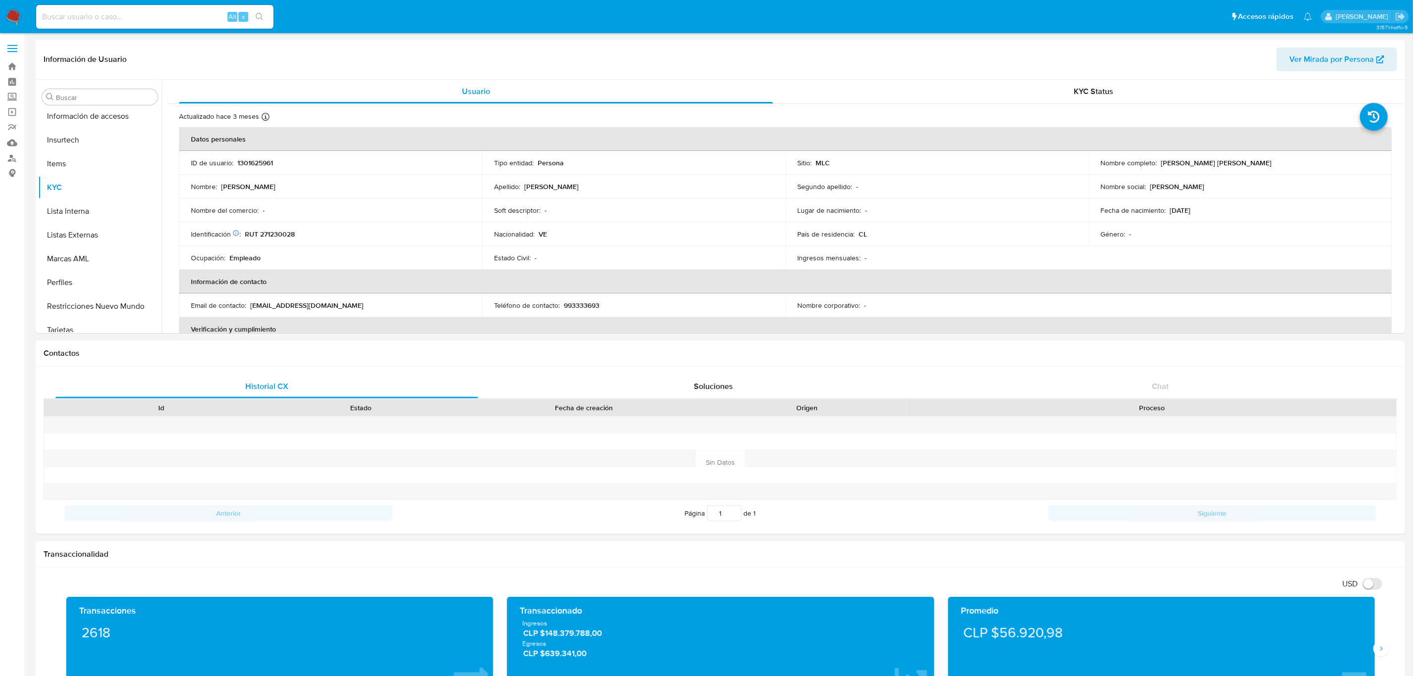
scroll to position [417, 0]
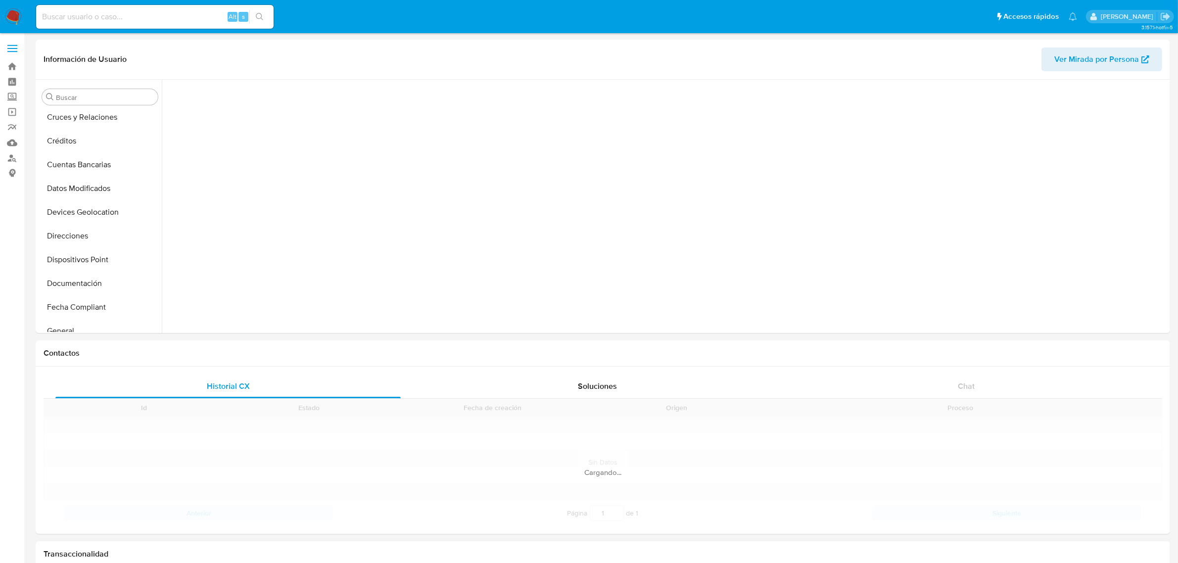
scroll to position [346, 0]
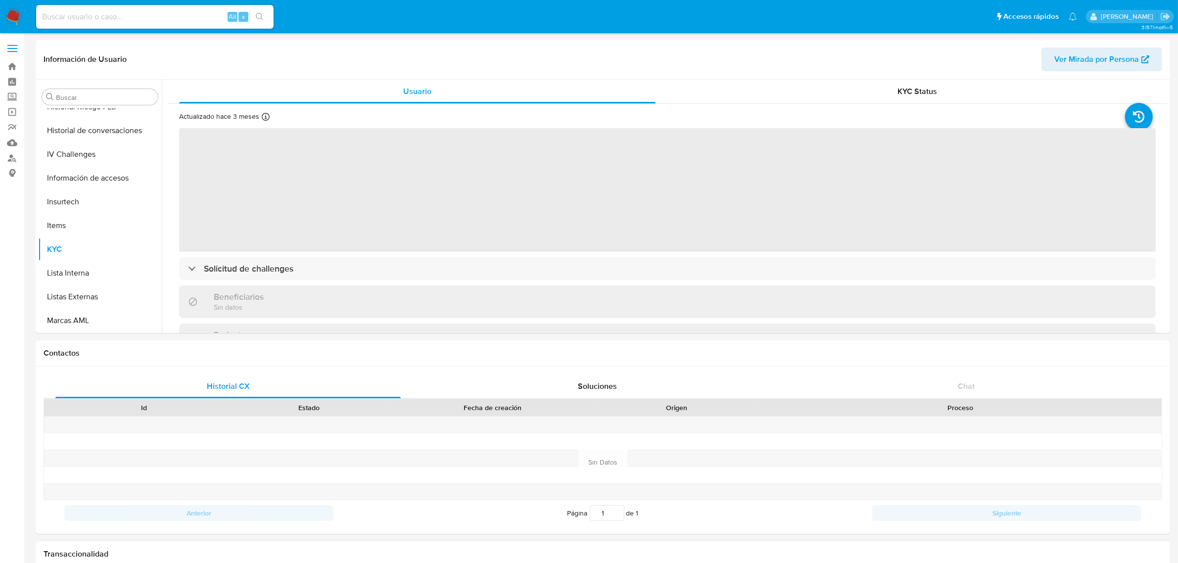
select select "10"
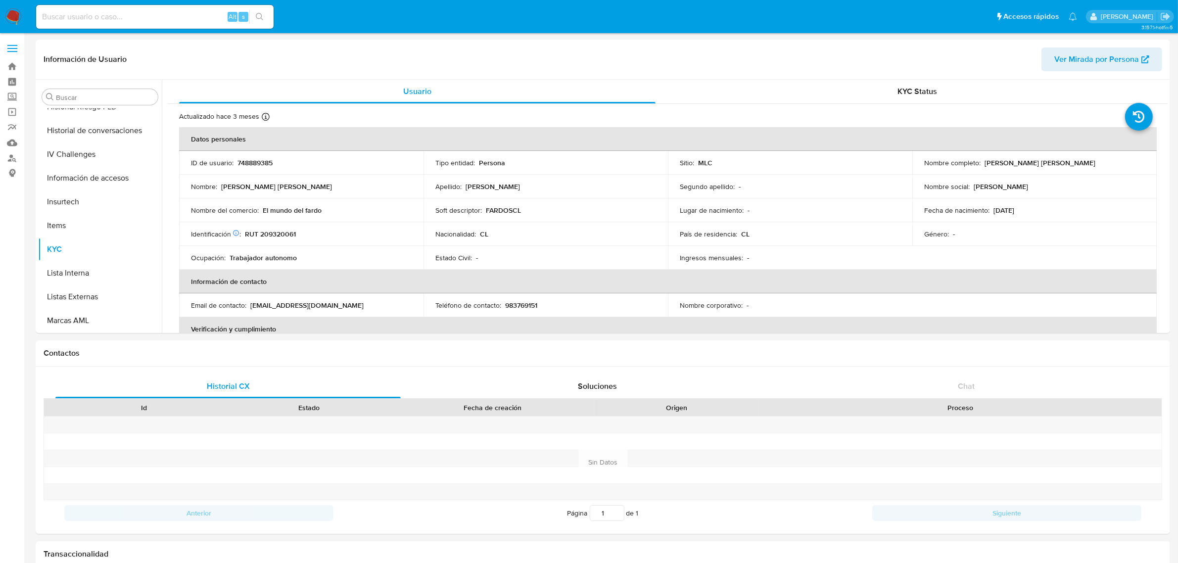
scroll to position [417, 0]
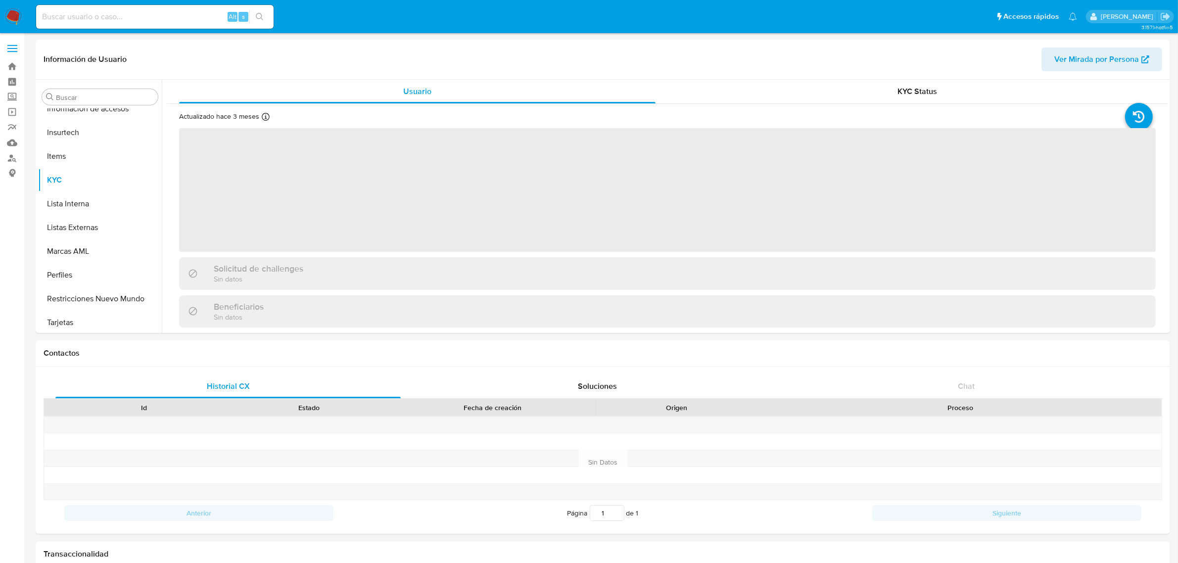
scroll to position [417, 0]
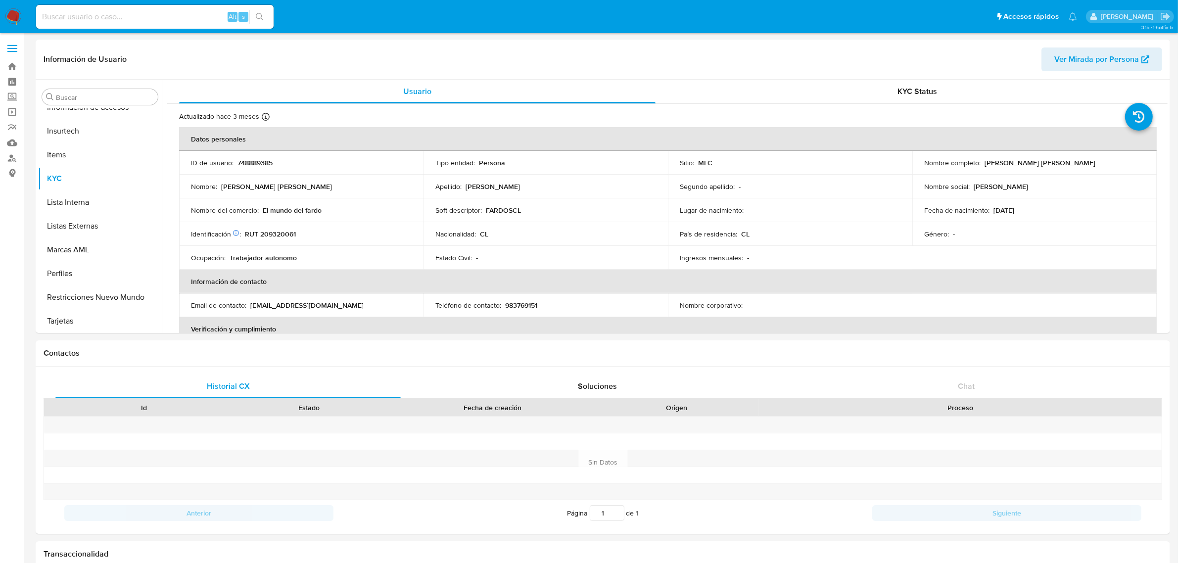
select select "10"
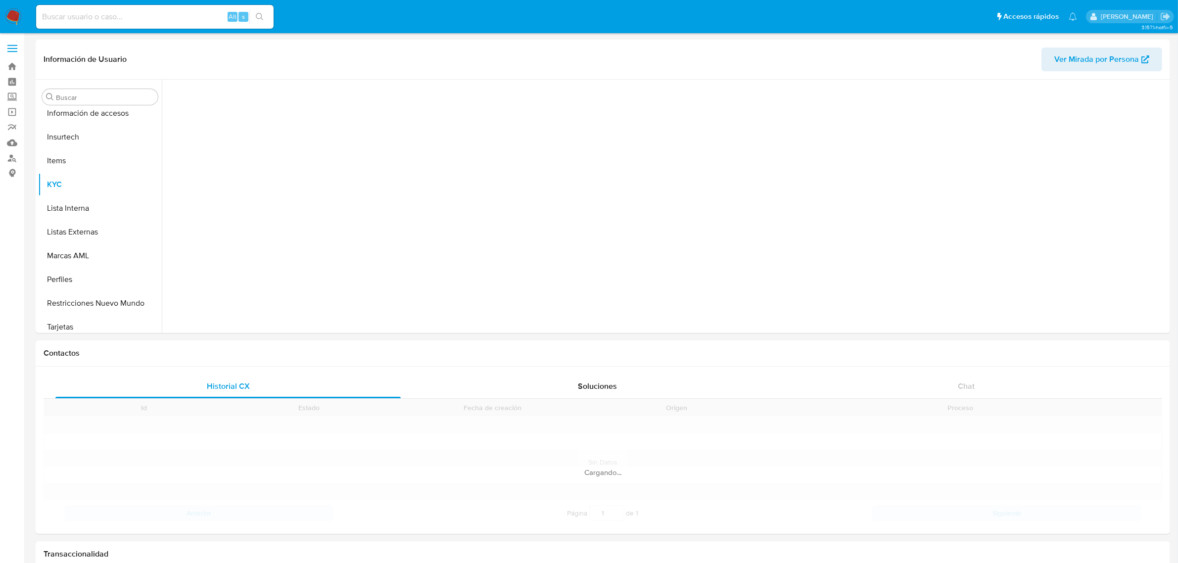
scroll to position [417, 0]
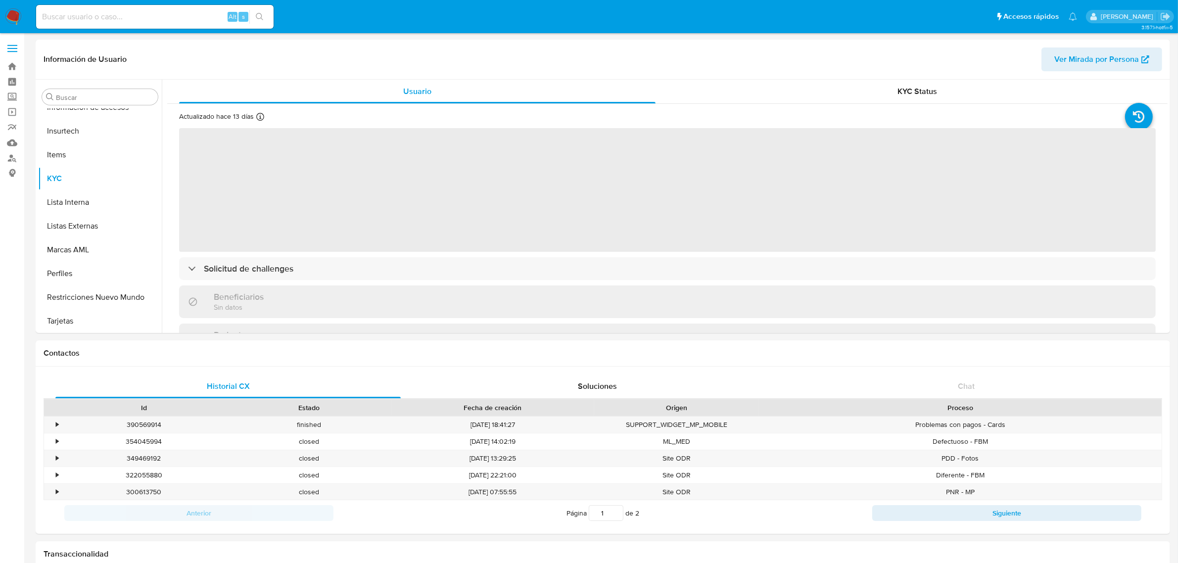
select select "10"
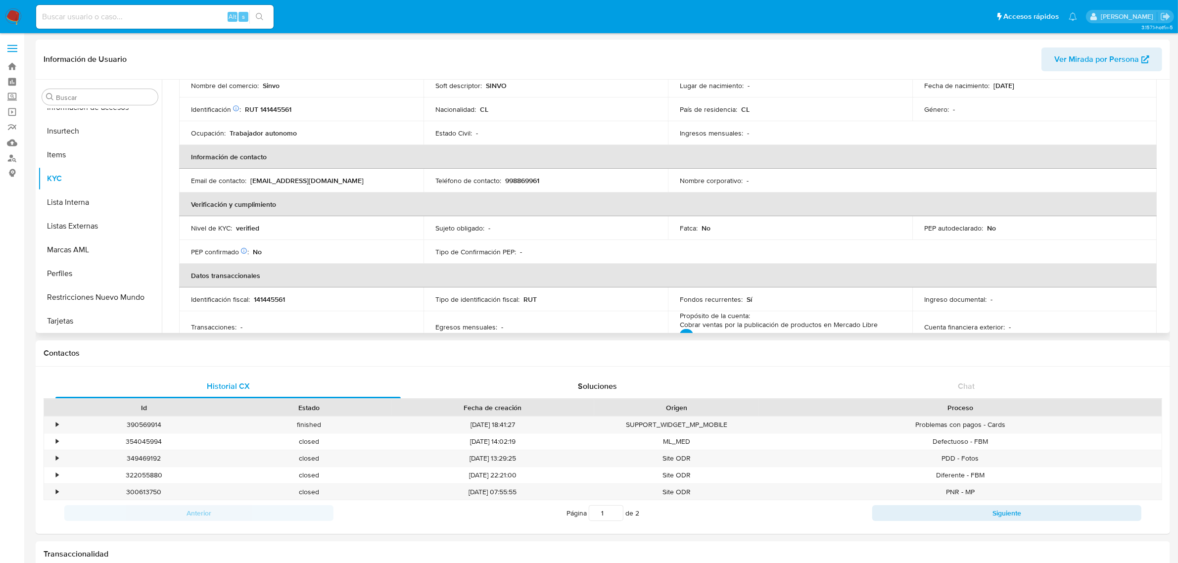
scroll to position [124, 0]
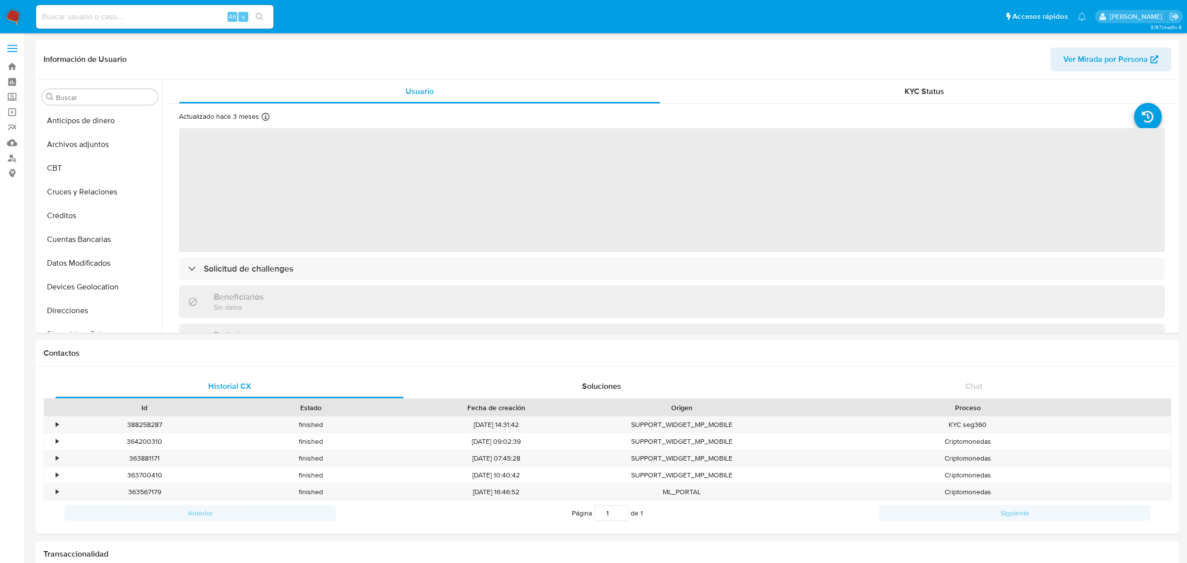
select select "10"
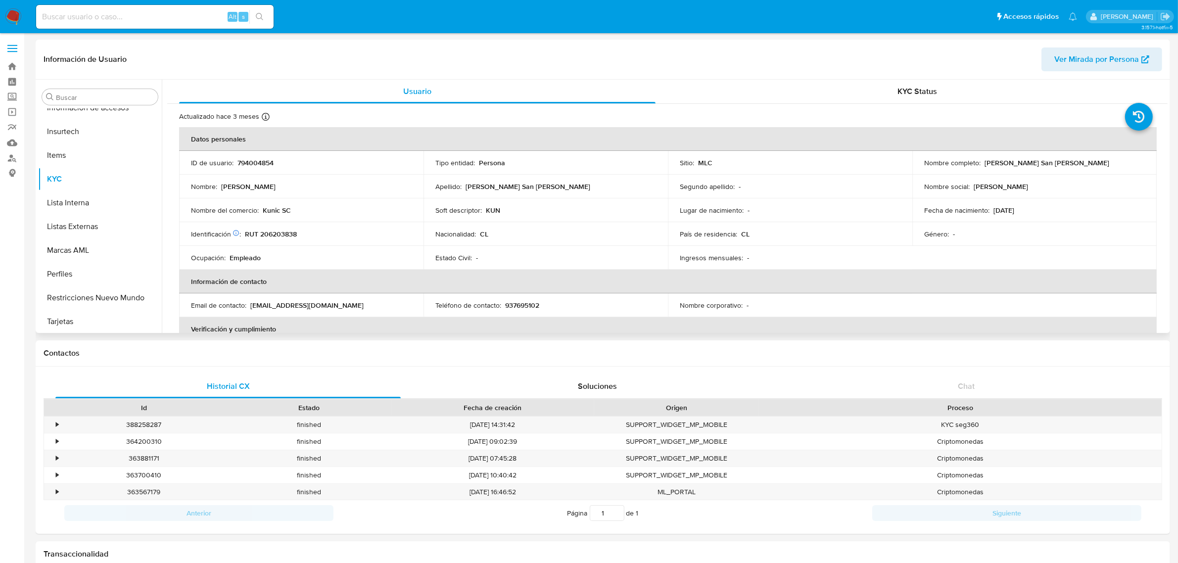
scroll to position [417, 0]
drag, startPoint x: 263, startPoint y: 209, endPoint x: 303, endPoint y: 211, distance: 40.1
click at [303, 211] on div "Nombre del comercio : Kunic SC" at bounding box center [301, 210] width 221 height 9
copy p "Kunic SC"
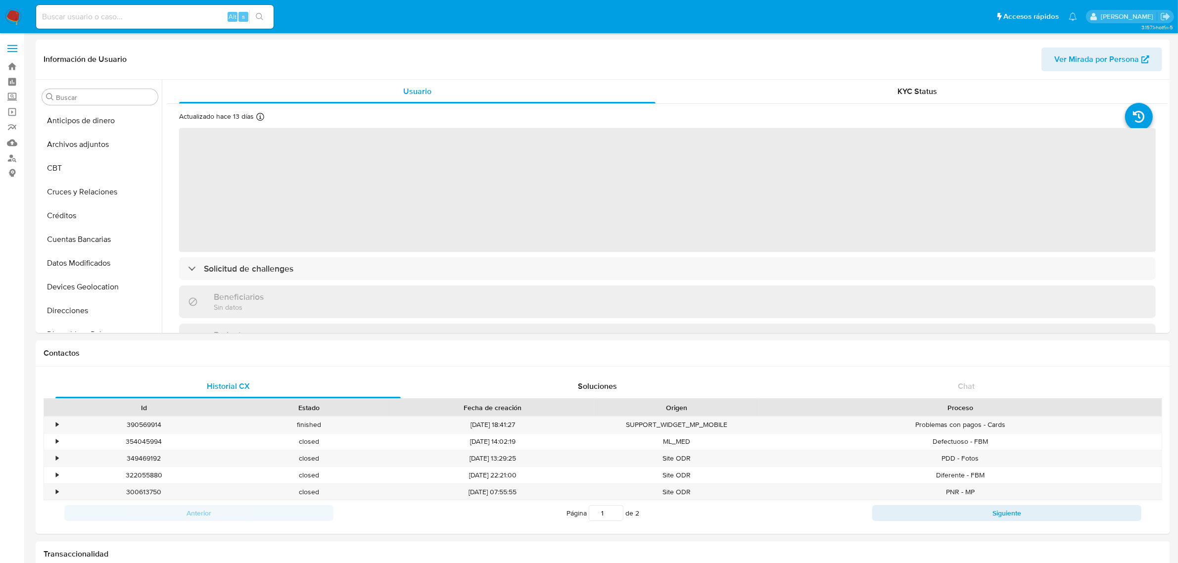
select select "10"
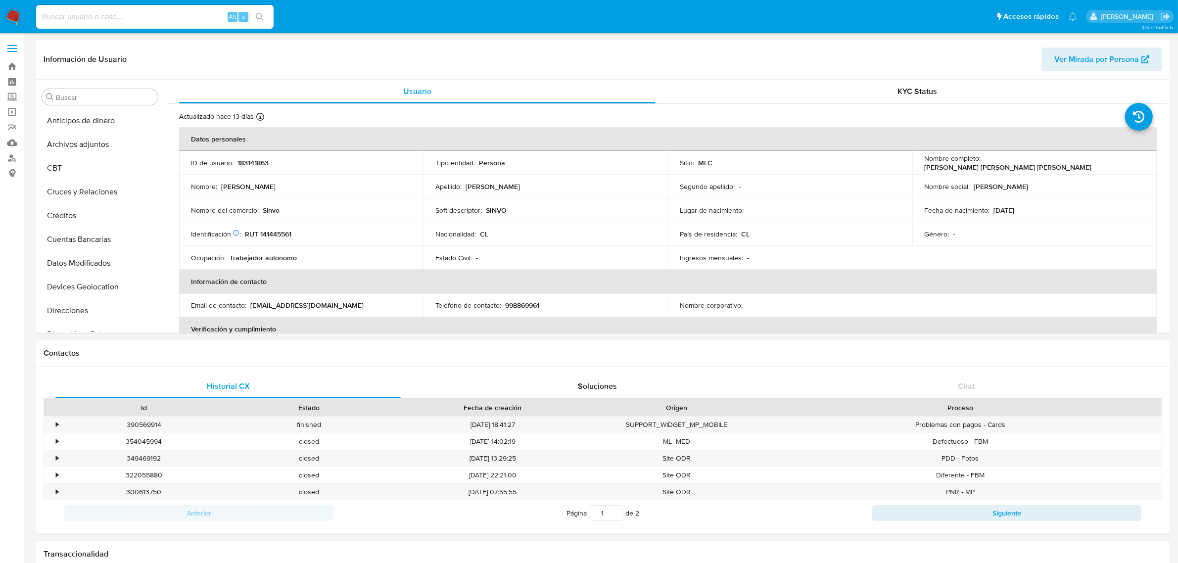
scroll to position [417, 0]
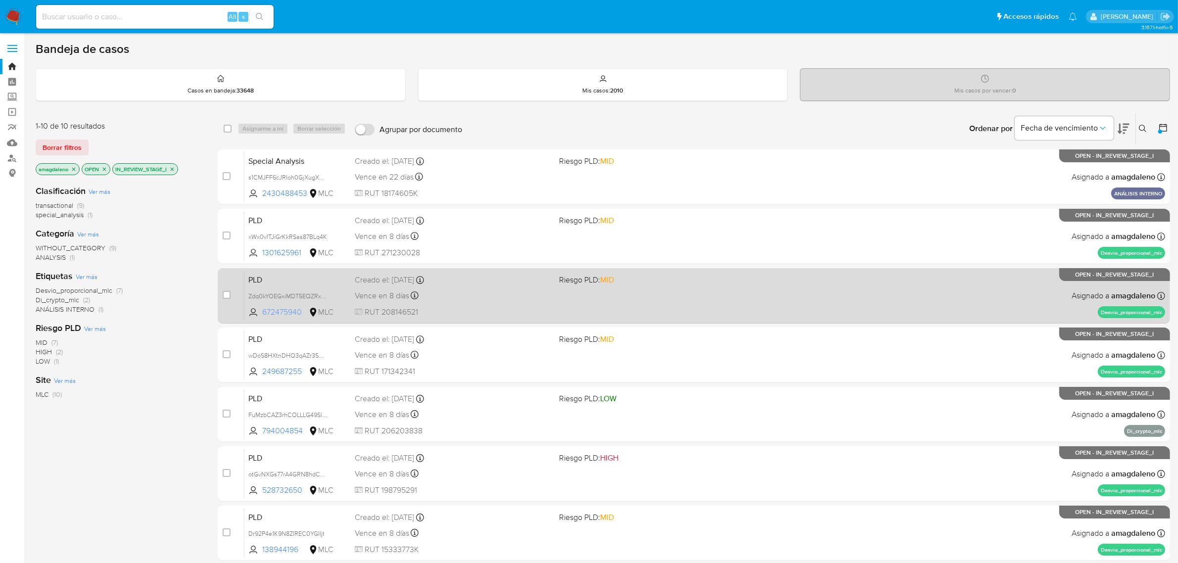
click at [285, 313] on span "672475940" at bounding box center [284, 312] width 45 height 11
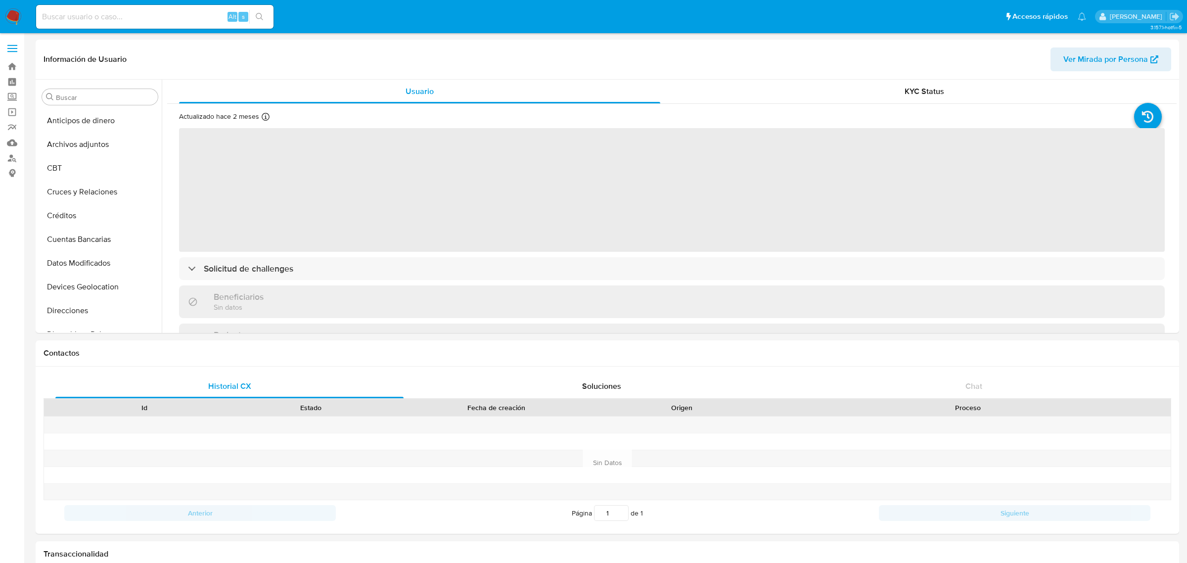
select select "10"
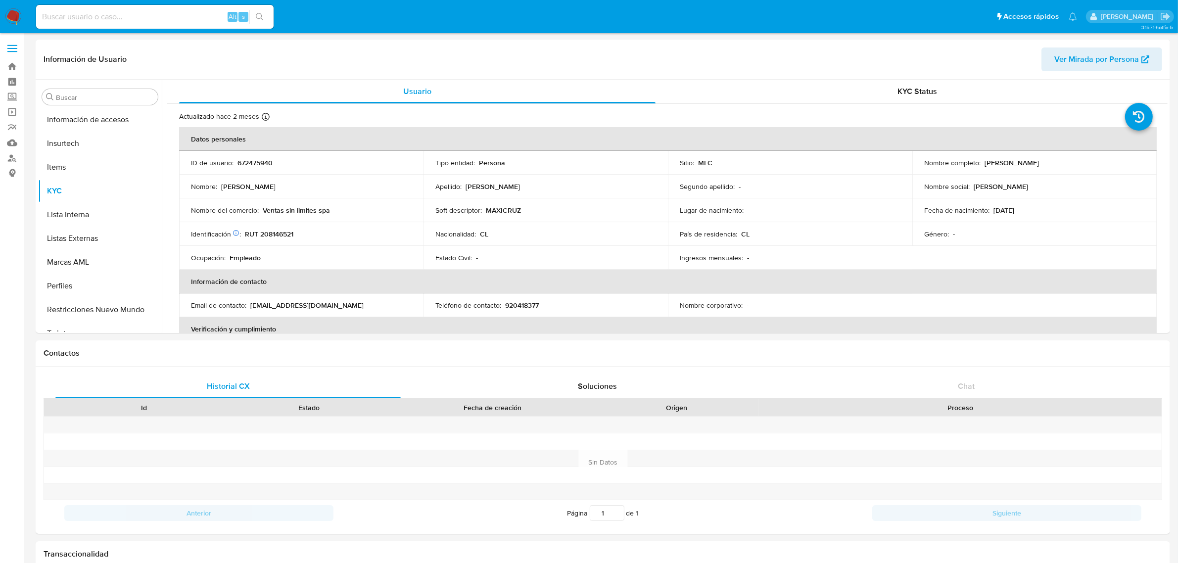
scroll to position [417, 0]
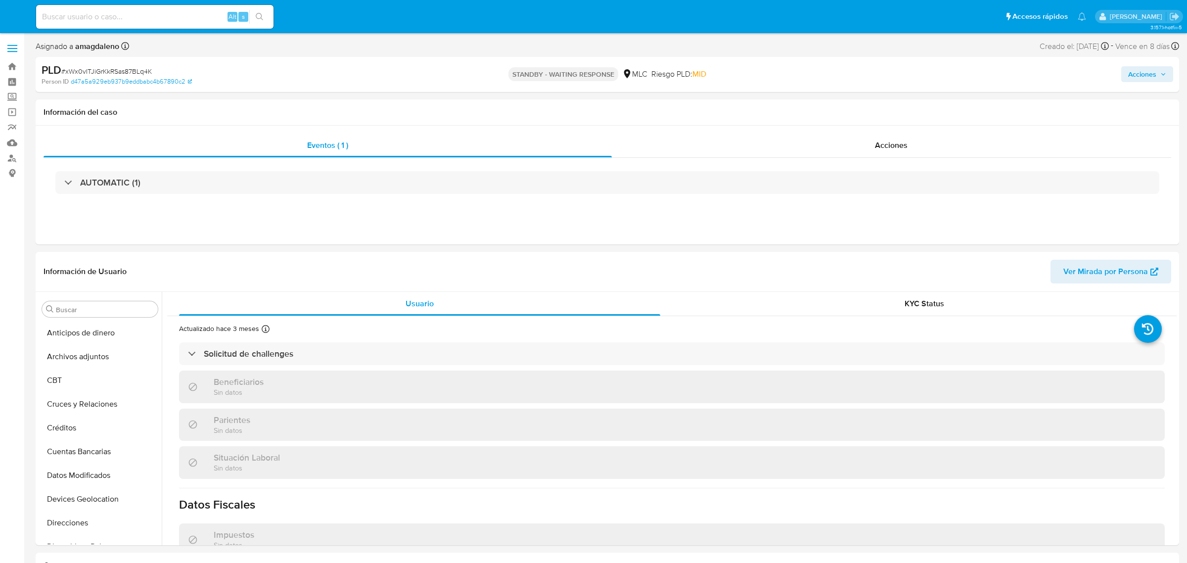
select select "10"
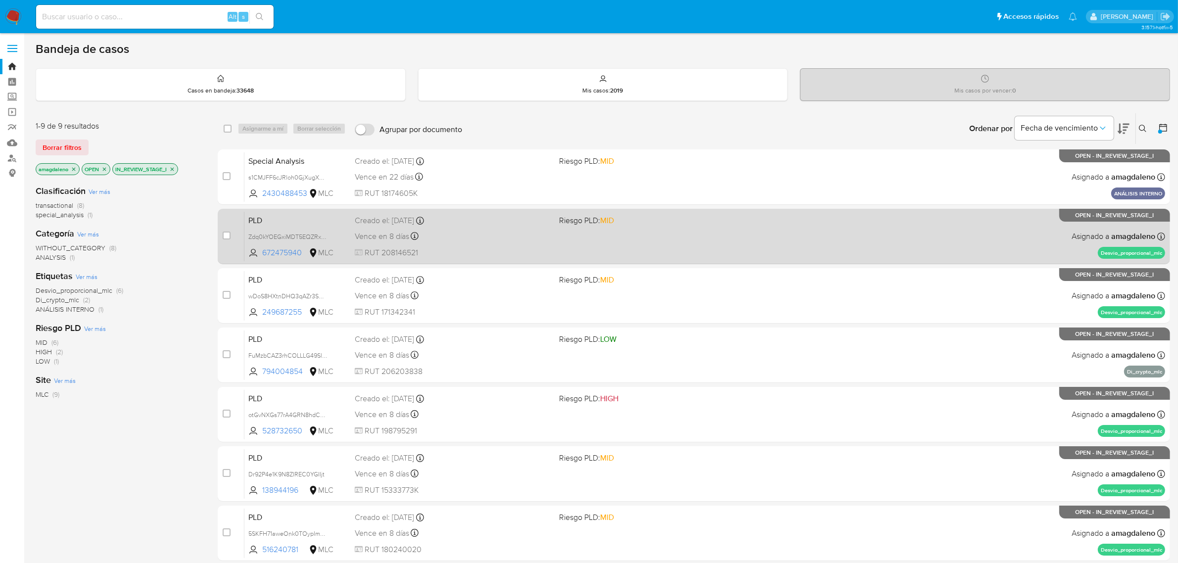
click at [512, 248] on span "RUT 208146521" at bounding box center [453, 252] width 197 height 11
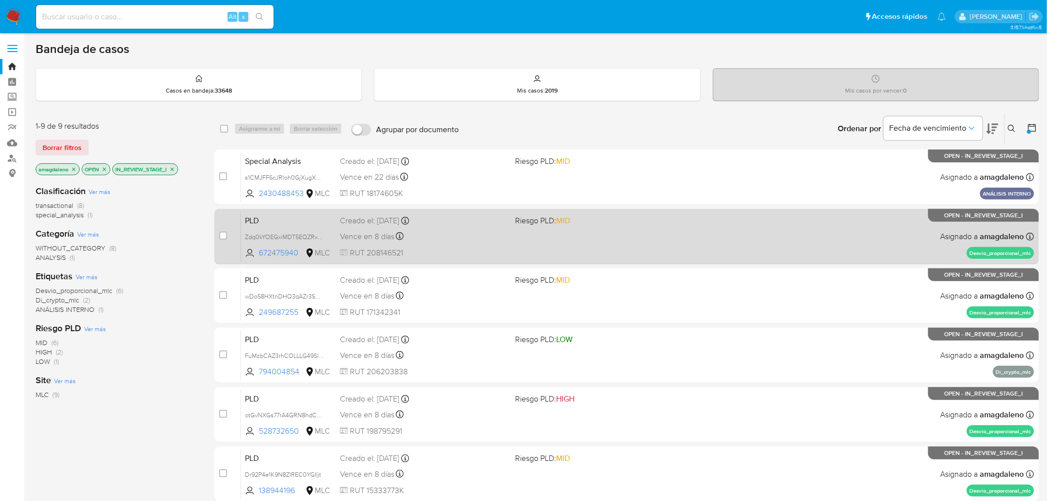
click at [452, 243] on div "PLD Zdq0kYOEGxiMDT5EQZRxPwqe 672475940 MLC Riesgo PLD: MID Creado el: 12/06/202…" at bounding box center [637, 236] width 793 height 50
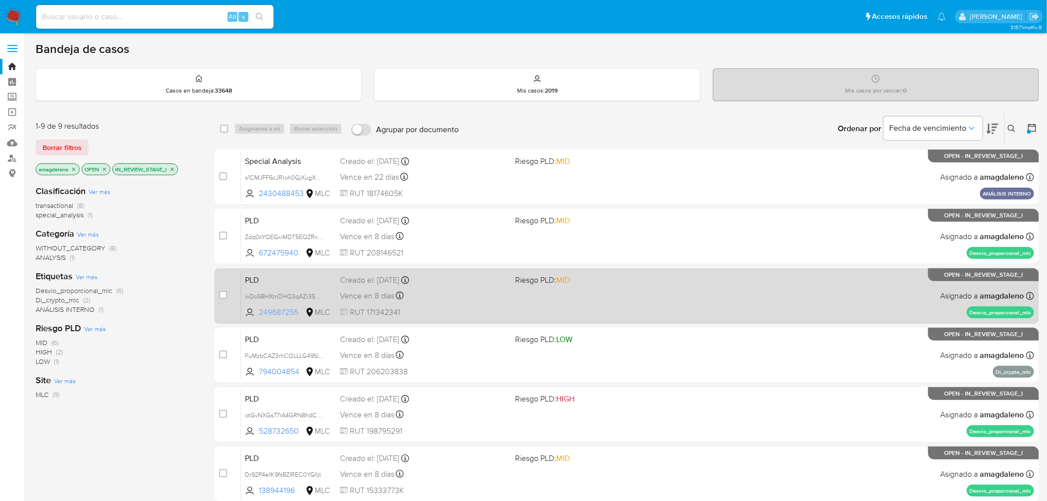
click at [278, 310] on span "249687255" at bounding box center [281, 312] width 45 height 11
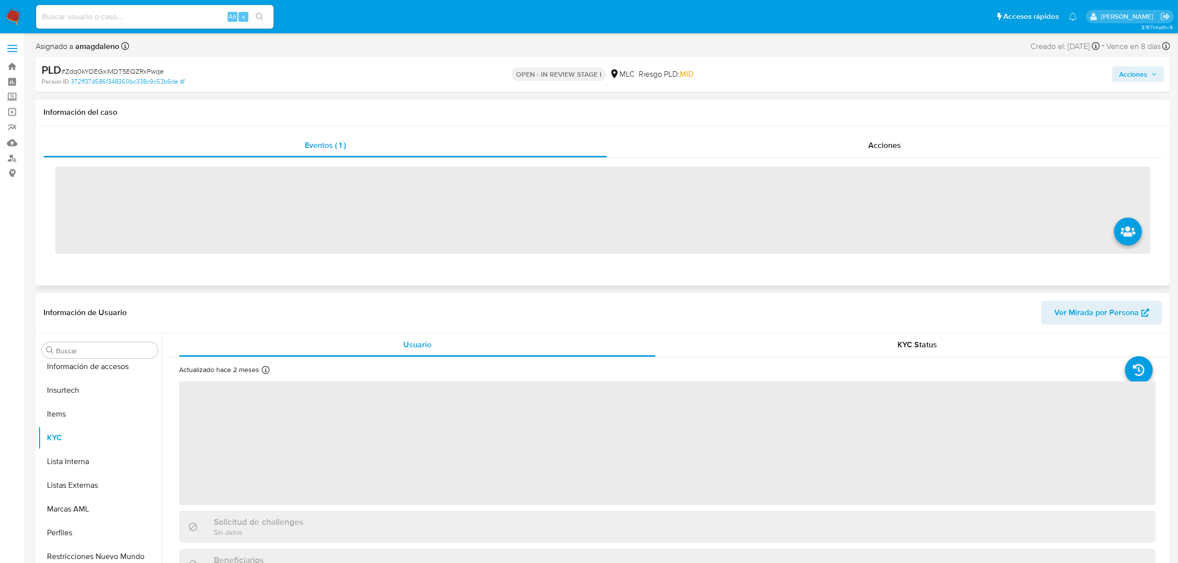
scroll to position [417, 0]
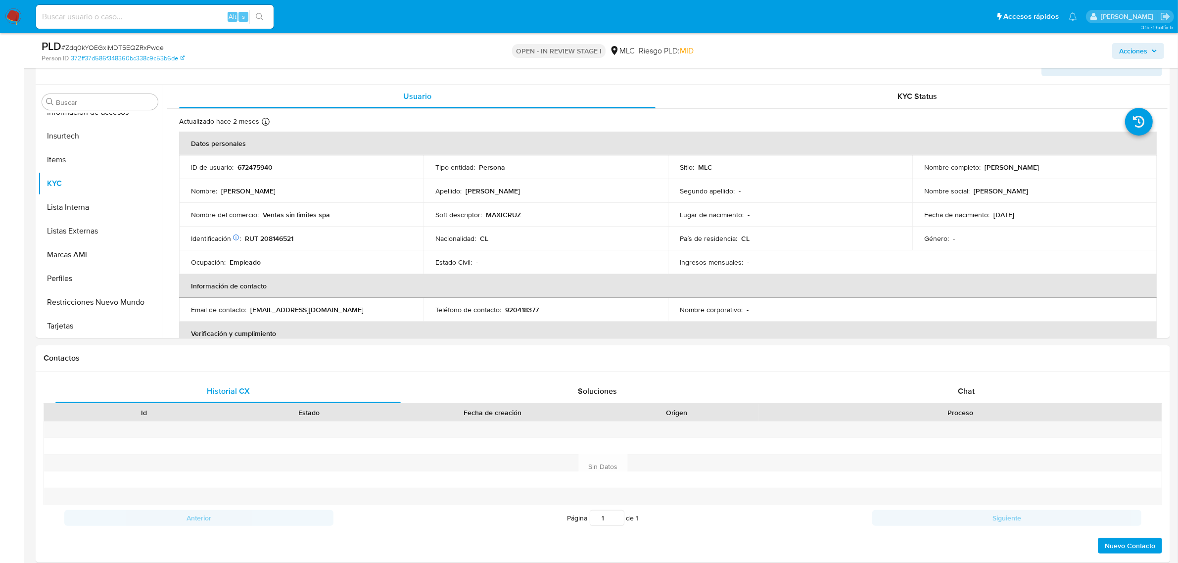
select select "10"
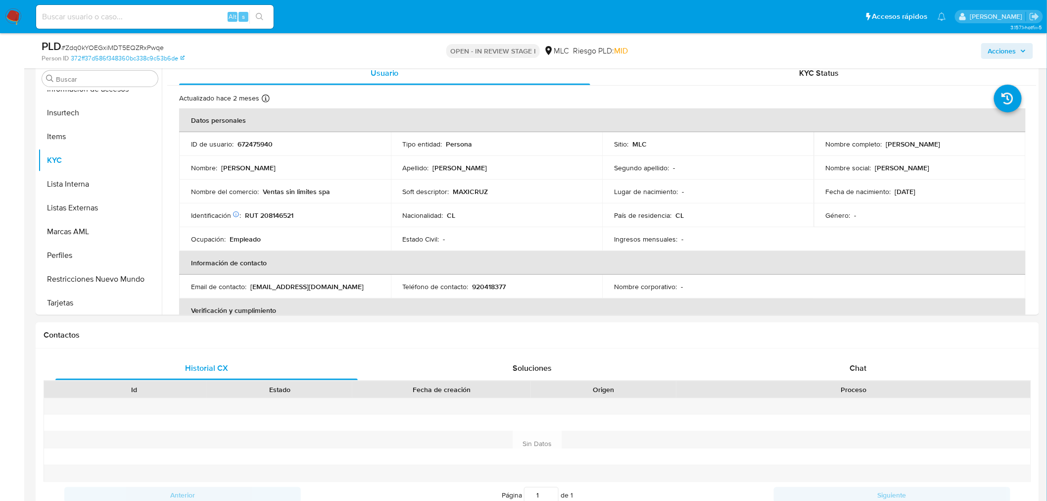
scroll to position [198, 0]
click at [280, 211] on p "RUT 208146521" at bounding box center [269, 212] width 48 height 9
copy p "208146521"
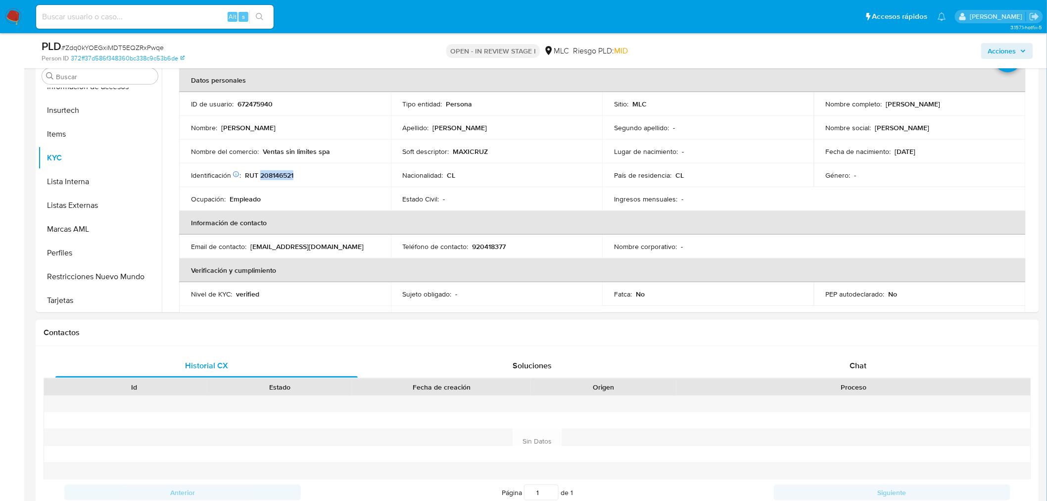
scroll to position [55, 0]
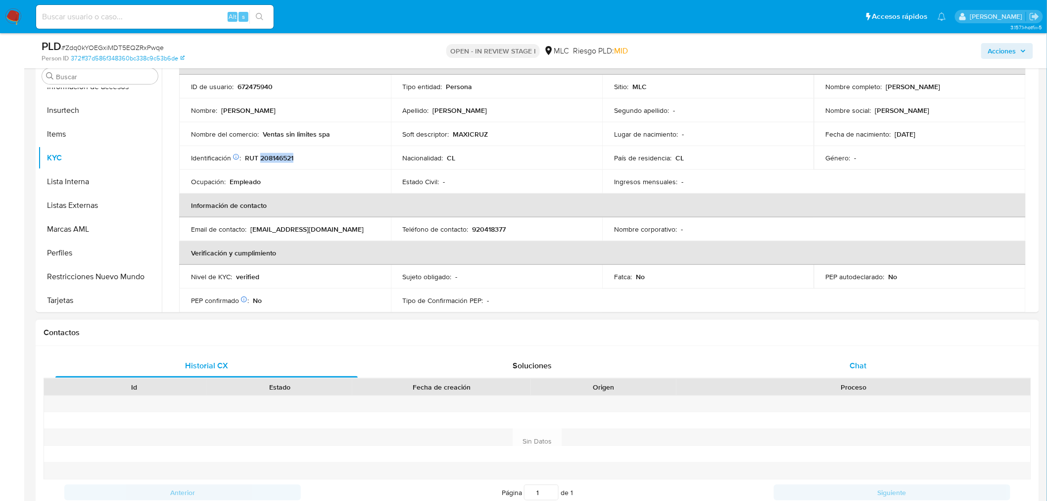
click at [850, 360] on span "Chat" at bounding box center [858, 365] width 17 height 11
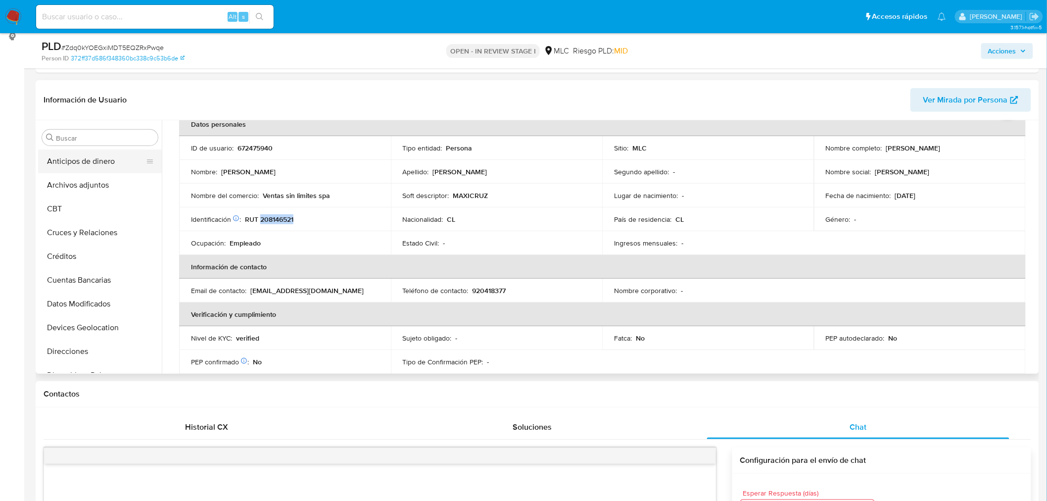
scroll to position [129, 0]
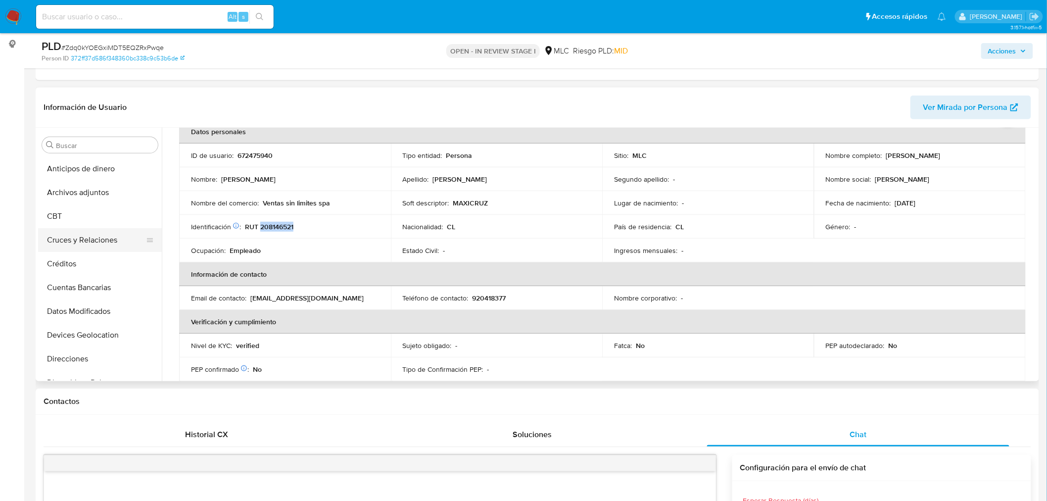
click at [85, 241] on button "Cruces y Relaciones" at bounding box center [96, 240] width 116 height 24
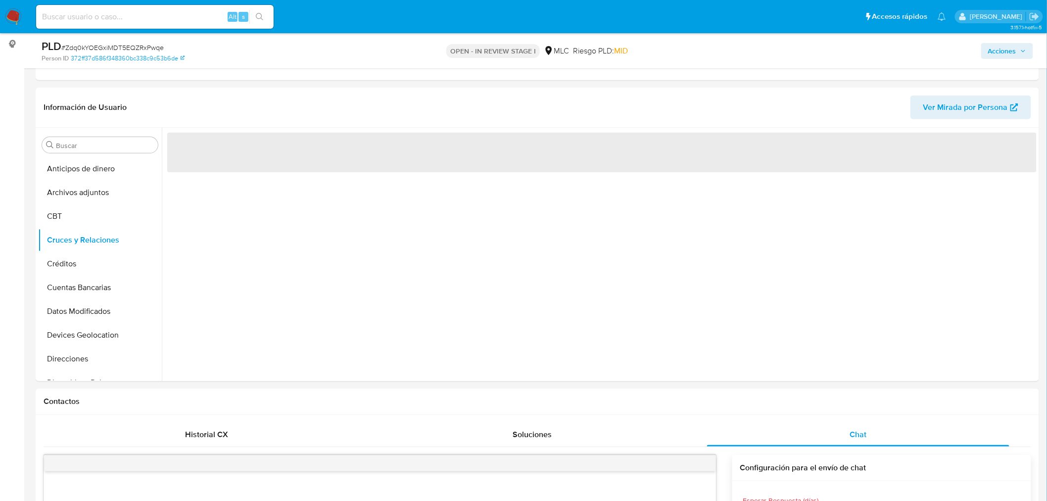
scroll to position [0, 0]
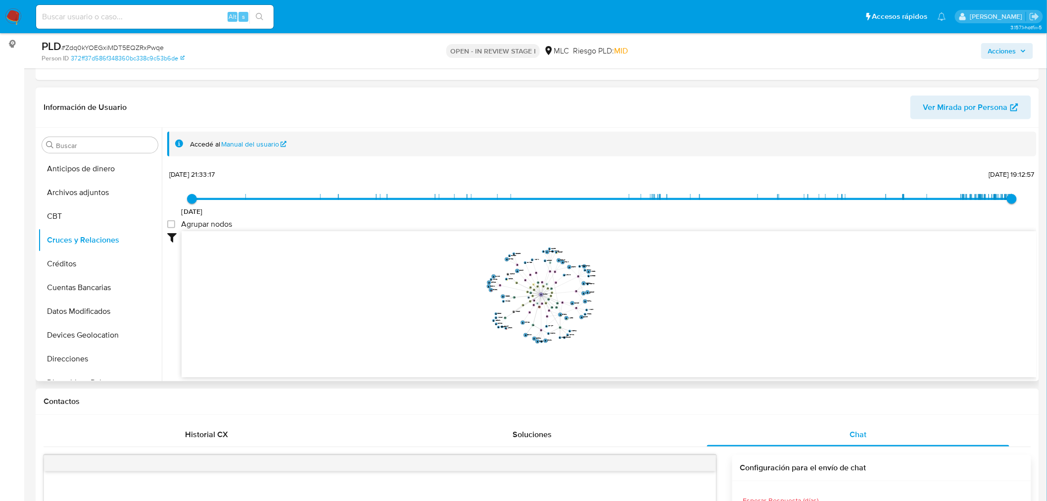
drag, startPoint x: 701, startPoint y: 327, endPoint x: 669, endPoint y: 320, distance: 32.4
click at [669, 320] on icon "device-61dcc61008813b0019facdf7  user-1187265457  1187265457 user-672475940 …" at bounding box center [609, 302] width 855 height 143
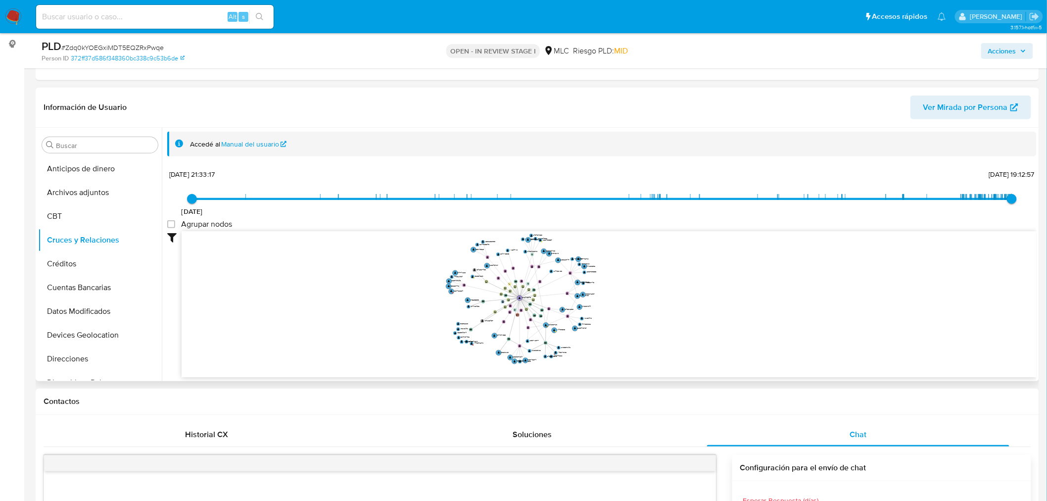
drag, startPoint x: 645, startPoint y: 350, endPoint x: 653, endPoint y: 355, distance: 9.5
click at [653, 355] on icon "device-61dcc61008813b0019facdf7  user-1187265457  1187265457 user-672475940 …" at bounding box center [609, 302] width 855 height 143
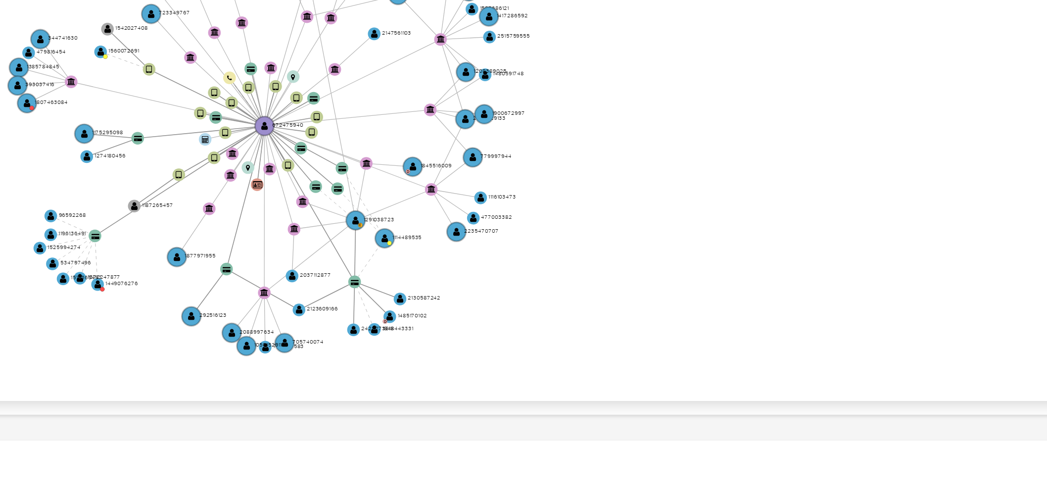
scroll to position [129, 0]
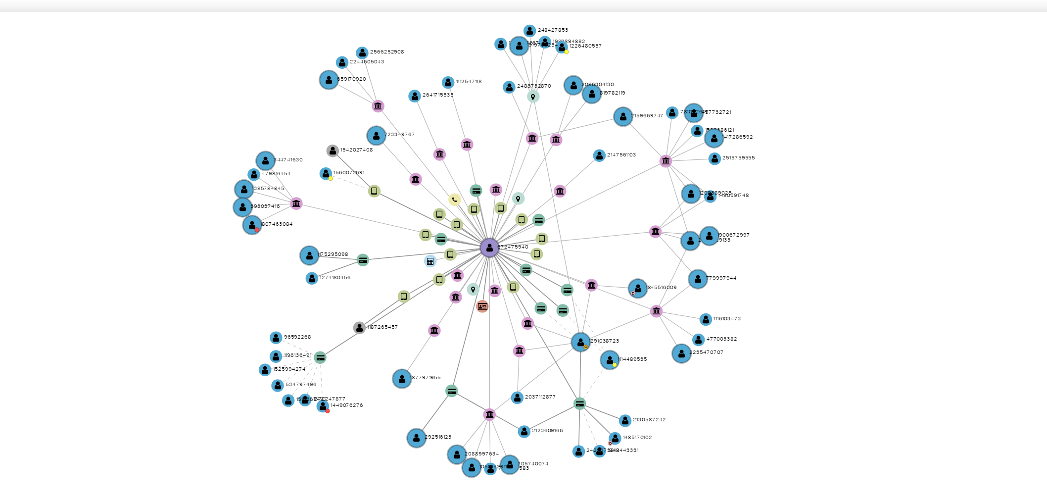
drag, startPoint x: 619, startPoint y: 307, endPoint x: 670, endPoint y: 306, distance: 50.5
click at [670, 306] on icon "device-61dcc61008813b0019facdf7  user-1187265457  1187265457 user-672475940 …" at bounding box center [609, 302] width 855 height 143
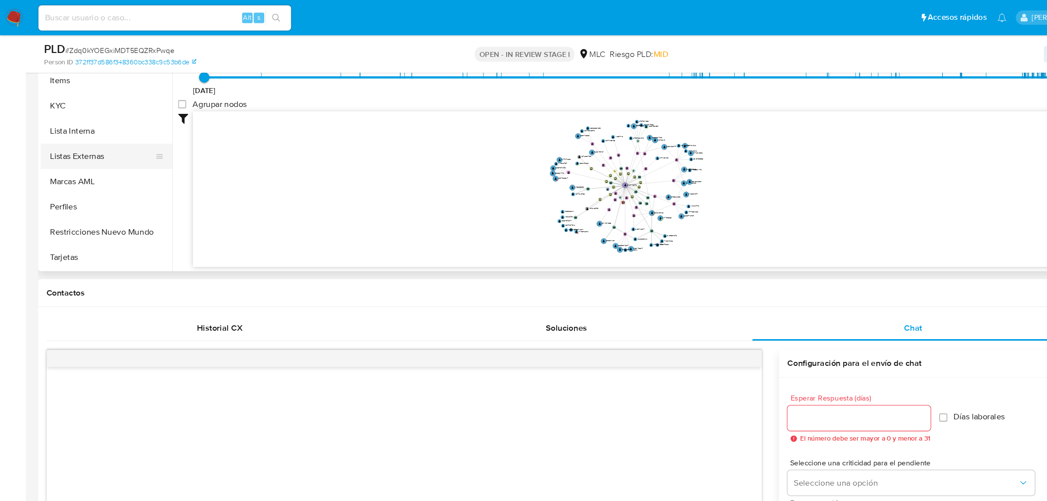
scroll to position [417, 0]
click at [105, 98] on button "KYC" at bounding box center [96, 100] width 116 height 24
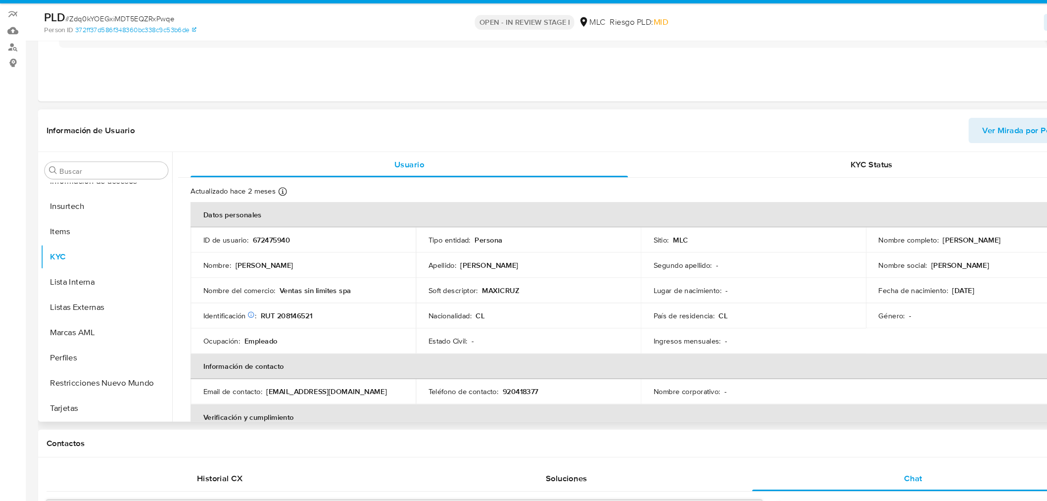
scroll to position [124, 0]
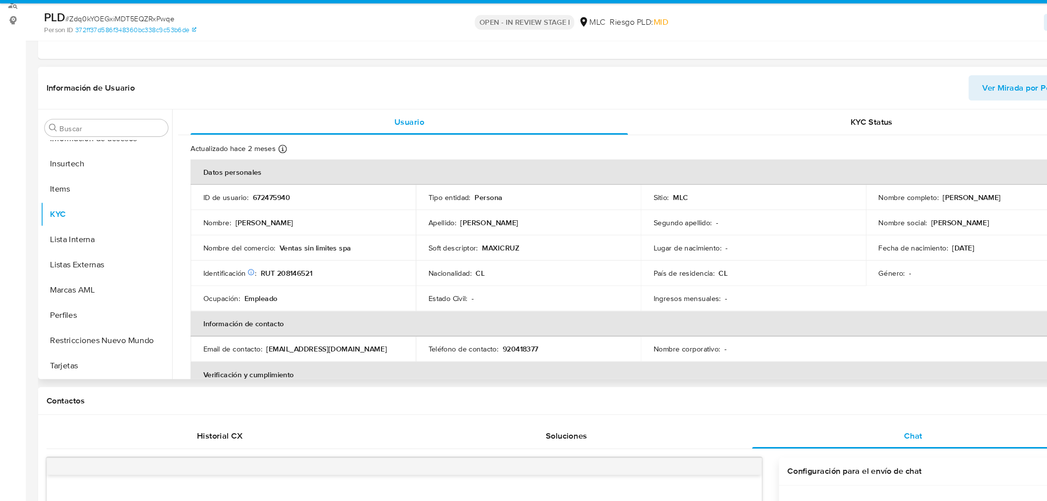
click at [463, 265] on p "MAXICRUZ" at bounding box center [470, 262] width 35 height 9
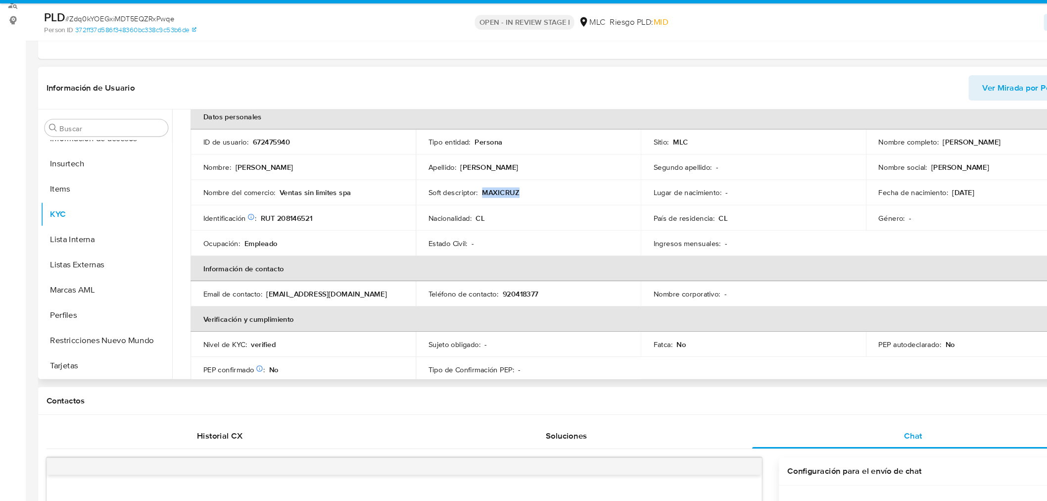
scroll to position [51, 0]
click at [281, 216] on td "Nombre del comercio : Ventas sin limites spa" at bounding box center [285, 211] width 212 height 24
drag, startPoint x: 262, startPoint y: 210, endPoint x: 337, endPoint y: 214, distance: 74.8
click at [337, 214] on div "Nombre del comercio : Ventas sin limites spa" at bounding box center [285, 211] width 188 height 9
copy p "Ventas sin limites spa"
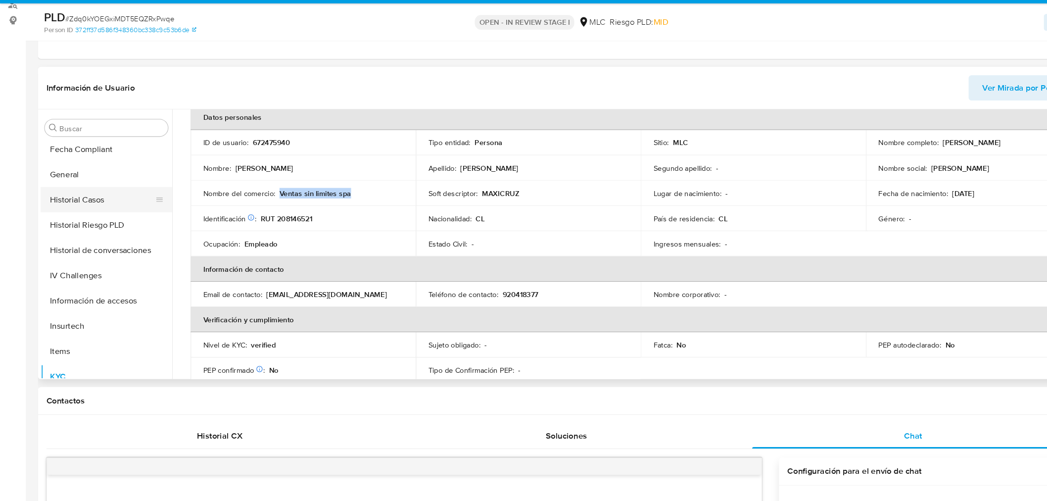
scroll to position [263, 0]
click at [108, 212] on button "Historial Casos" at bounding box center [96, 220] width 116 height 24
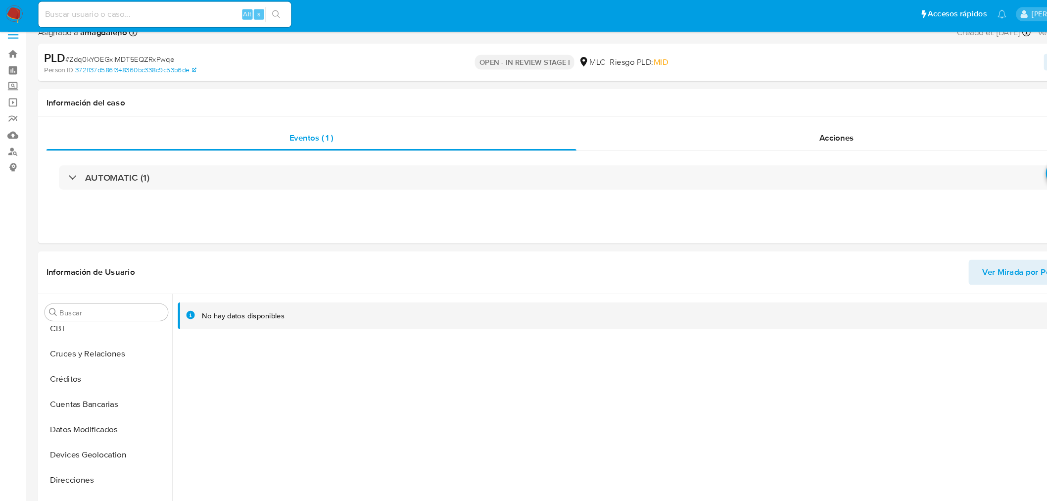
scroll to position [12, 0]
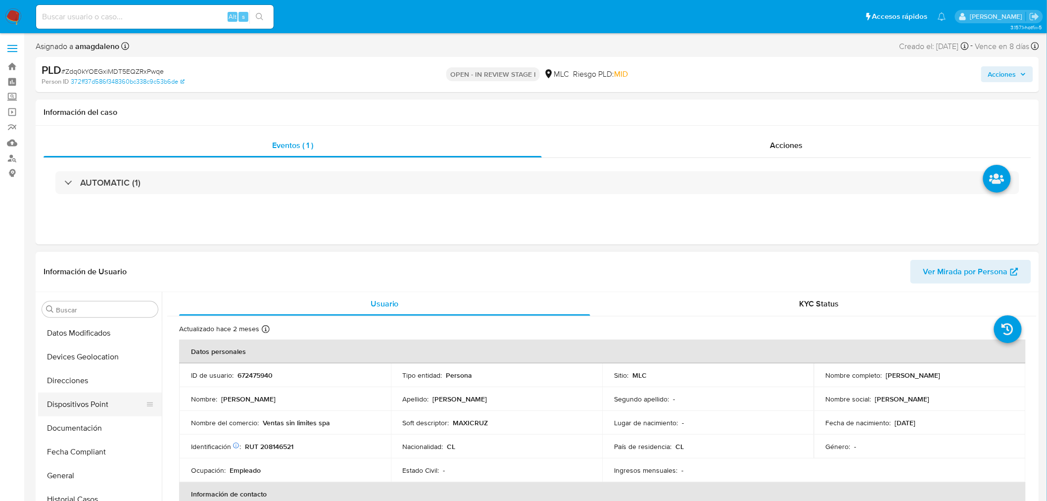
select select "10"
click at [90, 452] on button "Historial Casos" at bounding box center [96, 444] width 116 height 24
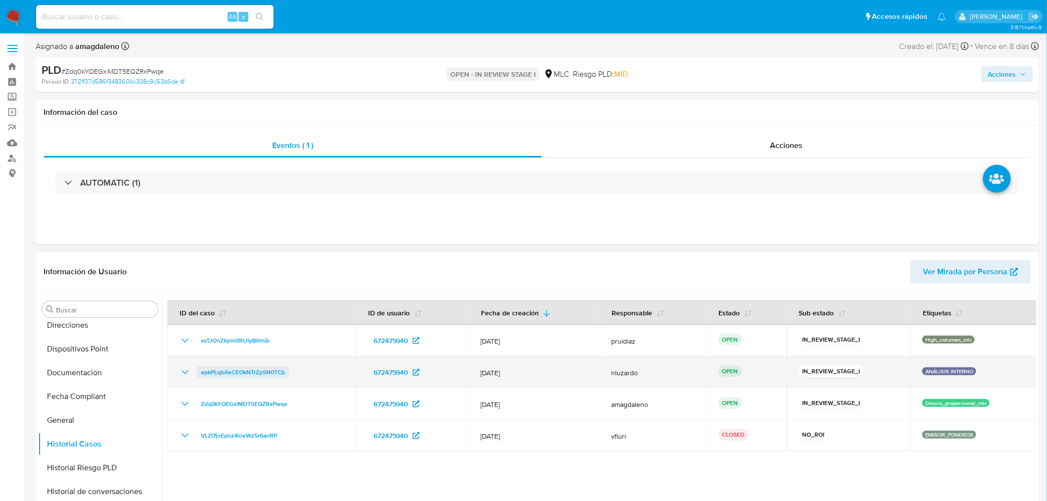
click at [244, 374] on span "epkPLqbAeCEOkNTrZpSN0TCb" at bounding box center [243, 372] width 84 height 12
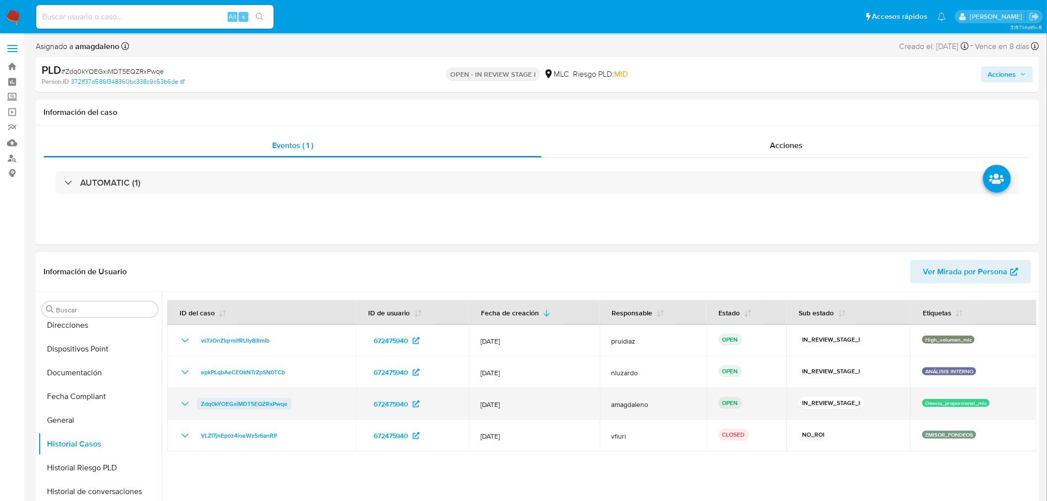
drag, startPoint x: 297, startPoint y: 407, endPoint x: 198, endPoint y: 404, distance: 98.5
click at [198, 404] on div "Zdq0kYOEGxiMDT5EQZRxPwqe" at bounding box center [261, 404] width 165 height 12
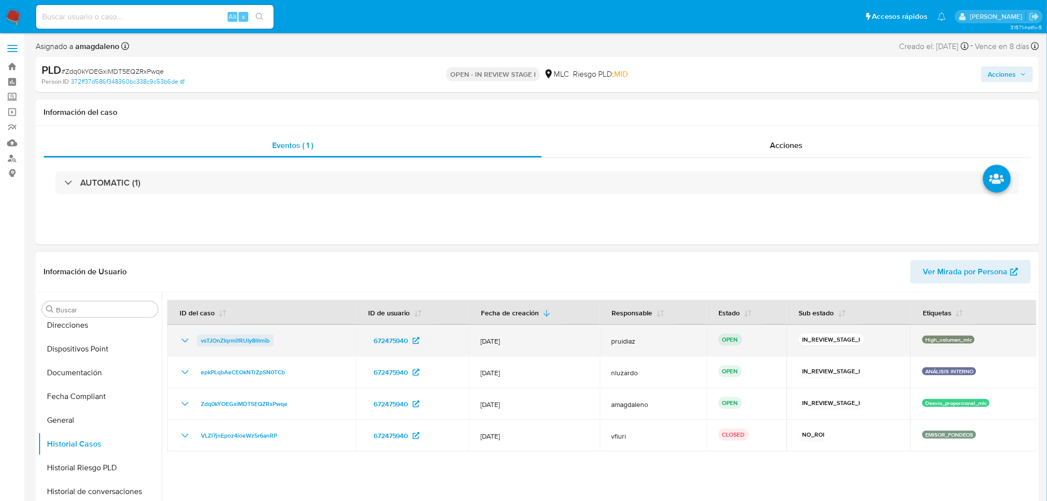
drag, startPoint x: 278, startPoint y: 341, endPoint x: 198, endPoint y: 339, distance: 80.2
click at [198, 339] on div "vsTJOnZIqrmifRUIy8lllmib" at bounding box center [261, 340] width 165 height 12
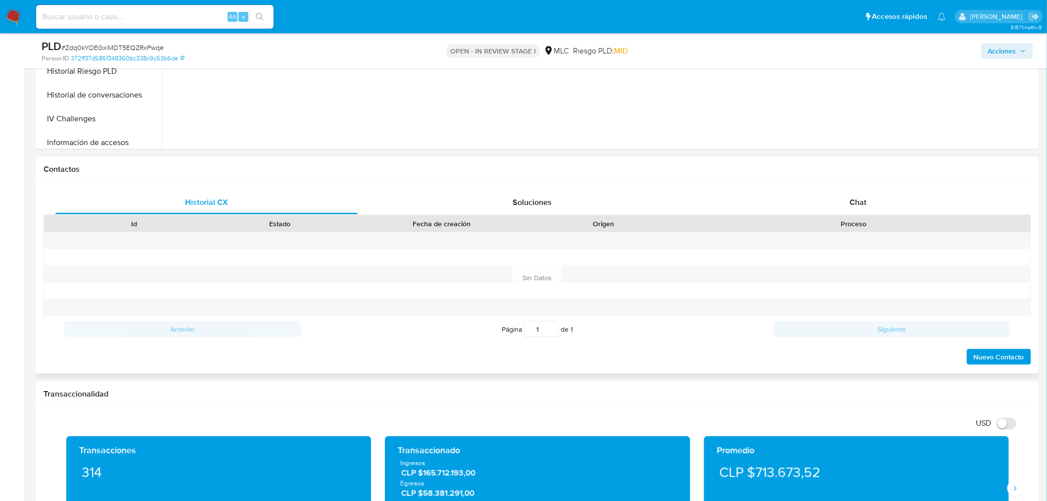
scroll to position [329, 0]
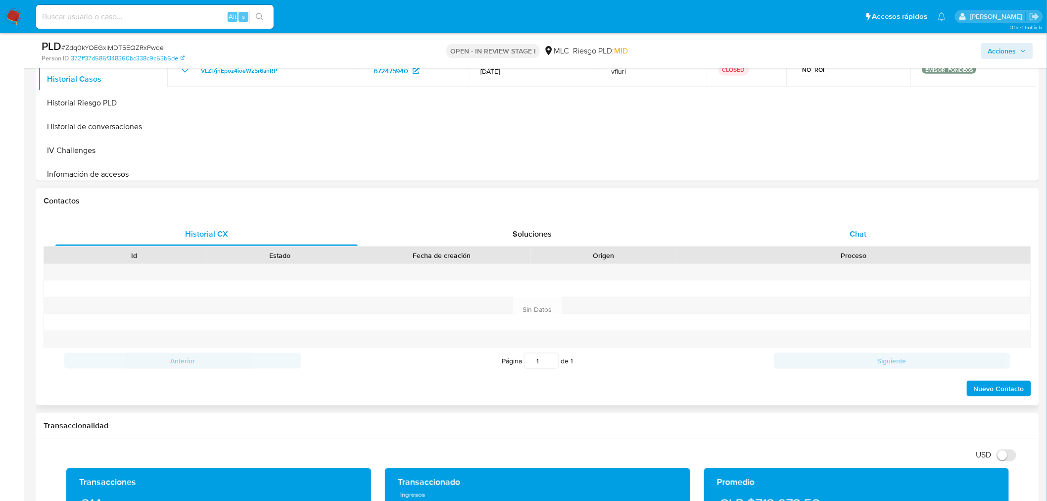
click at [872, 222] on div "Chat" at bounding box center [858, 234] width 302 height 24
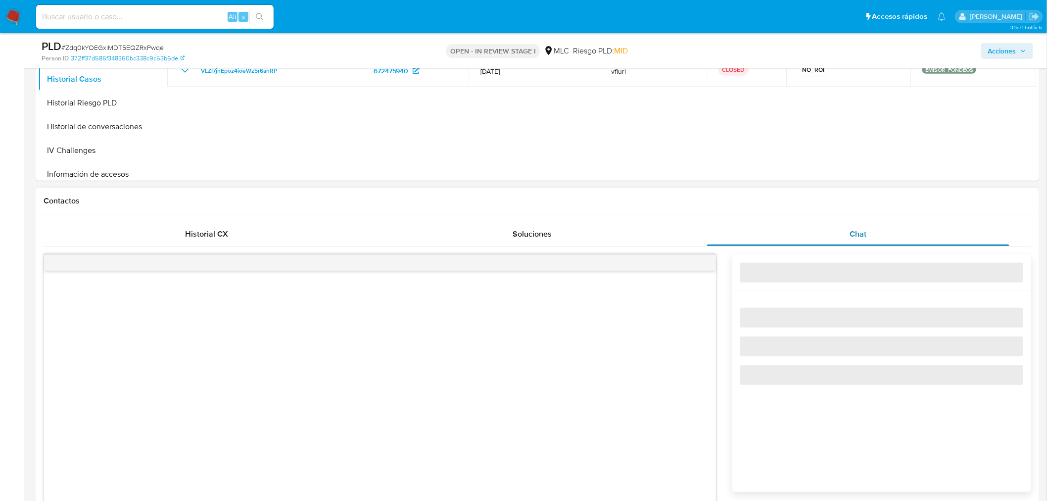
click at [862, 231] on span "Chat" at bounding box center [858, 233] width 17 height 11
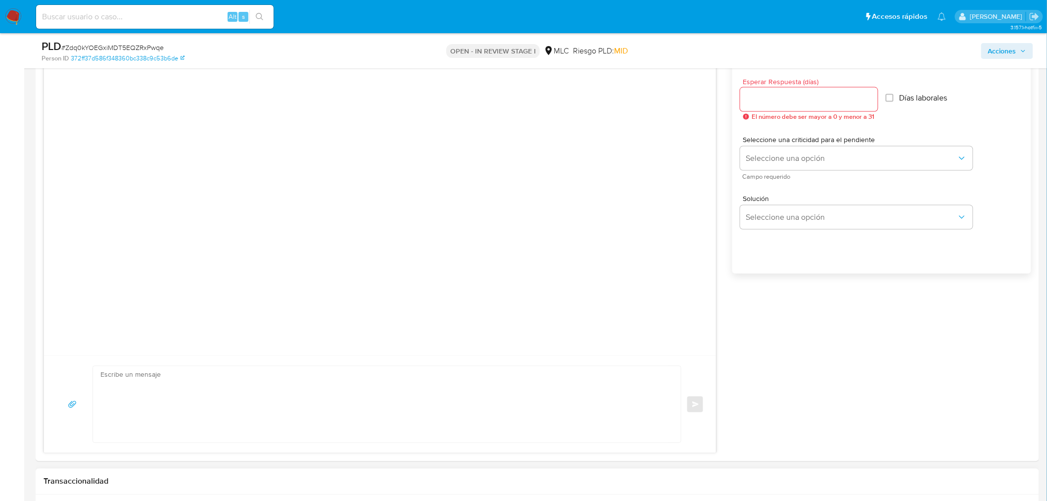
scroll to position [659, 0]
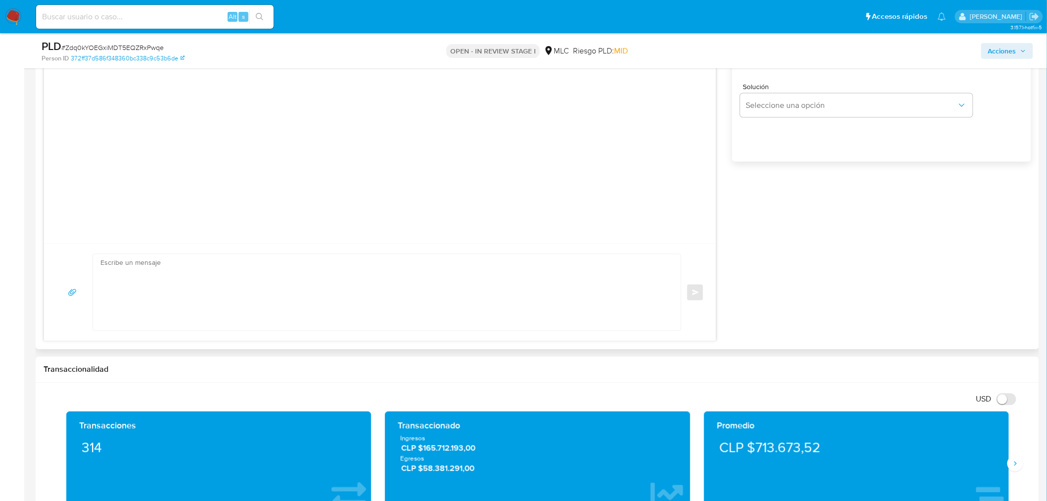
click at [340, 302] on textarea at bounding box center [384, 292] width 568 height 76
paste textarea "Lore IPS, Do sitametcons adipi el Seddoe te Incidid Utla etdo magnaaliq eni adm…"
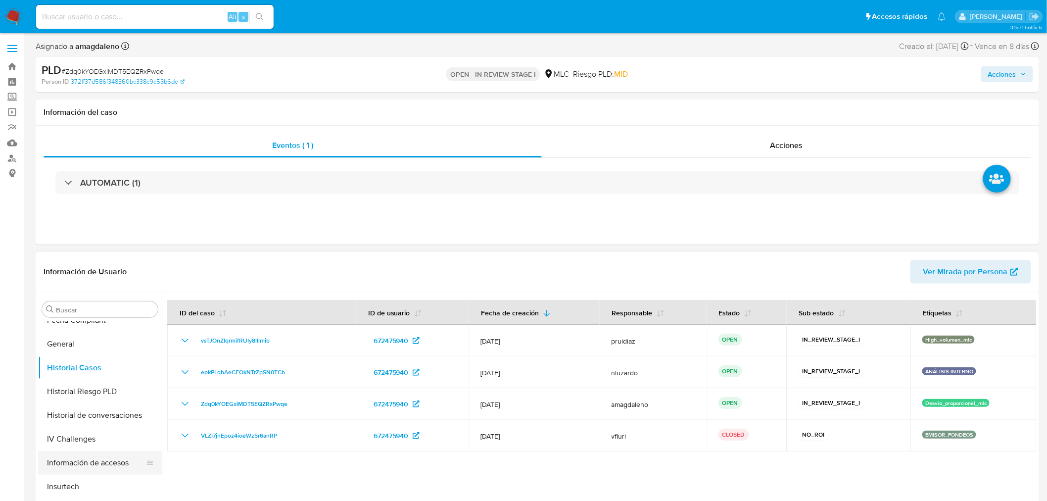
scroll to position [329, 0]
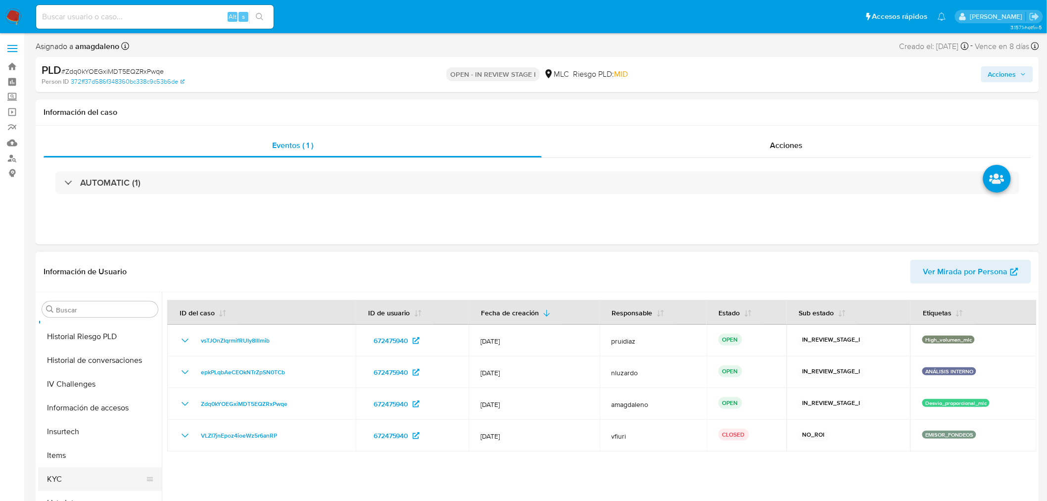
click at [53, 474] on button "KYC" at bounding box center [96, 479] width 116 height 24
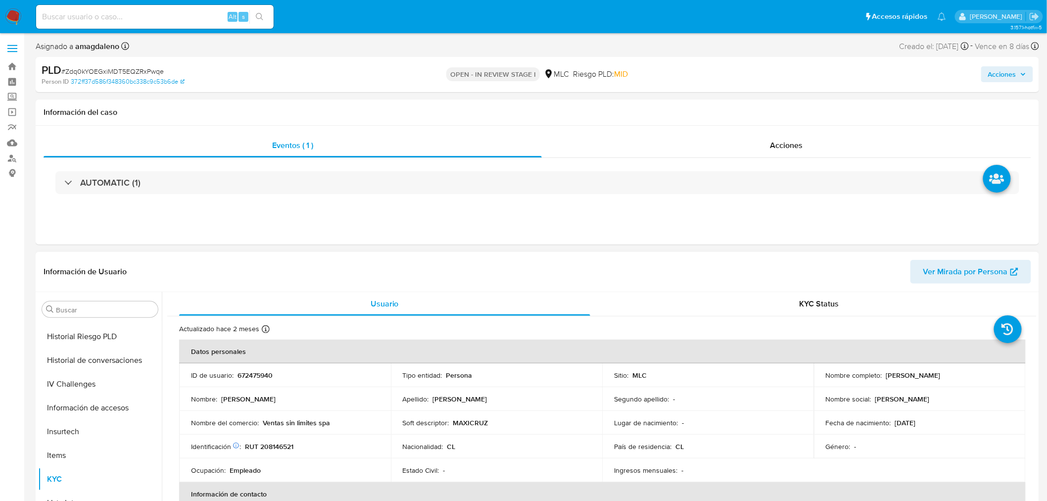
click at [889, 378] on p "[PERSON_NAME]" at bounding box center [913, 375] width 54 height 9
copy p "[PERSON_NAME]"
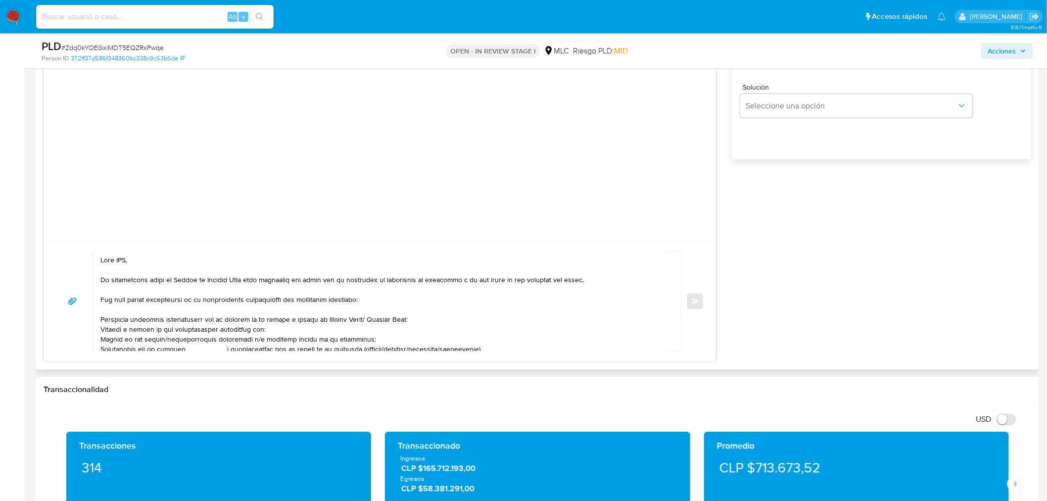
scroll to position [659, 0]
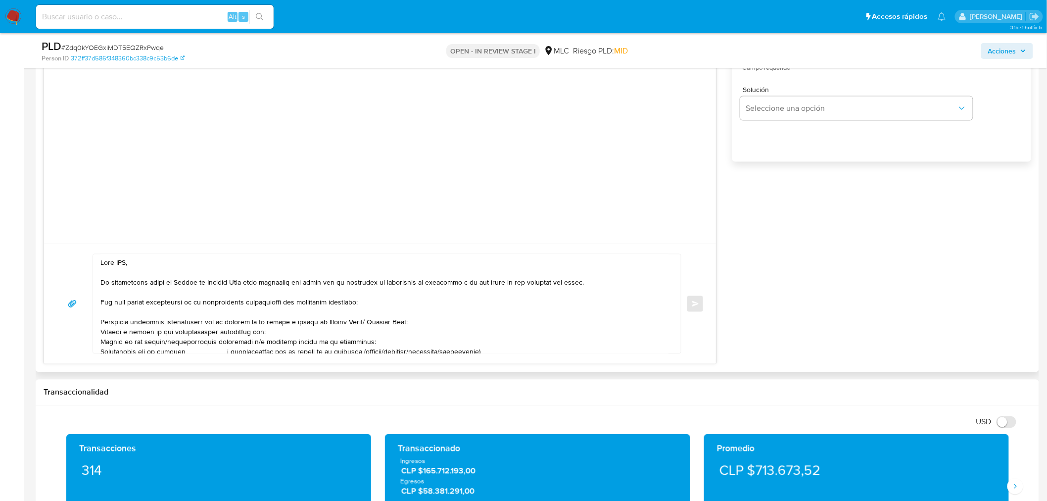
click at [369, 304] on textarea at bounding box center [384, 303] width 568 height 99
click at [122, 263] on textarea at bounding box center [384, 303] width 568 height 99
paste textarea "[PERSON_NAME]"
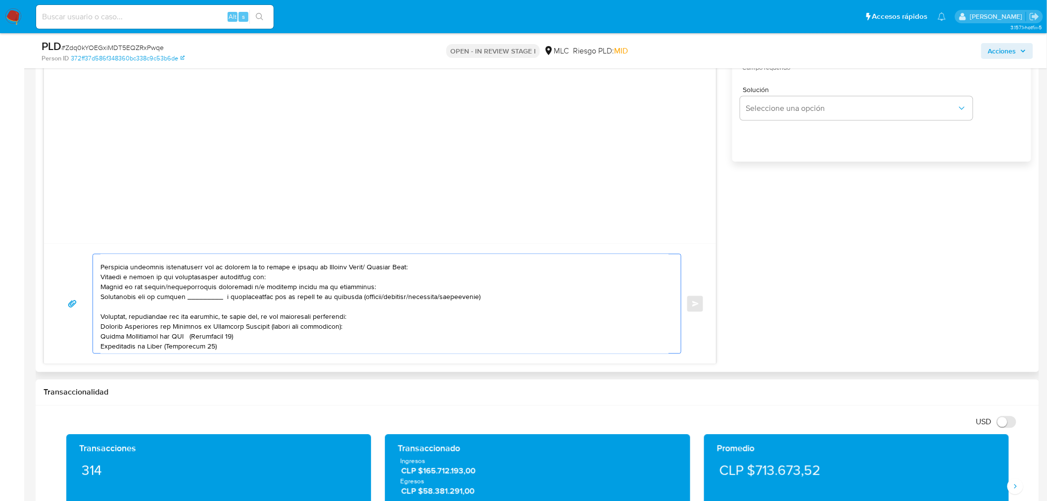
click at [270, 278] on textarea at bounding box center [384, 303] width 568 height 99
paste textarea "[PERSON_NAME]"
click at [143, 296] on textarea at bounding box center [384, 303] width 568 height 99
click at [151, 298] on textarea at bounding box center [384, 303] width 568 height 99
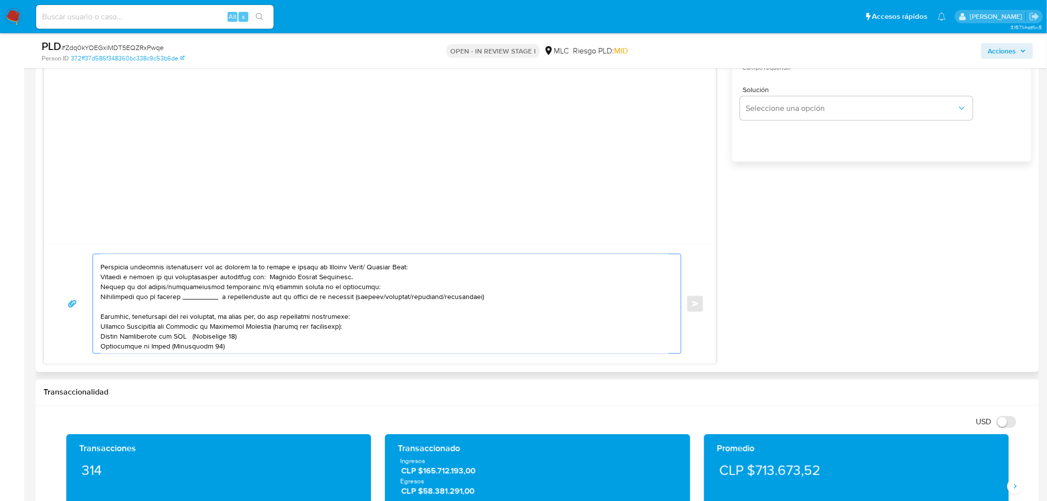
click at [151, 298] on textarea at bounding box center [384, 303] width 568 height 99
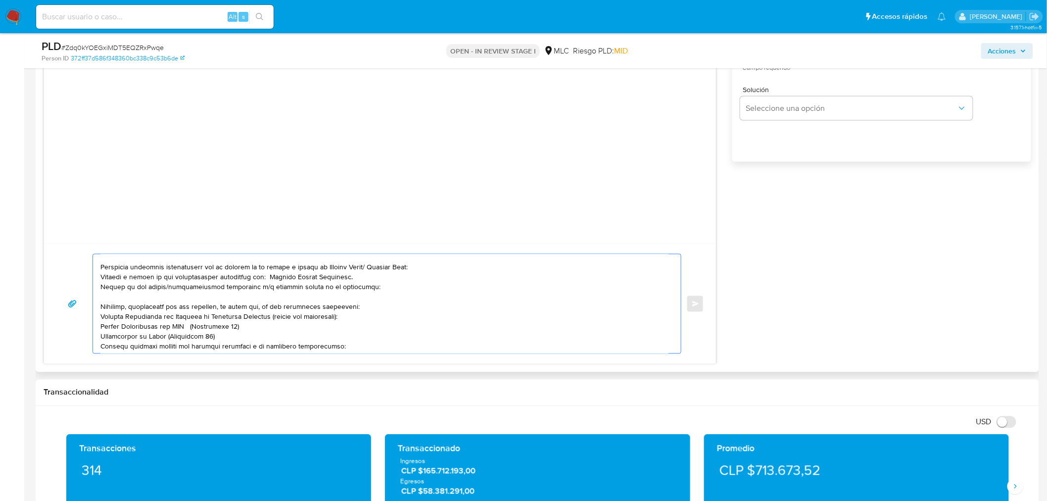
click at [325, 298] on textarea at bounding box center [384, 303] width 568 height 99
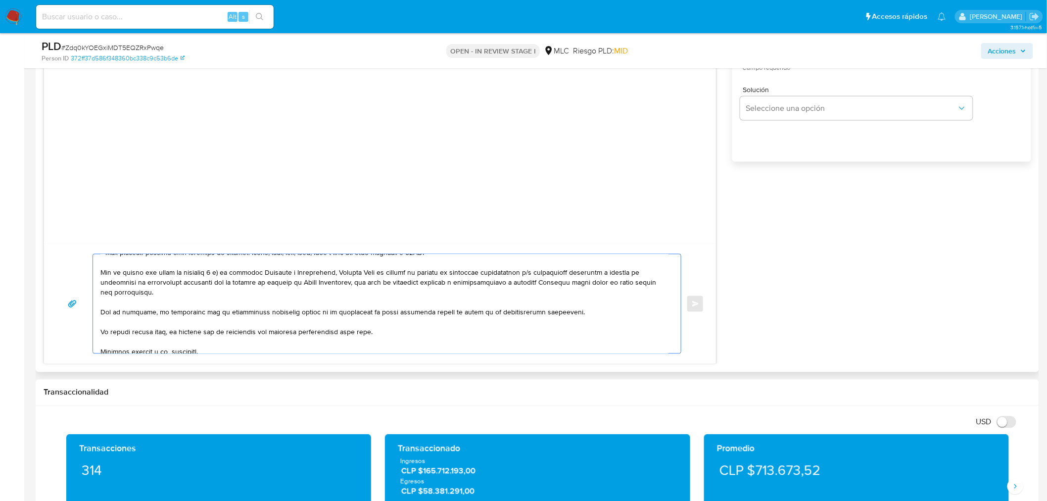
scroll to position [204, 0]
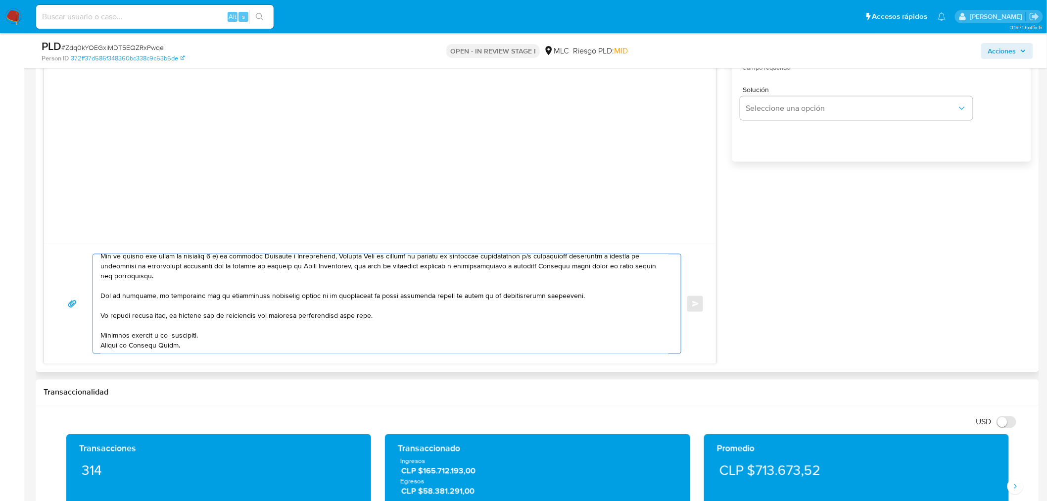
click at [173, 323] on textarea at bounding box center [384, 303] width 568 height 99
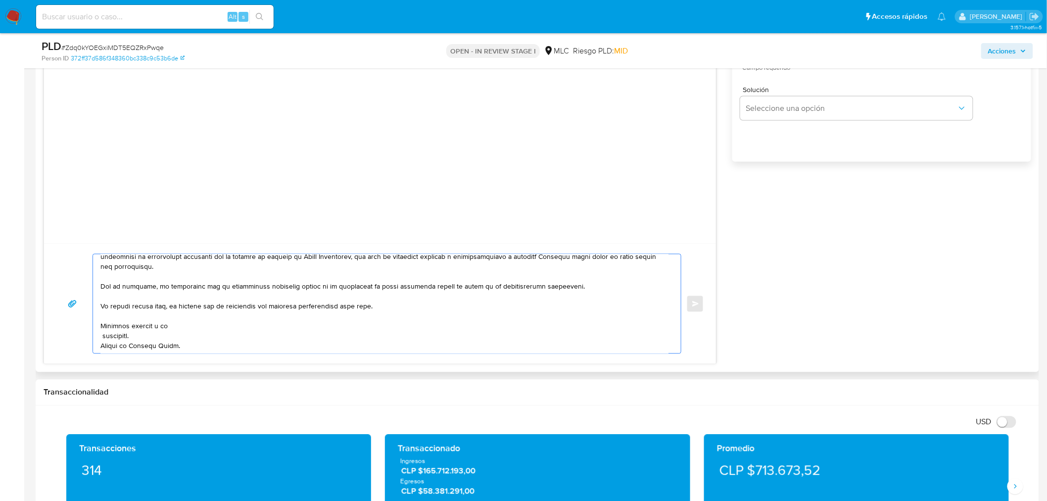
click at [214, 325] on textarea at bounding box center [384, 303] width 568 height 99
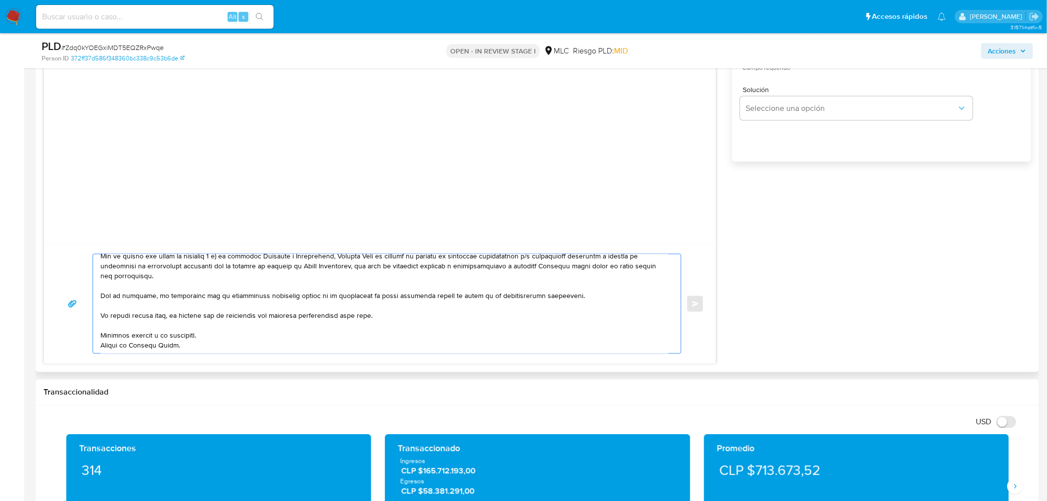
click at [182, 334] on textarea at bounding box center [384, 303] width 568 height 99
click at [217, 324] on textarea at bounding box center [384, 303] width 568 height 99
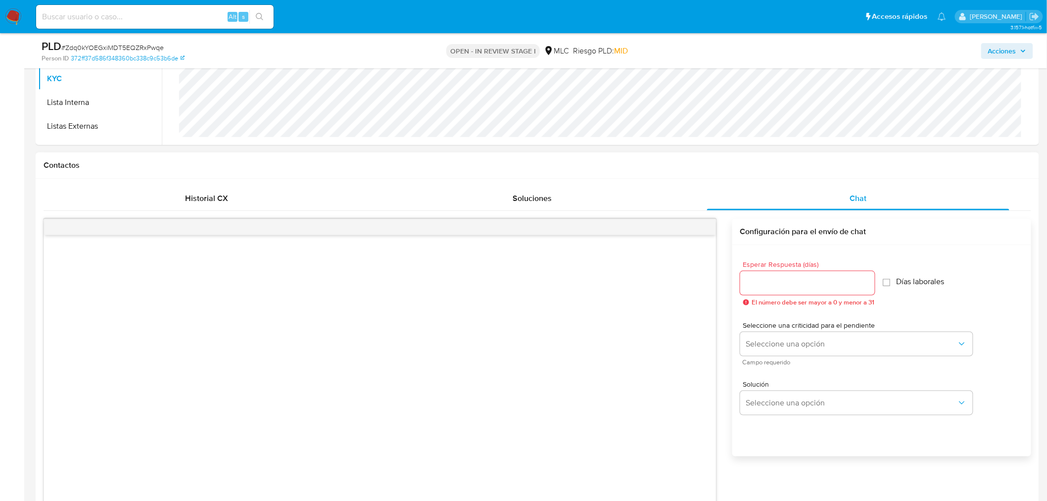
scroll to position [275, 0]
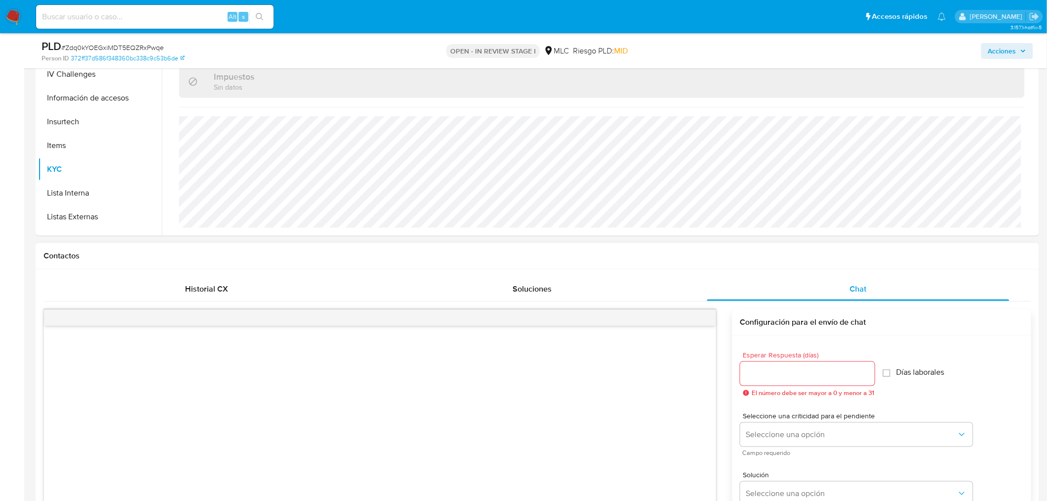
type textarea "Lore, Ipsumdo. Si ametconsect adipi el Seddoe te Incidid Utla etdo magnaaliq en…"
click at [807, 366] on div at bounding box center [807, 374] width 135 height 24
click at [798, 376] on input "Esperar Respuesta (días)" at bounding box center [807, 373] width 135 height 13
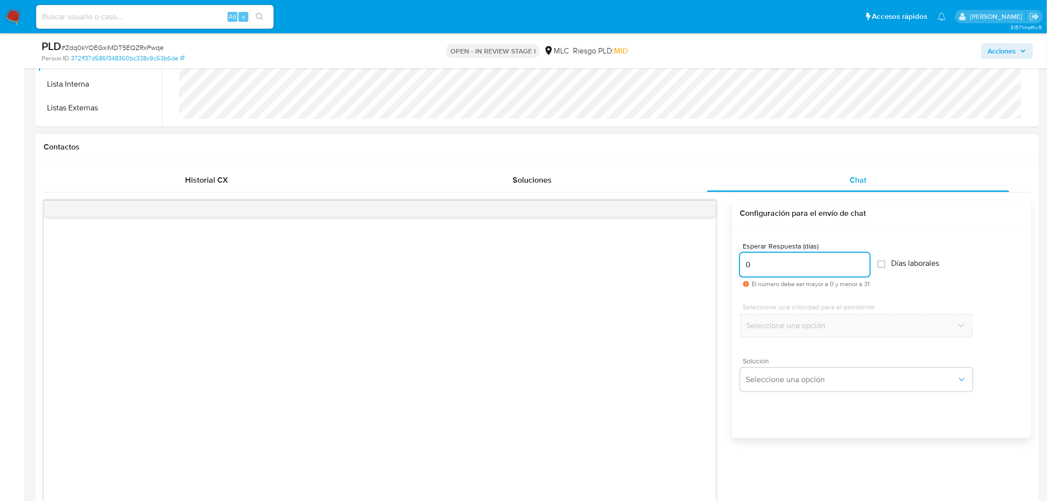
scroll to position [384, 0]
type input "0"
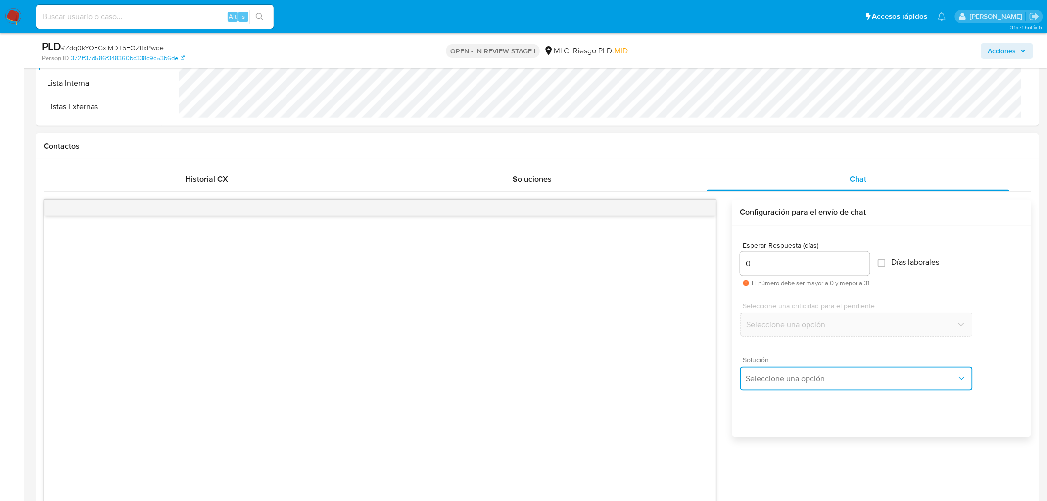
click at [792, 375] on span "Seleccione una opción" at bounding box center [851, 378] width 211 height 10
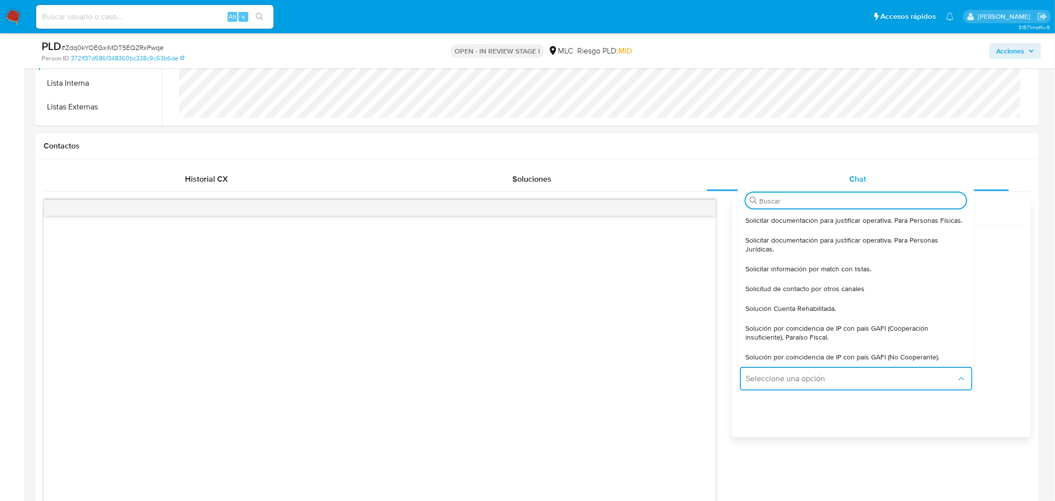
drag, startPoint x: 898, startPoint y: 446, endPoint x: 895, endPoint y: 431, distance: 15.0
click at [898, 442] on div "Esperar Respuesta (días) 0 El número debe ser mayor a 0 y menor a 31 Días labor…" at bounding box center [881, 344] width 299 height 237
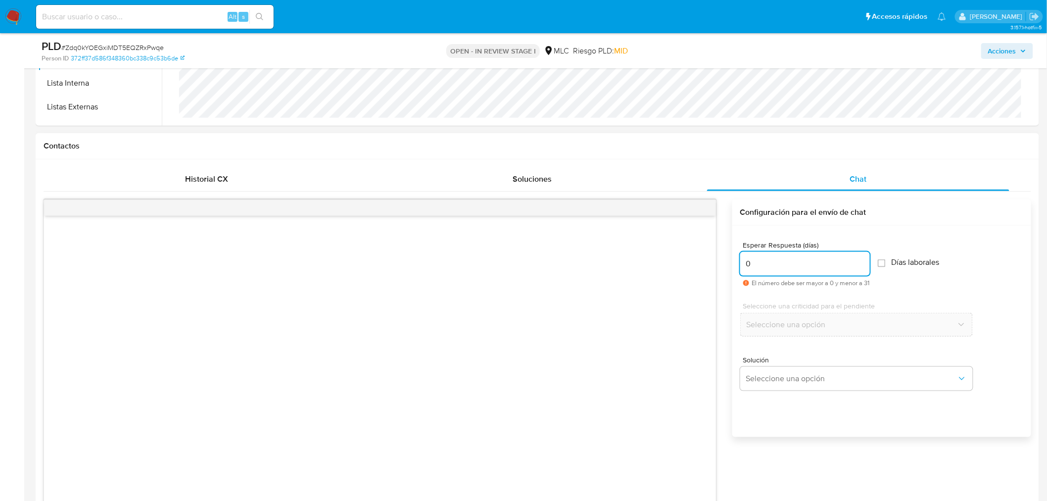
click at [788, 269] on input "0" at bounding box center [805, 263] width 130 height 13
type input "1"
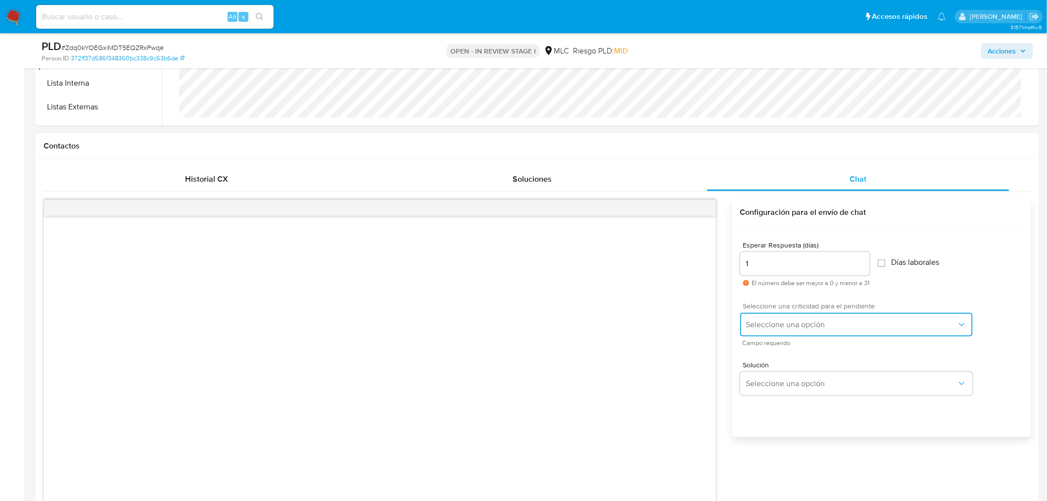
click at [809, 324] on span "Seleccione una opción" at bounding box center [851, 325] width 211 height 10
click at [802, 327] on div "LOW" at bounding box center [853, 325] width 217 height 20
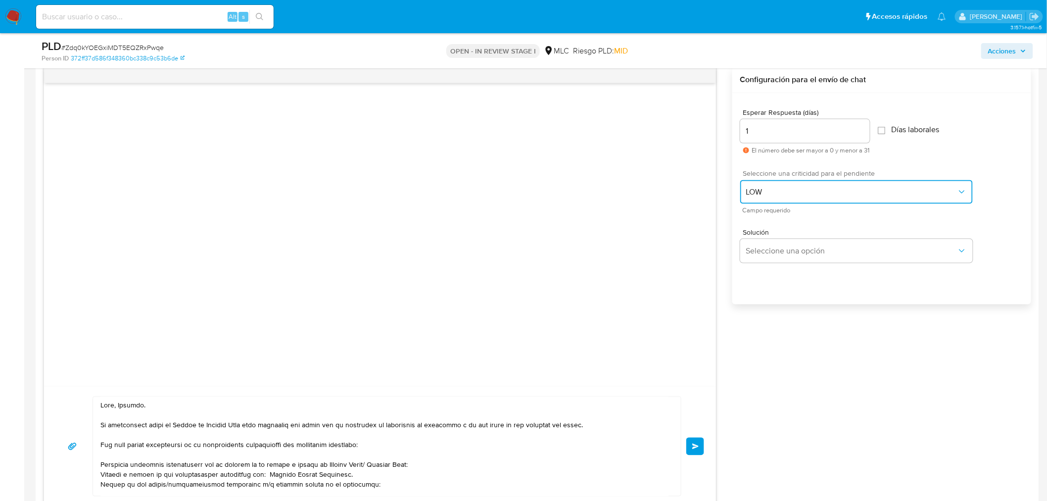
scroll to position [824, 0]
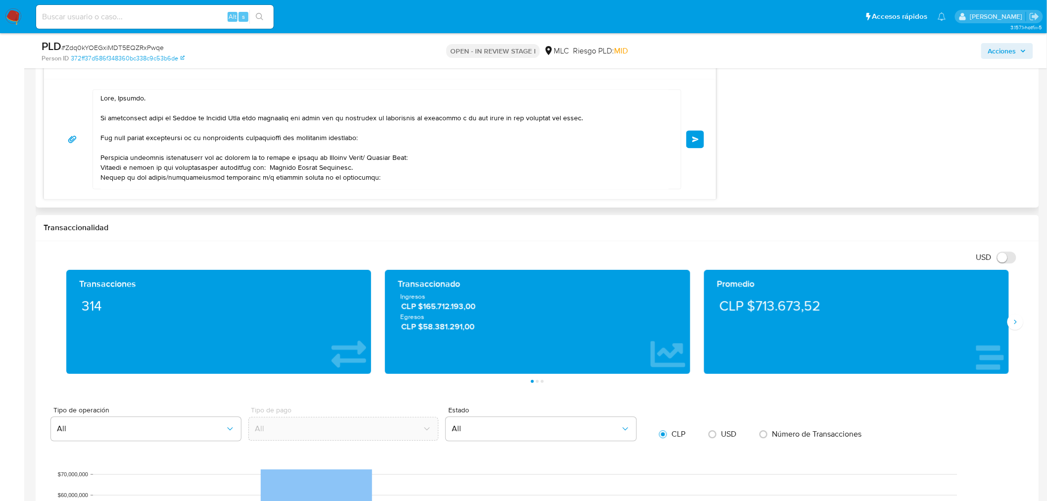
click at [691, 139] on button "Enviar" at bounding box center [695, 139] width 18 height 18
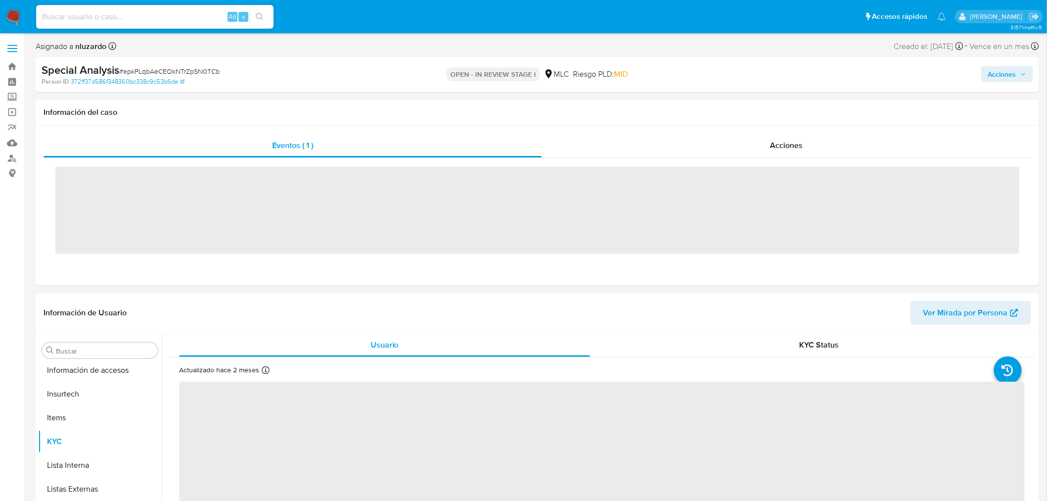
scroll to position [417, 0]
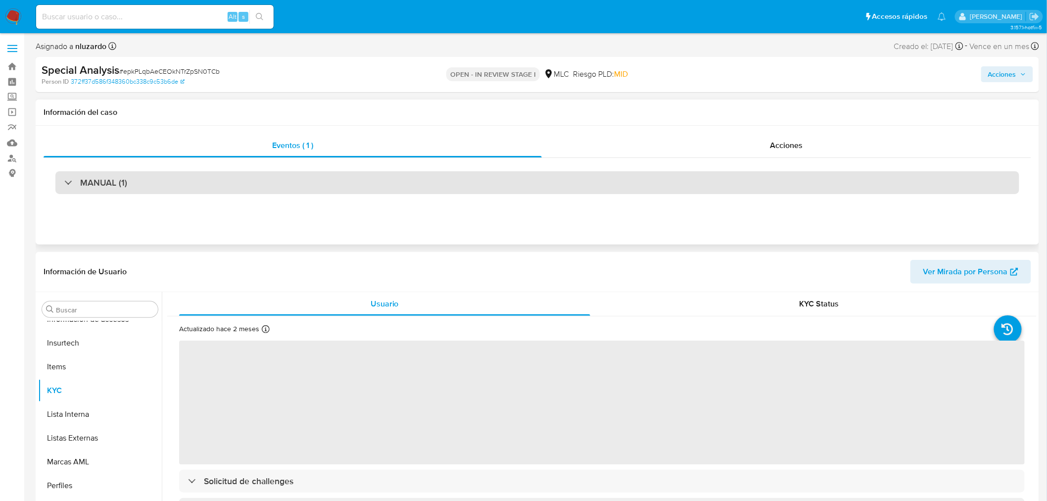
click at [403, 181] on div "MANUAL (1)" at bounding box center [537, 182] width 964 height 23
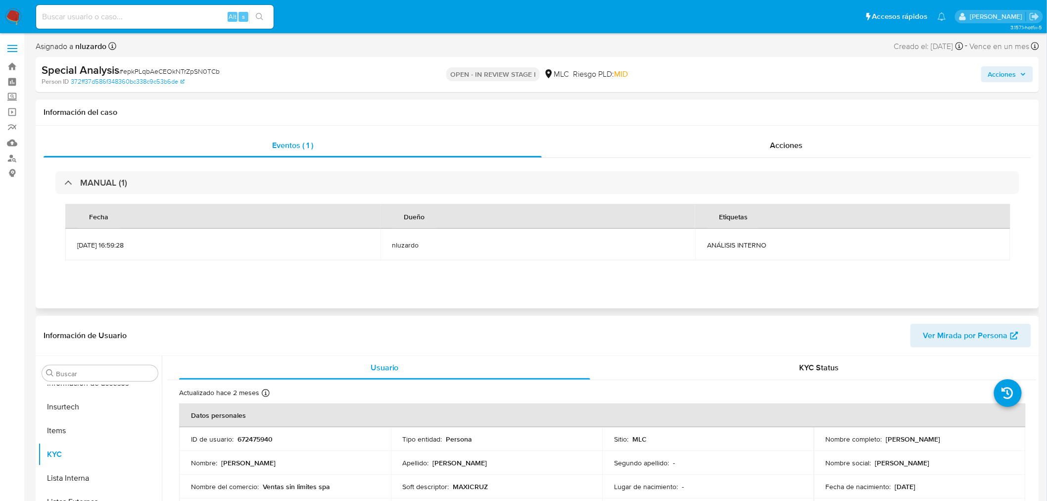
select select "10"
click at [683, 150] on div "Acciones" at bounding box center [787, 146] width 490 height 24
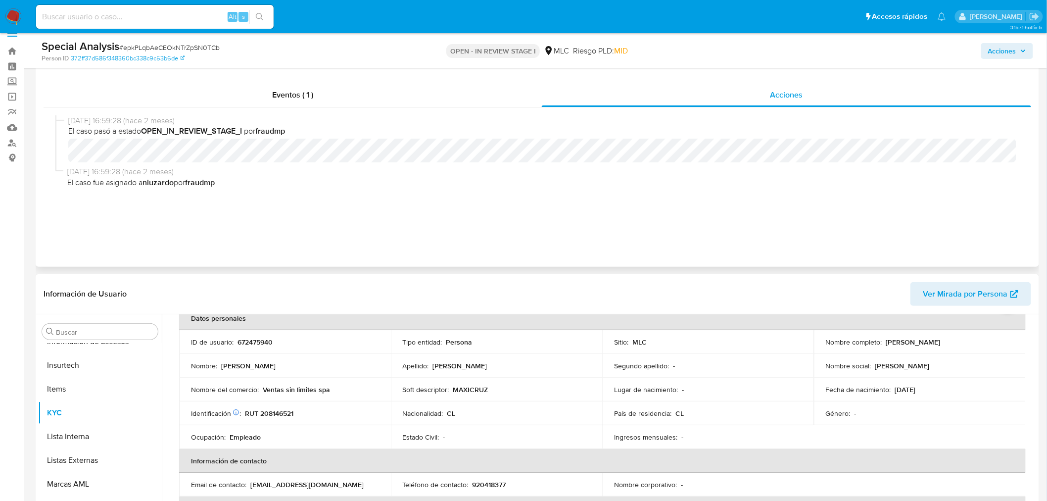
scroll to position [0, 0]
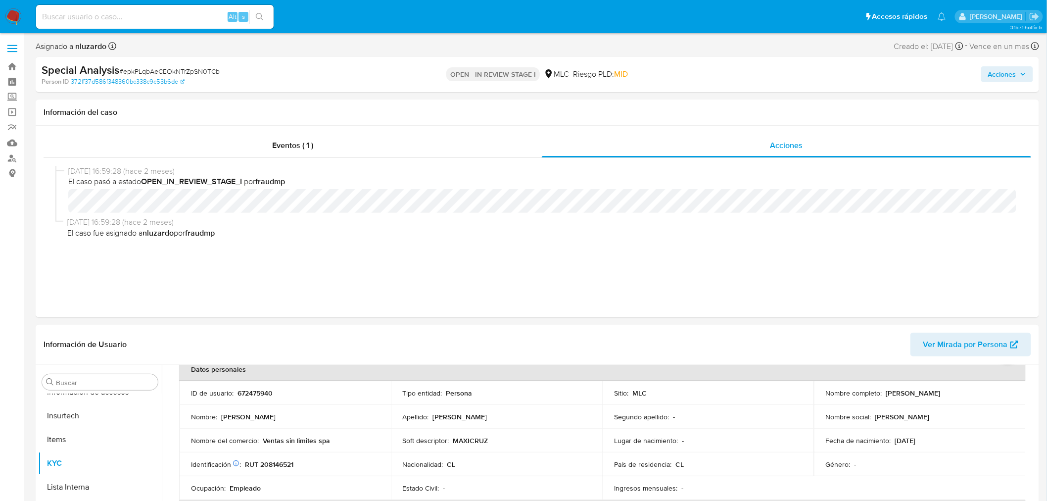
click at [198, 69] on span "# epkPLqbAeCEOkNTrZpSN0TCb" at bounding box center [169, 71] width 100 height 10
copy span "epkPLqbAeCEOkNTrZpSN0TCb"
click at [202, 72] on span "# epkPLqbAeCEOkNTrZpSN0TCb" at bounding box center [169, 71] width 100 height 10
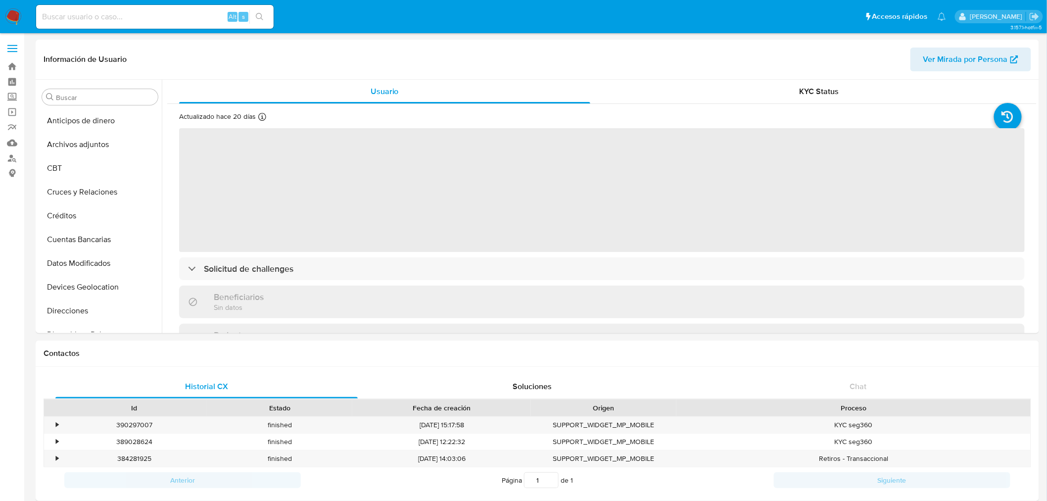
select select "10"
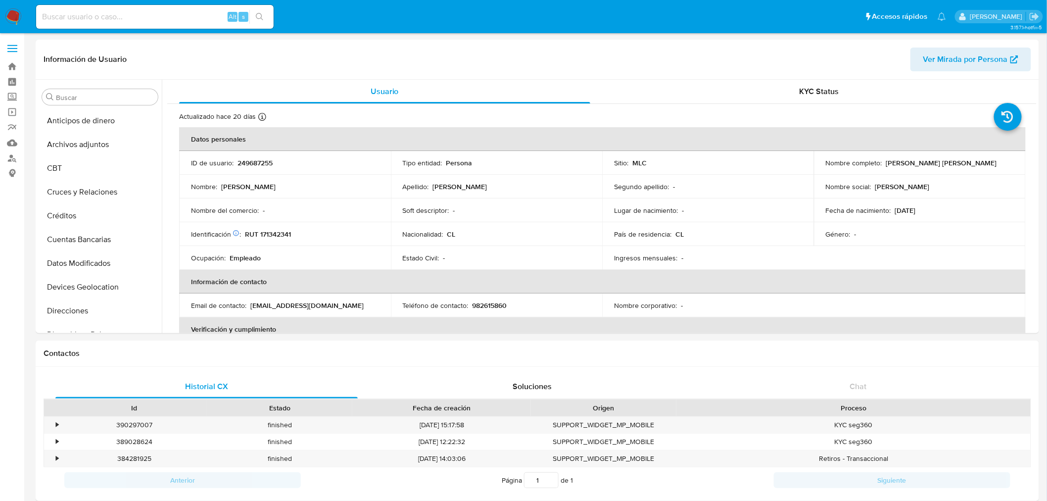
scroll to position [417, 0]
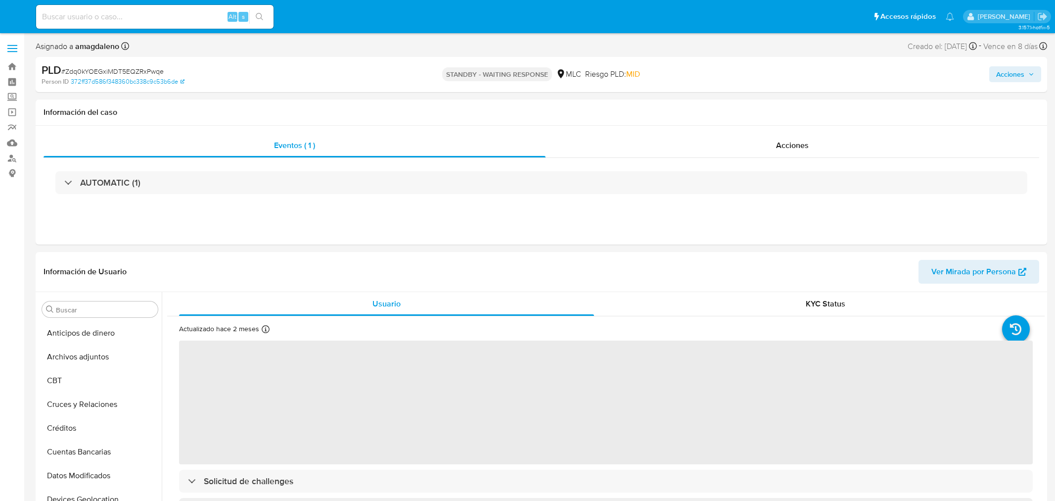
select select "10"
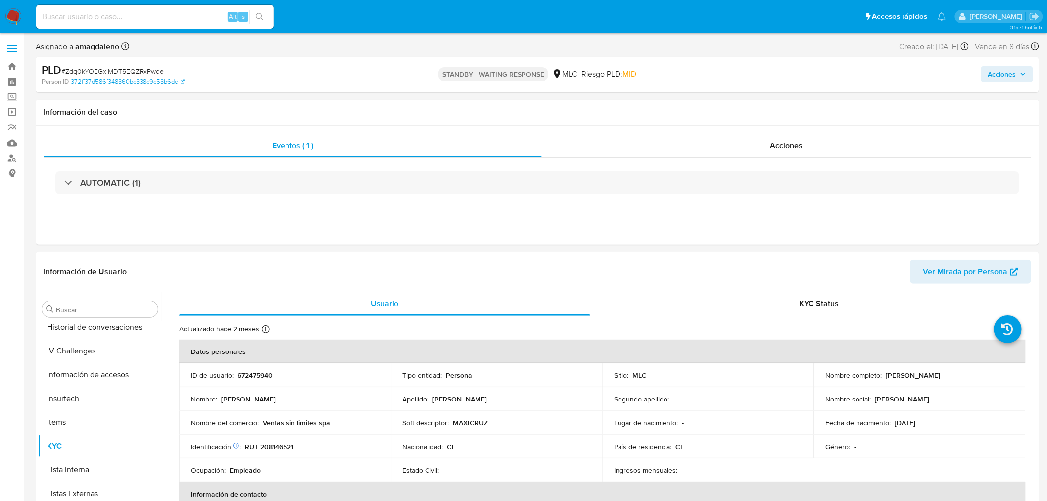
scroll to position [417, 0]
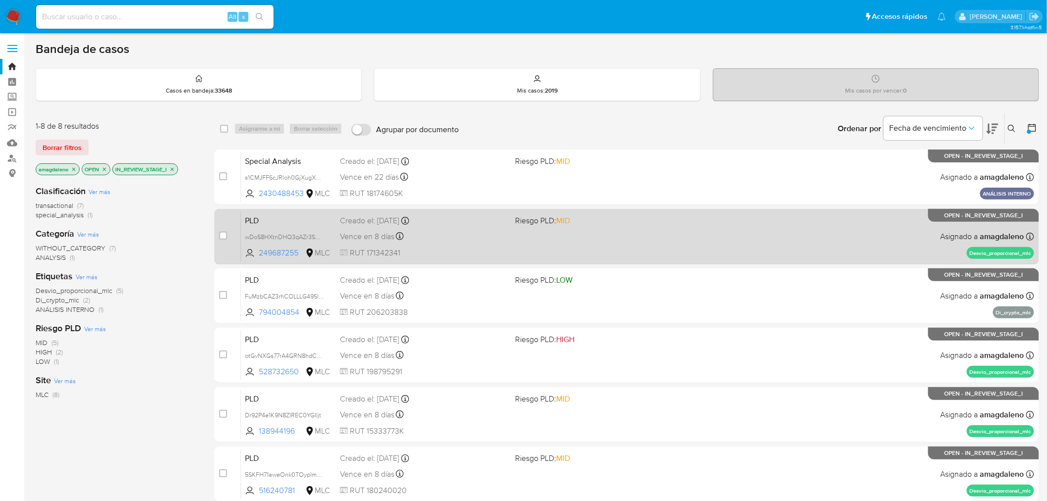
click at [444, 244] on div "PLD wDoS8HXtnDHQ3qAZr3SCTwdO 249687255 MLC Riesgo PLD: MID Creado el: [DATE] Cr…" at bounding box center [637, 236] width 793 height 50
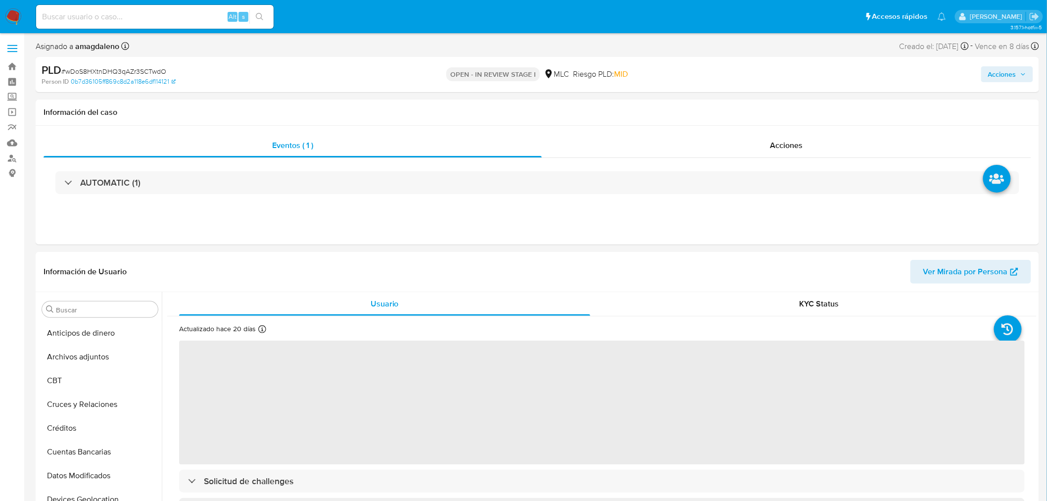
select select "10"
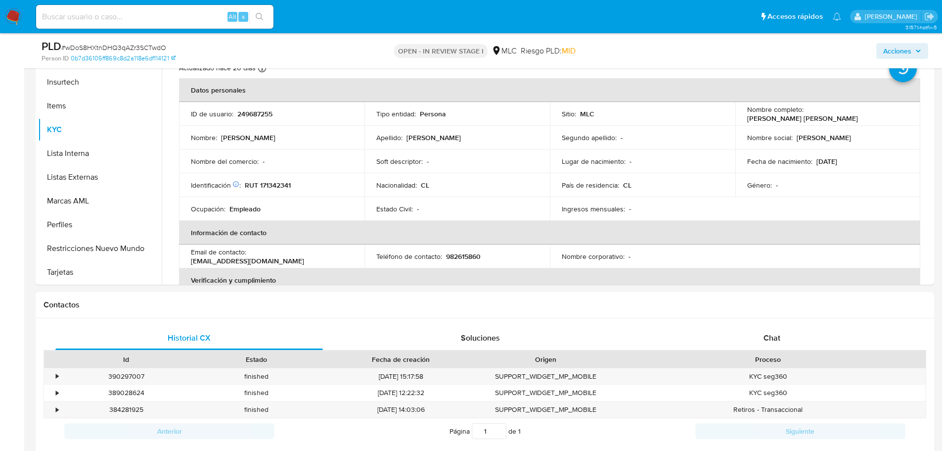
scroll to position [236, 0]
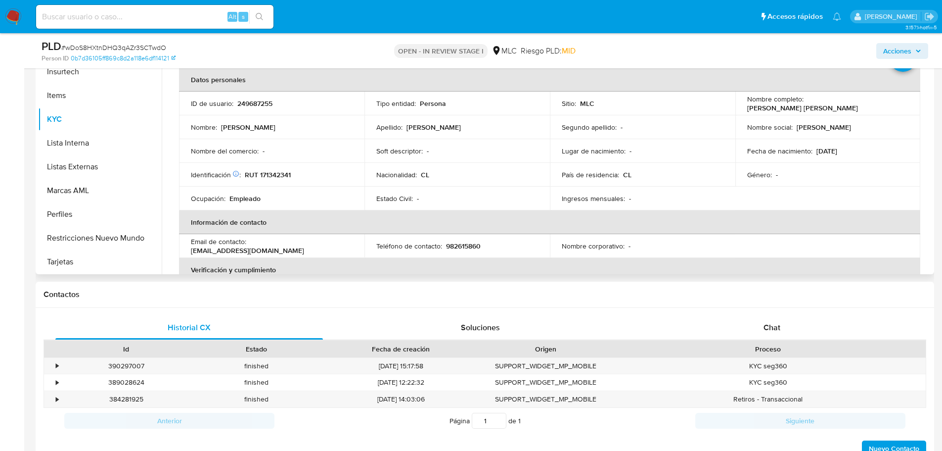
click at [278, 178] on p "RUT 171342341" at bounding box center [268, 174] width 46 height 9
copy p "171342341"
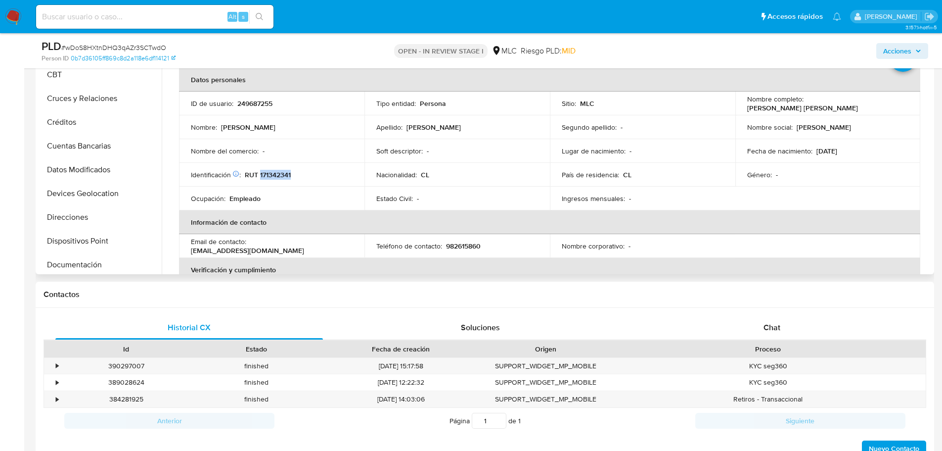
scroll to position [0, 0]
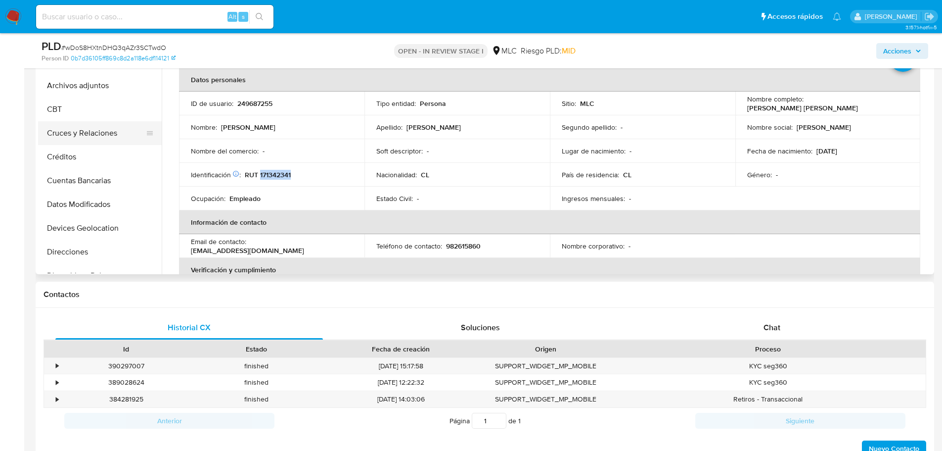
click at [92, 137] on button "Cruces y Relaciones" at bounding box center [96, 133] width 116 height 24
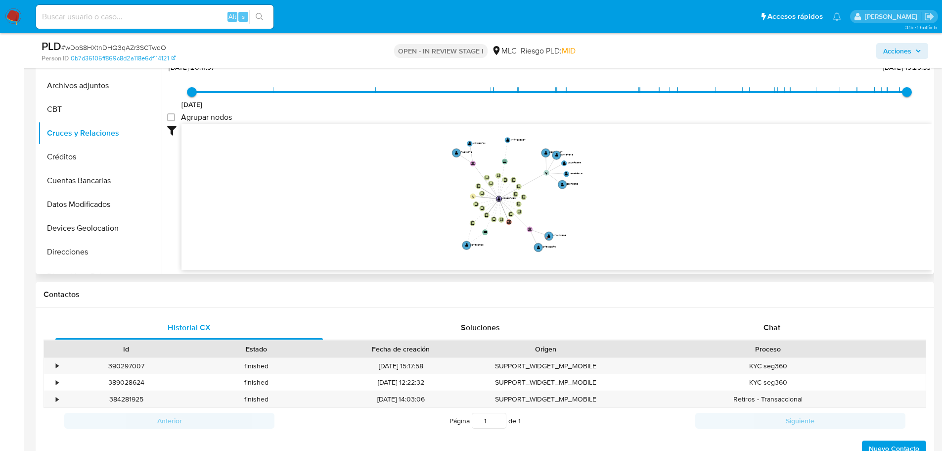
drag, startPoint x: 631, startPoint y: 186, endPoint x: 549, endPoint y: 197, distance: 82.3
click at [549, 197] on icon "device-66b8c73c71a0f96395661551  user-249687255  249687255 device-651ab6aeff6…" at bounding box center [557, 195] width 750 height 143
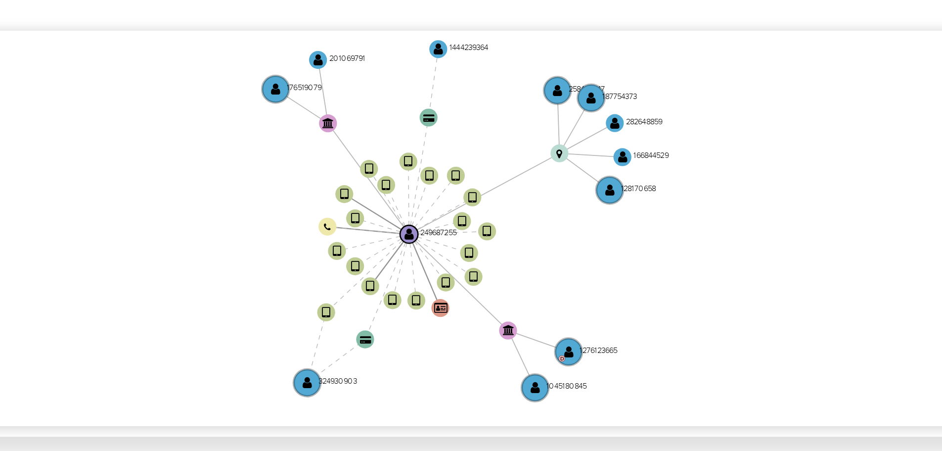
drag, startPoint x: 580, startPoint y: 206, endPoint x: 596, endPoint y: 209, distance: 16.5
click at [596, 209] on icon "device-66b8c73c71a0f96395661551  user-249687255  249687255 device-651ab6aeff6…" at bounding box center [557, 195] width 750 height 143
click at [596, 210] on icon "device-66b8c73c71a0f96395661551  user-249687255  249687255 device-651ab6aeff6…" at bounding box center [557, 195] width 750 height 143
click at [597, 211] on icon "device-66b8c73c71a0f96395661551  user-249687255  249687255 device-651ab6aeff6…" at bounding box center [557, 195] width 750 height 143
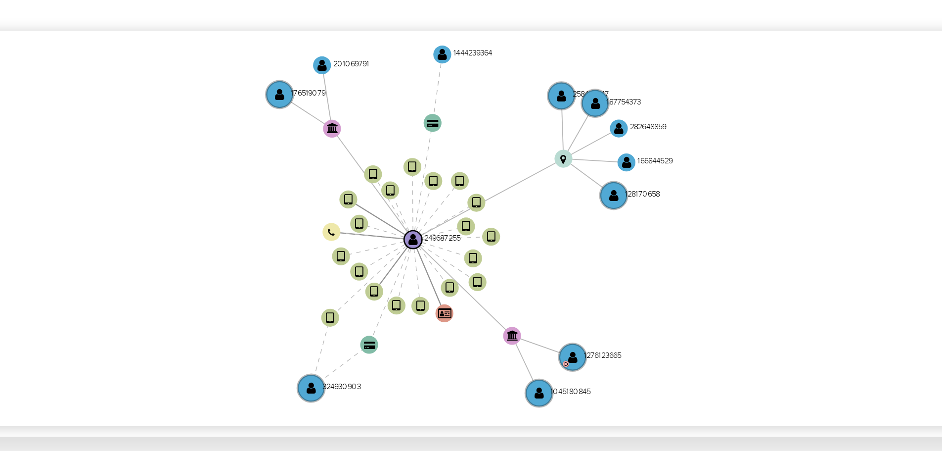
click at [599, 213] on icon "device-66b8c73c71a0f96395661551  user-249687255  249687255 device-651ab6aeff6…" at bounding box center [557, 195] width 750 height 143
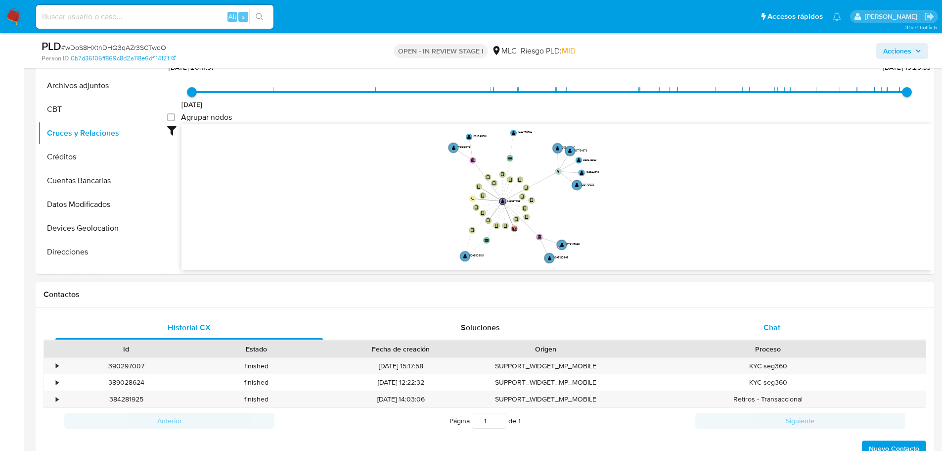
click at [767, 322] on span "Chat" at bounding box center [772, 327] width 17 height 11
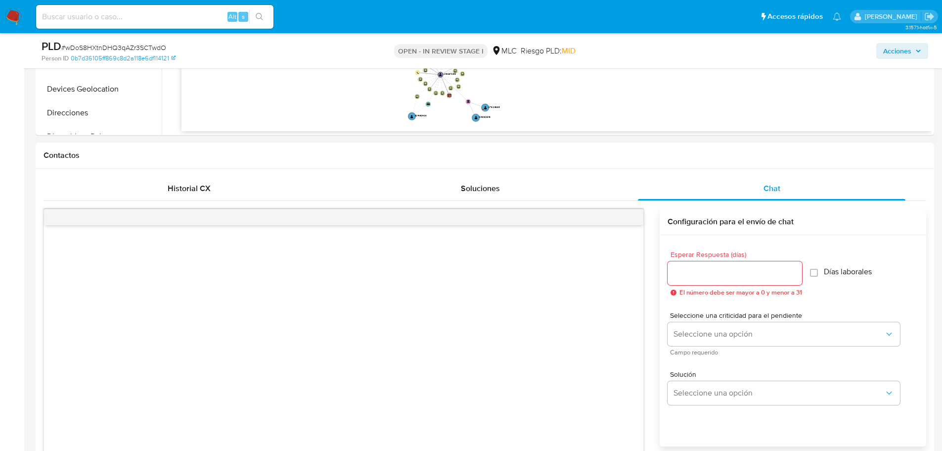
scroll to position [399, 0]
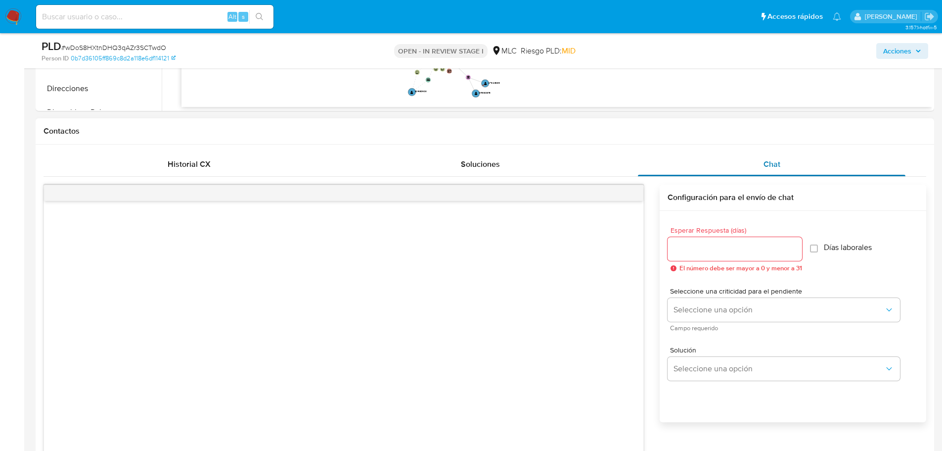
click at [769, 159] on span "Chat" at bounding box center [772, 163] width 17 height 11
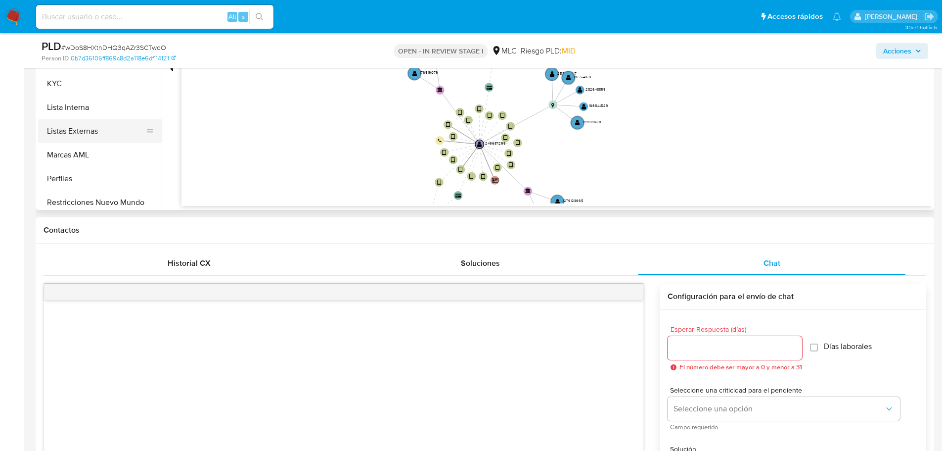
scroll to position [396, 0]
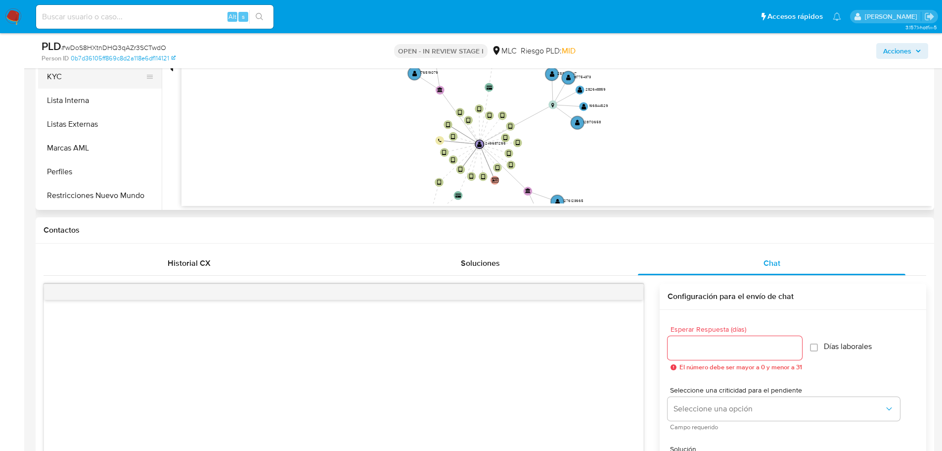
click at [92, 84] on button "KYC" at bounding box center [96, 77] width 116 height 24
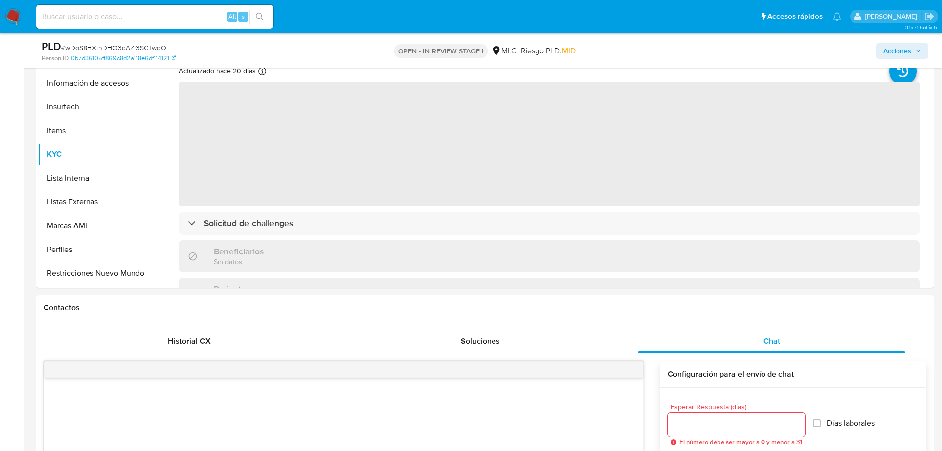
scroll to position [188, 0]
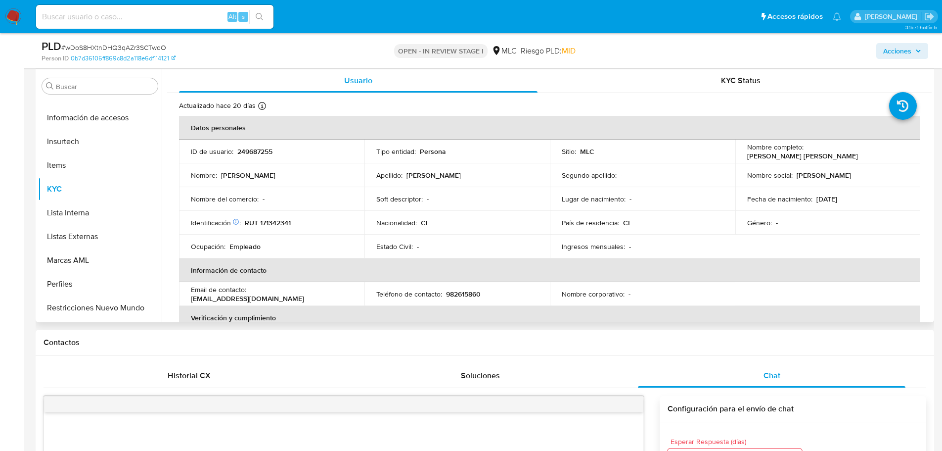
click at [268, 222] on p "RUT 171342341" at bounding box center [268, 222] width 46 height 9
copy p "171342341"
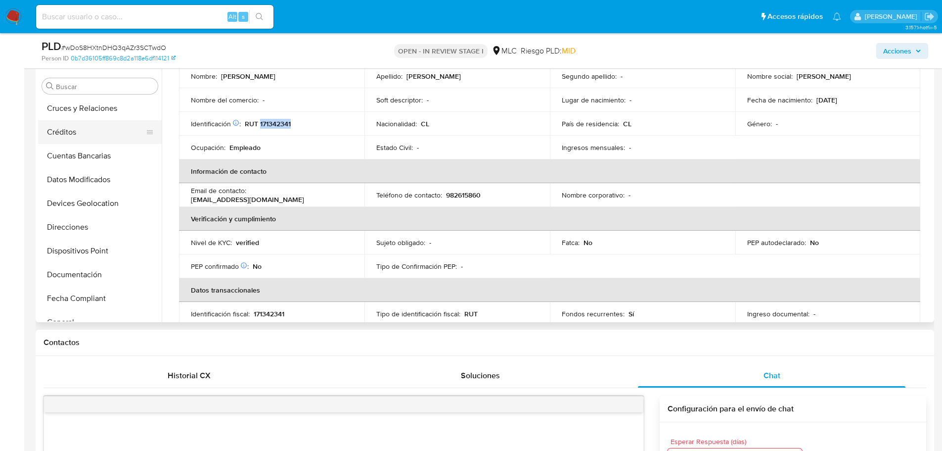
scroll to position [148, 0]
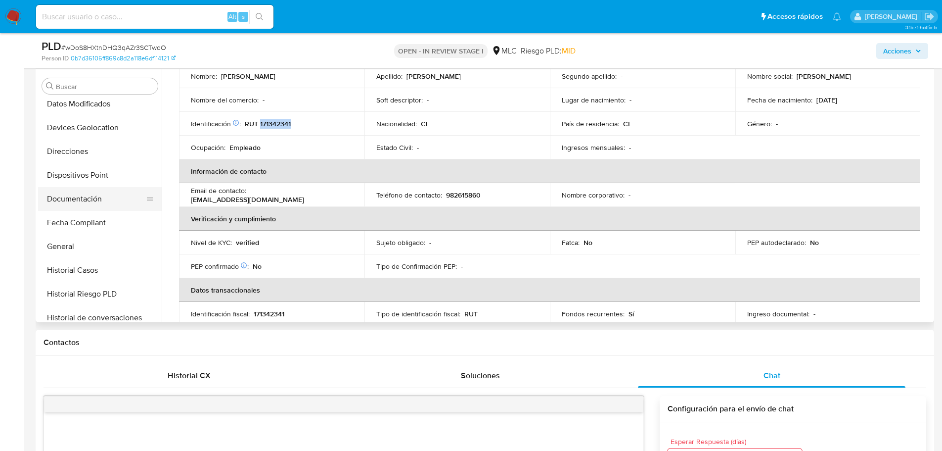
click at [78, 190] on button "Documentación" at bounding box center [96, 199] width 116 height 24
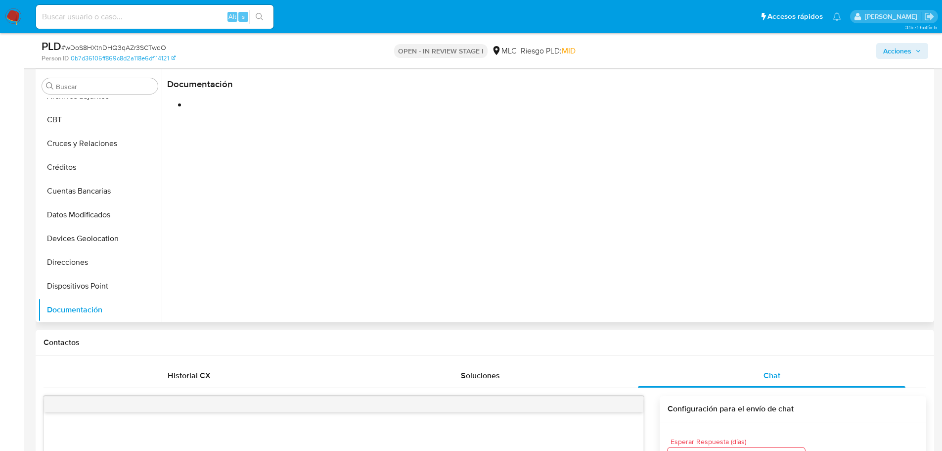
scroll to position [0, 0]
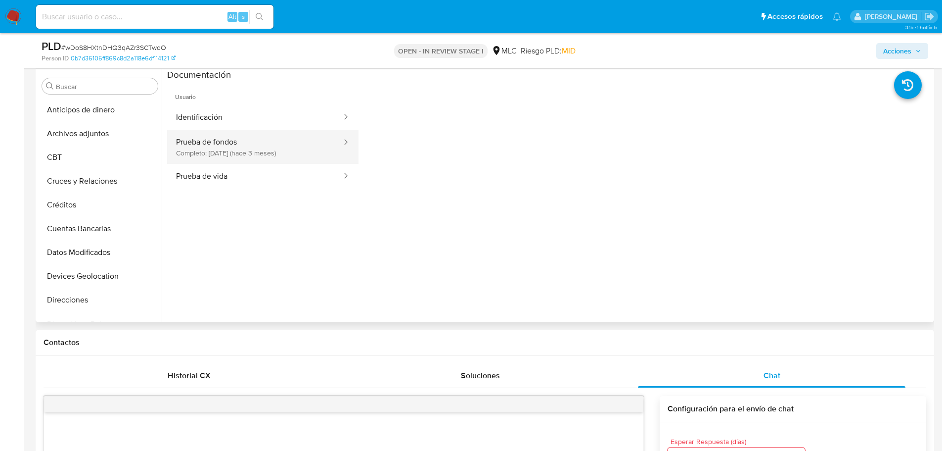
click at [249, 139] on button "Prueba de fondos Completo: 13/06/2025 (hace 3 meses)" at bounding box center [255, 147] width 176 height 34
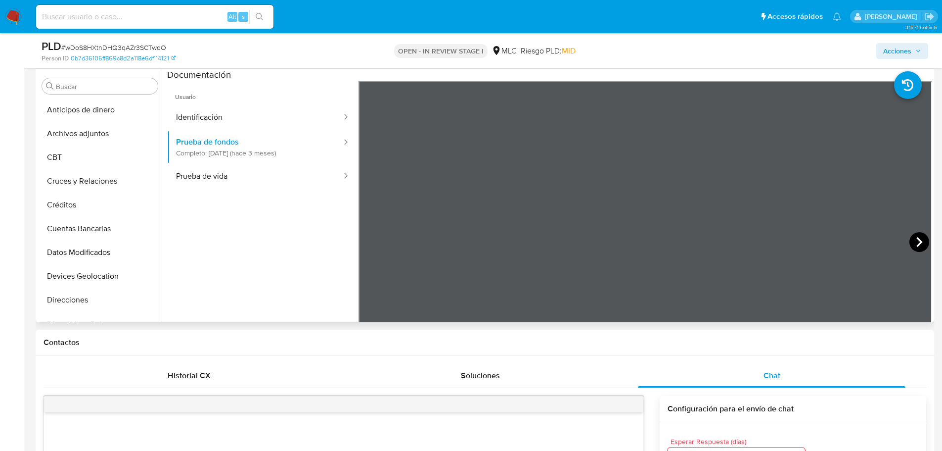
click at [910, 247] on icon at bounding box center [920, 242] width 20 height 20
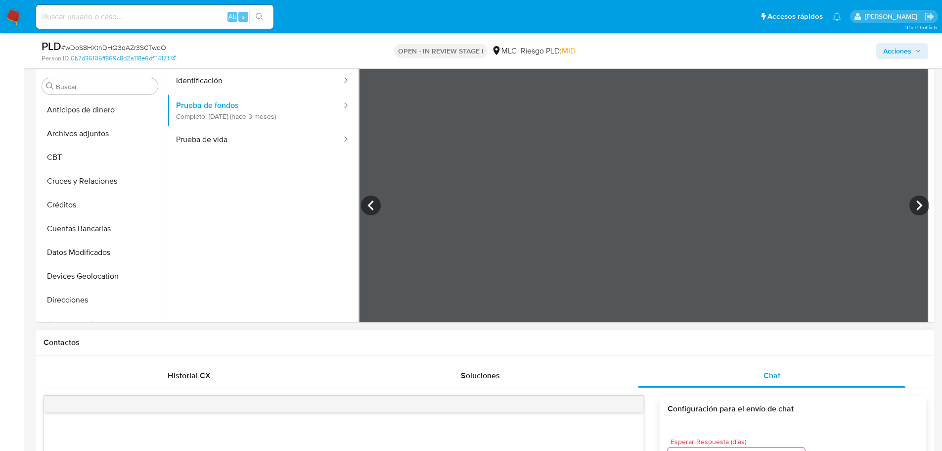
scroll to position [49, 0]
click at [916, 185] on icon at bounding box center [920, 193] width 20 height 20
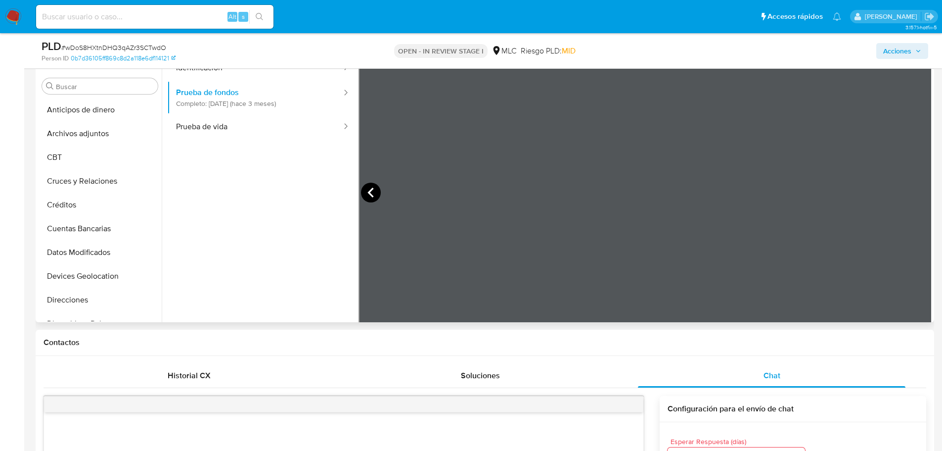
click at [376, 187] on icon at bounding box center [371, 193] width 20 height 20
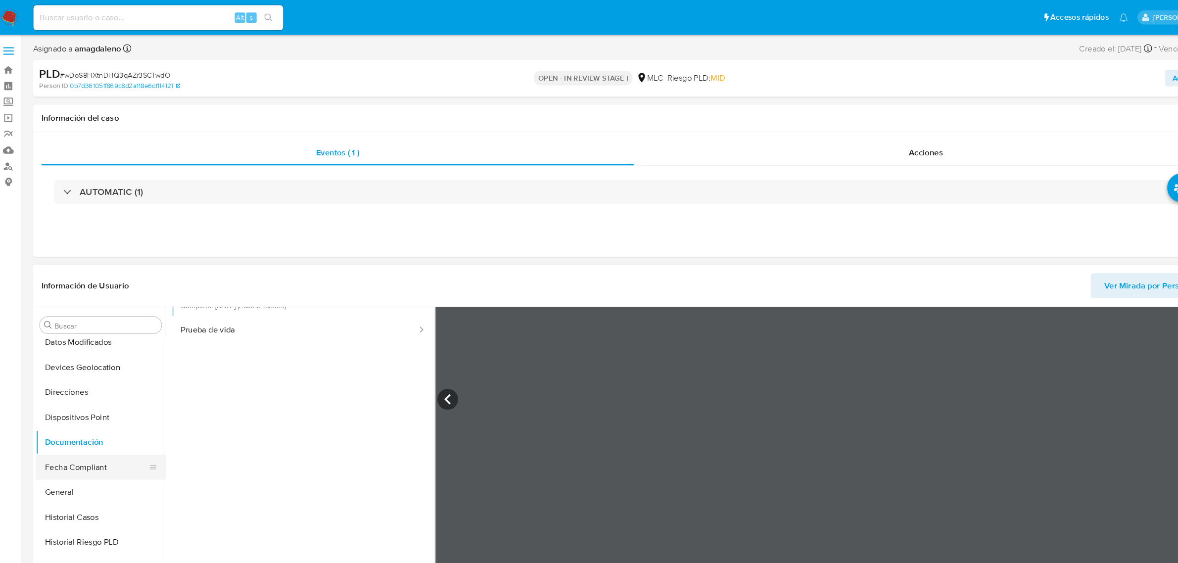
scroll to position [176, 0]
click at [85, 472] on button "Historial Casos" at bounding box center [96, 466] width 116 height 24
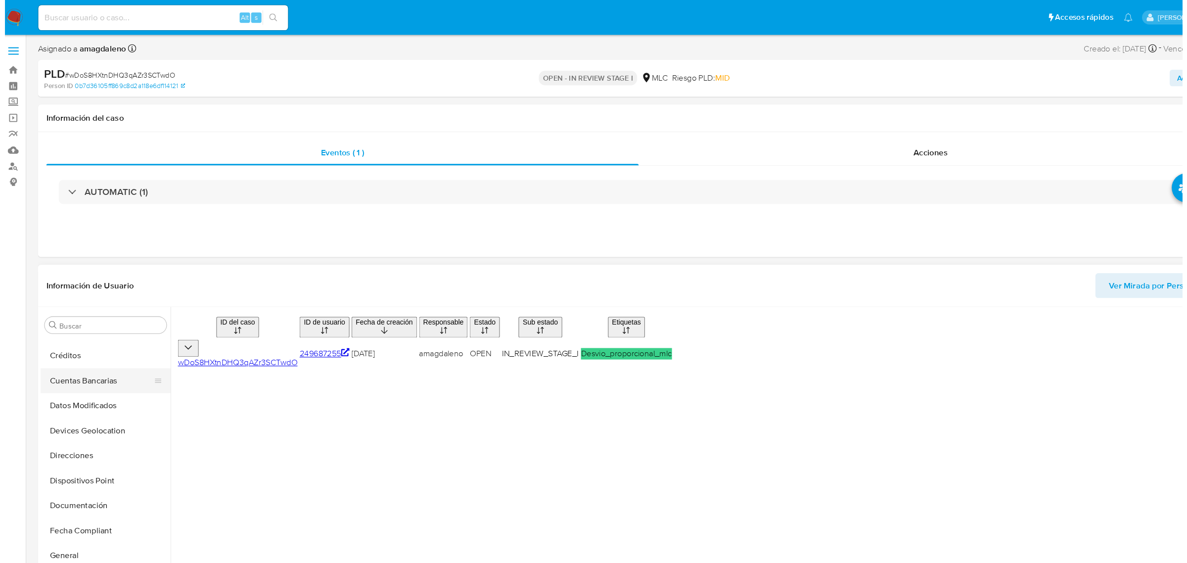
scroll to position [0, 0]
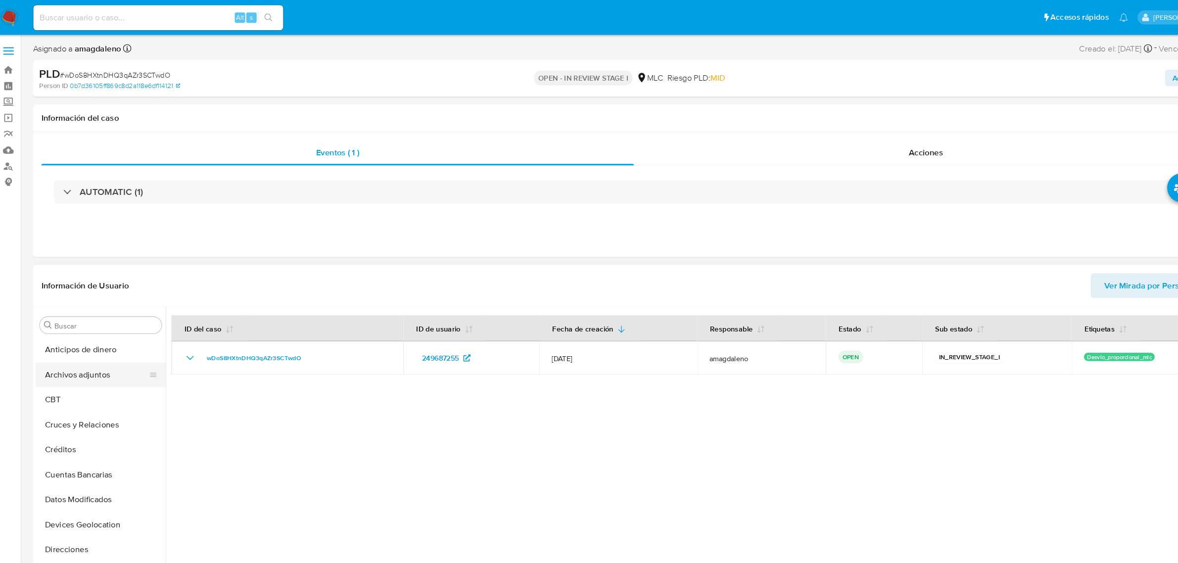
click at [90, 359] on button "Archivos adjuntos" at bounding box center [96, 357] width 116 height 24
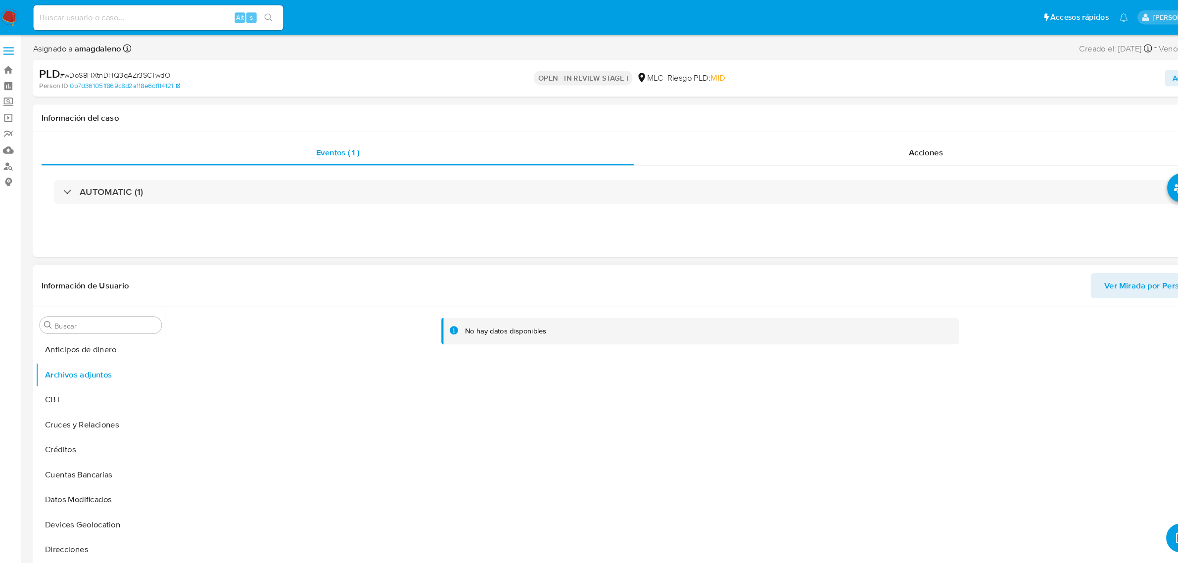
click at [1055, 500] on button "upload-file" at bounding box center [1127, 512] width 28 height 28
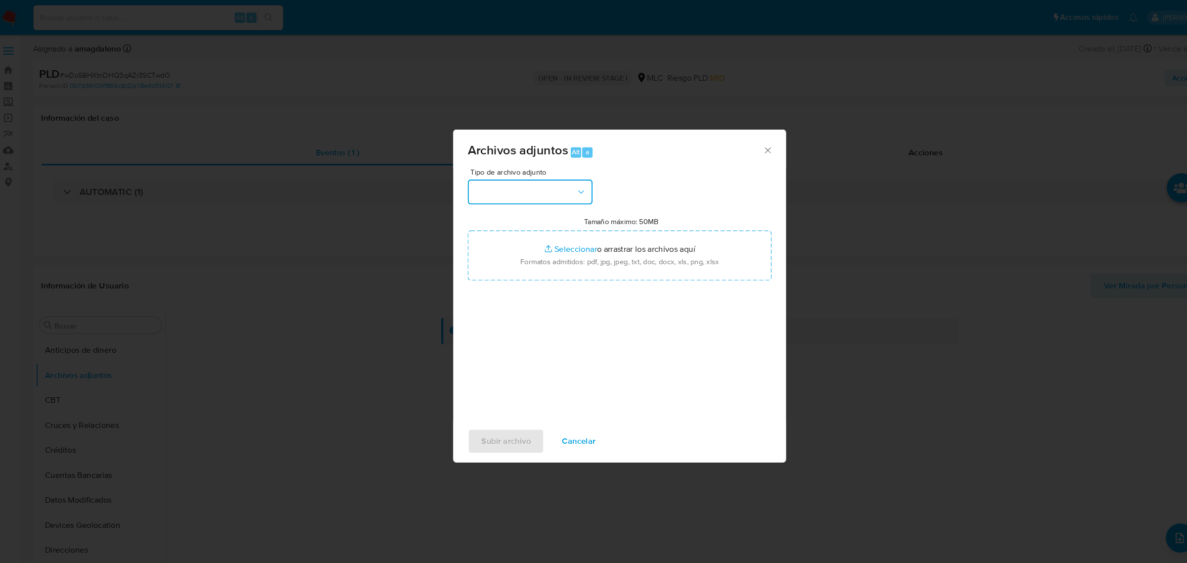
click at [493, 177] on button "button" at bounding box center [508, 183] width 119 height 24
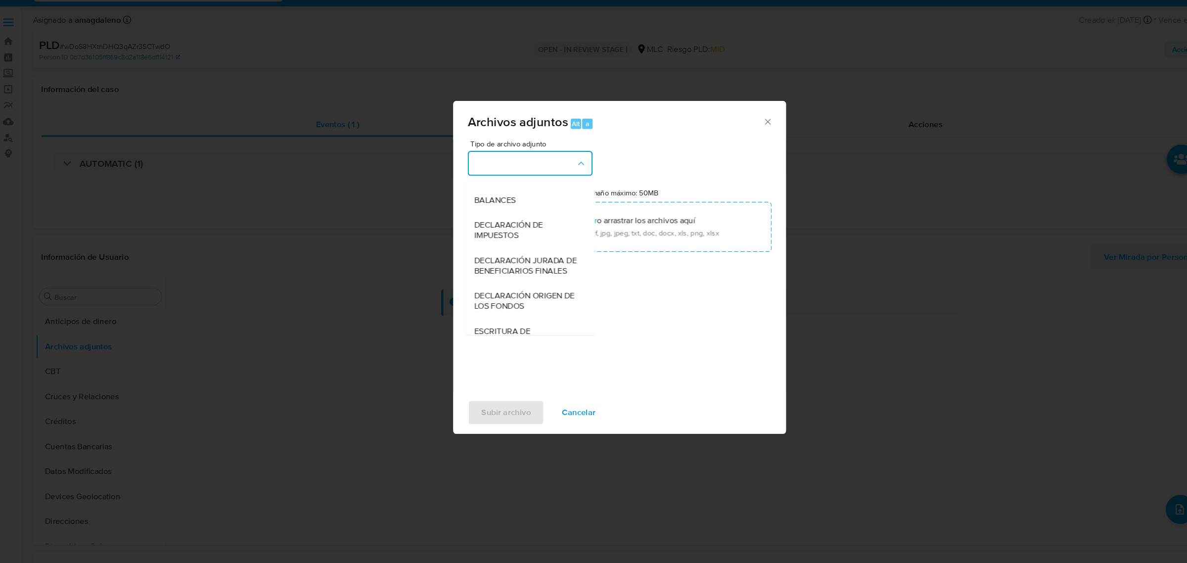
scroll to position [176, 0]
click at [477, 211] on div "OTROS" at bounding box center [505, 199] width 101 height 24
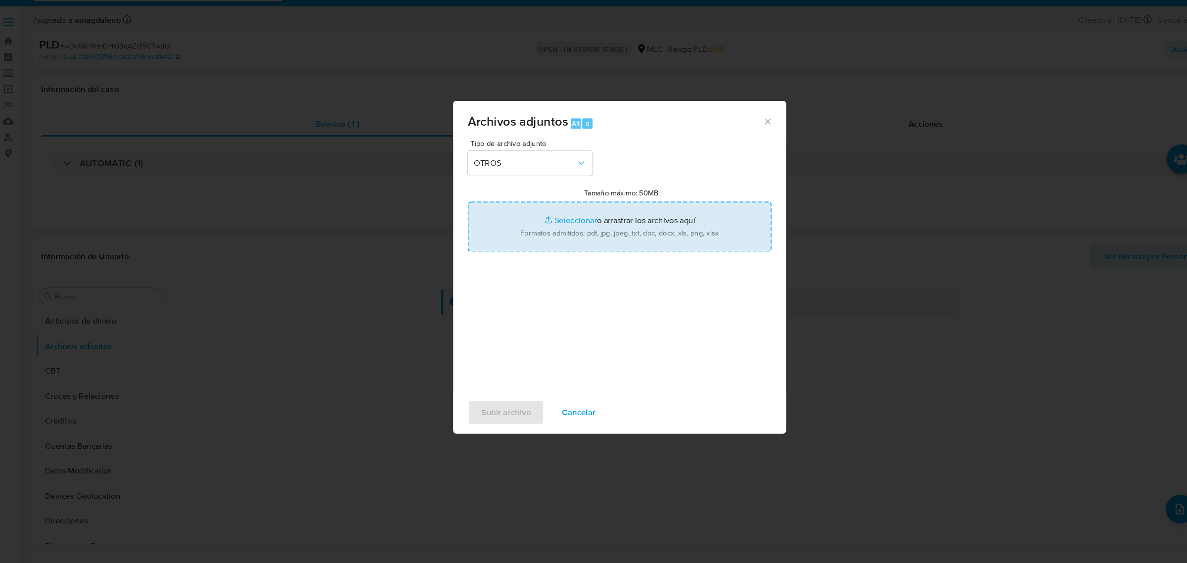
click at [539, 237] on input "Tamaño máximo: 50MB Seleccionar archivos" at bounding box center [593, 242] width 289 height 47
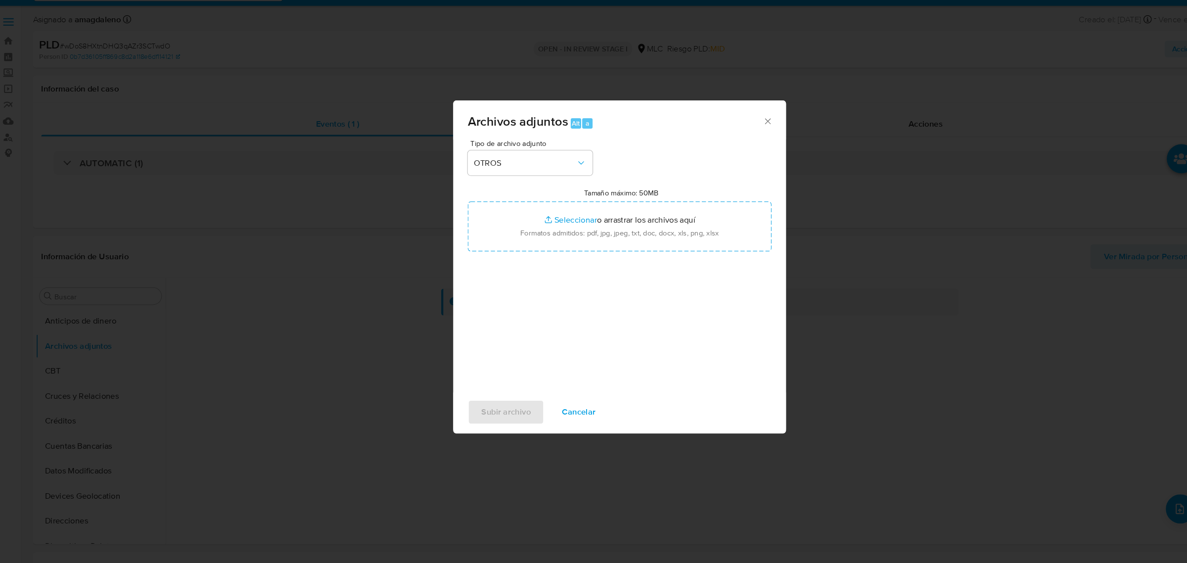
scroll to position [0, 0]
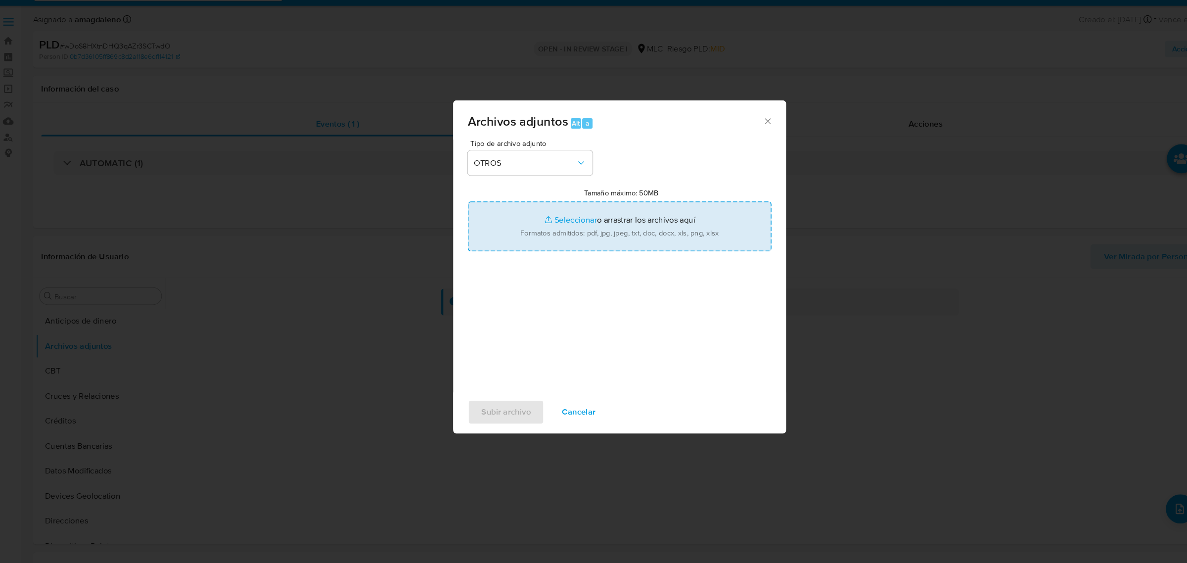
click at [534, 235] on input "Tamaño máximo: 50MB Seleccionar archivos" at bounding box center [593, 242] width 289 height 47
type input "C:\fakepath\249687255 - 02_09_2025.xlsx"
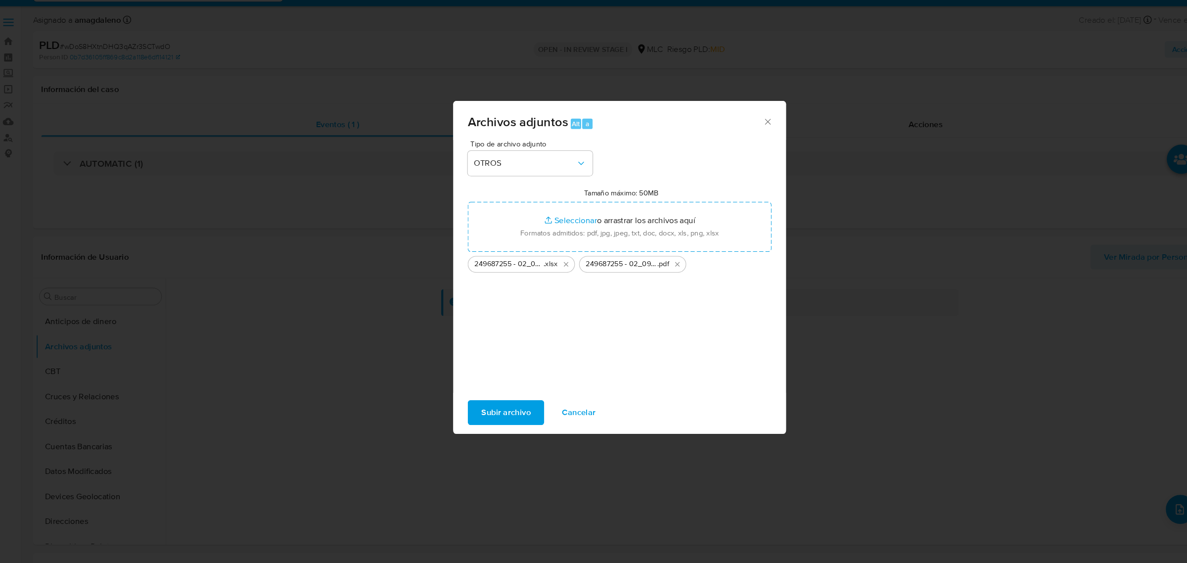
click at [480, 424] on span "Subir archivo" at bounding box center [485, 420] width 47 height 22
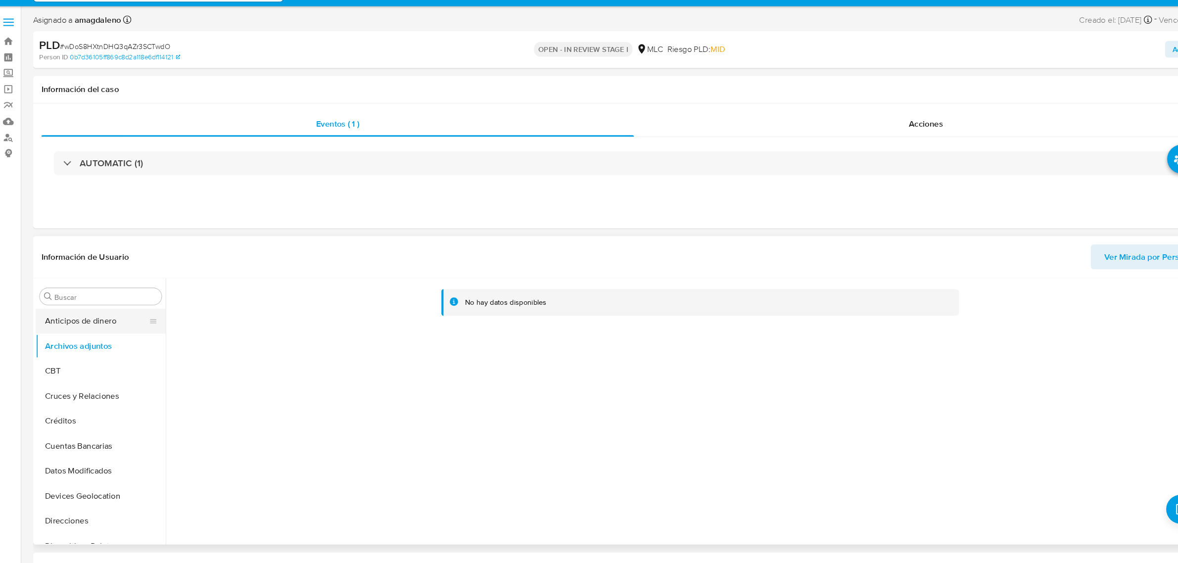
click at [98, 334] on button "Anticipos de dinero" at bounding box center [96, 333] width 116 height 24
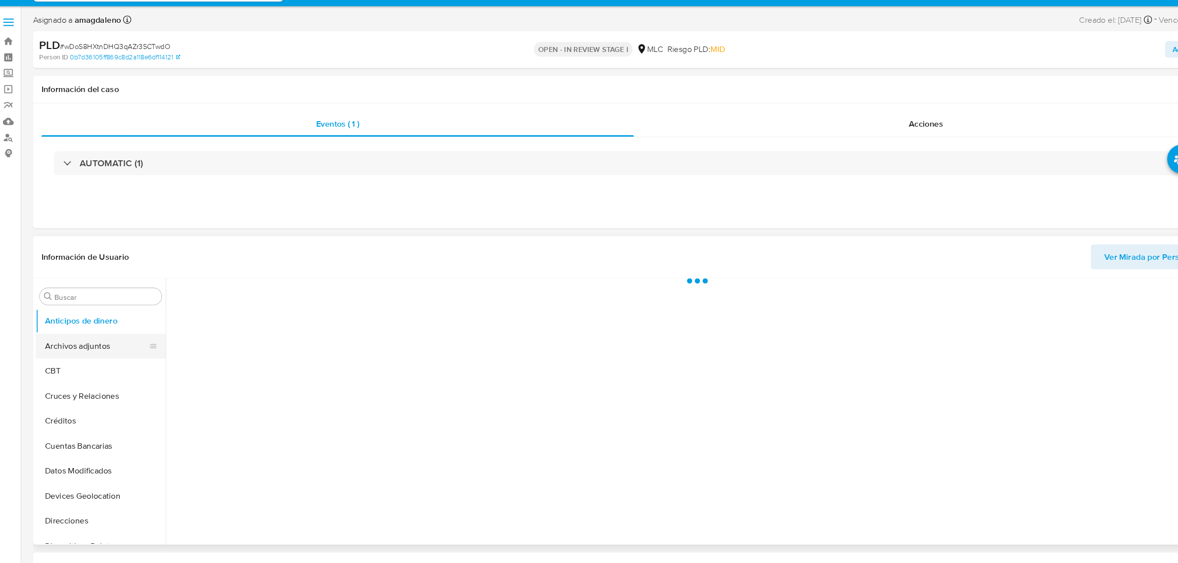
click at [86, 360] on button "Archivos adjuntos" at bounding box center [96, 357] width 116 height 24
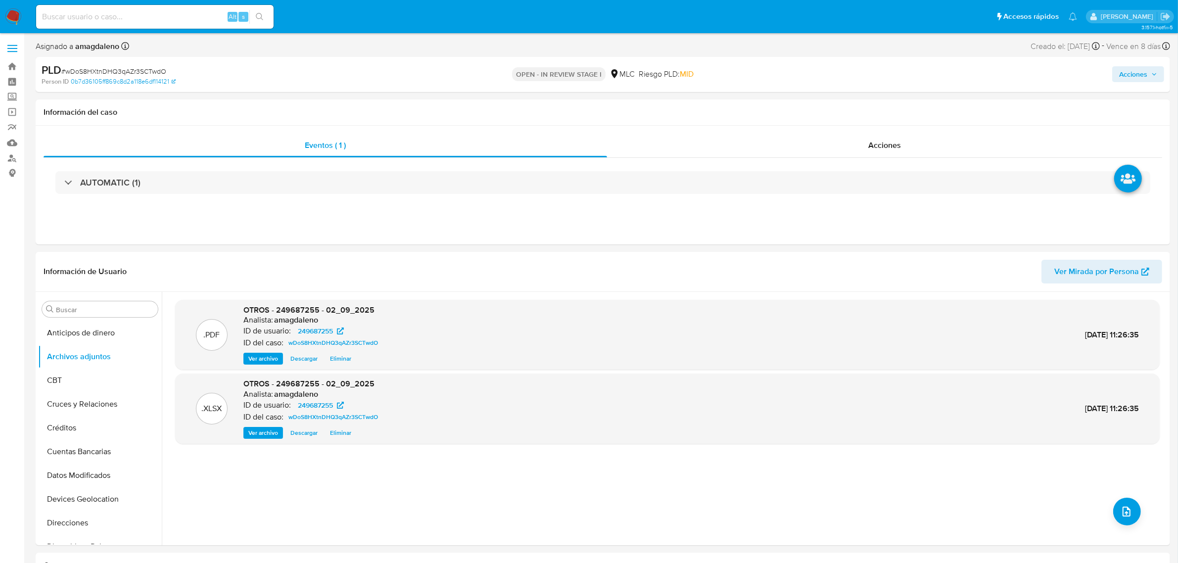
click at [1055, 72] on span "Acciones" at bounding box center [1133, 74] width 28 height 16
click at [873, 105] on span "Resolución del caso" at bounding box center [857, 105] width 71 height 11
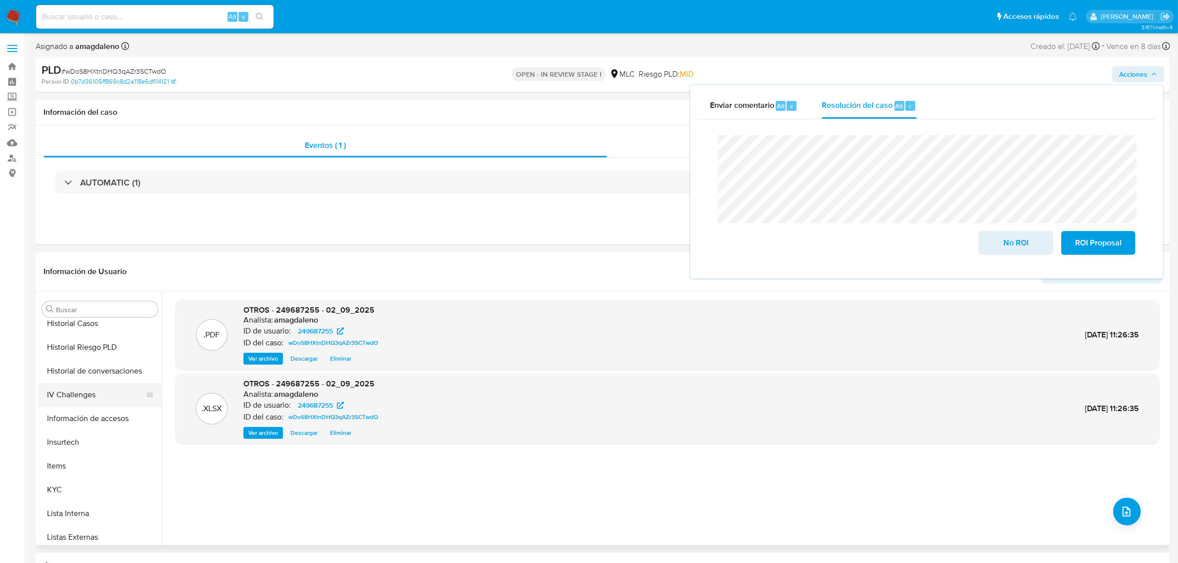
scroll to position [417, 0]
click at [67, 393] on button "KYC" at bounding box center [96, 391] width 116 height 24
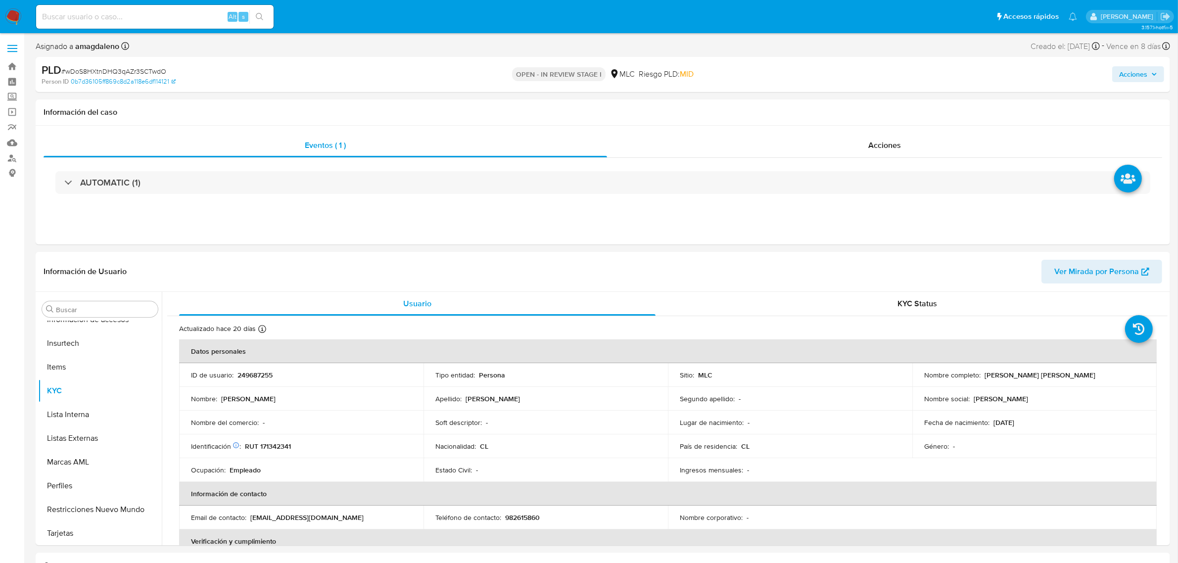
click at [1055, 69] on span "Acciones" at bounding box center [1133, 74] width 28 height 16
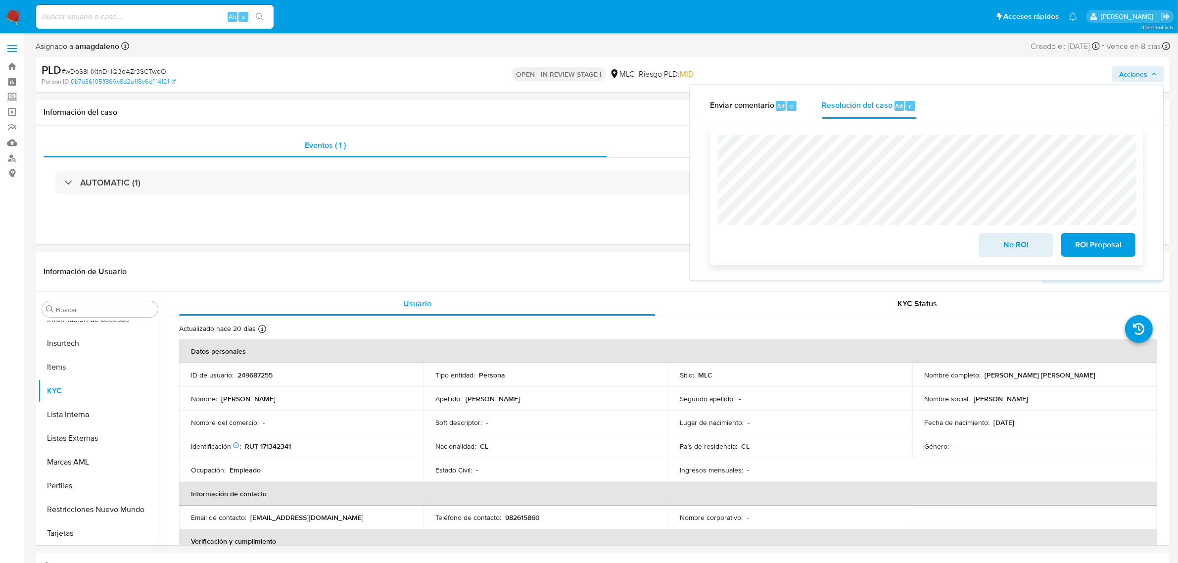
click at [1015, 250] on span "No ROI" at bounding box center [1015, 245] width 48 height 22
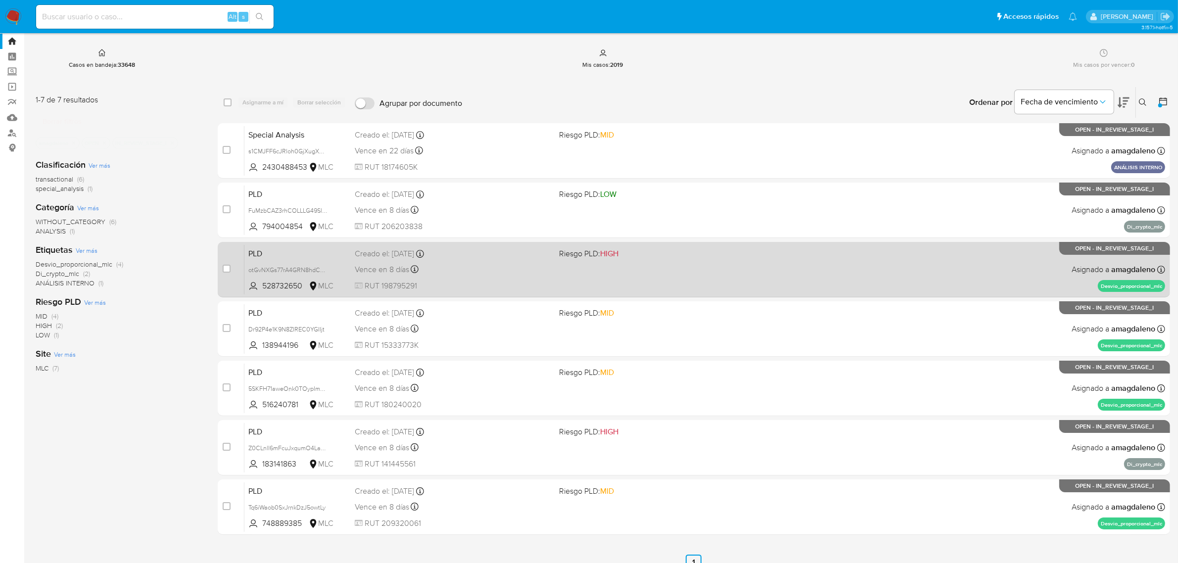
scroll to position [39, 0]
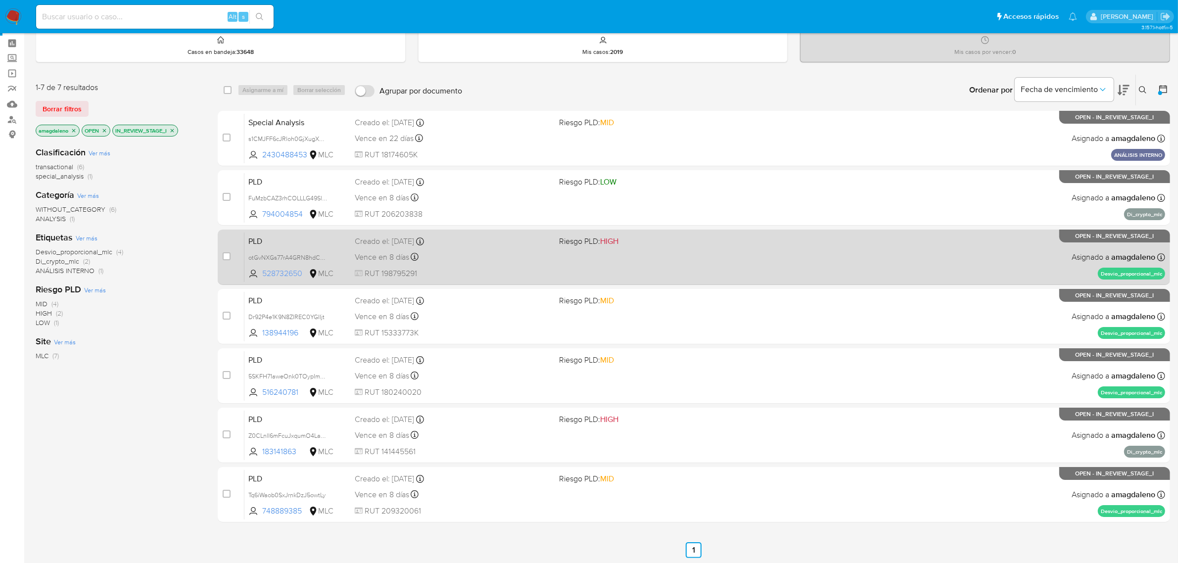
click at [276, 273] on span "528732650" at bounding box center [284, 273] width 45 height 11
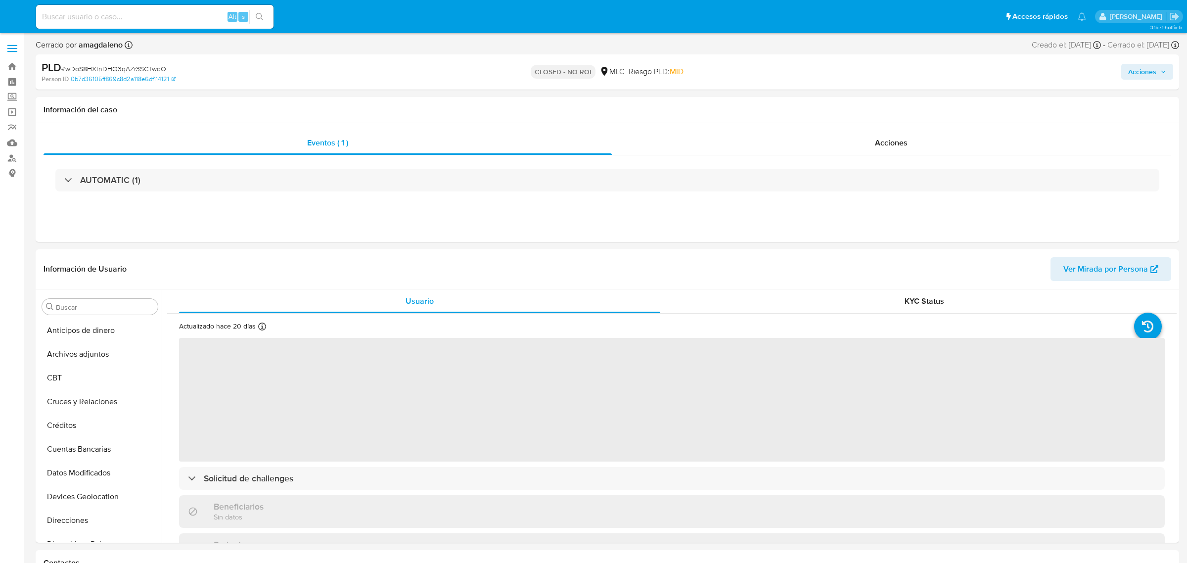
select select "10"
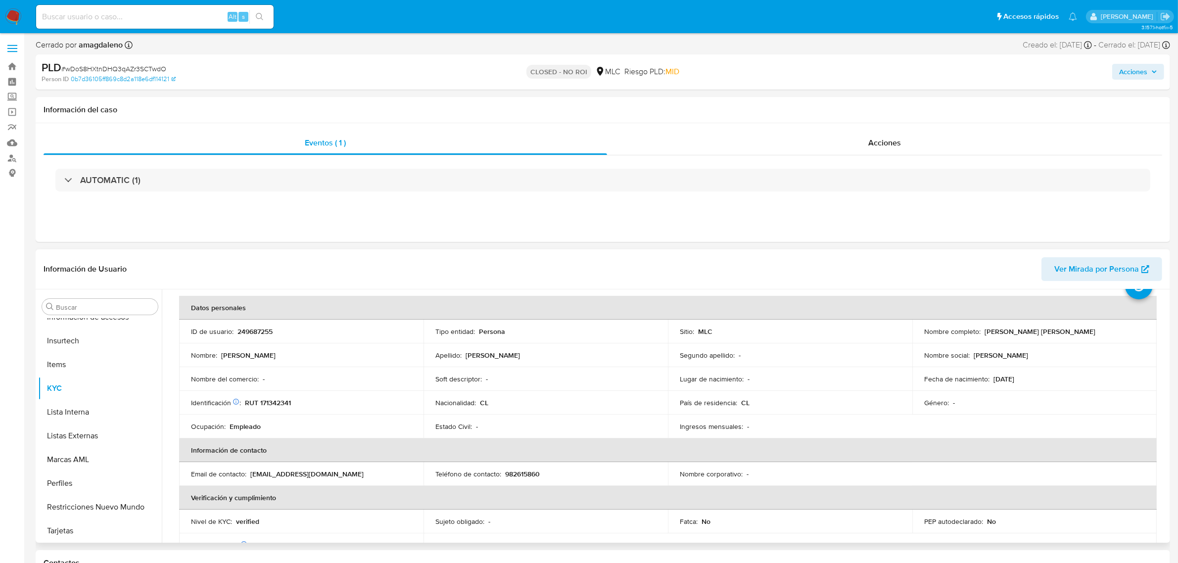
scroll to position [62, 0]
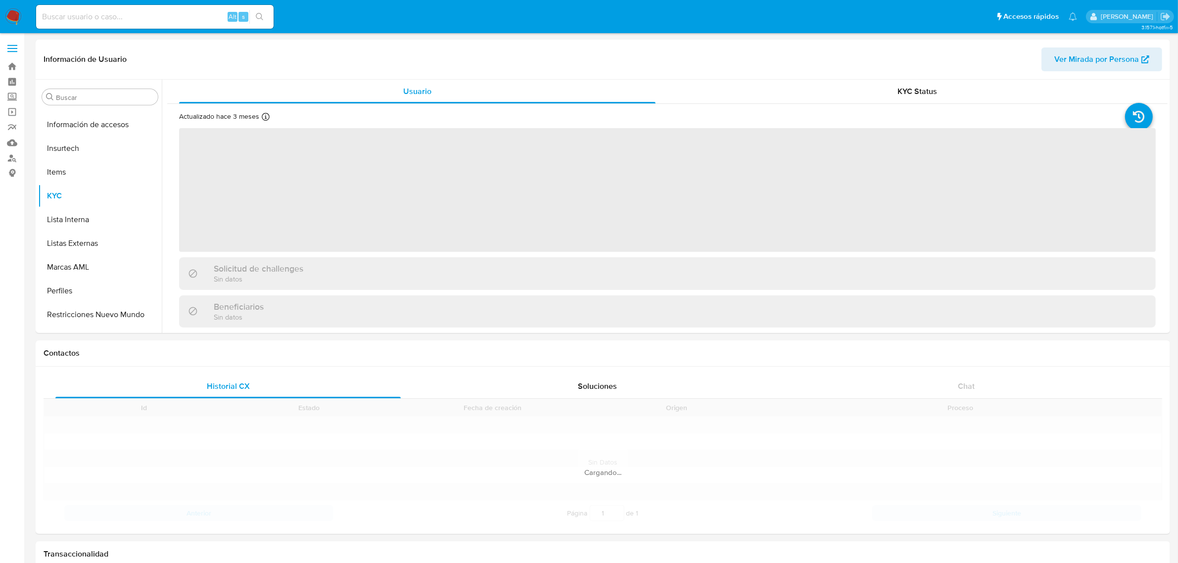
scroll to position [417, 0]
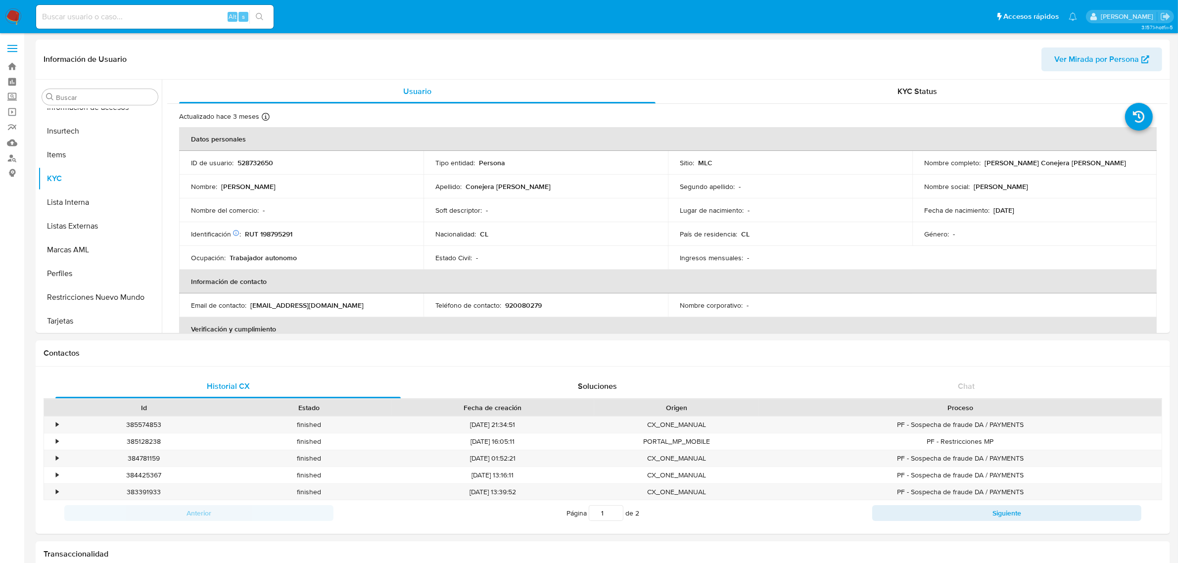
select select "10"
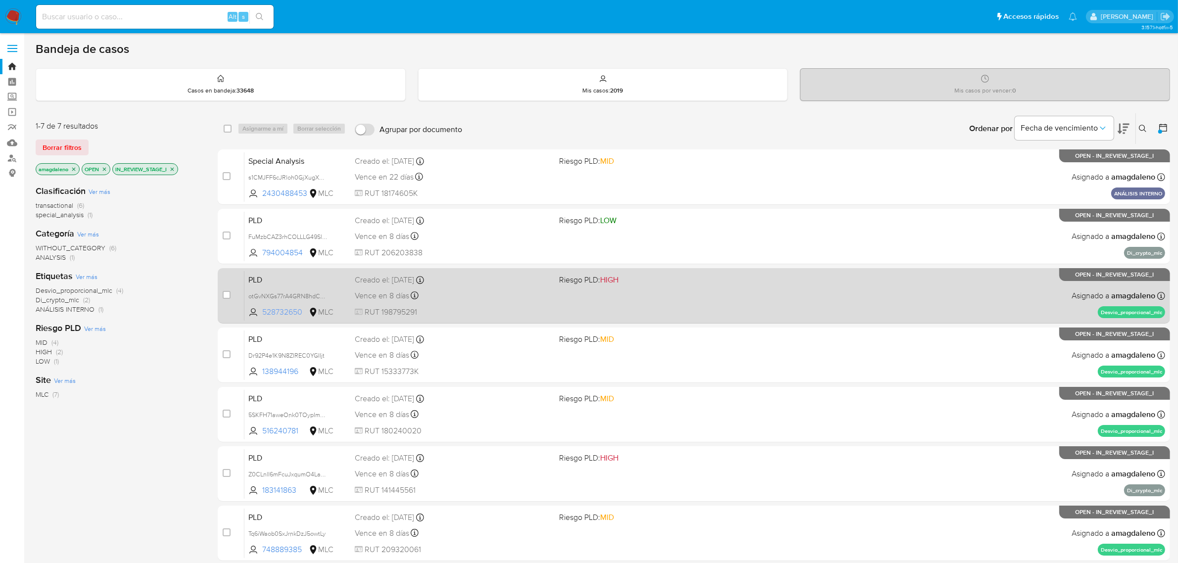
click at [272, 312] on span "528732650" at bounding box center [284, 312] width 45 height 11
click at [468, 307] on span "RUT 198795291" at bounding box center [453, 312] width 197 height 11
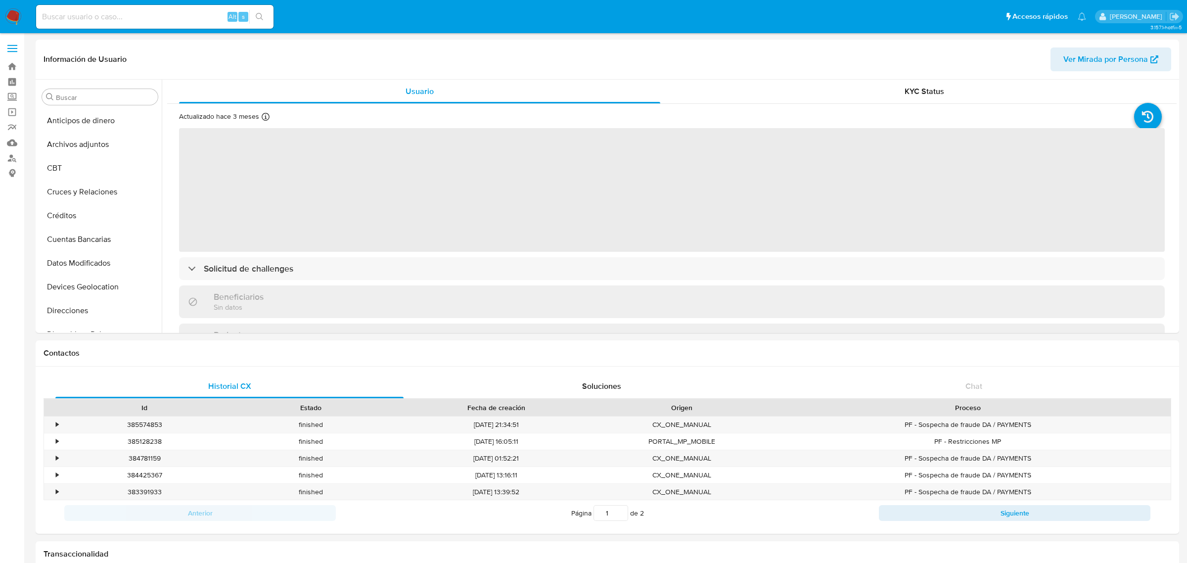
select select "10"
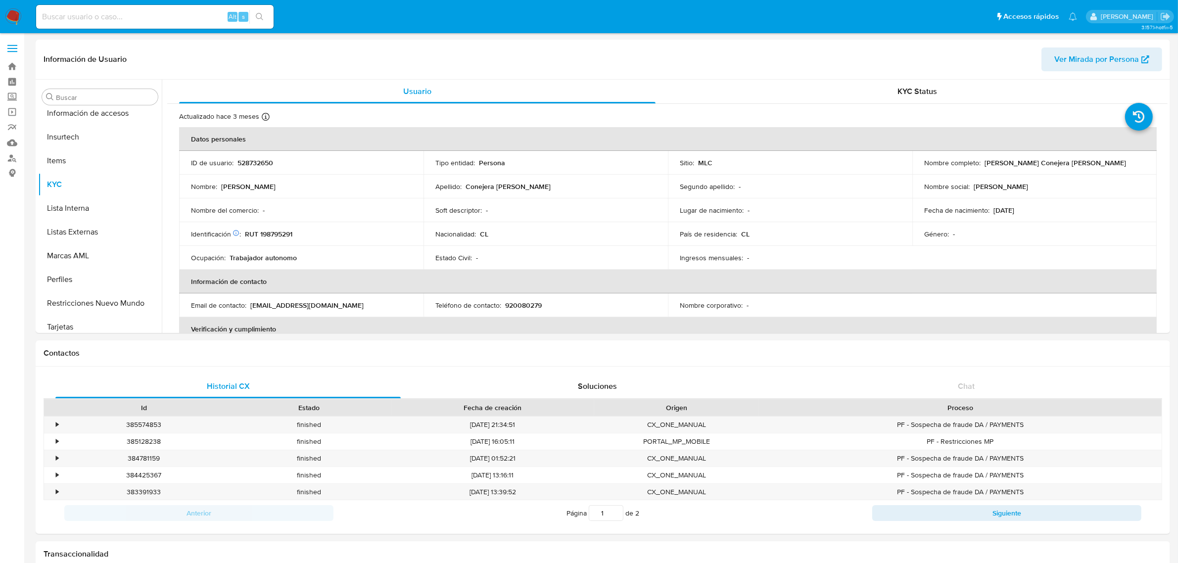
scroll to position [417, 0]
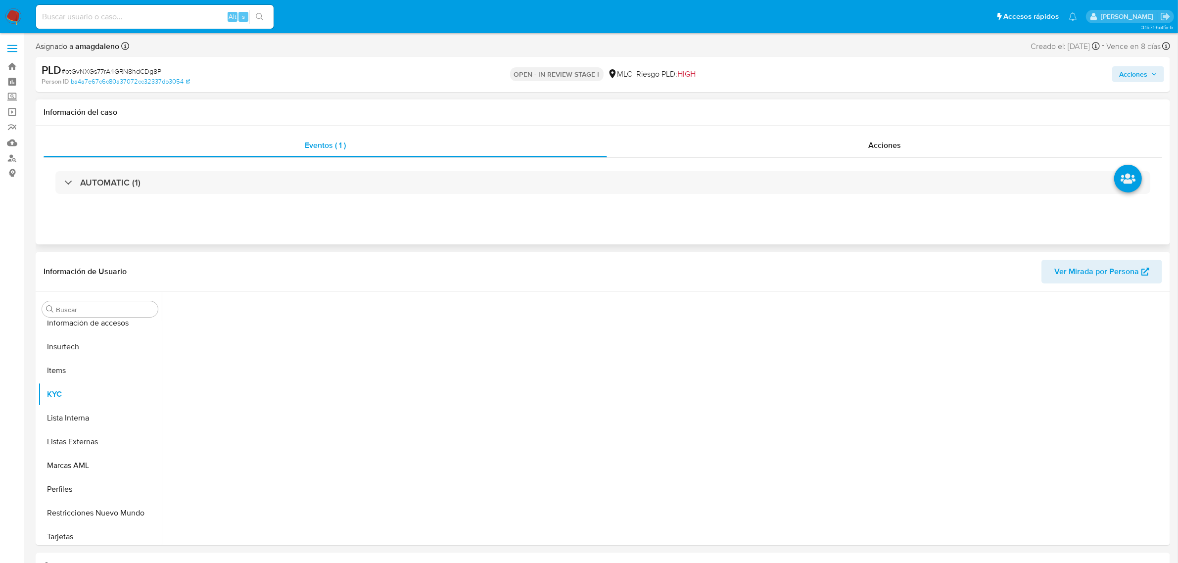
scroll to position [417, 0]
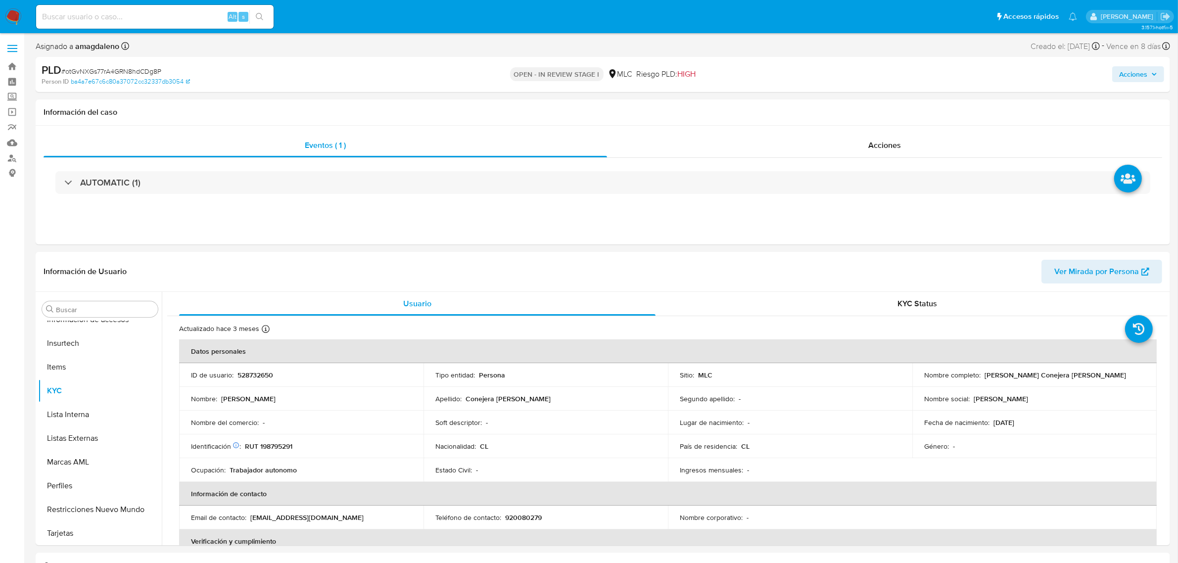
select select "10"
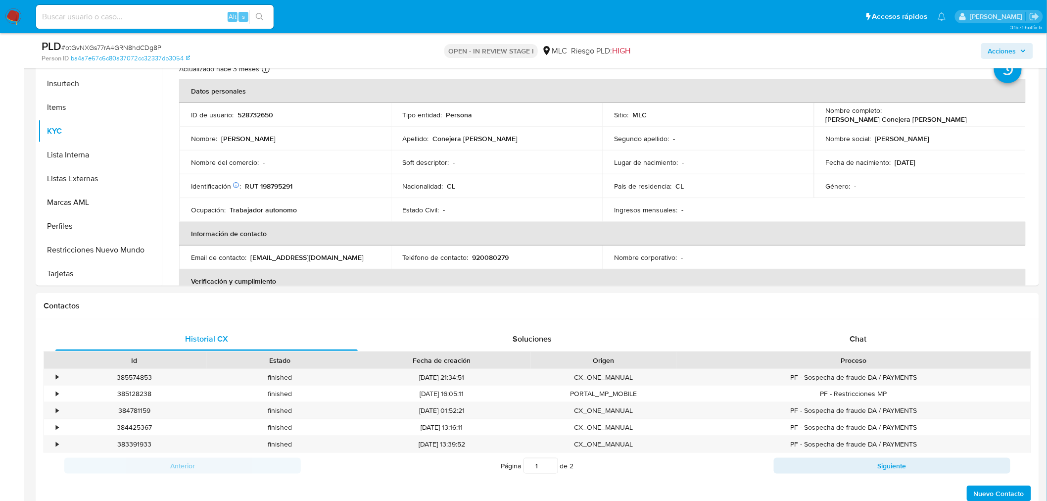
scroll to position [239, 0]
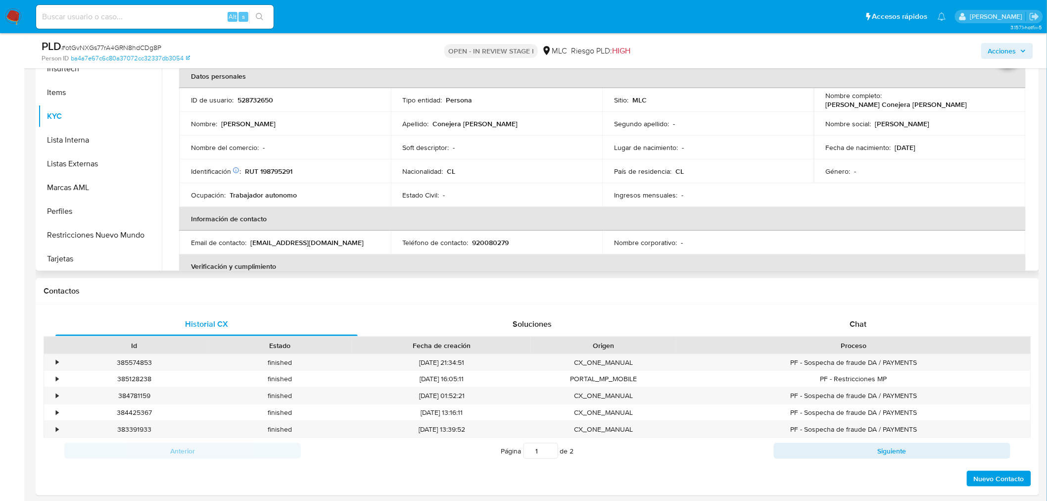
click at [274, 167] on p "RUT 198795291" at bounding box center [268, 171] width 47 height 9
copy p "198795291"
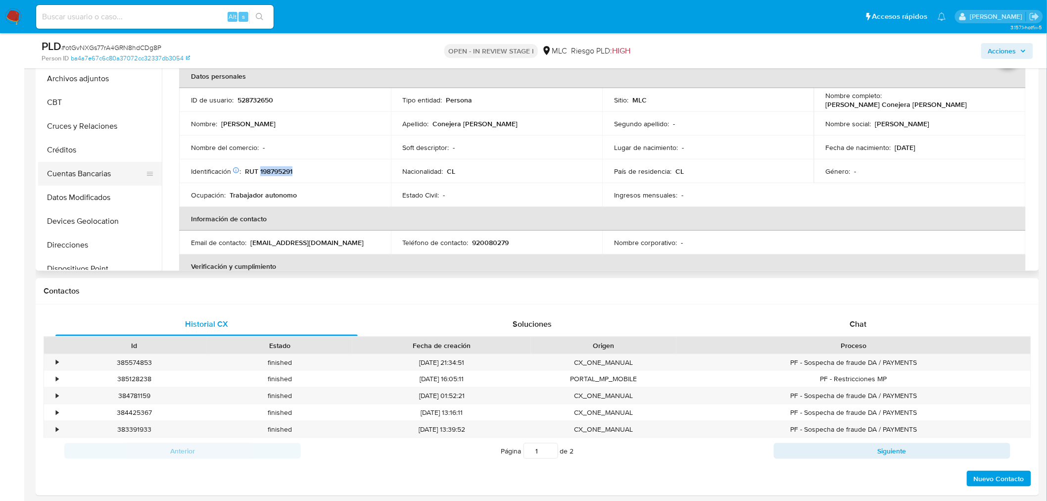
scroll to position [0, 0]
click at [97, 139] on button "Cruces y Relaciones" at bounding box center [96, 130] width 116 height 24
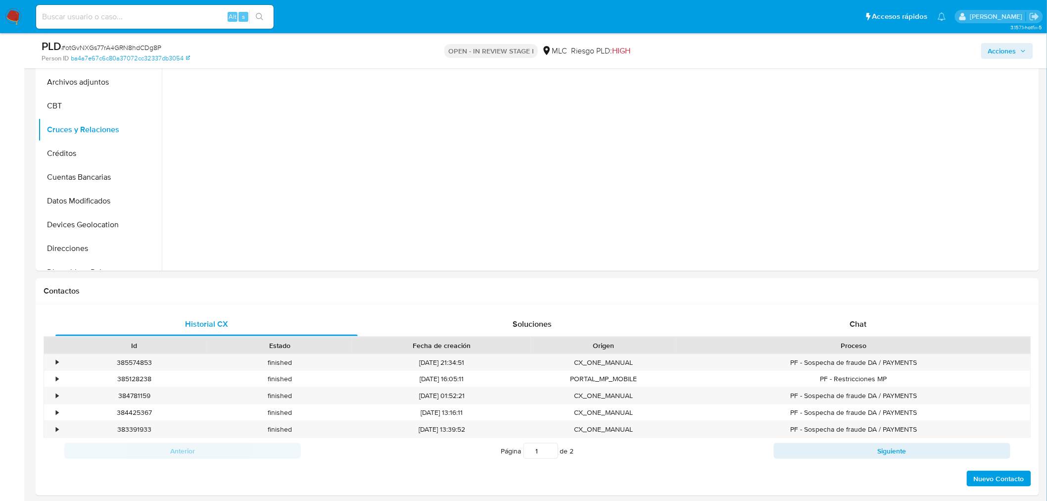
scroll to position [210, 0]
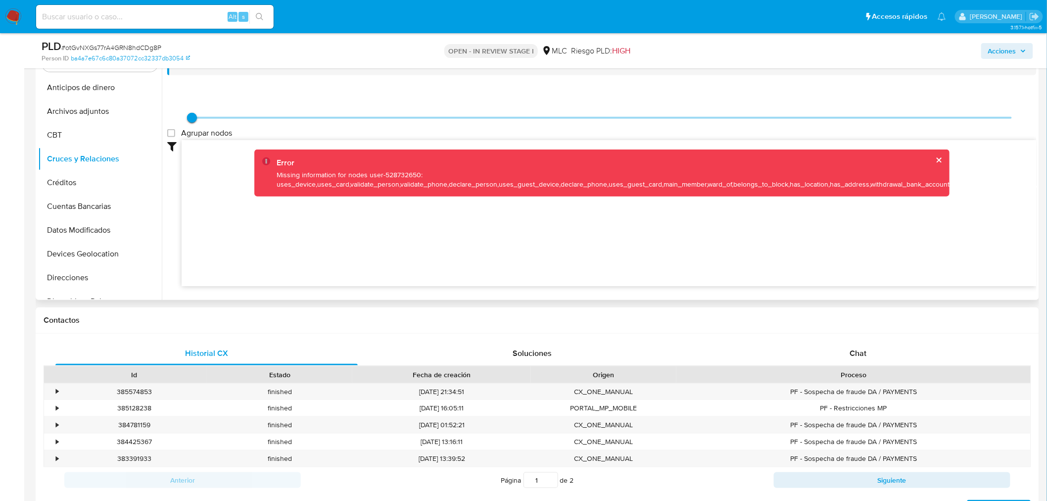
click at [375, 230] on icon at bounding box center [609, 211] width 855 height 143
click at [938, 158] on div "Error" at bounding box center [617, 162] width 680 height 11
click at [937, 158] on button "cerrar" at bounding box center [938, 160] width 6 height 6
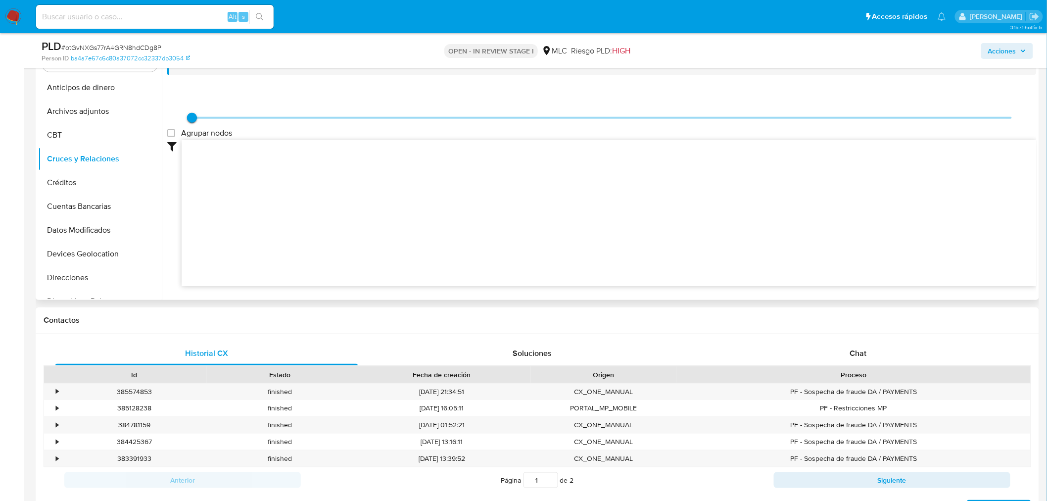
click at [393, 236] on icon at bounding box center [609, 211] width 855 height 143
click at [80, 180] on button "Créditos" at bounding box center [96, 183] width 116 height 24
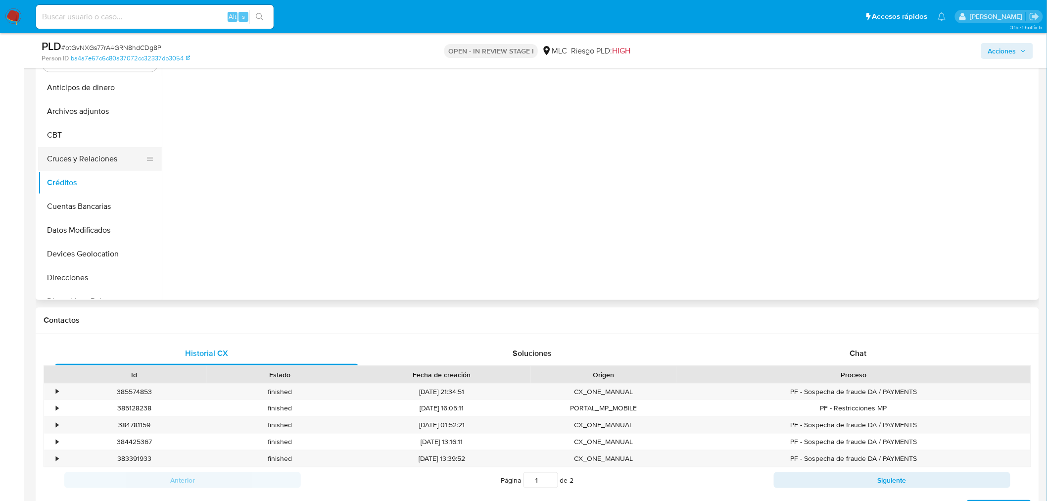
click at [81, 155] on button "Cruces y Relaciones" at bounding box center [96, 159] width 116 height 24
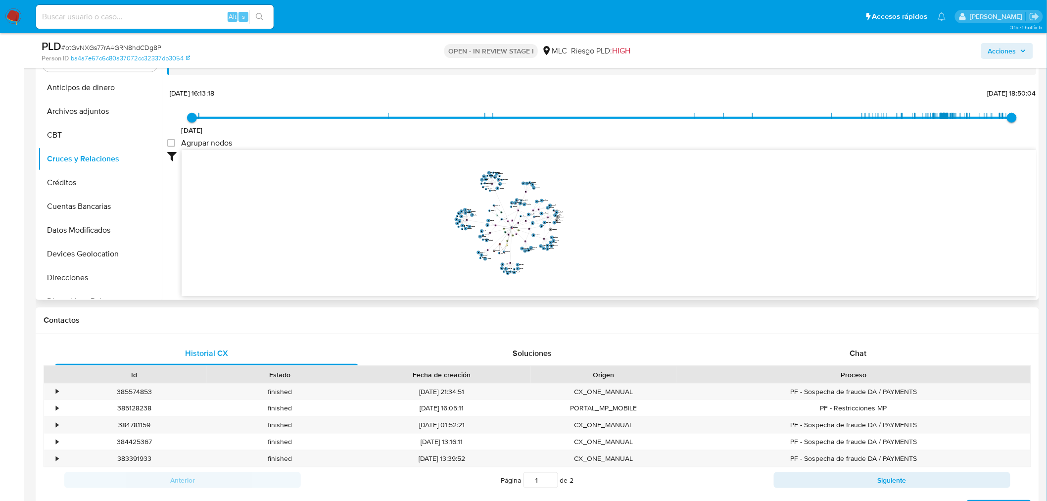
drag, startPoint x: 600, startPoint y: 235, endPoint x: 523, endPoint y: 290, distance: 94.2
click at [597, 223] on icon "device-63e2840508813b00185f6a57  user-528732650  528732650 device-6709a97e193…" at bounding box center [609, 221] width 855 height 143
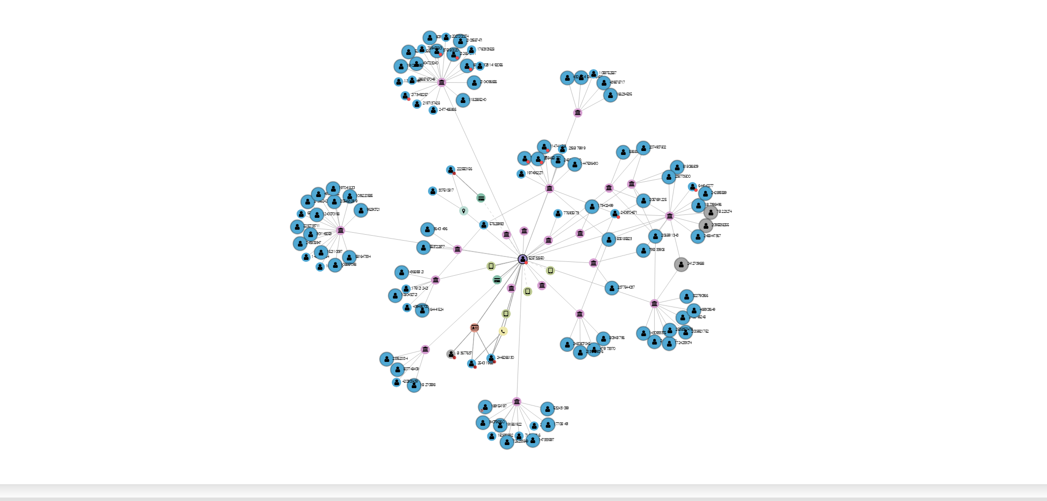
drag, startPoint x: 555, startPoint y: 257, endPoint x: 568, endPoint y: 263, distance: 14.6
click at [568, 263] on icon "device-63e2840508813b00185f6a57  user-528732650  528732650 device-6709a97e193…" at bounding box center [609, 221] width 855 height 143
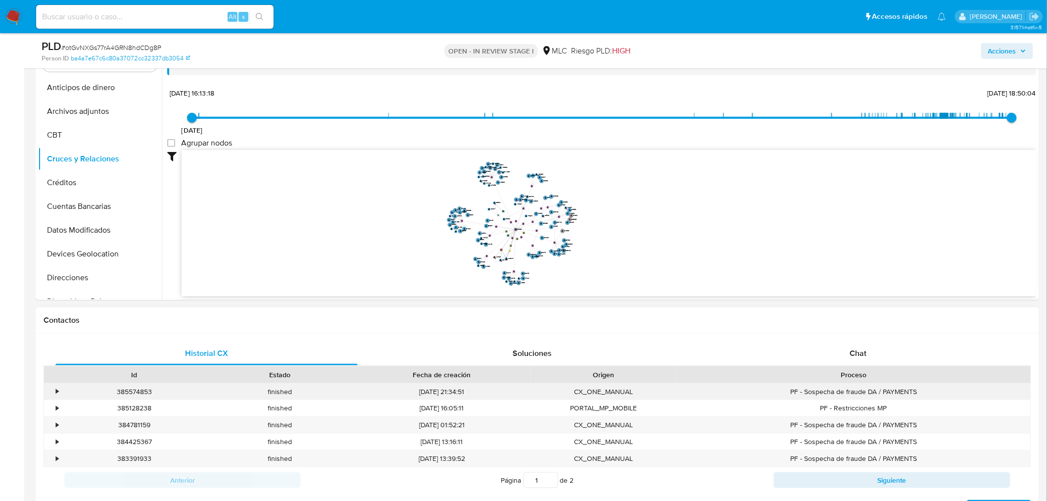
click at [53, 390] on div "•" at bounding box center [52, 391] width 17 height 16
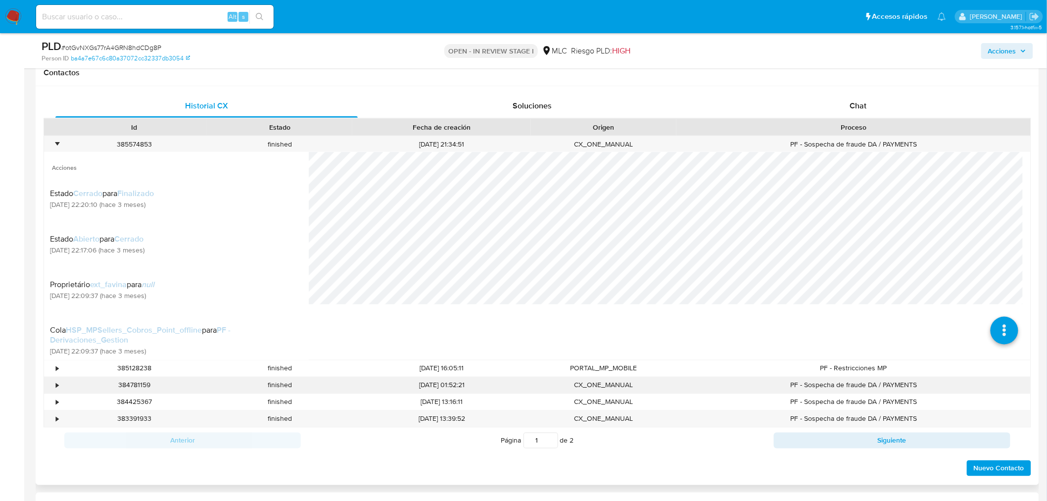
scroll to position [268, 0]
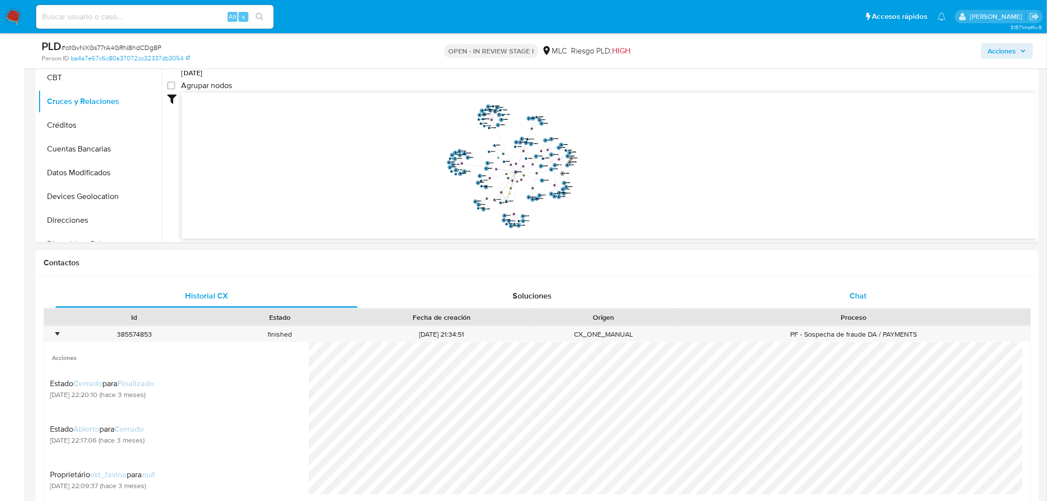
click at [867, 300] on div "Chat" at bounding box center [858, 296] width 302 height 24
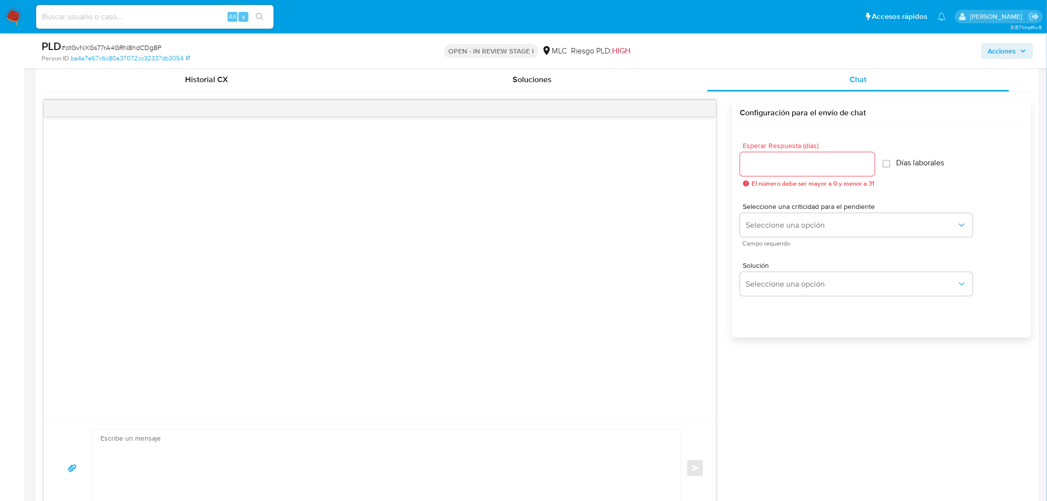
scroll to position [487, 0]
click at [481, 245] on div at bounding box center [380, 264] width 672 height 303
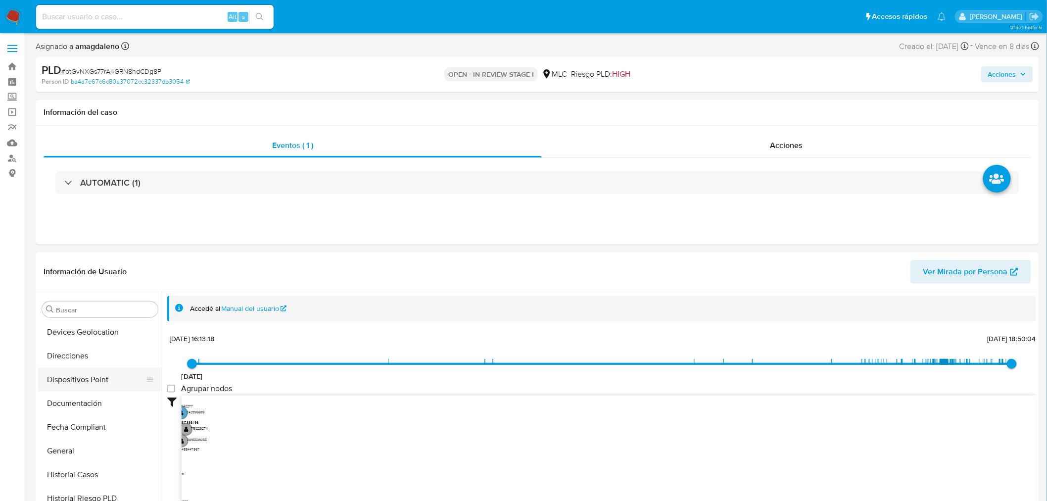
scroll to position [328, 0]
click at [63, 471] on button "KYC" at bounding box center [96, 479] width 116 height 24
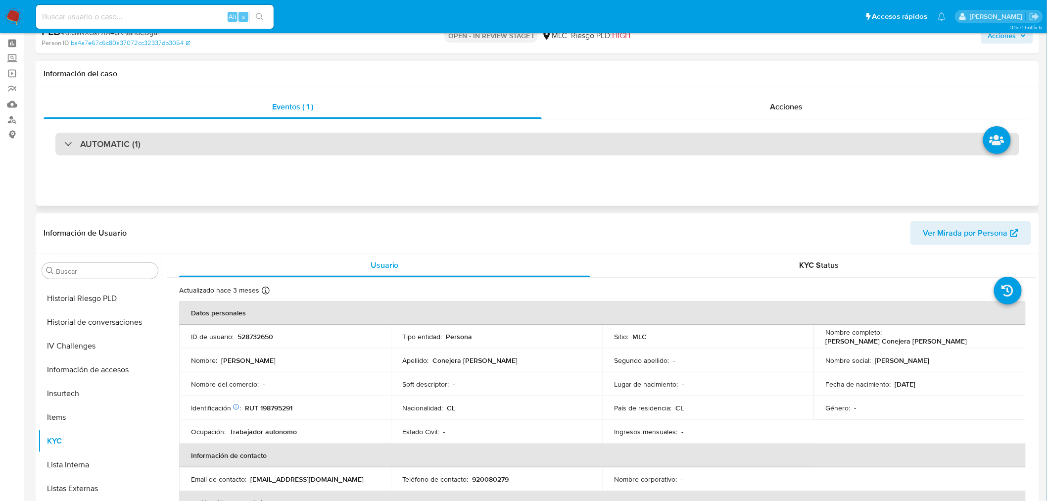
scroll to position [0, 0]
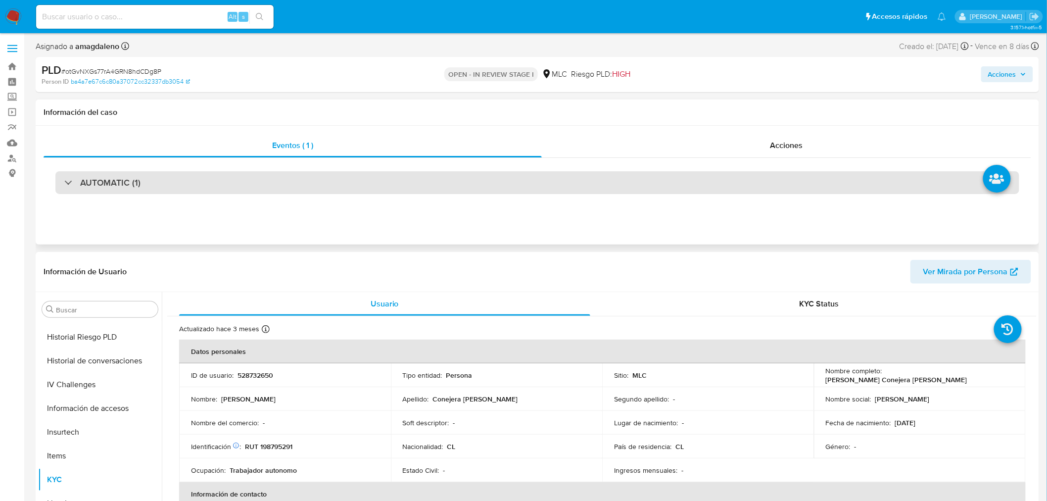
click at [507, 185] on div "AUTOMATIC (1)" at bounding box center [537, 182] width 964 height 23
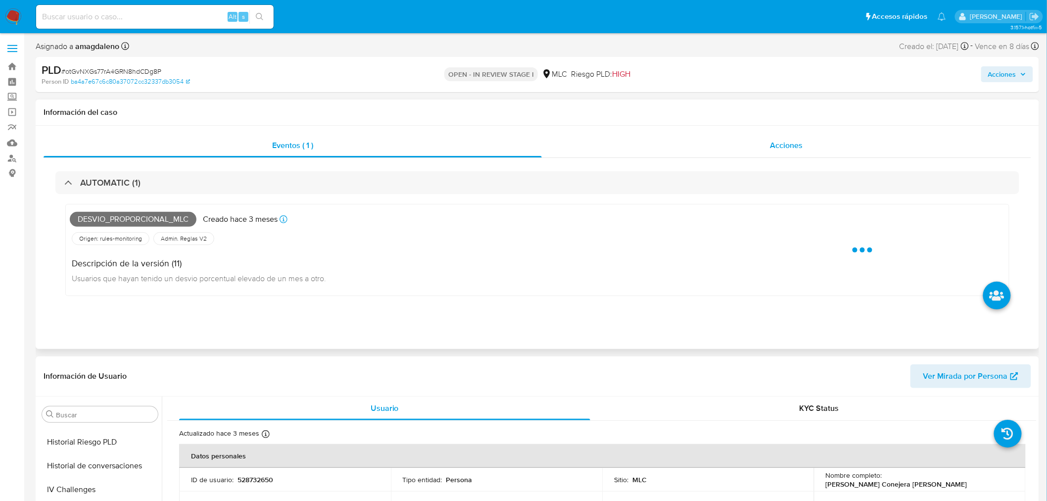
click at [699, 135] on div "Acciones" at bounding box center [787, 146] width 490 height 24
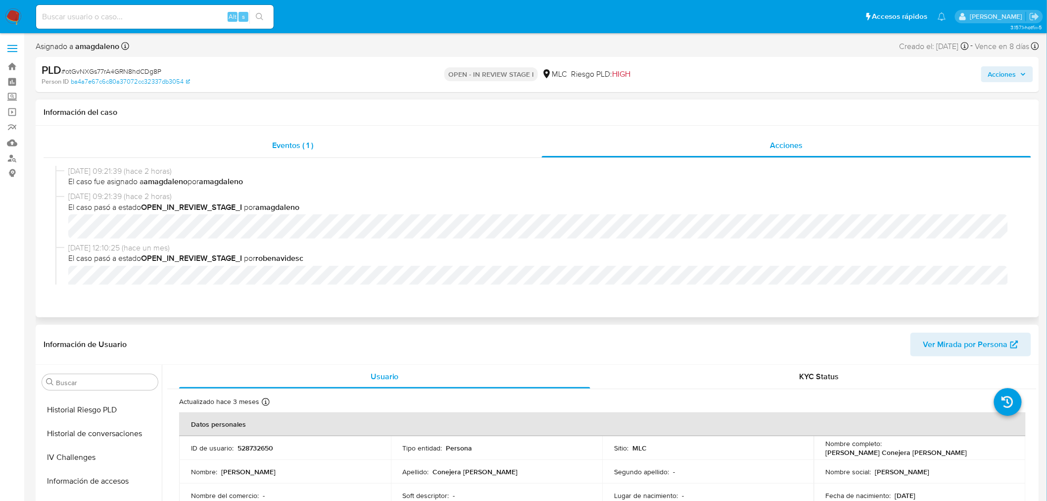
click at [332, 139] on div "Eventos ( 1 )" at bounding box center [293, 146] width 498 height 24
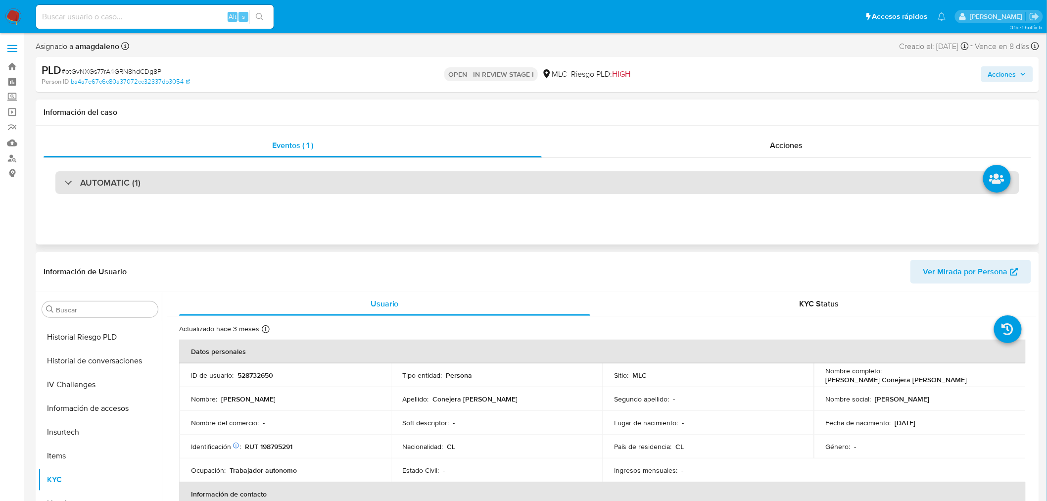
click at [382, 187] on div "AUTOMATIC (1)" at bounding box center [537, 182] width 964 height 23
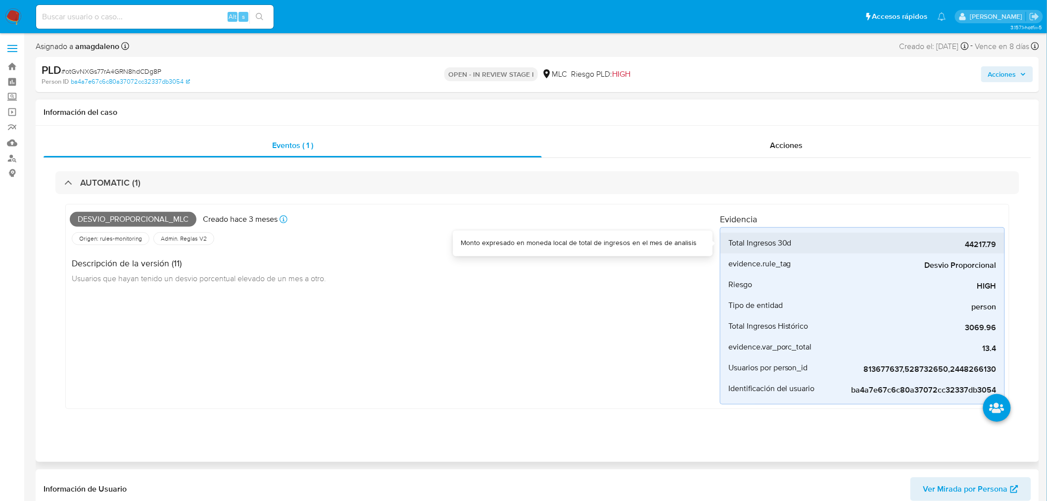
drag, startPoint x: 966, startPoint y: 245, endPoint x: 993, endPoint y: 249, distance: 27.0
click at [993, 249] on span "44217.79" at bounding box center [922, 244] width 148 height 10
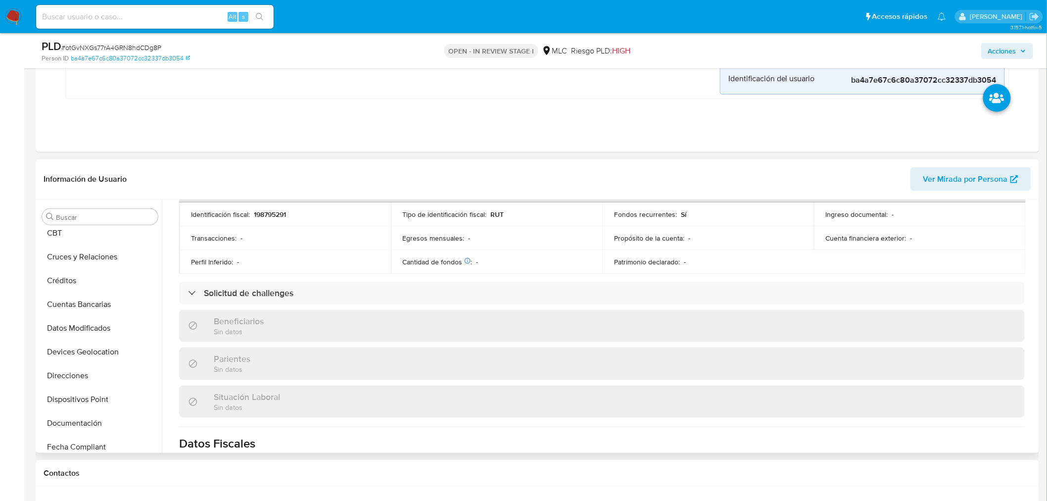
scroll to position [53, 0]
click at [90, 415] on button "Documentación" at bounding box center [96, 425] width 116 height 24
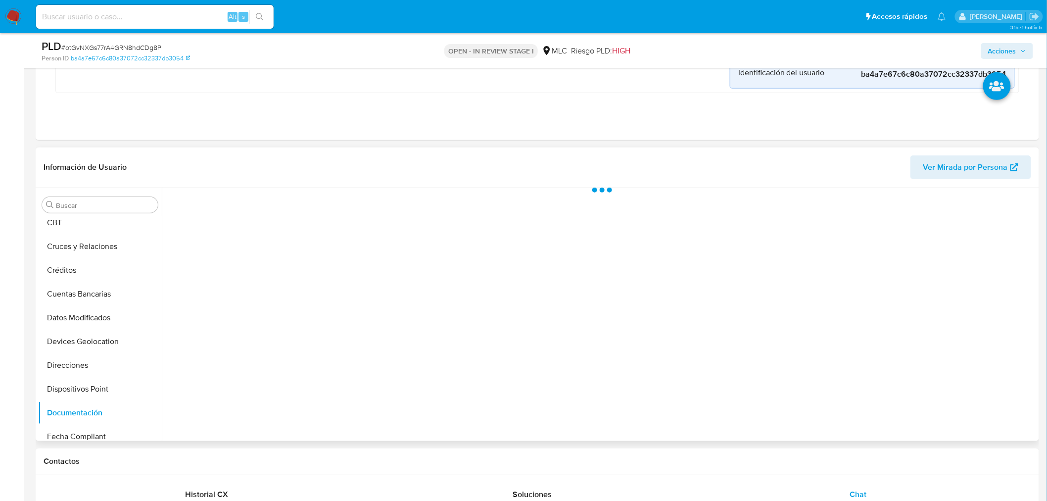
scroll to position [0, 0]
click at [259, 232] on button "Prueba de vida" at bounding box center [267, 236] width 201 height 25
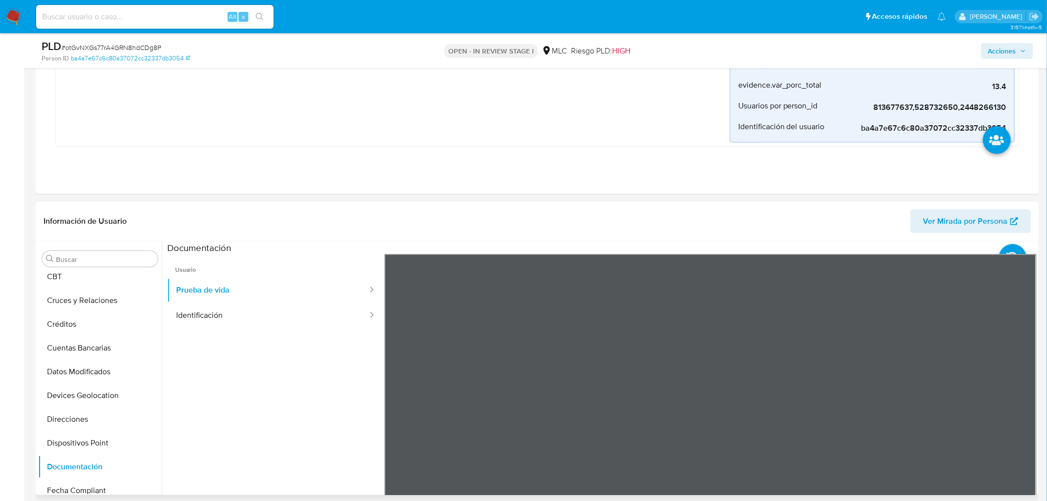
scroll to position [220, 0]
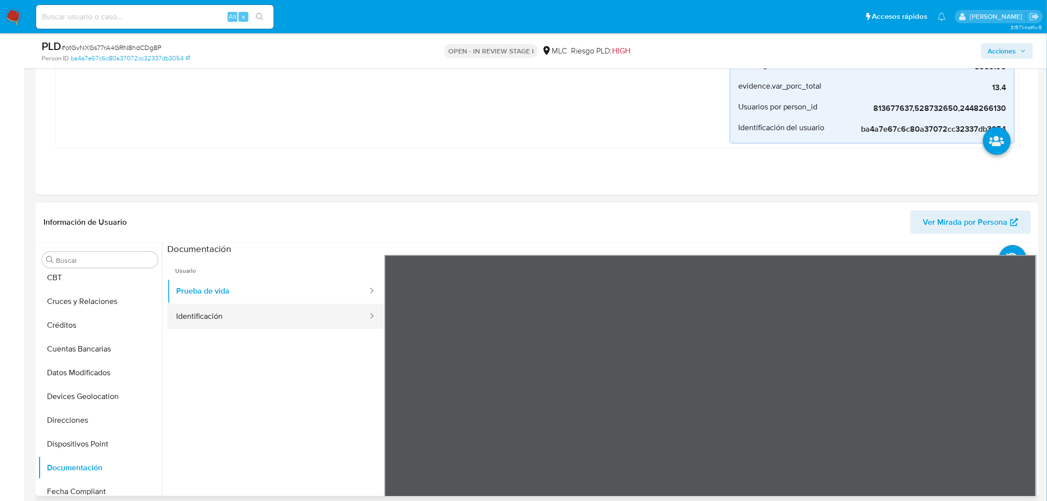
click at [295, 325] on button "Identificación" at bounding box center [267, 316] width 201 height 25
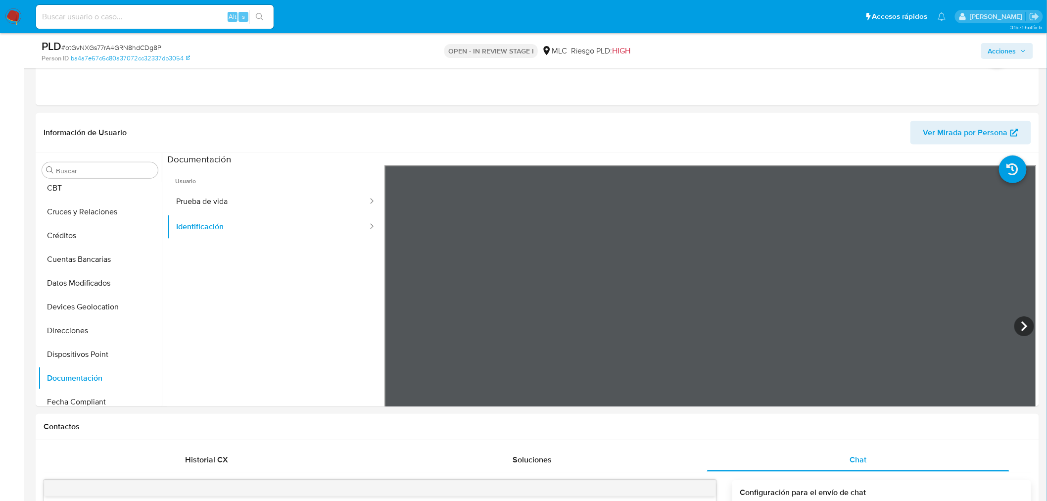
scroll to position [304, 0]
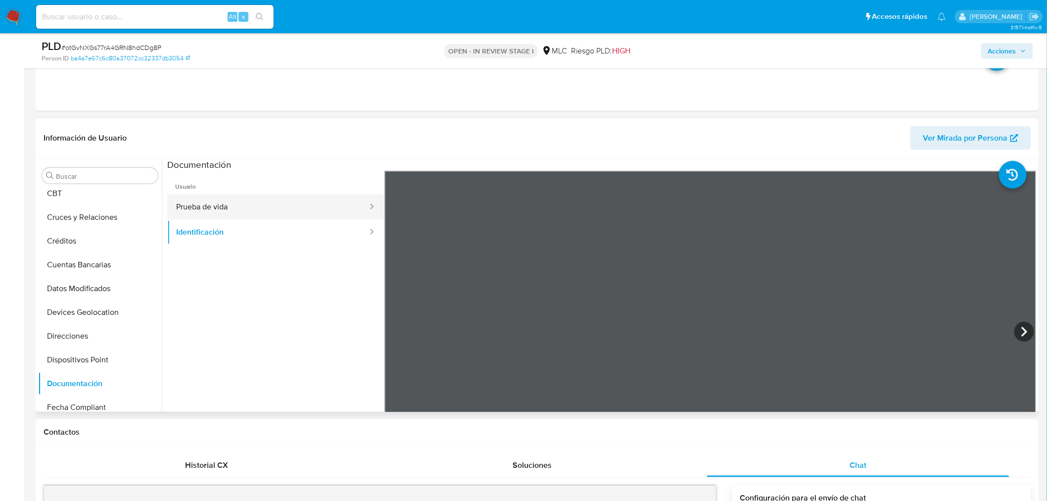
click at [228, 206] on button "Prueba de vida" at bounding box center [267, 206] width 201 height 25
click at [201, 231] on button "Identificación" at bounding box center [267, 232] width 201 height 25
click at [1018, 325] on icon at bounding box center [1024, 332] width 20 height 20
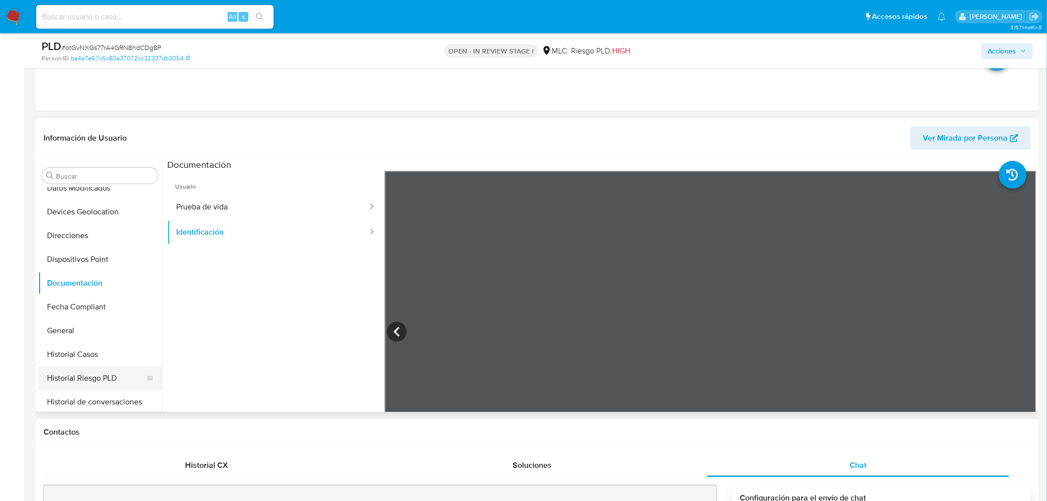
scroll to position [110, 0]
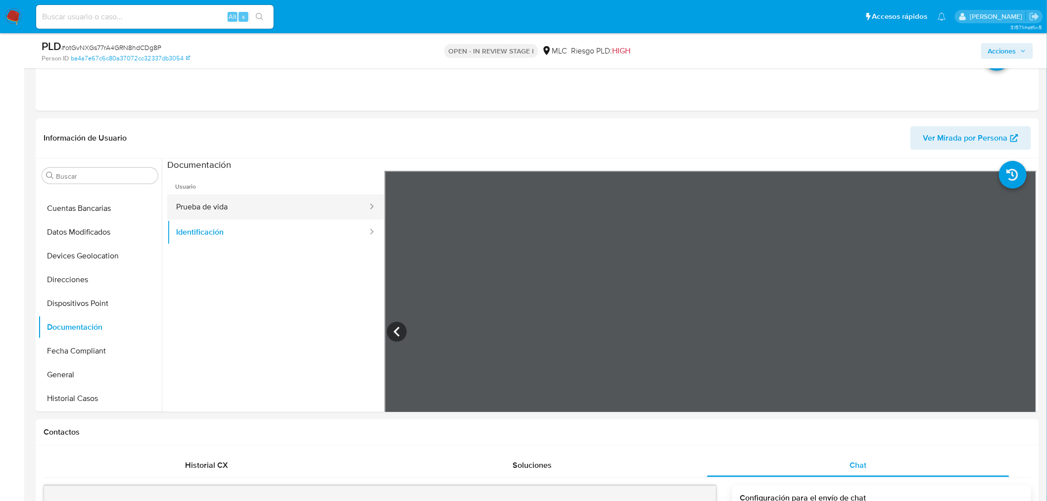
click at [213, 208] on button "Prueba de vida" at bounding box center [267, 206] width 201 height 25
click at [225, 233] on button "Identificación" at bounding box center [267, 232] width 201 height 25
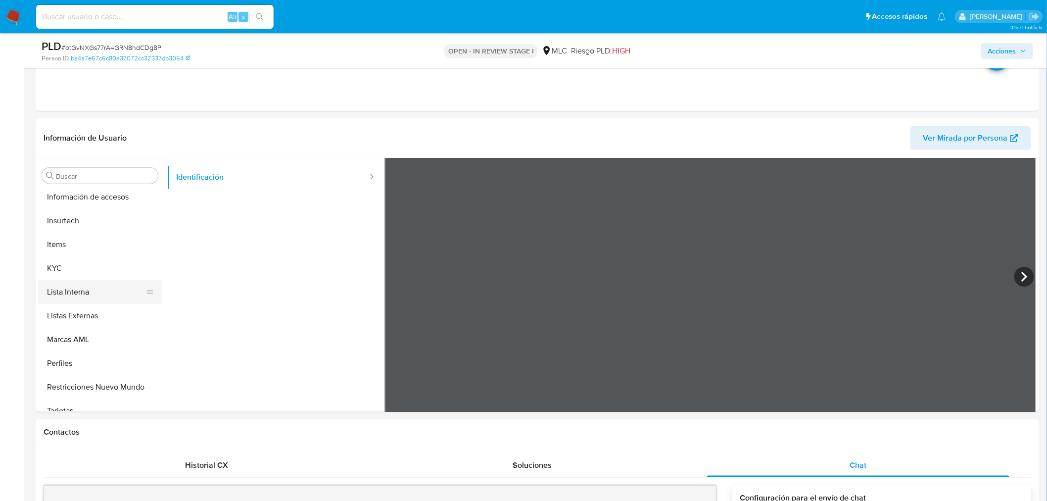
scroll to position [418, 0]
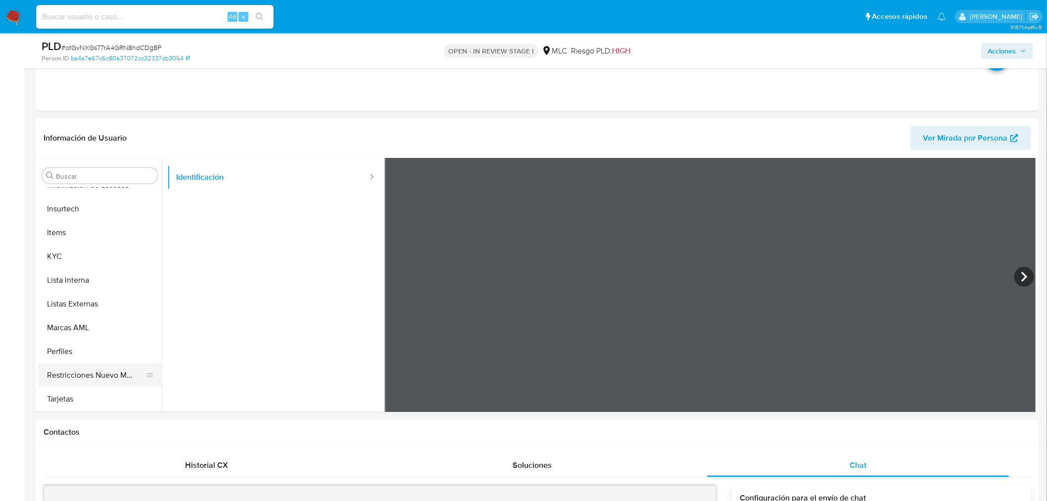
click at [95, 366] on button "Restricciones Nuevo Mundo" at bounding box center [96, 375] width 116 height 24
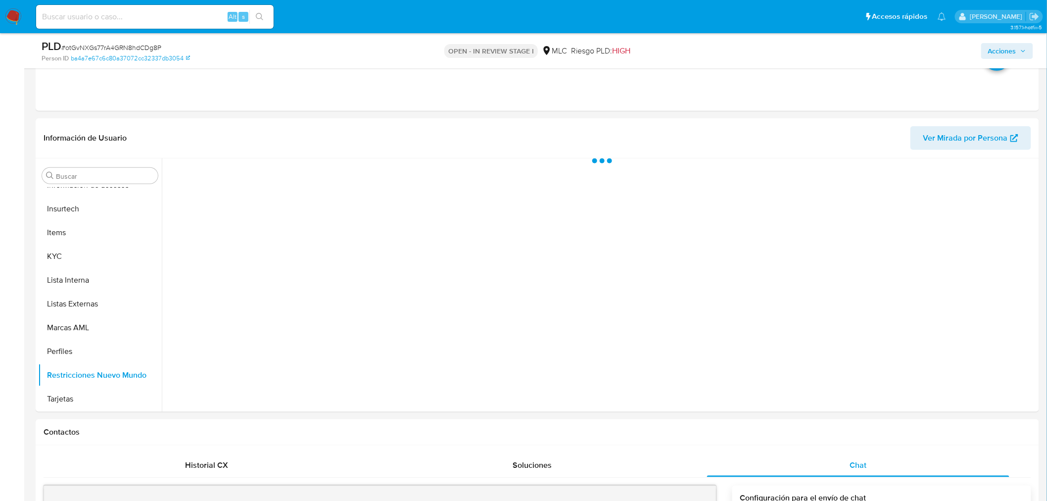
scroll to position [417, 0]
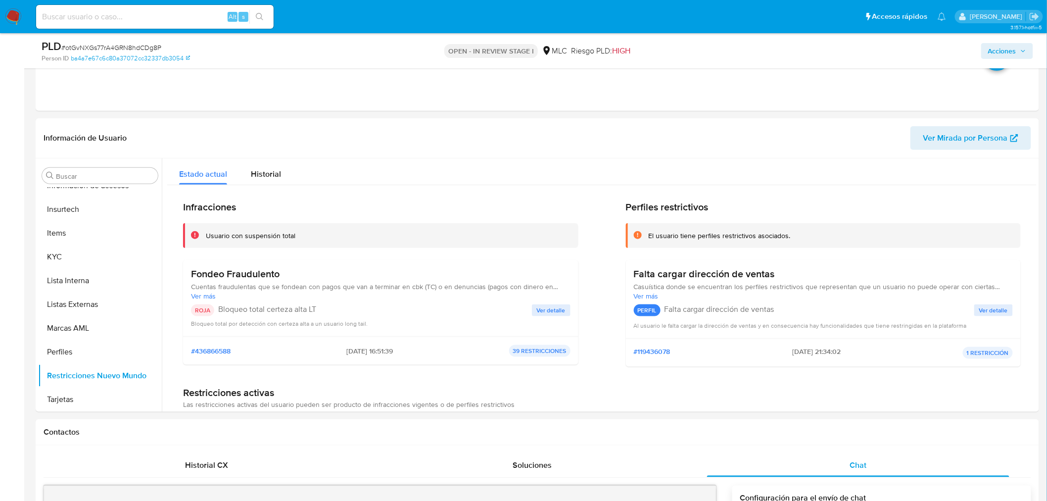
click at [541, 314] on span "Ver detalle" at bounding box center [551, 310] width 29 height 10
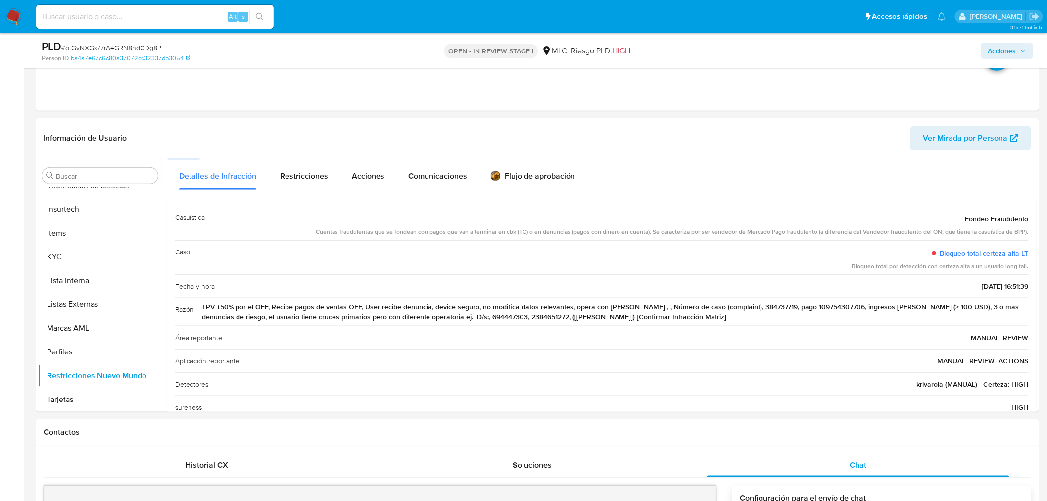
scroll to position [55, 0]
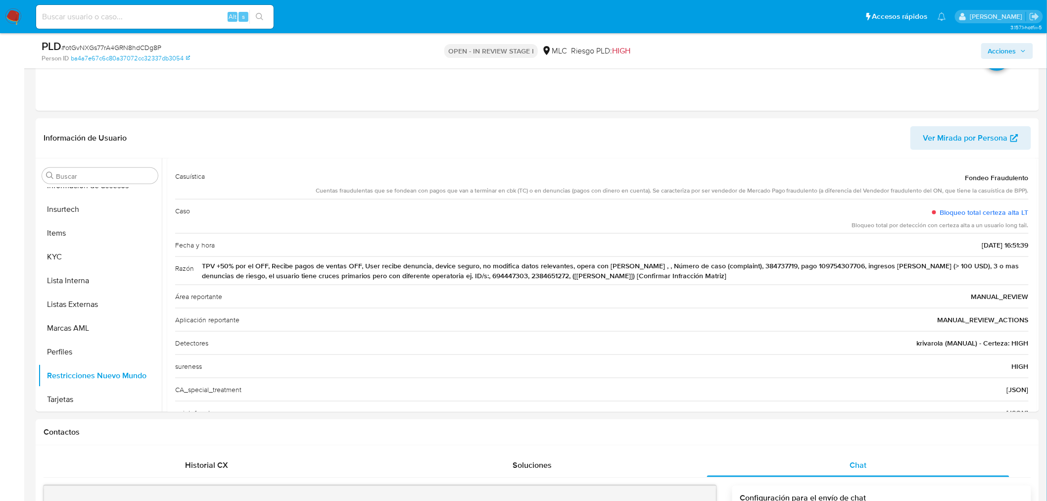
drag, startPoint x: 278, startPoint y: 268, endPoint x: 567, endPoint y: 269, distance: 288.9
click at [567, 269] on span "TPV +50% por el OFF, Recibe pagos de ventas OFF, User recibe denuncia, device s…" at bounding box center [615, 271] width 827 height 20
click at [644, 270] on span "TPV +50% por el OFF, Recibe pagos de ventas OFF, User recibe denuncia, device s…" at bounding box center [615, 271] width 827 height 20
click at [739, 274] on span "TPV +50% por el OFF, Recibe pagos de ventas OFF, User recibe denuncia, device s…" at bounding box center [615, 271] width 827 height 20
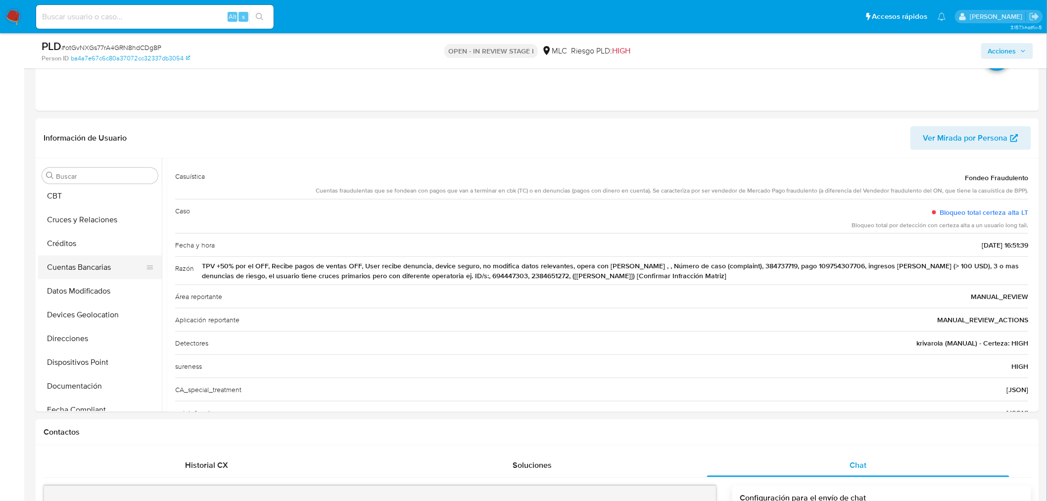
scroll to position [0, 0]
drag, startPoint x: 90, startPoint y: 226, endPoint x: 114, endPoint y: 219, distance: 24.7
click at [90, 226] on button "Archivos adjuntos" at bounding box center [96, 223] width 116 height 24
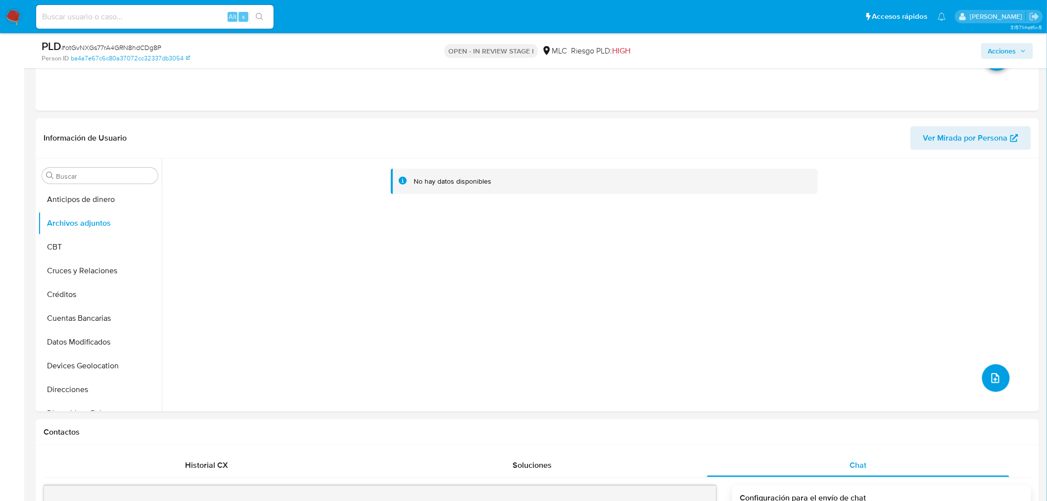
click at [989, 373] on span "upload-file" at bounding box center [995, 378] width 12 height 12
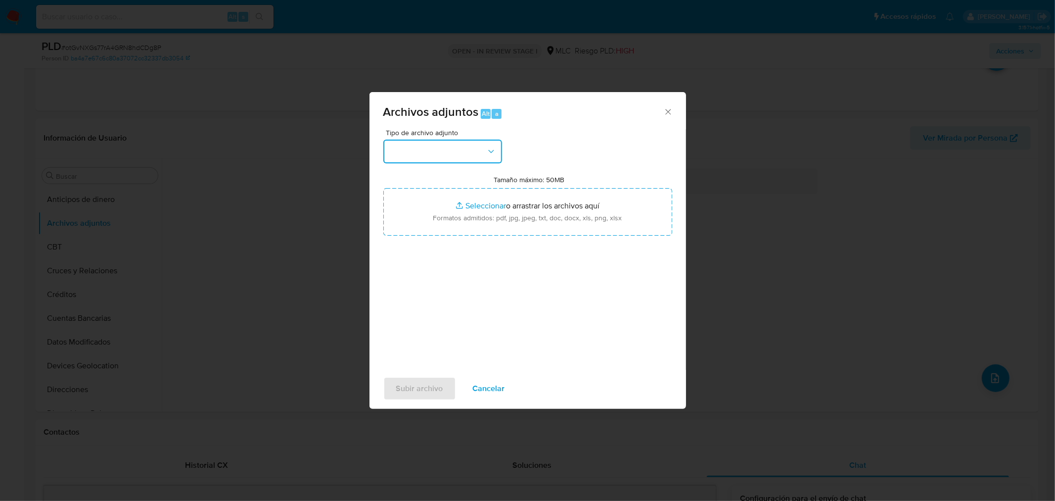
click at [463, 154] on button "button" at bounding box center [442, 151] width 119 height 24
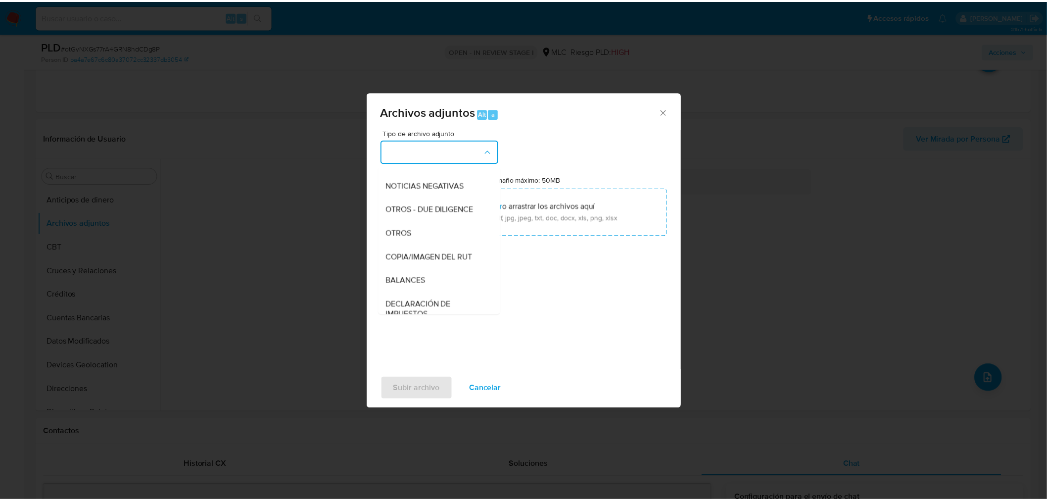
scroll to position [110, 0]
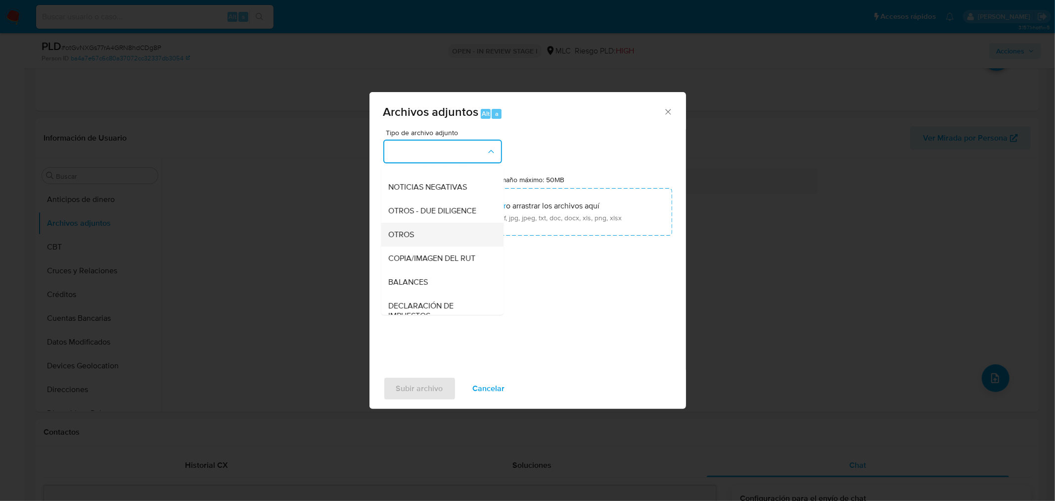
click at [428, 244] on div "OTROS" at bounding box center [439, 234] width 101 height 24
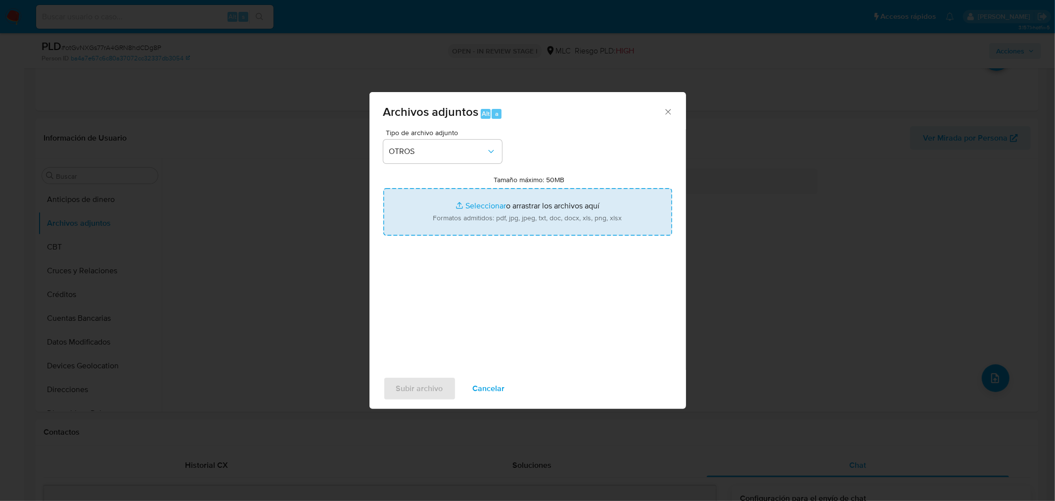
click at [486, 208] on input "Tamaño máximo: 50MB Seleccionar archivos" at bounding box center [527, 211] width 289 height 47
type input "C:\fakepath\528732650 - 02_09_2025.xlsx"
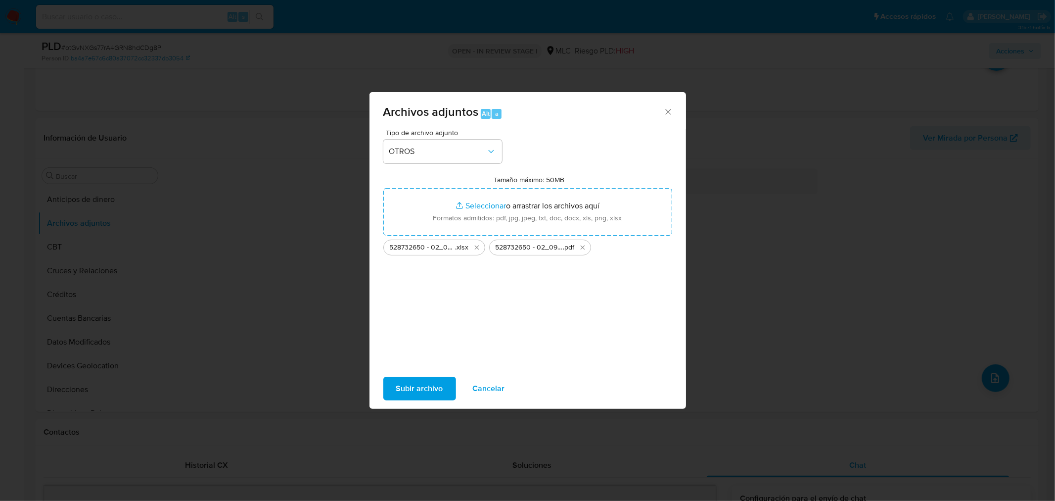
click at [428, 383] on span "Subir archivo" at bounding box center [419, 388] width 47 height 22
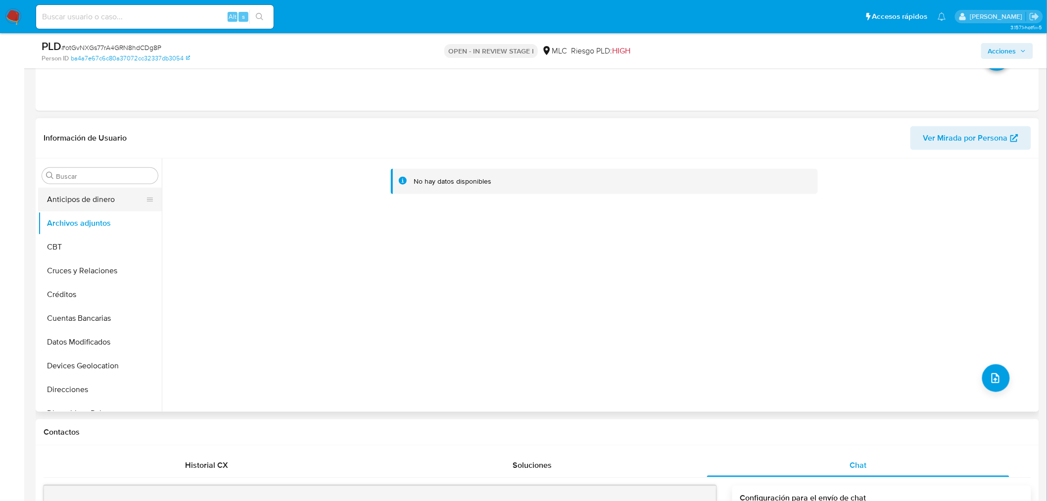
click at [76, 192] on button "Anticipos de dinero" at bounding box center [96, 199] width 116 height 24
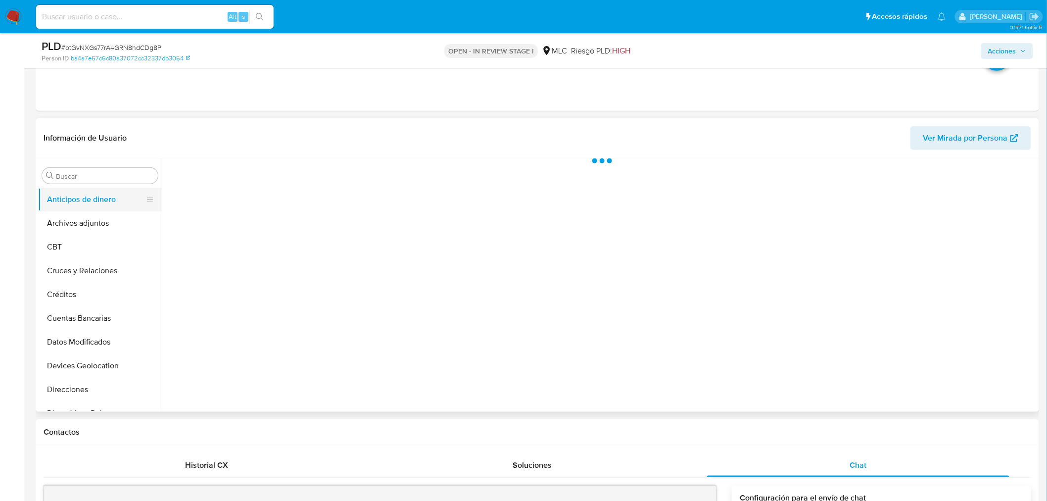
click at [77, 210] on button "Anticipos de dinero" at bounding box center [96, 199] width 116 height 24
click at [77, 215] on button "Archivos adjuntos" at bounding box center [96, 223] width 116 height 24
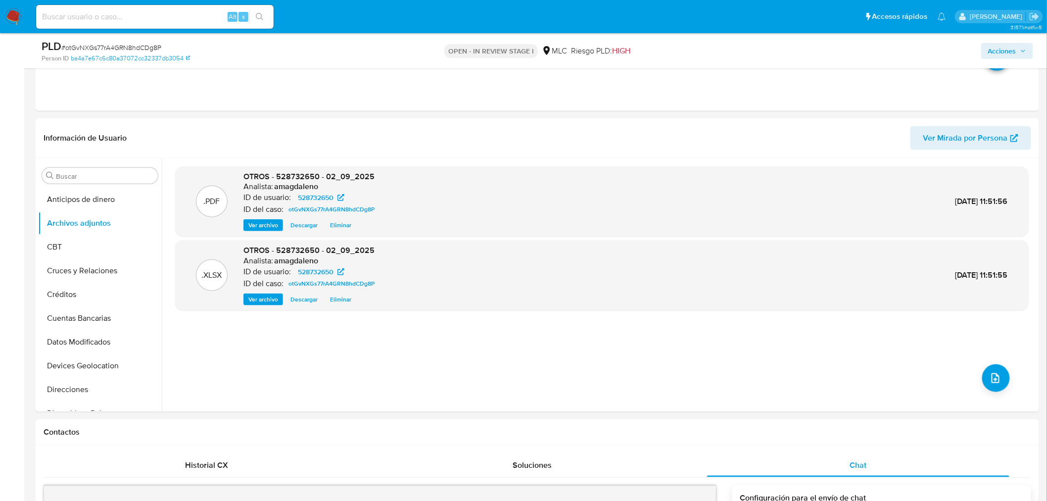
click at [983, 51] on button "Acciones" at bounding box center [1007, 51] width 52 height 16
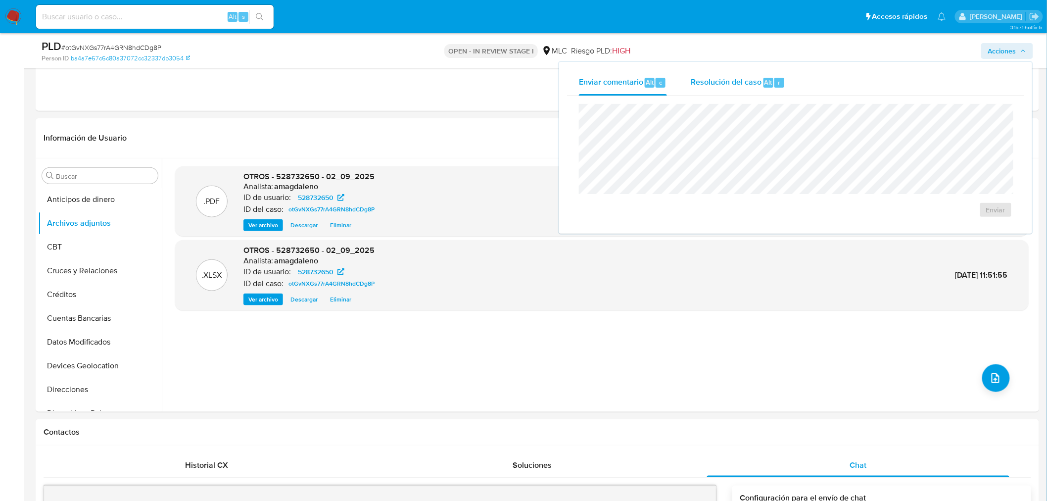
click at [733, 84] on span "Resolución del caso" at bounding box center [726, 81] width 71 height 11
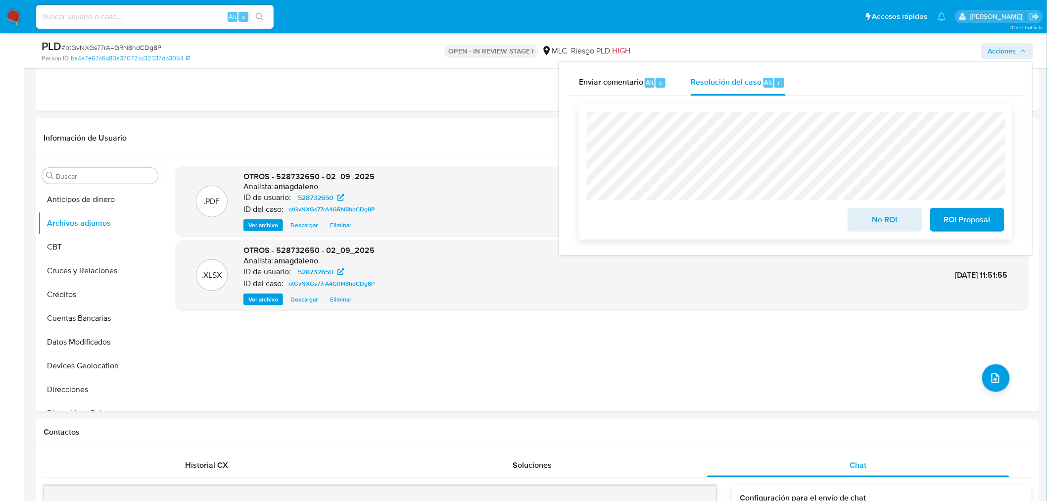
click at [975, 223] on span "ROI Proposal" at bounding box center [967, 220] width 48 height 22
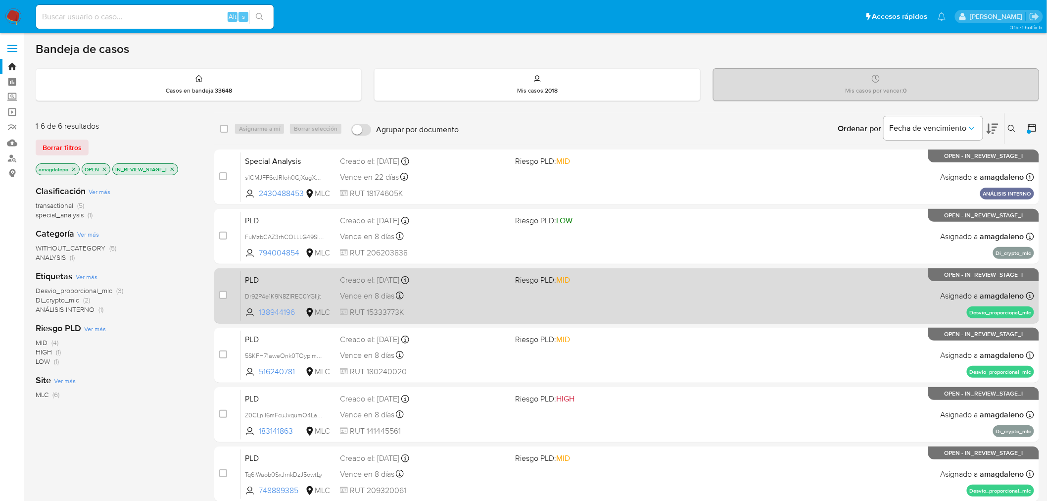
click at [286, 315] on span "138944196" at bounding box center [281, 312] width 45 height 11
click at [502, 290] on div "Vence en 8 días Vence el 10/09/2025 06:07:34" at bounding box center [424, 295] width 168 height 13
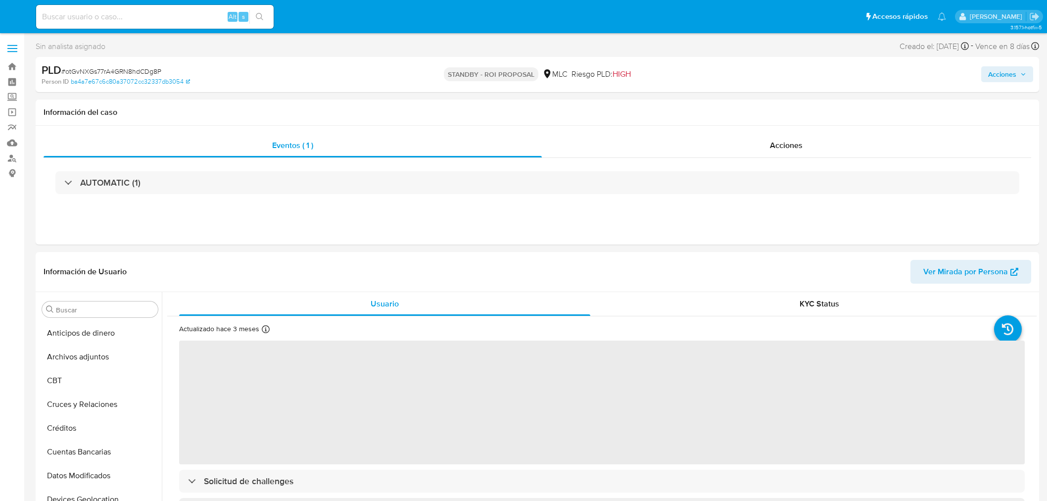
select select "10"
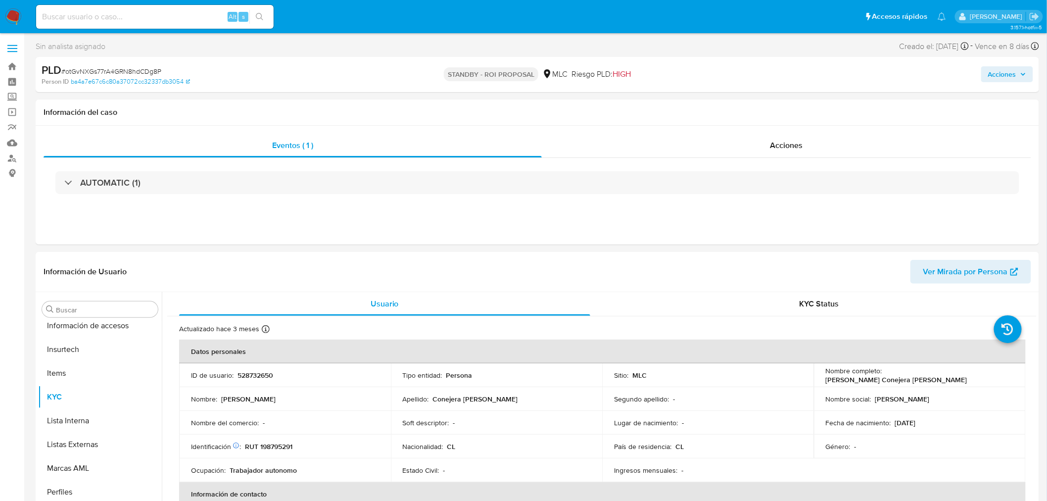
scroll to position [417, 0]
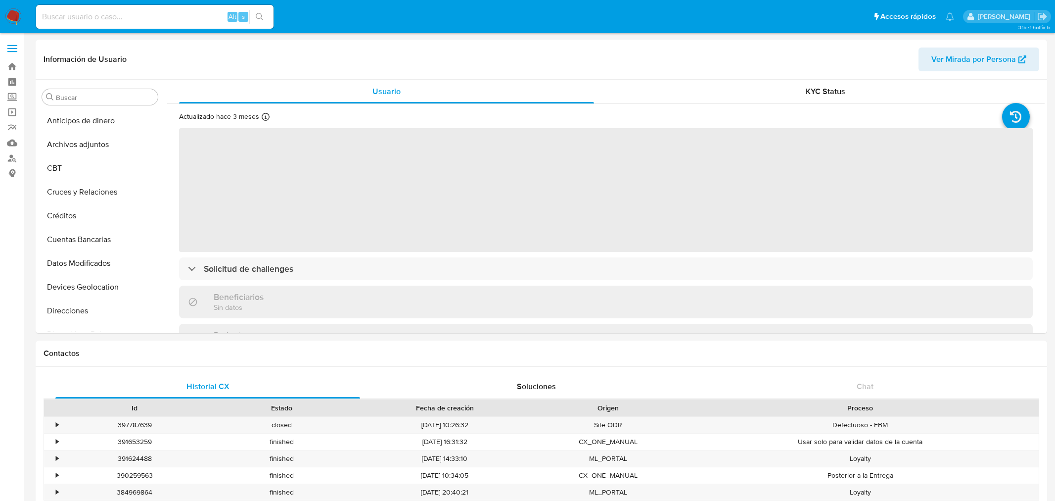
select select "10"
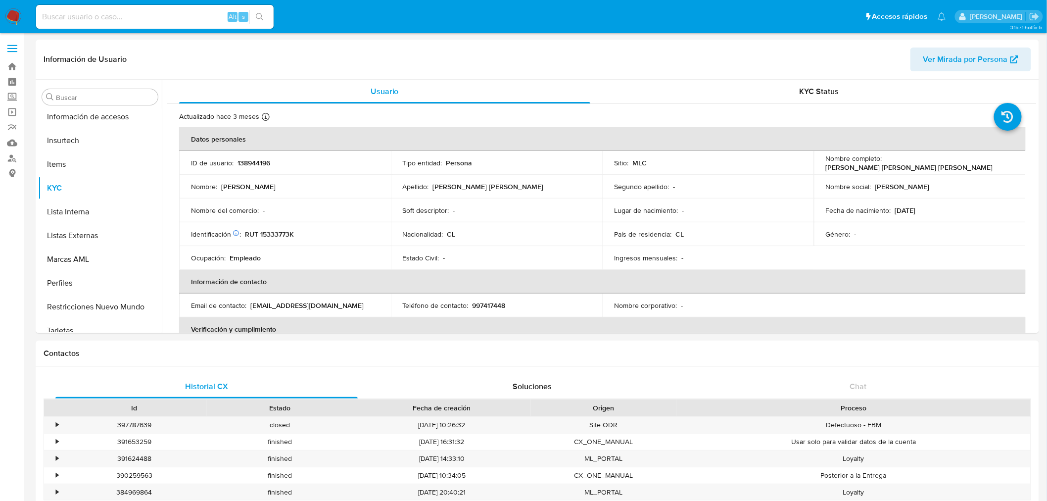
scroll to position [417, 0]
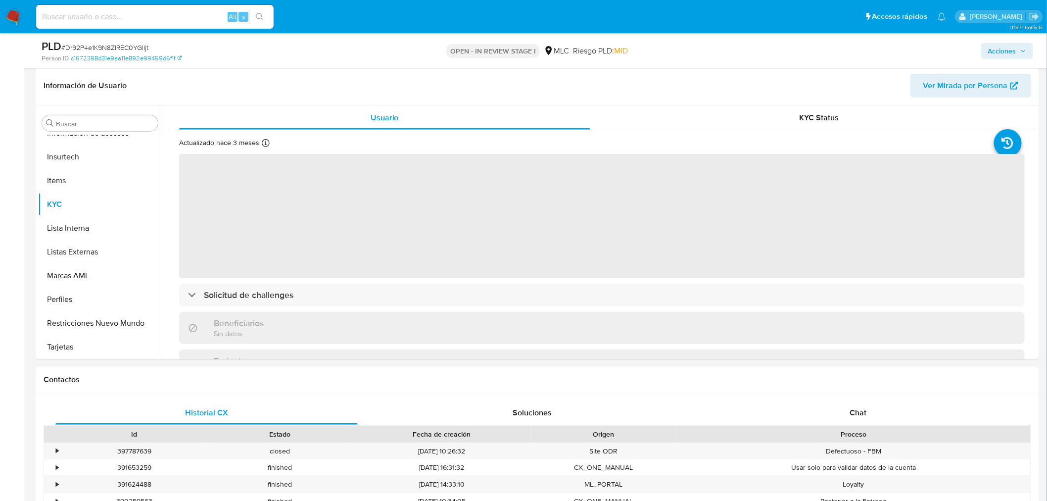
scroll to position [147, 0]
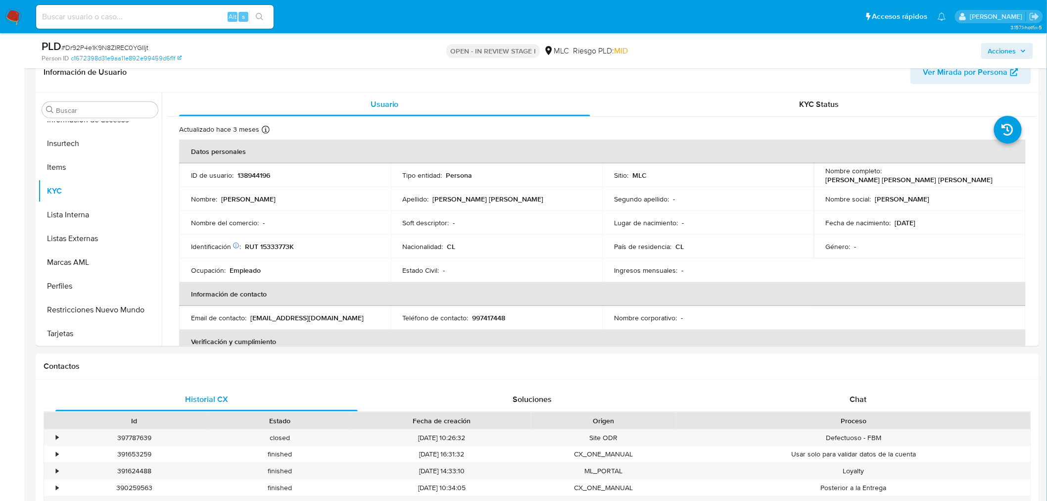
select select "10"
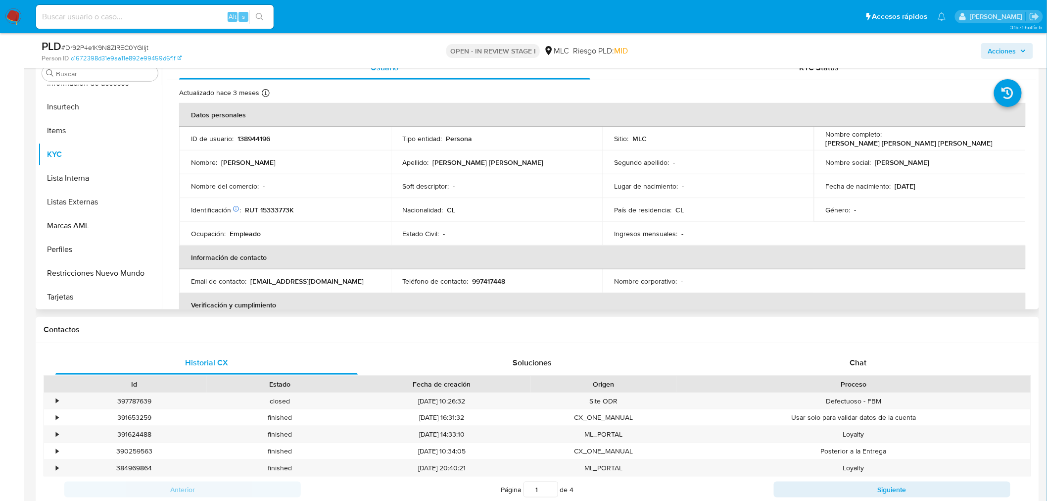
click at [284, 209] on p "RUT 15333773K" at bounding box center [269, 209] width 49 height 9
copy p "15333773K"
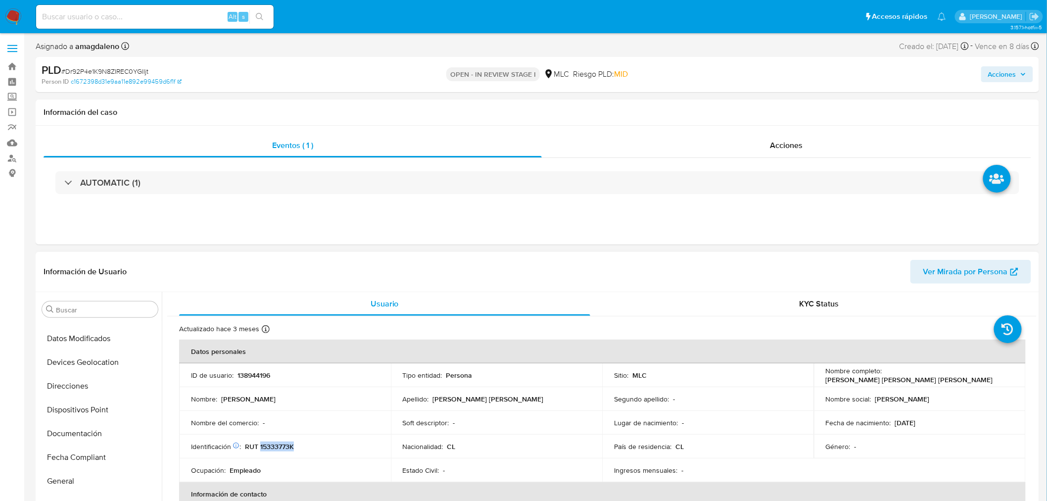
scroll to position [33, 0]
click at [104, 375] on button "Cruces y Relaciones" at bounding box center [96, 372] width 116 height 24
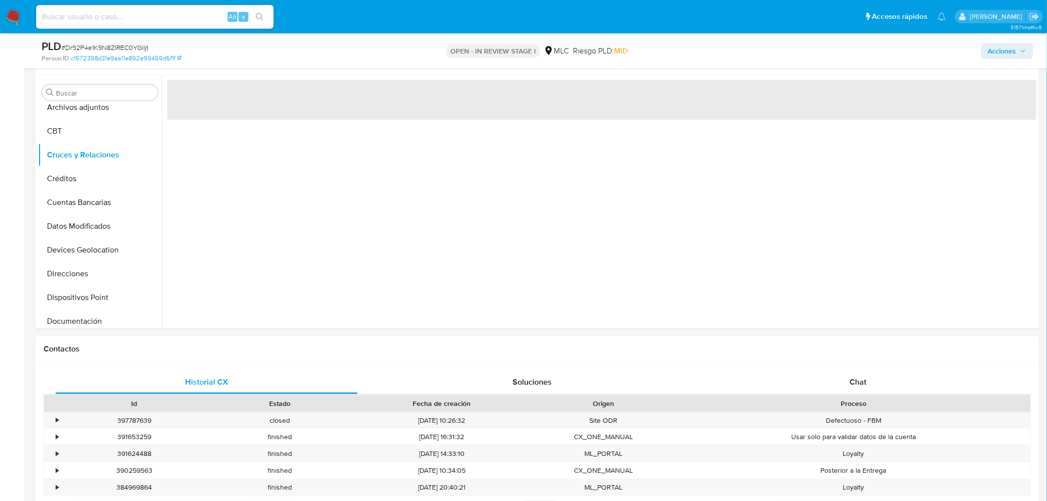
scroll to position [147, 0]
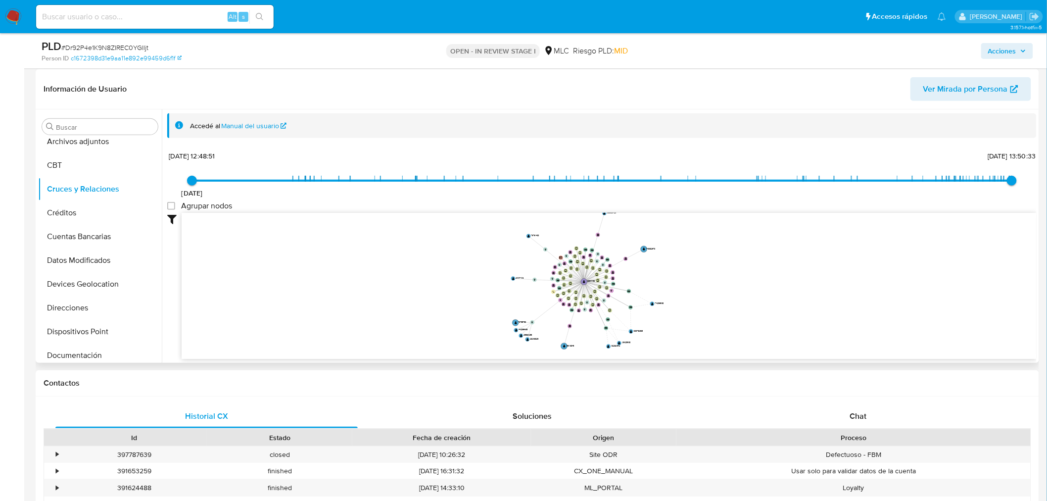
drag, startPoint x: 699, startPoint y: 255, endPoint x: 687, endPoint y: 279, distance: 26.8
click at [687, 279] on icon "device-68157d491f5af2227c6a4c66  user-138944196  138944196 device-644aa296088…" at bounding box center [609, 284] width 855 height 143
drag, startPoint x: 679, startPoint y: 274, endPoint x: 649, endPoint y: 275, distance: 29.7
click at [649, 275] on icon "device-68157d491f5af2227c6a4c66  user-138944196  138944196 device-644aa296088…" at bounding box center [609, 284] width 855 height 143
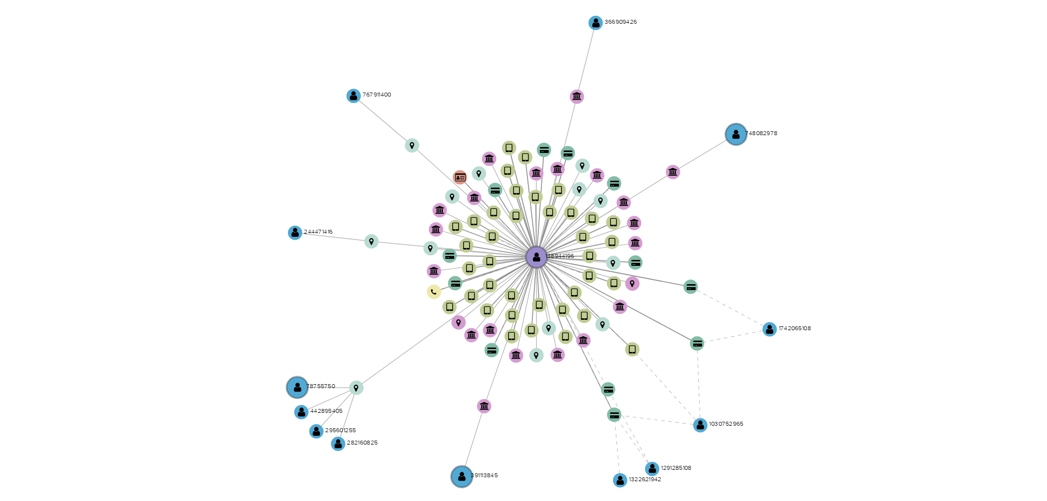
click at [660, 287] on icon "device-68157d491f5af2227c6a4c66  user-138944196  138944196 device-644aa296088…" at bounding box center [609, 284] width 855 height 143
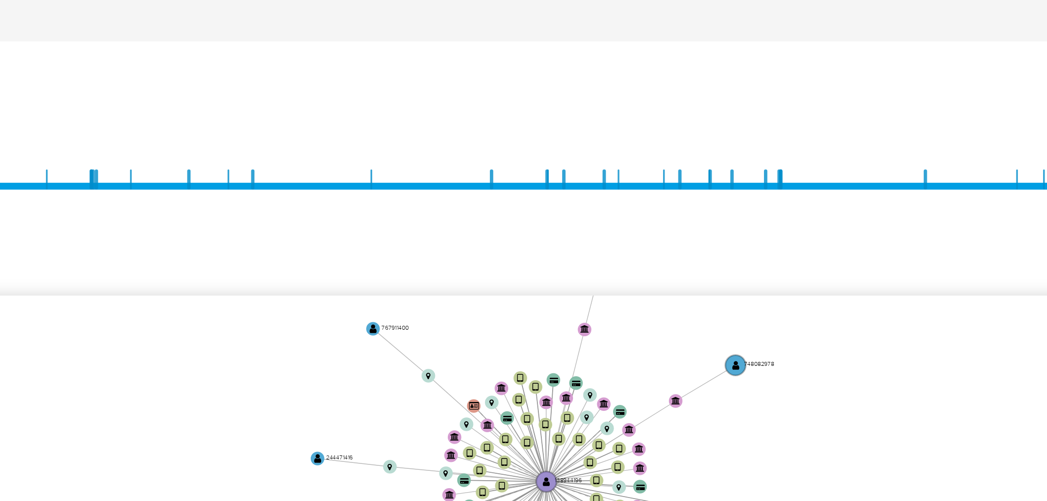
scroll to position [0, 0]
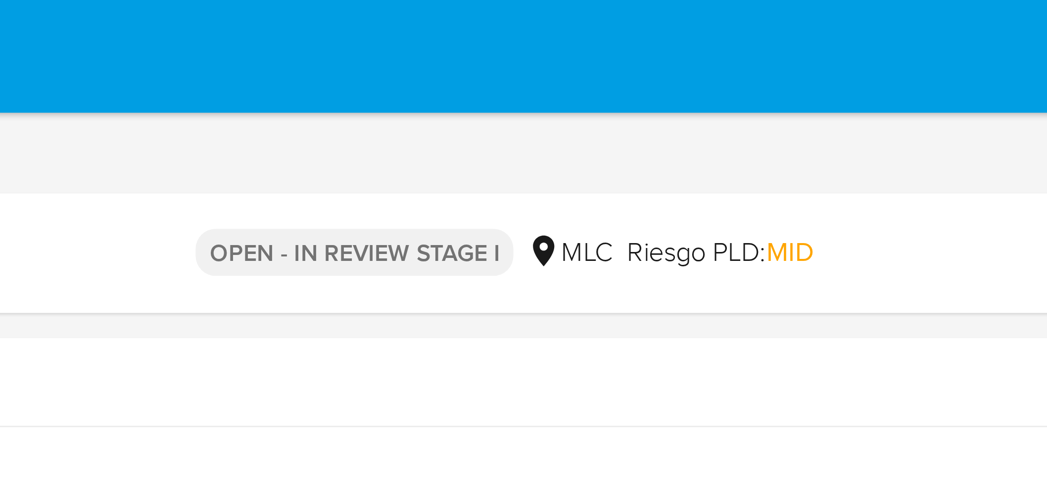
drag, startPoint x: 698, startPoint y: 257, endPoint x: 696, endPoint y: 18, distance: 238.9
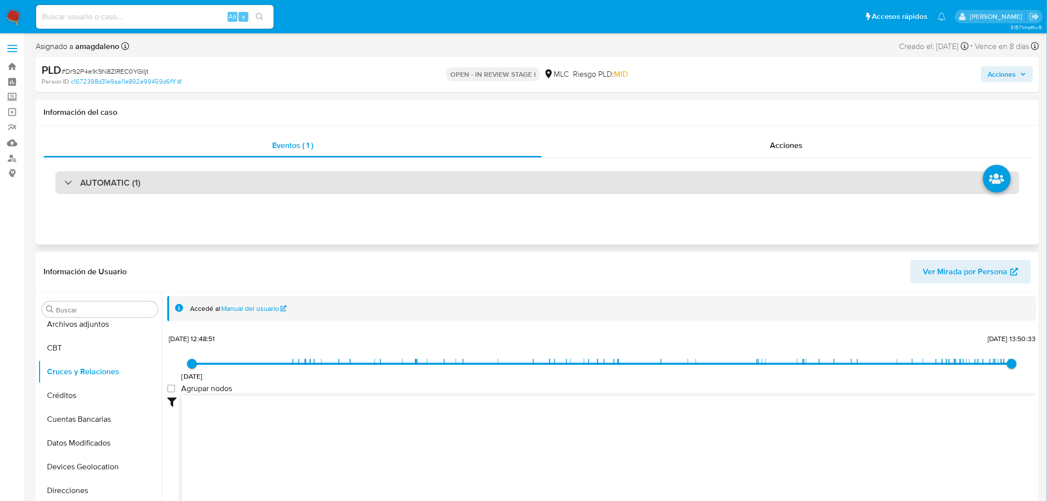
click at [224, 174] on div "AUTOMATIC (1)" at bounding box center [537, 182] width 964 height 23
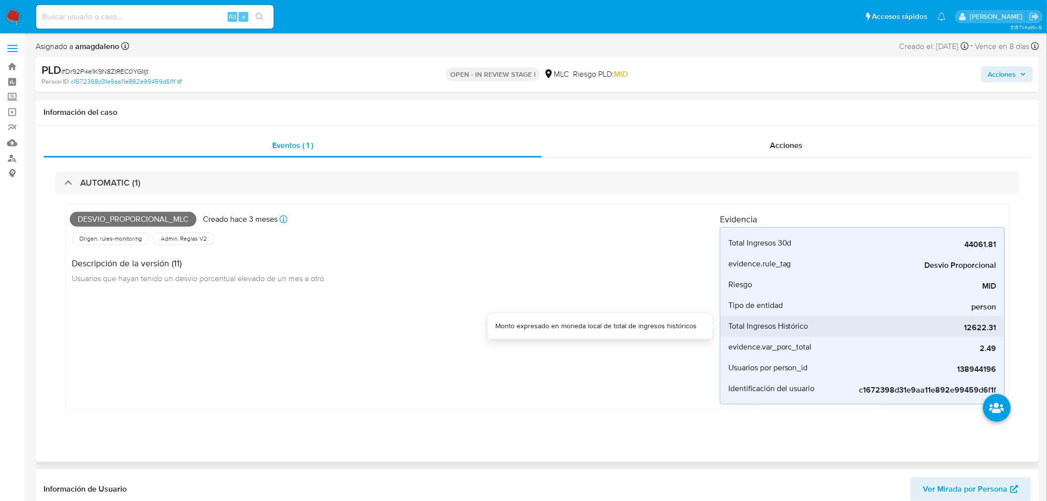
drag, startPoint x: 961, startPoint y: 327, endPoint x: 996, endPoint y: 328, distance: 35.1
click at [996, 328] on span "12622.31" at bounding box center [922, 328] width 148 height 10
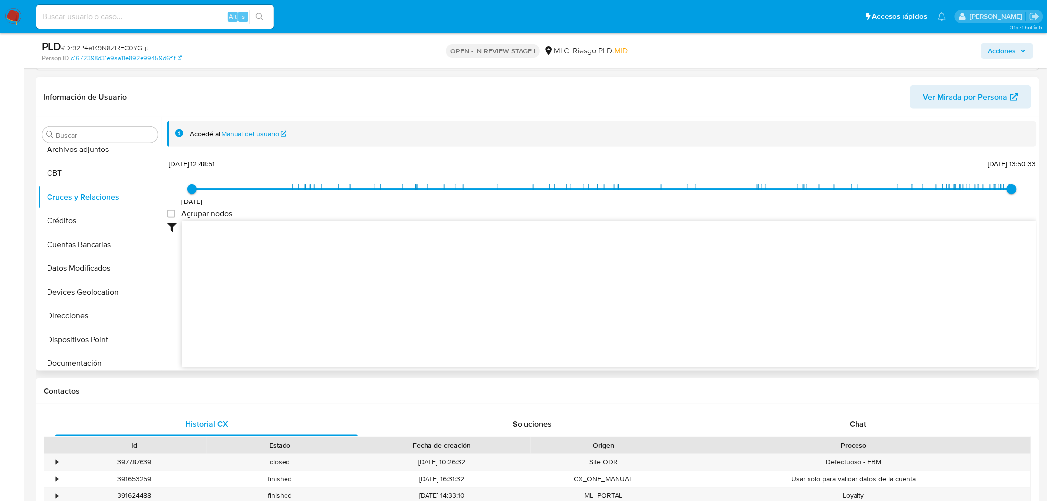
scroll to position [495, 0]
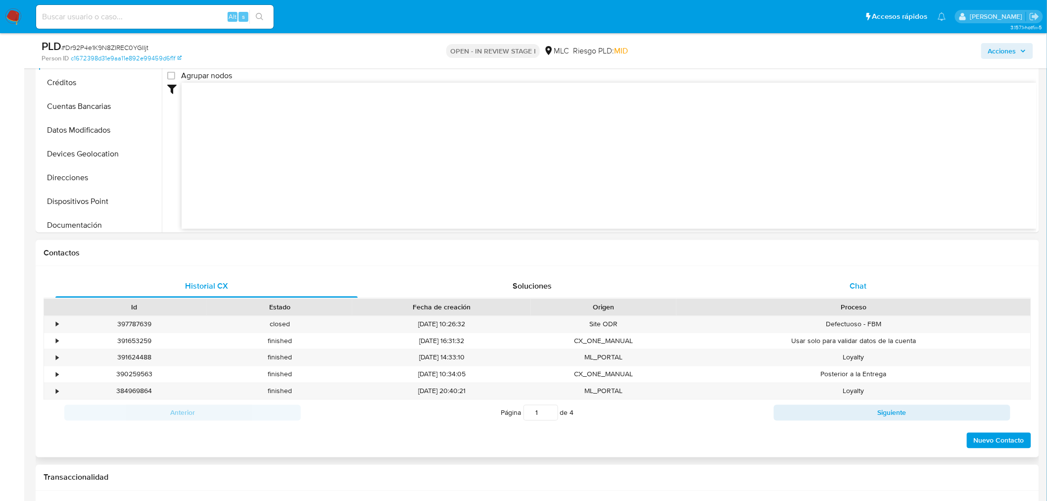
click at [858, 283] on span "Chat" at bounding box center [858, 285] width 17 height 11
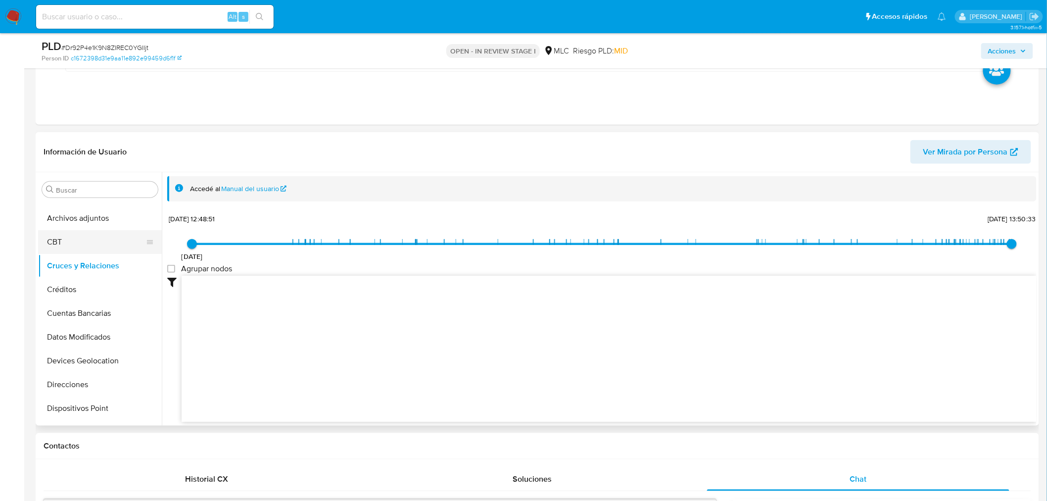
scroll to position [0, 0]
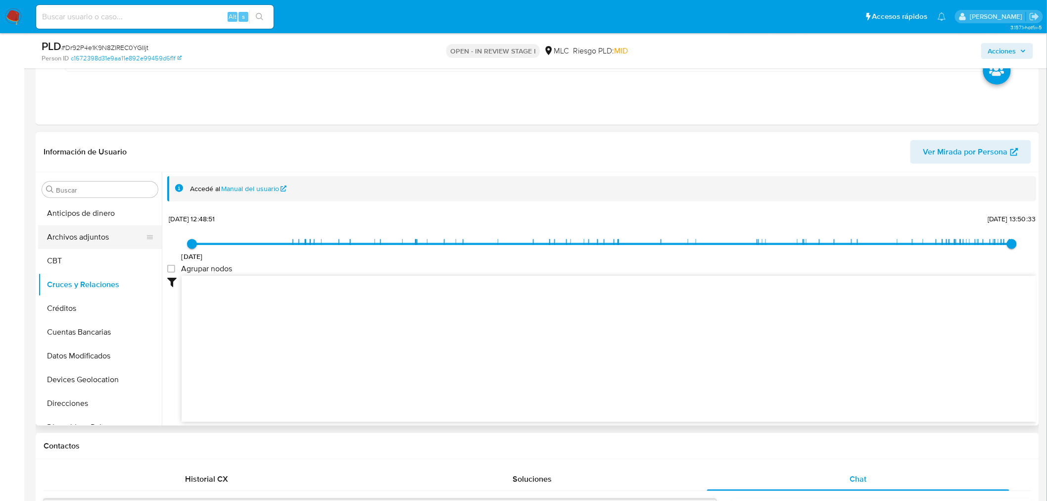
click at [92, 240] on button "Archivos adjuntos" at bounding box center [96, 237] width 116 height 24
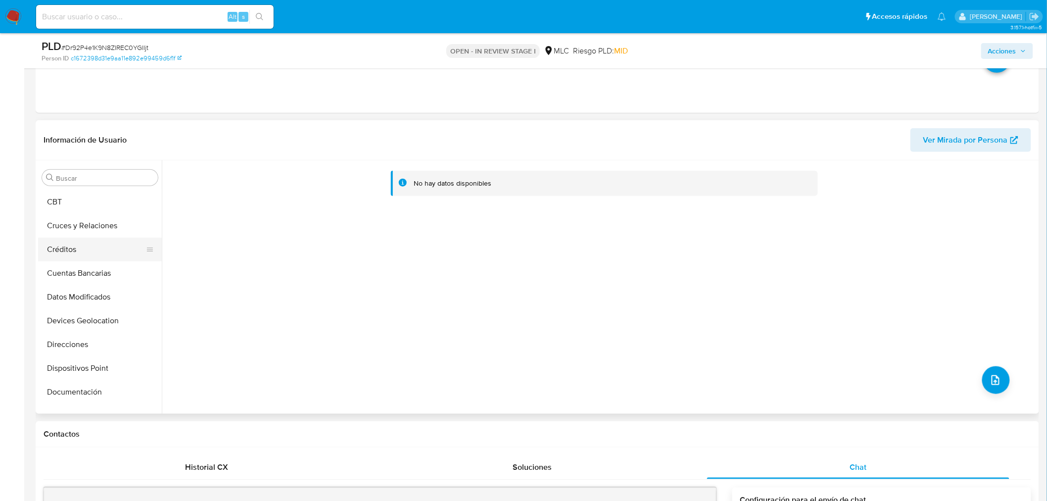
scroll to position [110, 0]
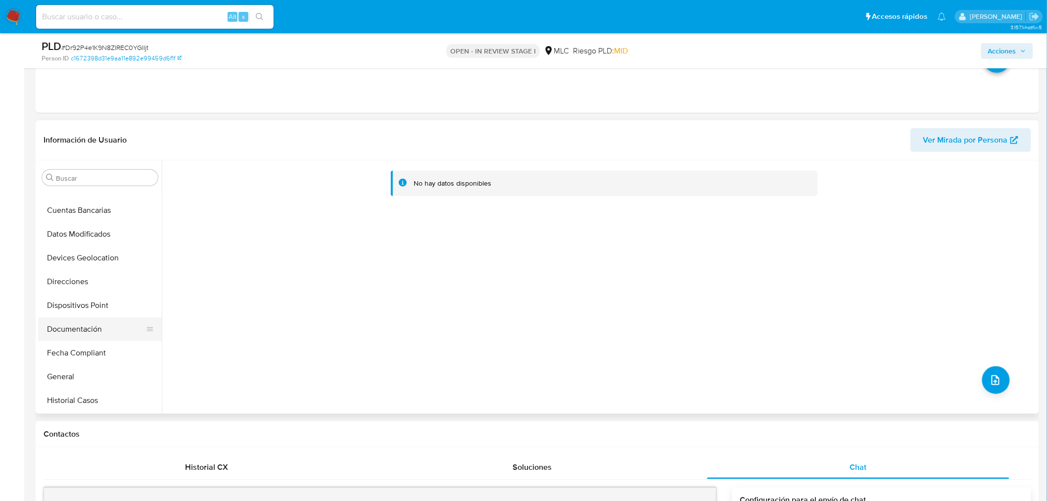
click at [96, 320] on button "Documentación" at bounding box center [96, 329] width 116 height 24
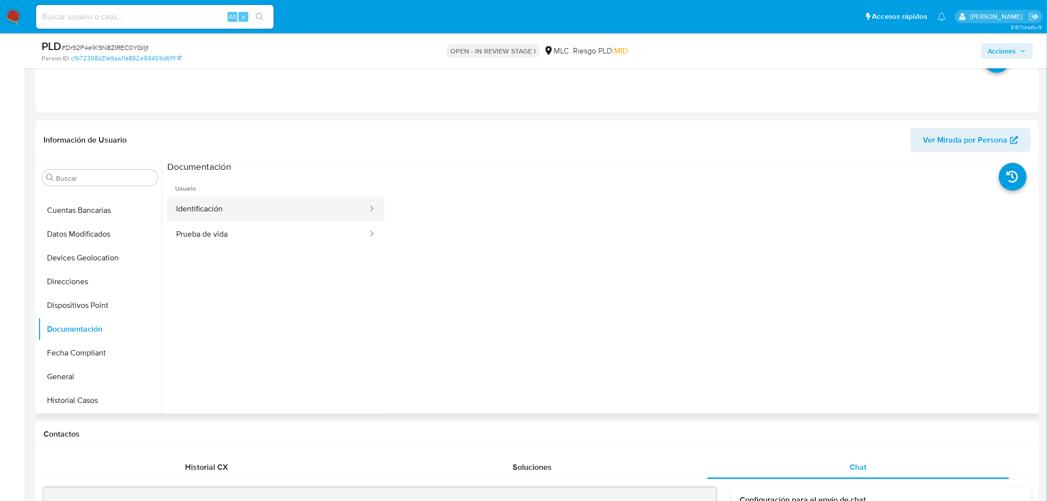
click at [205, 211] on button "Identificación" at bounding box center [267, 208] width 201 height 25
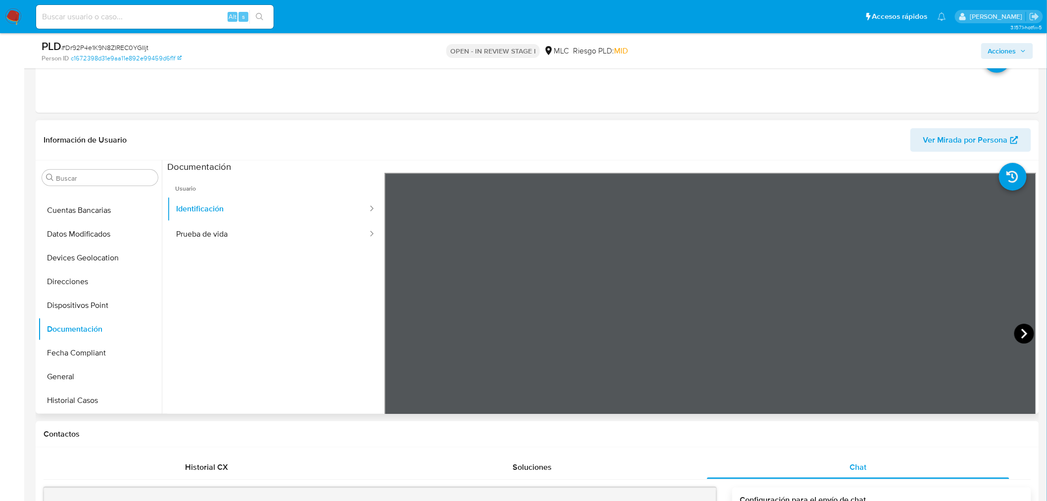
click at [1017, 332] on icon at bounding box center [1024, 334] width 20 height 20
click at [260, 236] on button "Prueba de vida" at bounding box center [267, 234] width 201 height 25
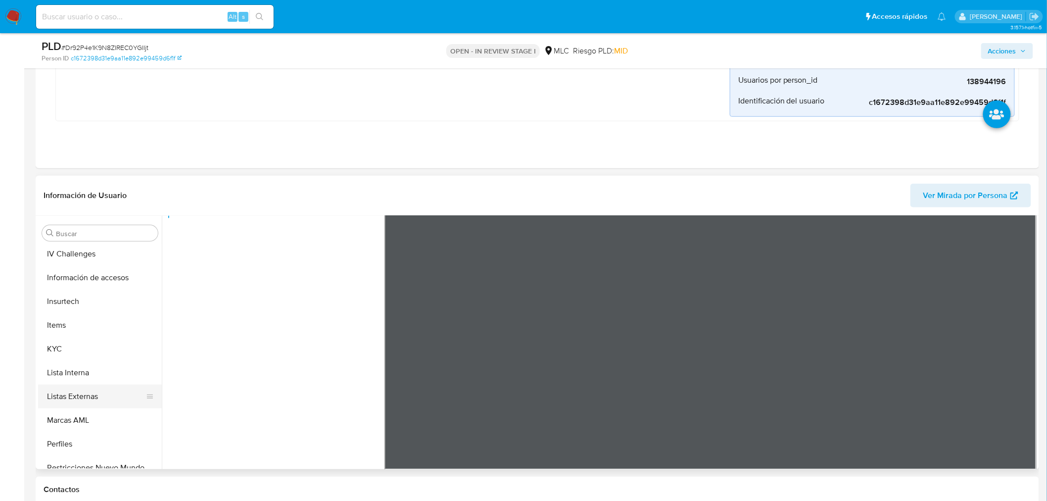
scroll to position [384, 0]
click at [83, 341] on button "KYC" at bounding box center [96, 347] width 116 height 24
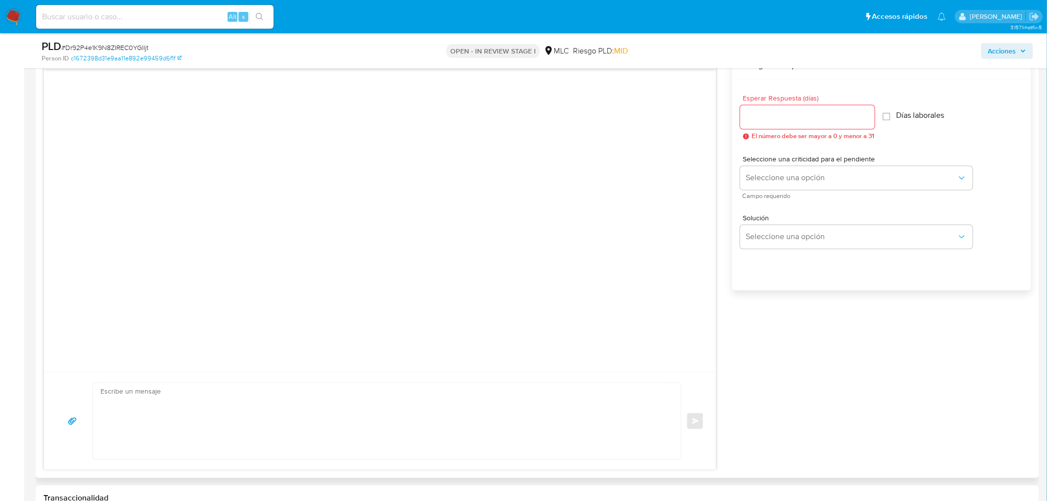
scroll to position [741, 0]
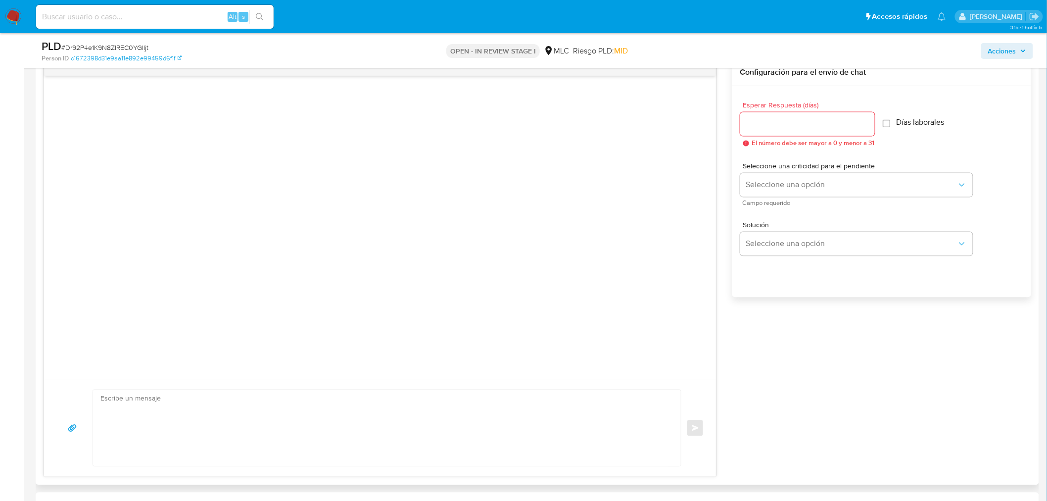
click at [595, 382] on div "Enviar" at bounding box center [380, 427] width 672 height 97
click at [597, 409] on textarea at bounding box center [384, 428] width 568 height 76
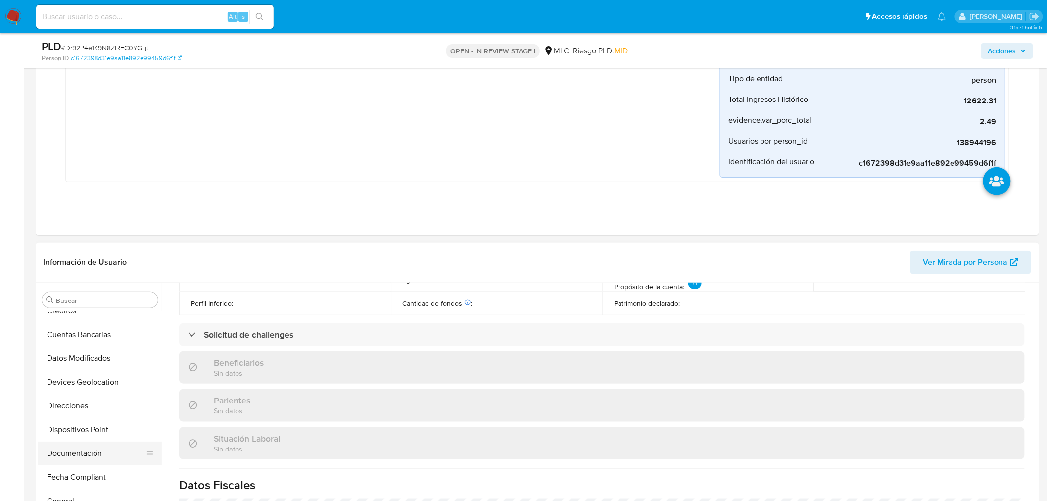
scroll to position [109, 0]
click at [62, 444] on button "Documentación" at bounding box center [96, 452] width 116 height 24
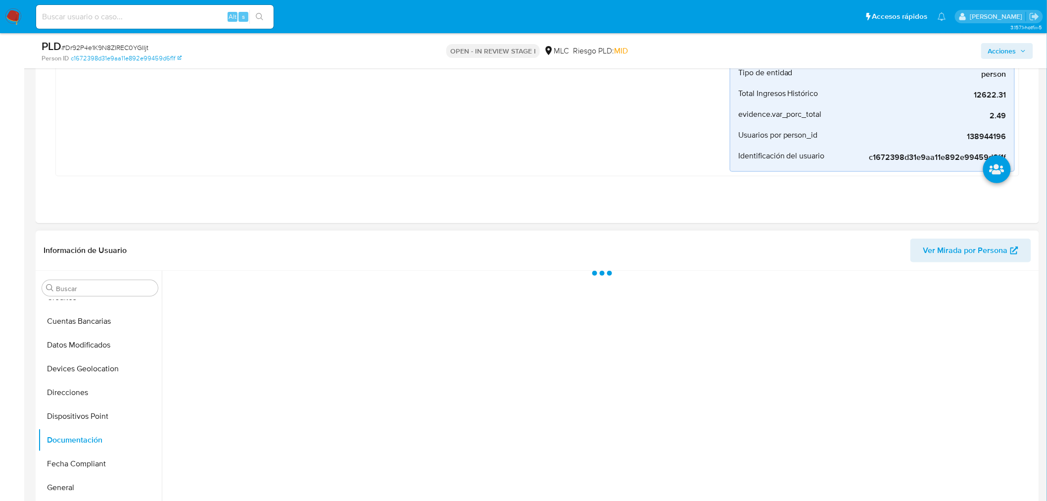
scroll to position [0, 0]
click at [240, 322] on button "Identificación" at bounding box center [267, 319] width 201 height 25
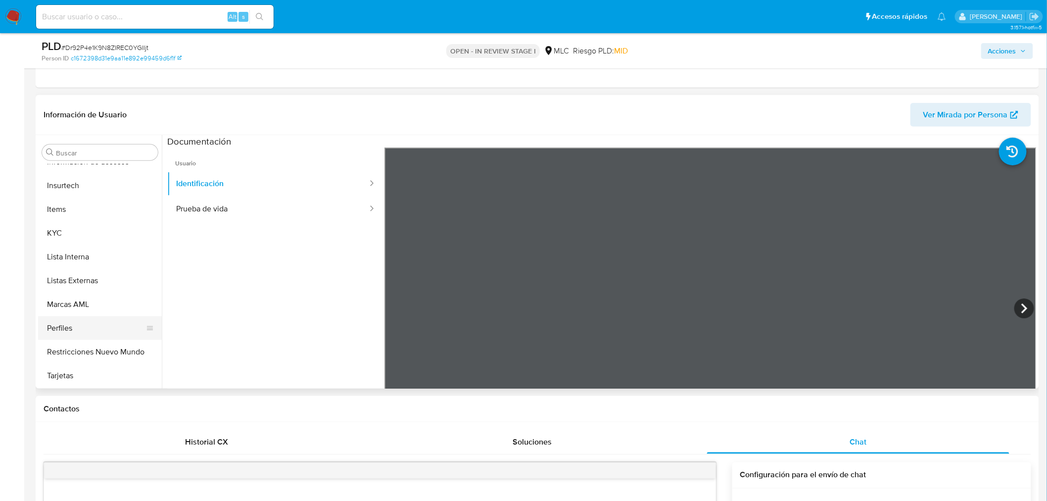
scroll to position [417, 0]
click at [72, 228] on button "KYC" at bounding box center [96, 234] width 116 height 24
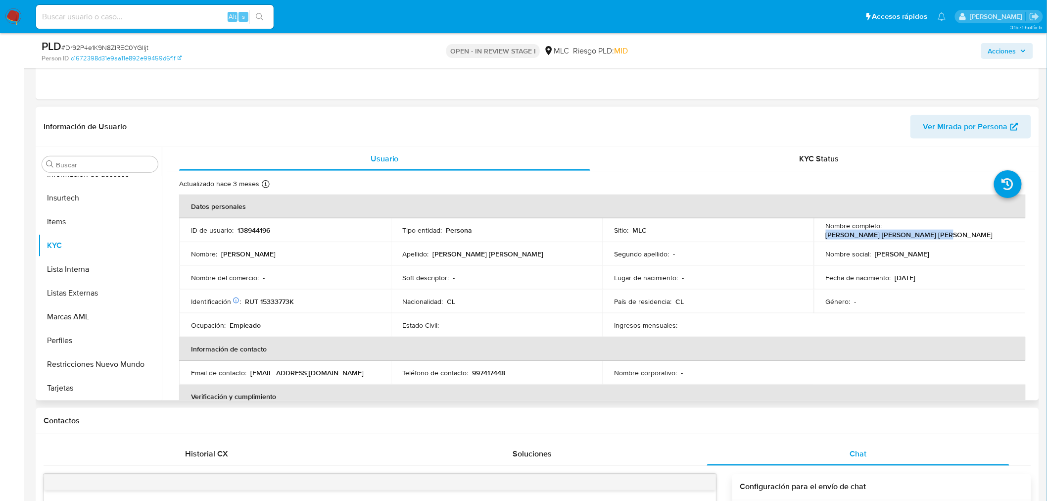
drag, startPoint x: 883, startPoint y: 230, endPoint x: 982, endPoint y: 230, distance: 99.4
click at [982, 230] on div "Nombre completo : [PERSON_NAME] [PERSON_NAME] [PERSON_NAME]" at bounding box center [920, 230] width 188 height 18
copy p "[PERSON_NAME] [PERSON_NAME] [PERSON_NAME]"
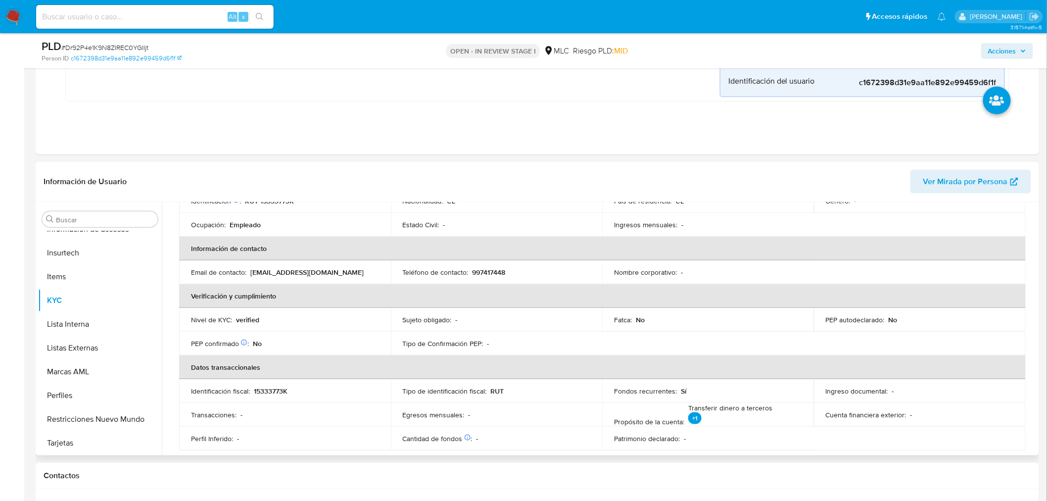
scroll to position [151, 0]
